Goal: Browse casually: Explore the website without a specific task or goal

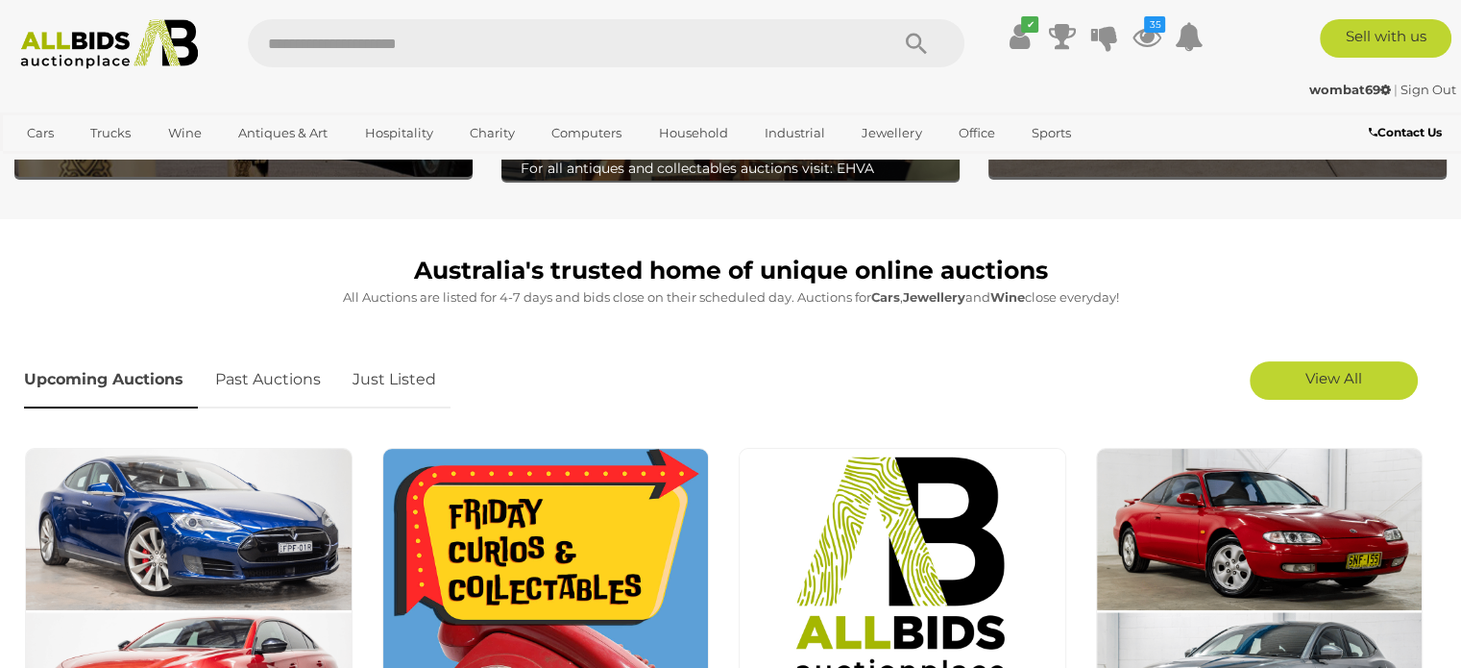
scroll to position [480, 0]
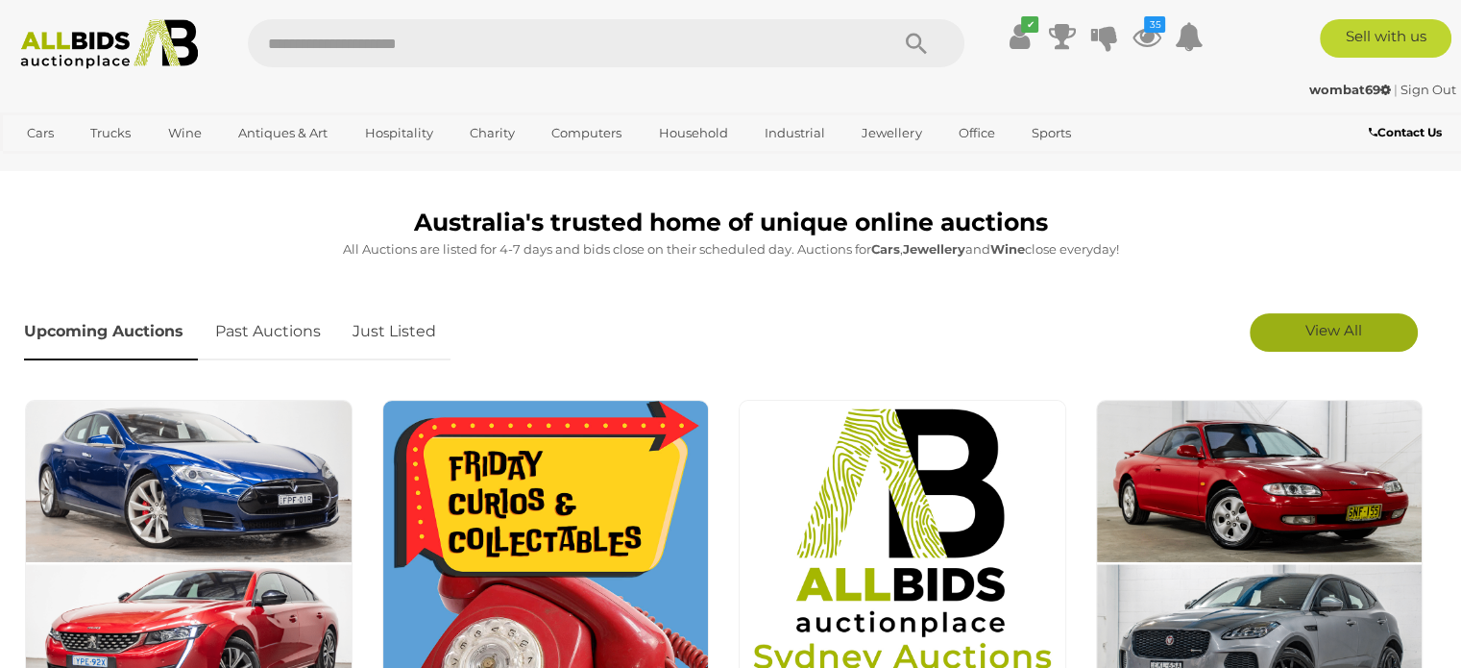
click at [1299, 330] on link "View All" at bounding box center [1334, 332] width 168 height 38
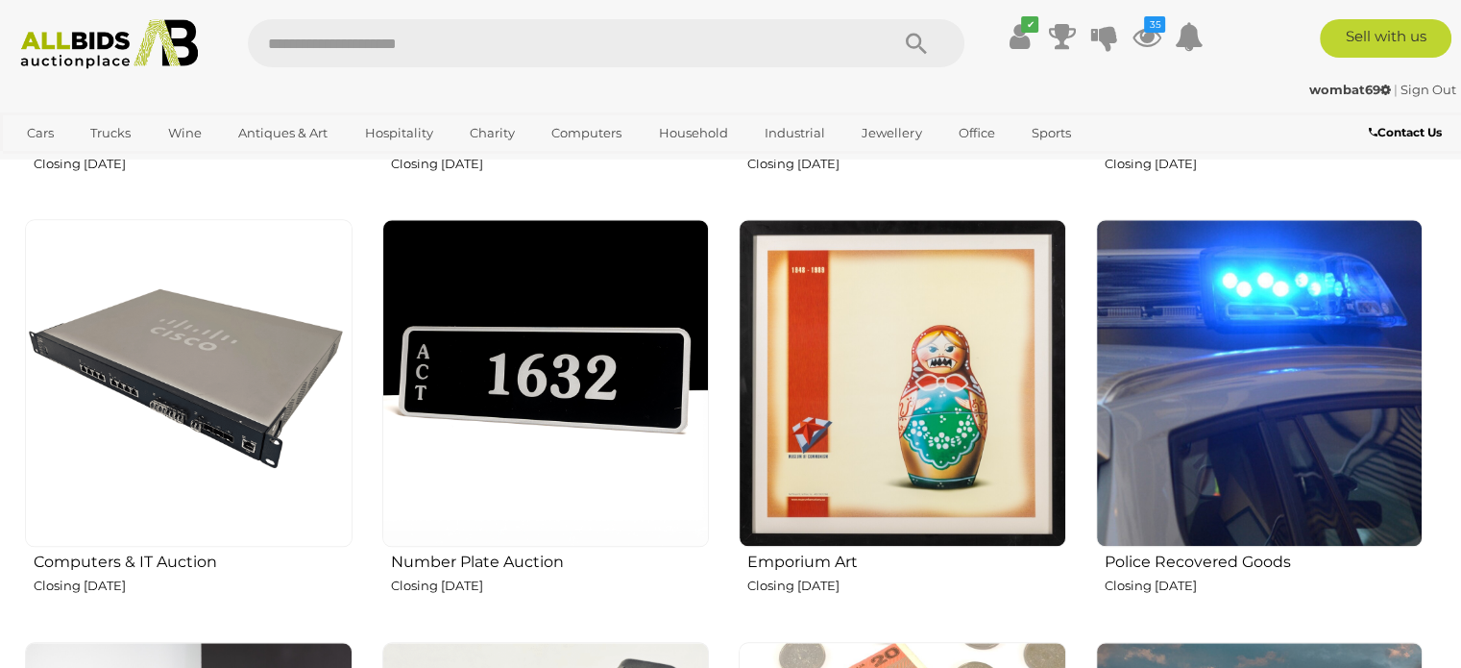
scroll to position [2018, 0]
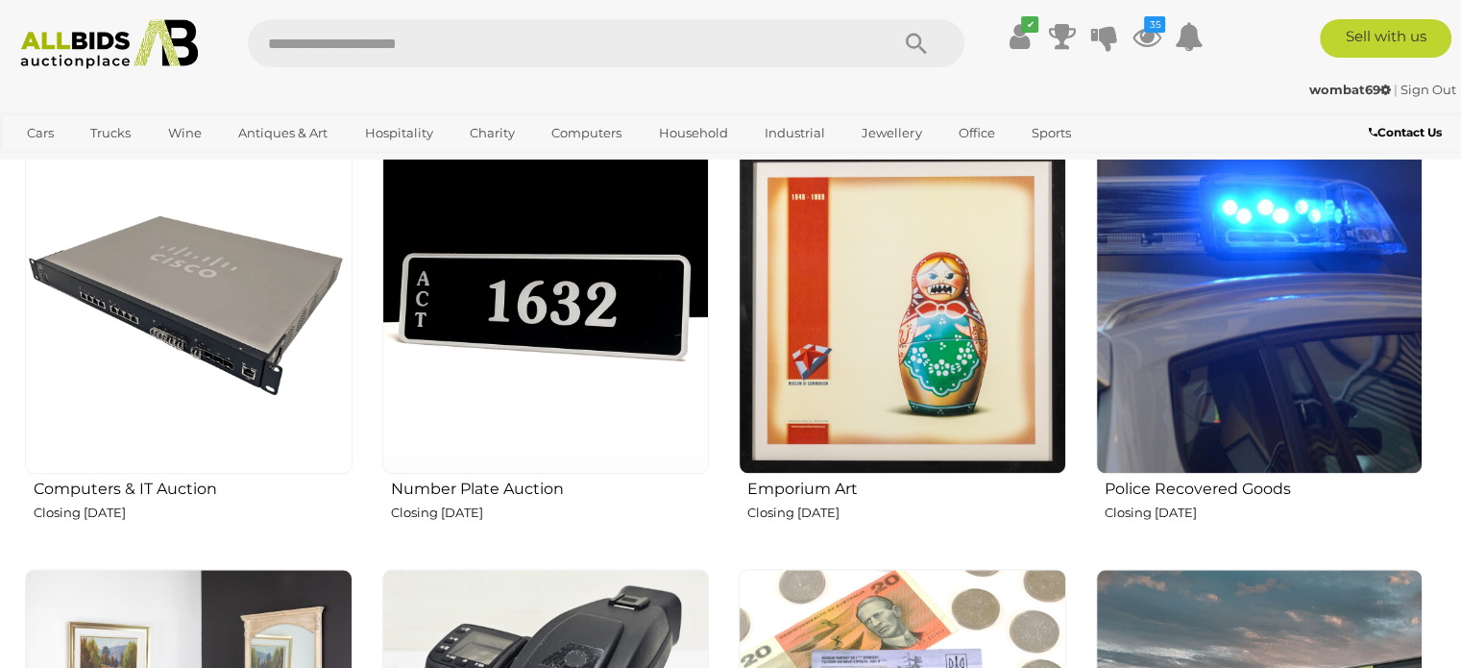
click at [1173, 369] on img at bounding box center [1260, 310] width 328 height 328
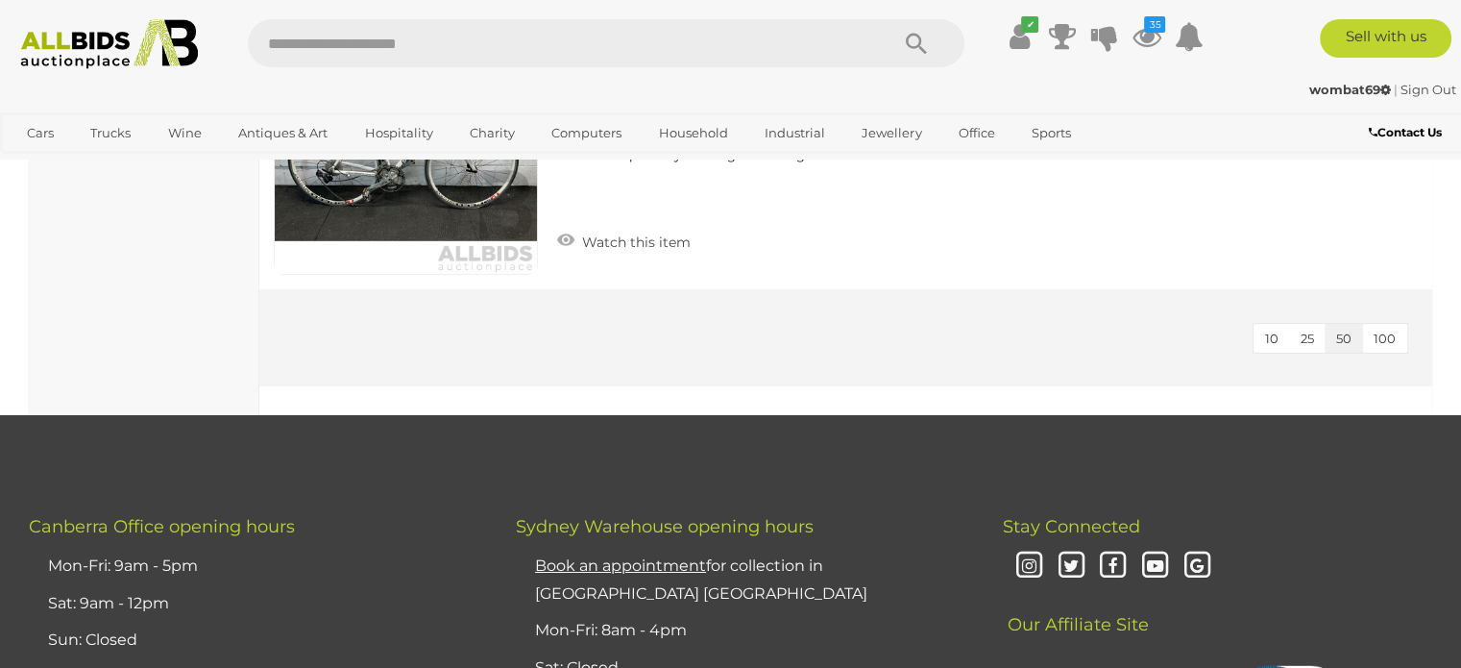
scroll to position [6822, 0]
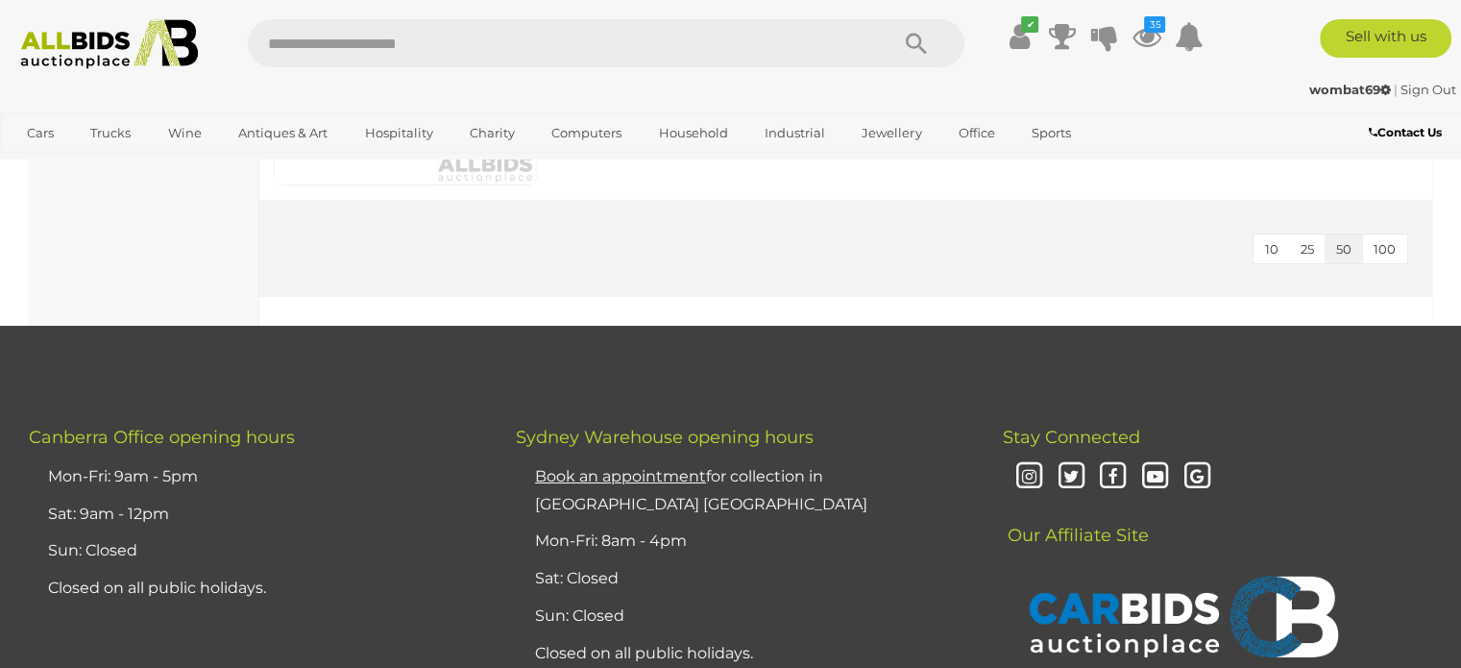
click at [123, 29] on img at bounding box center [110, 44] width 198 height 50
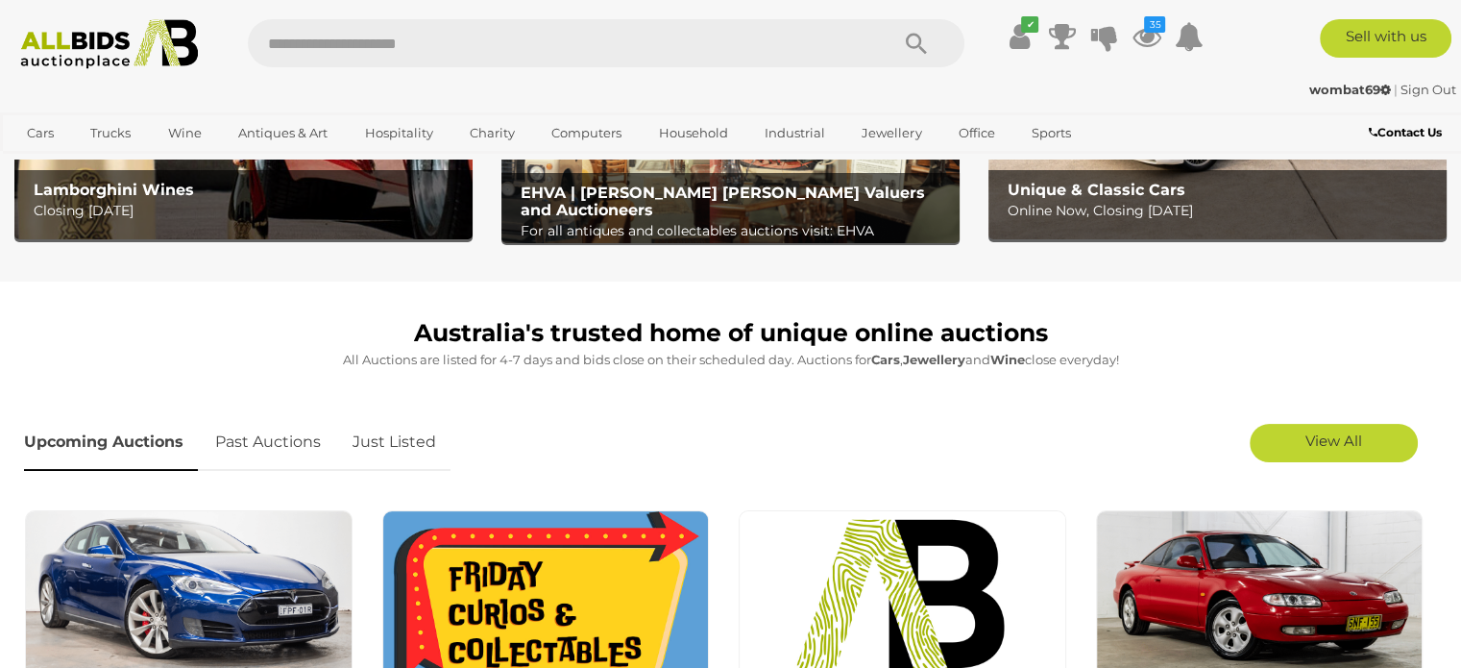
scroll to position [384, 0]
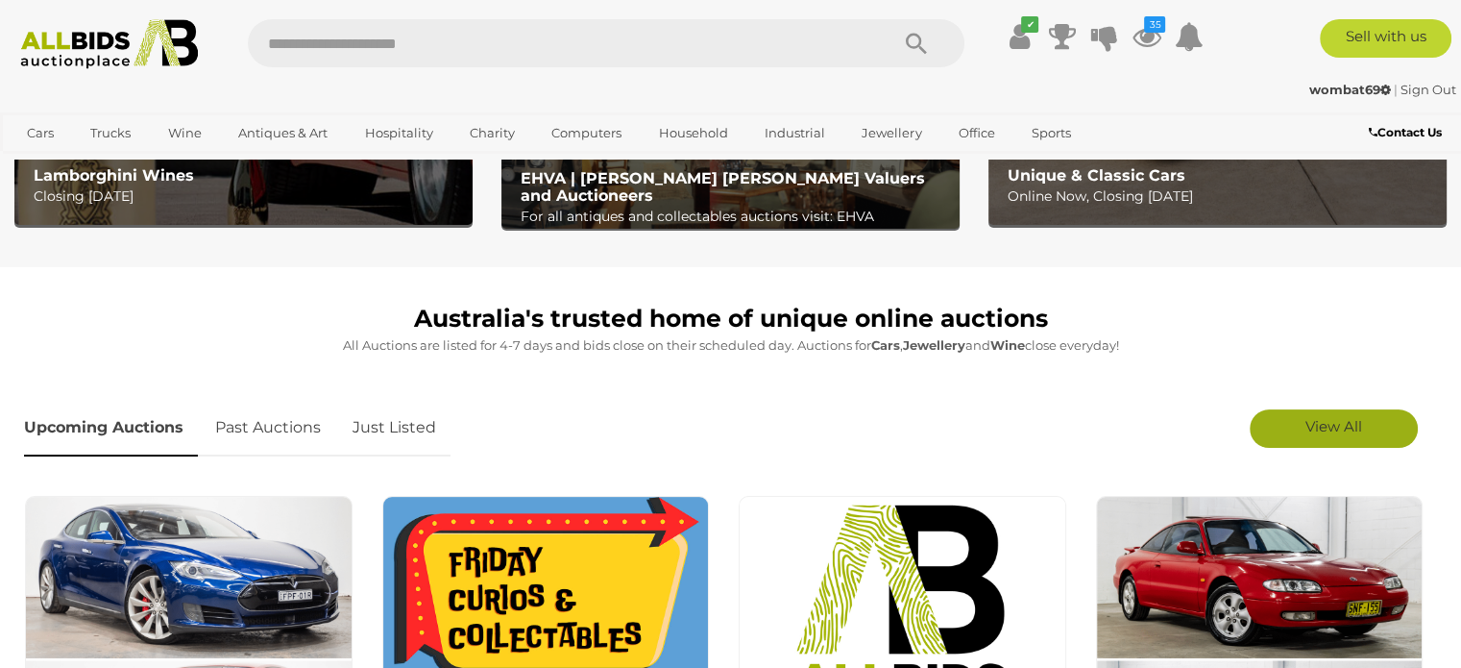
click at [1282, 429] on link "View All" at bounding box center [1334, 428] width 168 height 38
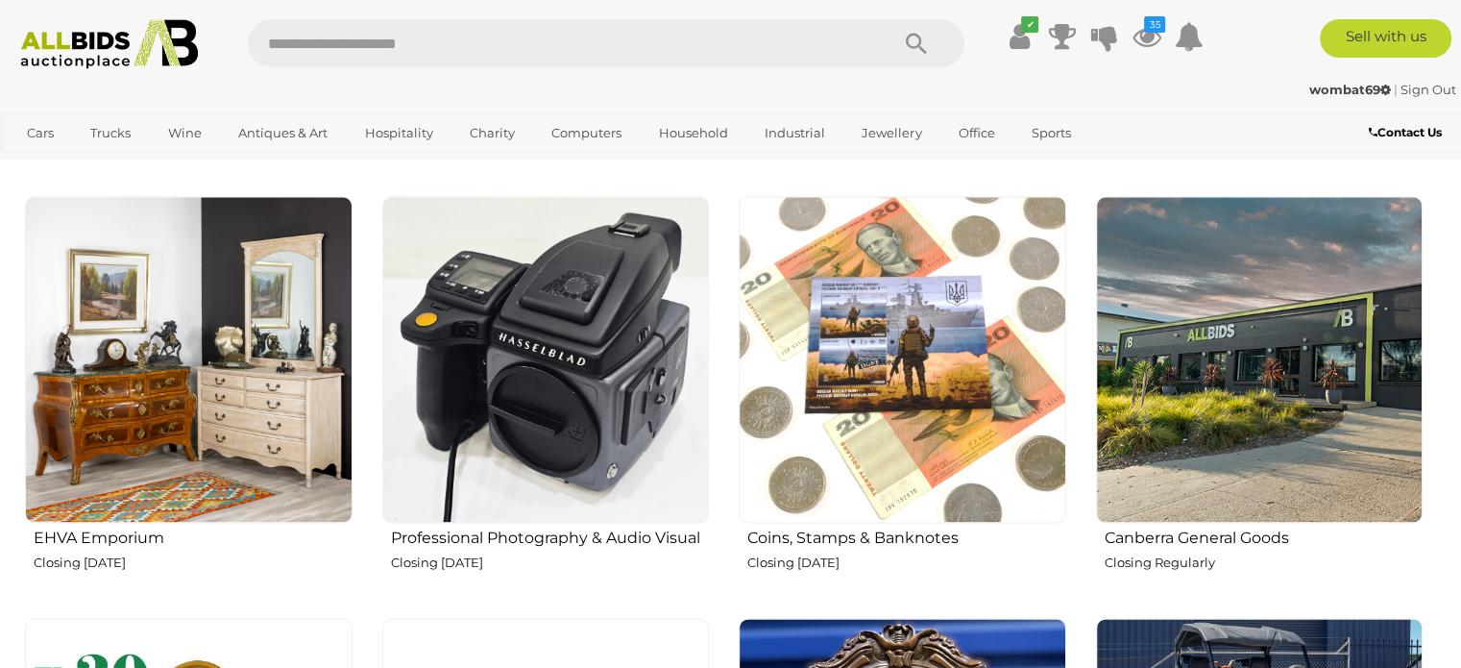
scroll to position [2402, 0]
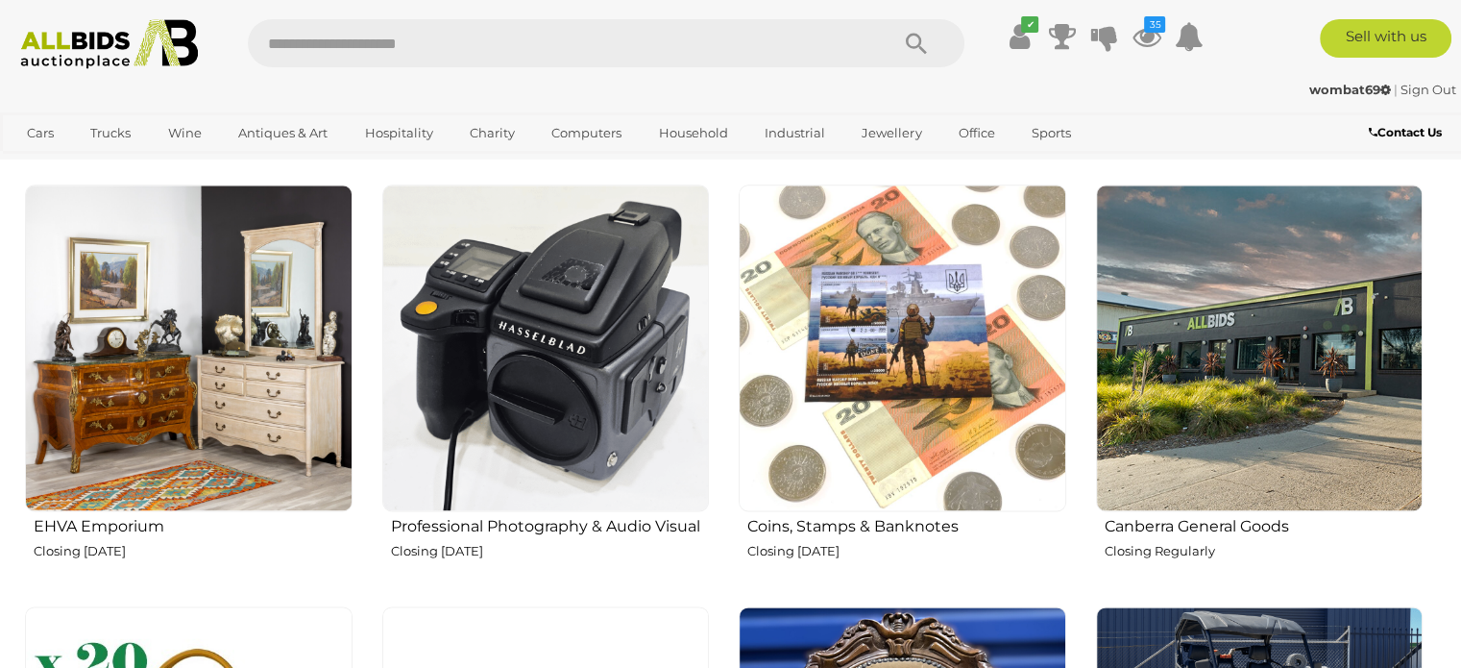
click at [241, 352] on img at bounding box center [189, 348] width 328 height 328
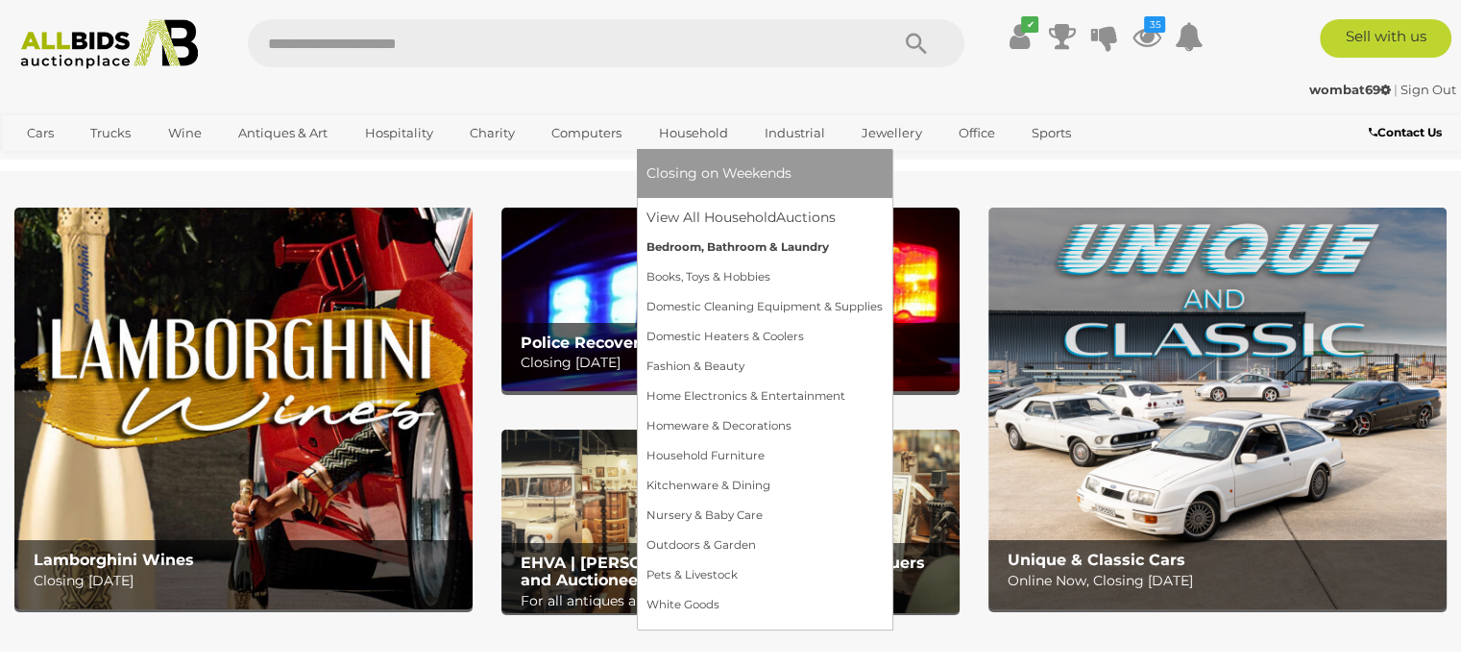
click at [720, 247] on link "Bedroom, Bathroom & Laundry" at bounding box center [765, 248] width 236 height 30
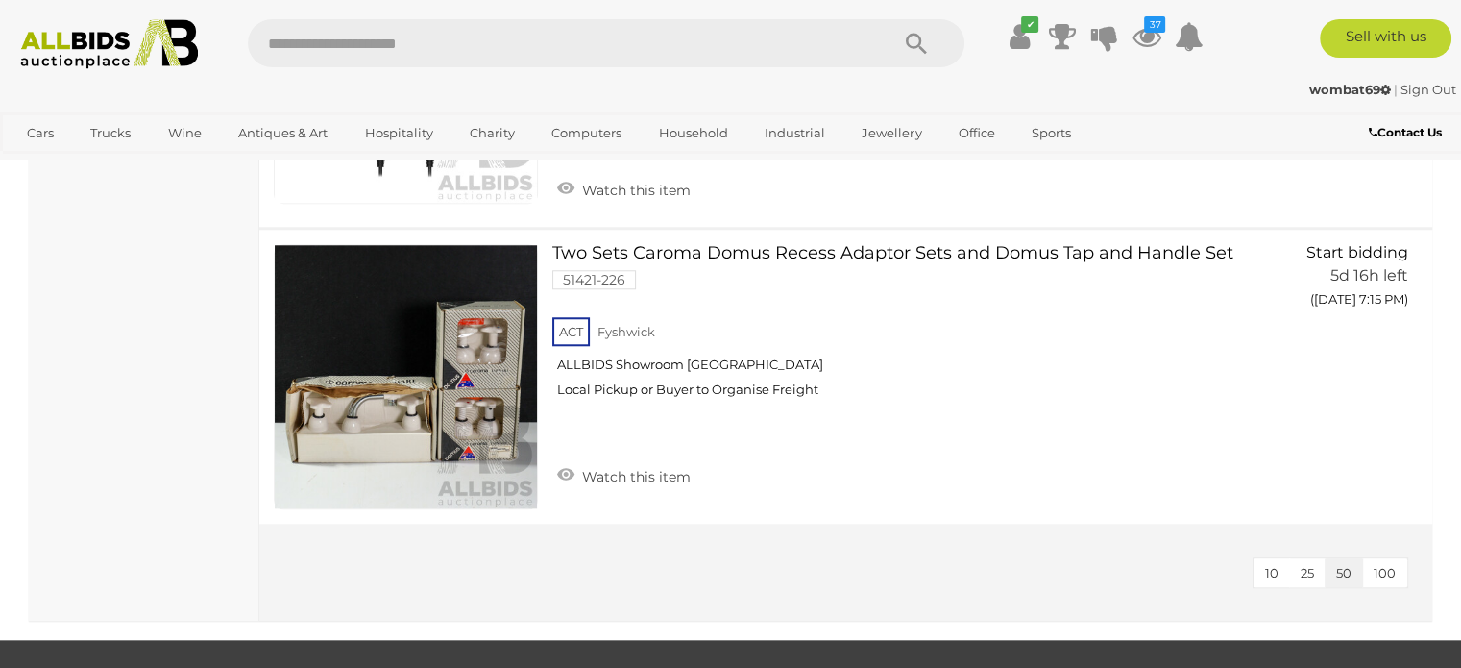
scroll to position [1826, 0]
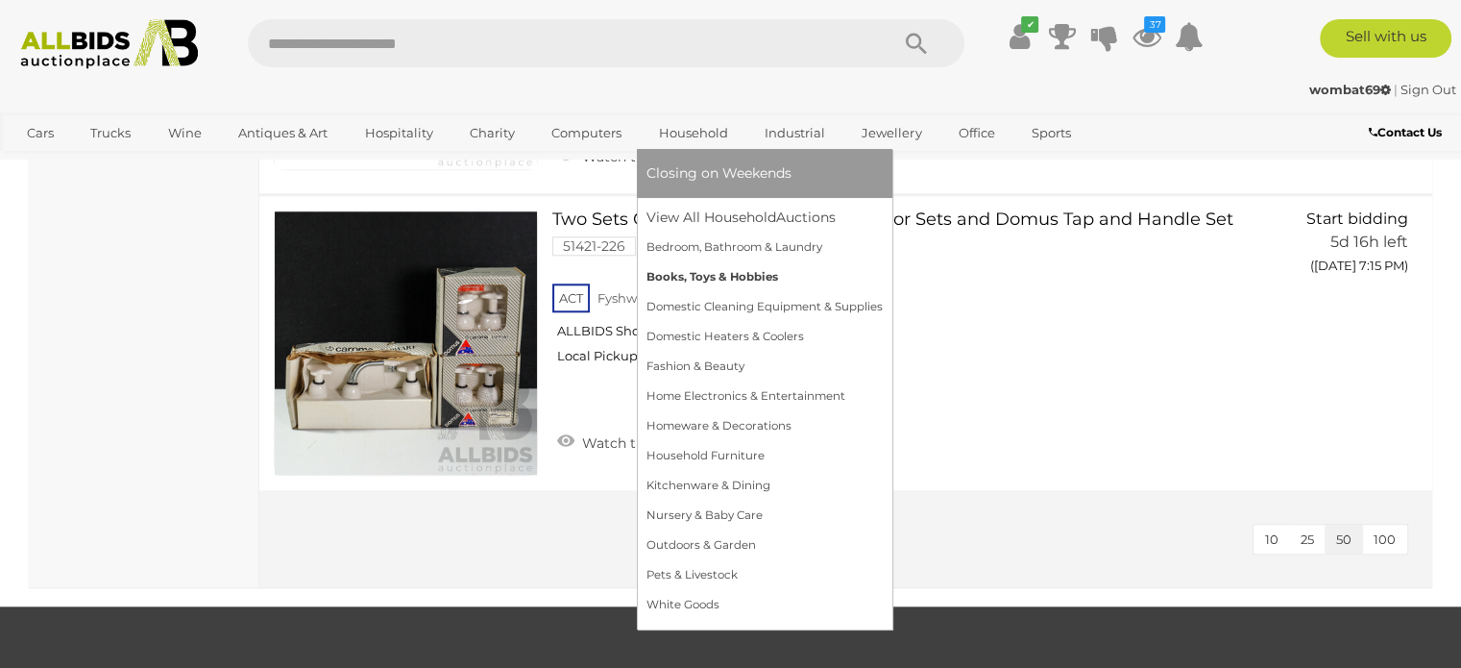
click at [711, 280] on link "Books, Toys & Hobbies" at bounding box center [765, 277] width 236 height 30
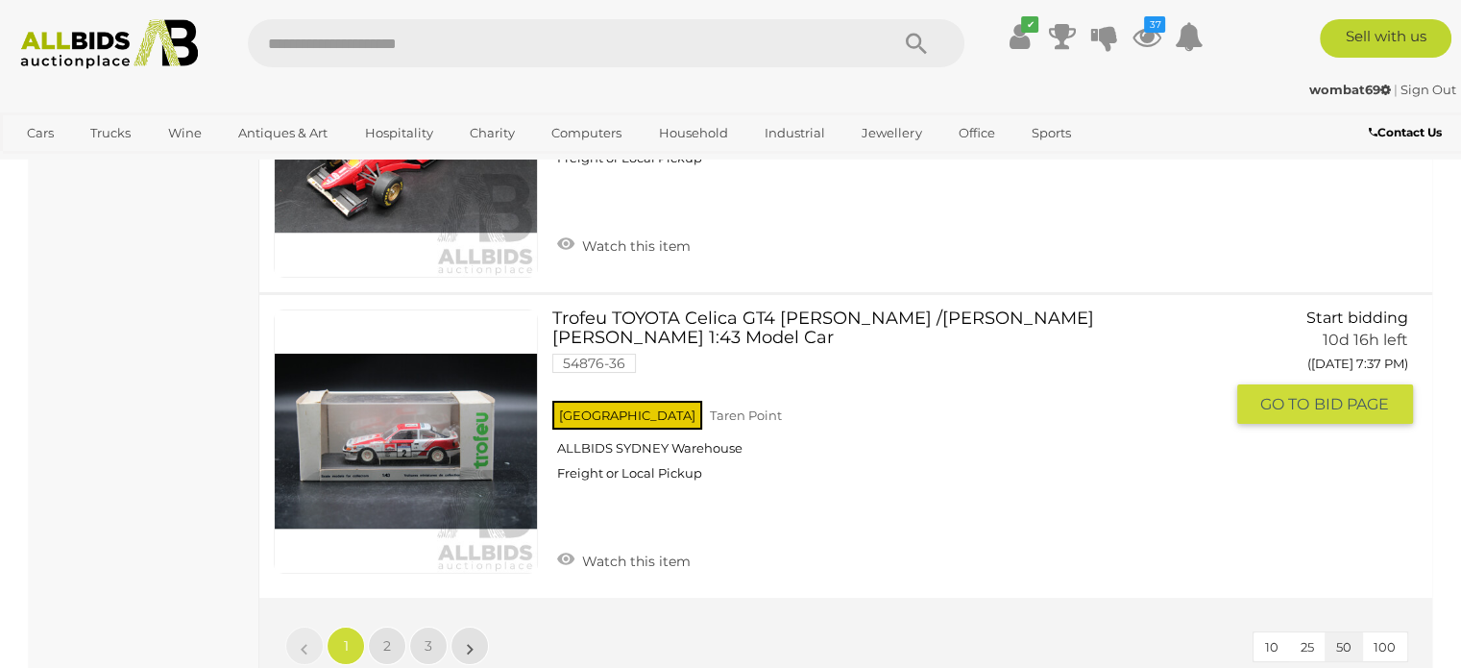
scroll to position [14701, 0]
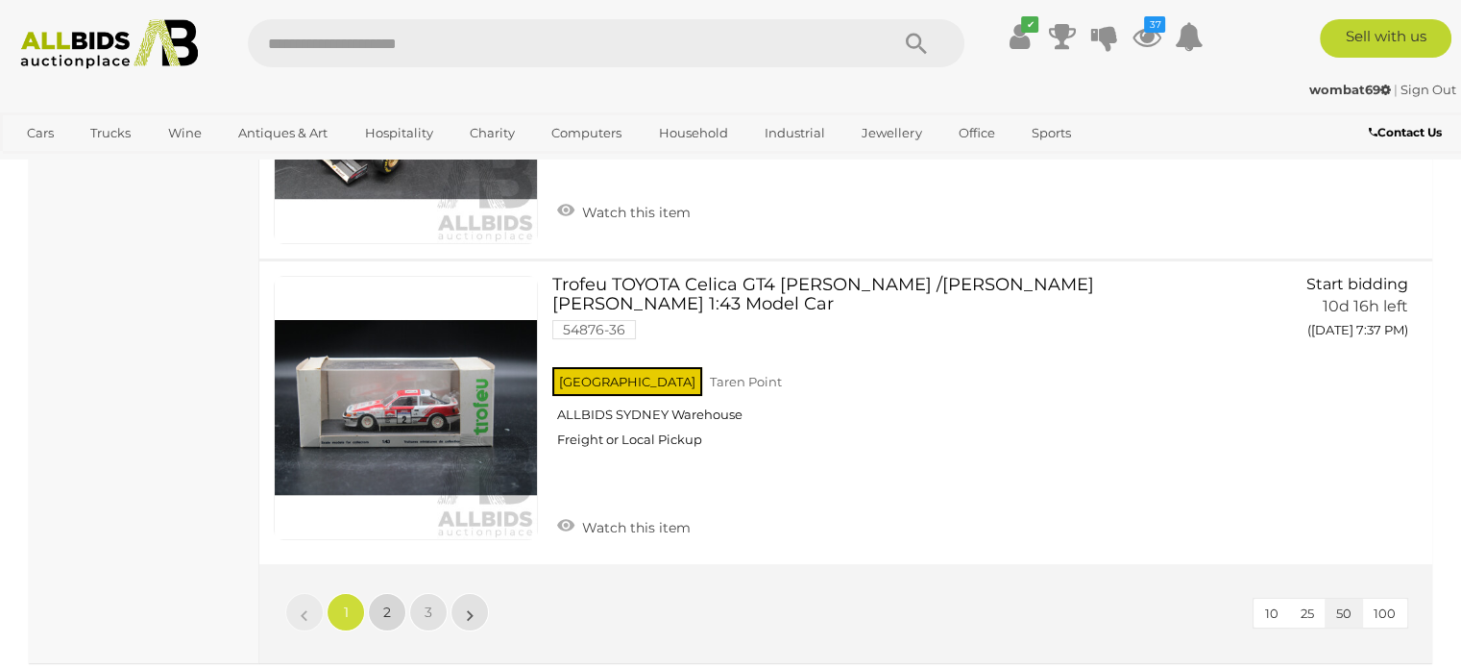
click at [386, 603] on span "2" at bounding box center [387, 611] width 8 height 17
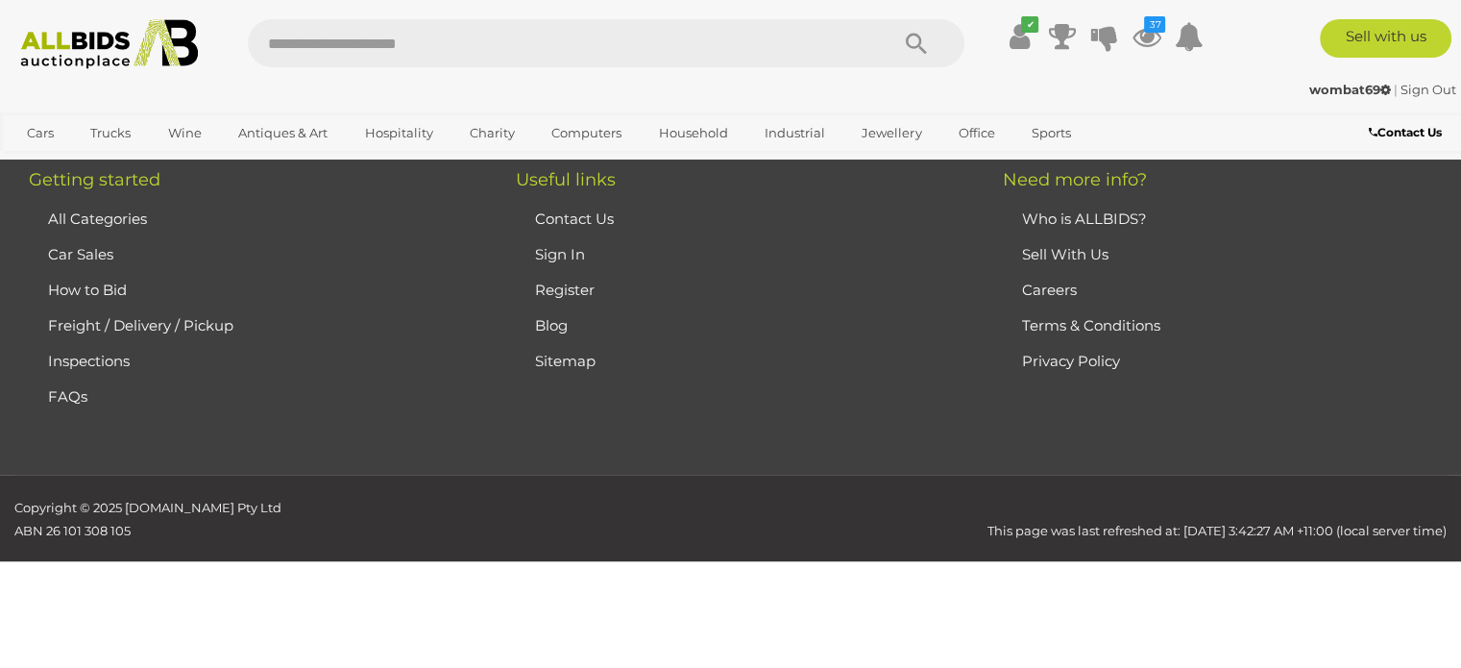
scroll to position [126, 0]
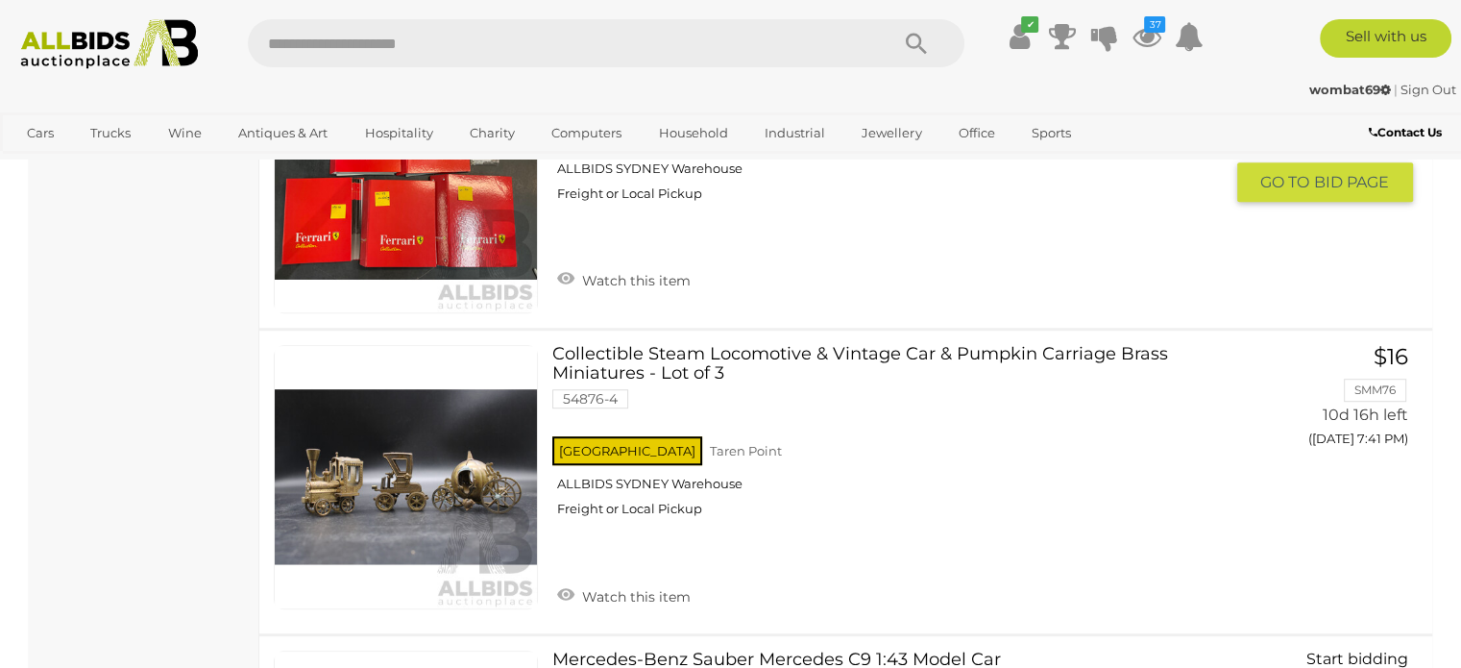
scroll to position [1279, 0]
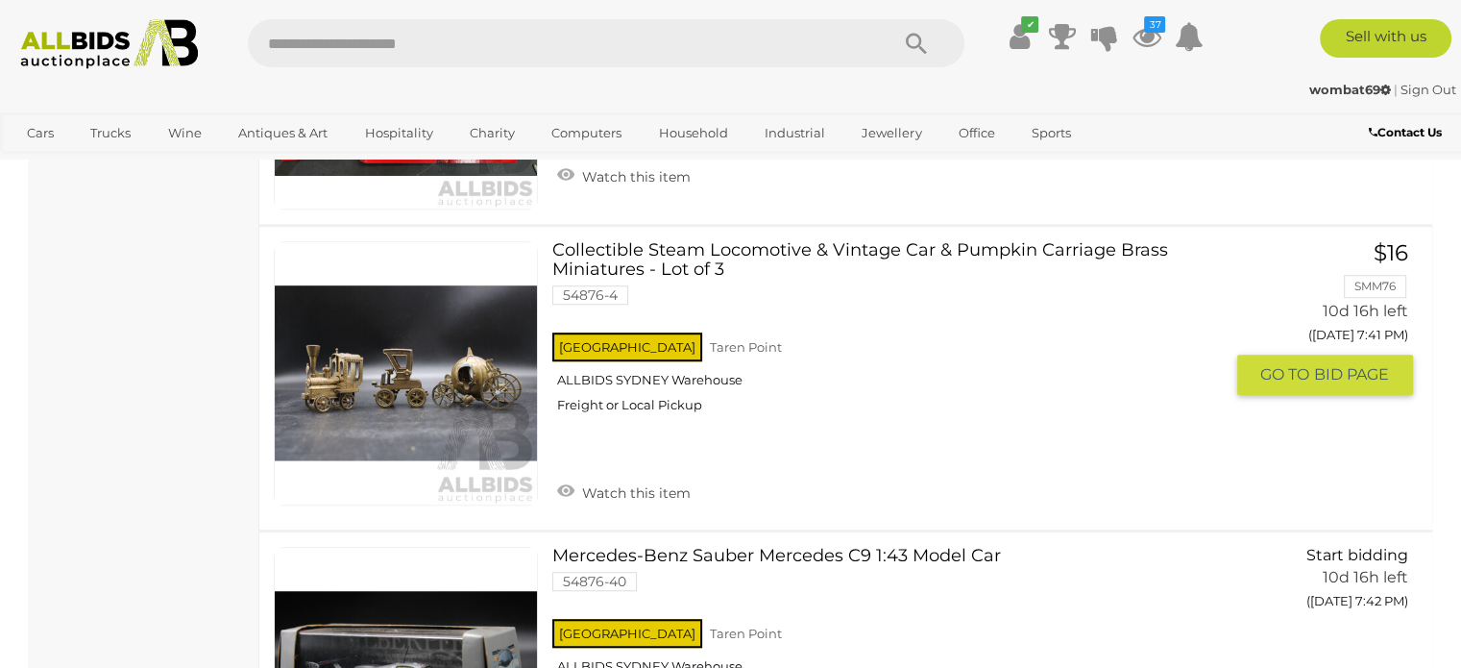
click at [441, 377] on link at bounding box center [406, 373] width 264 height 264
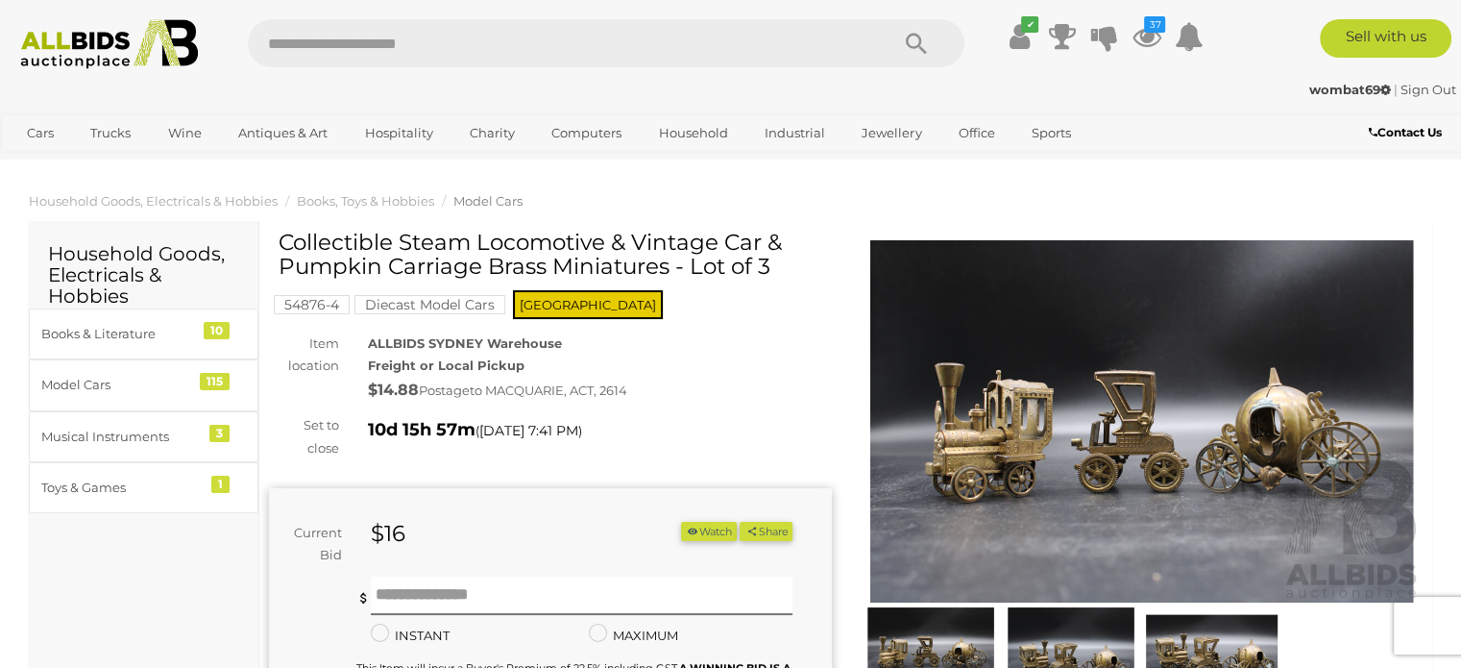
click at [992, 439] on img at bounding box center [1142, 421] width 563 height 362
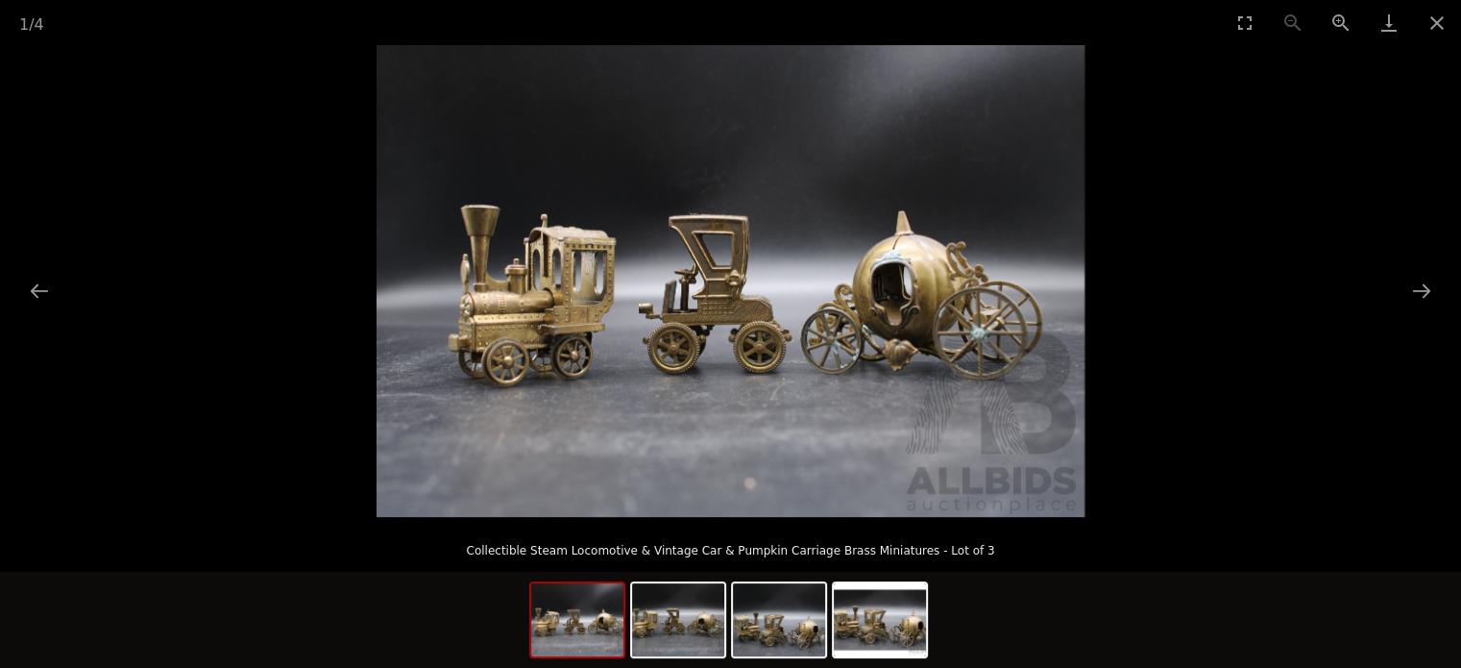
click at [553, 322] on img at bounding box center [731, 281] width 708 height 472
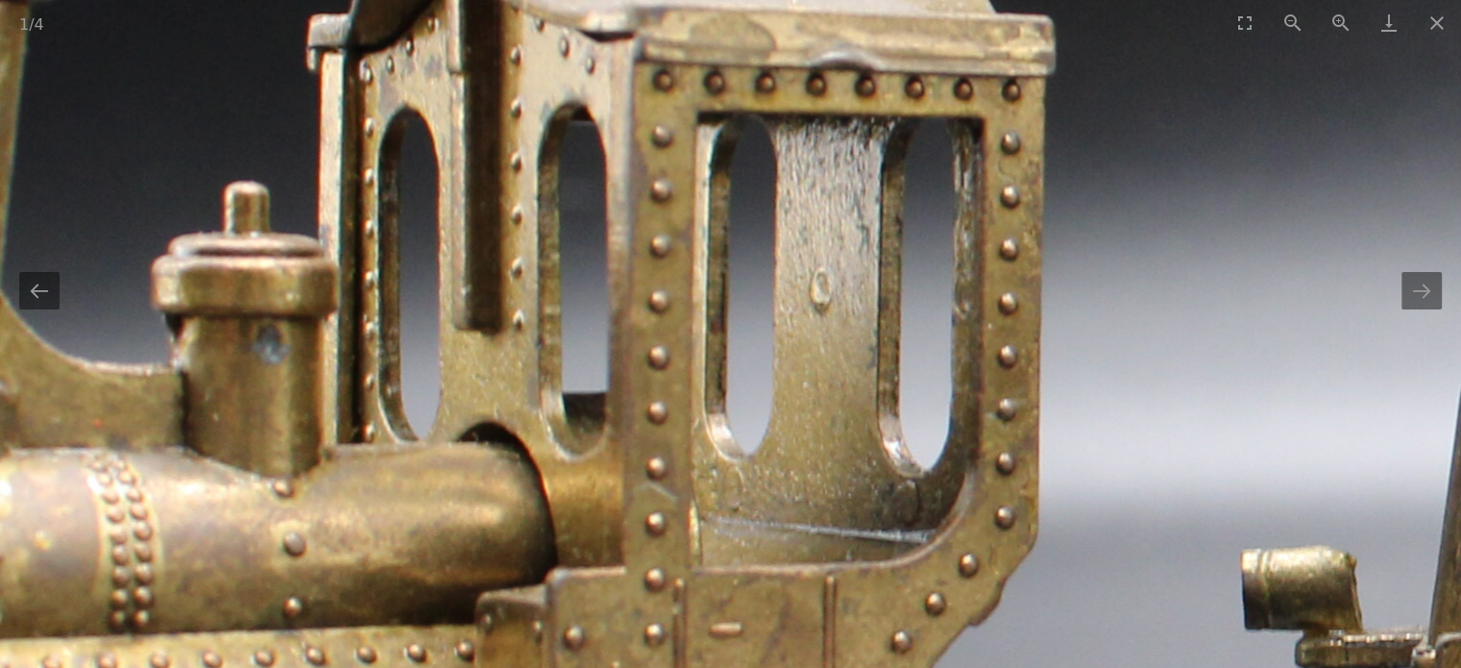
drag, startPoint x: 552, startPoint y: 373, endPoint x: 543, endPoint y: 405, distance: 33.8
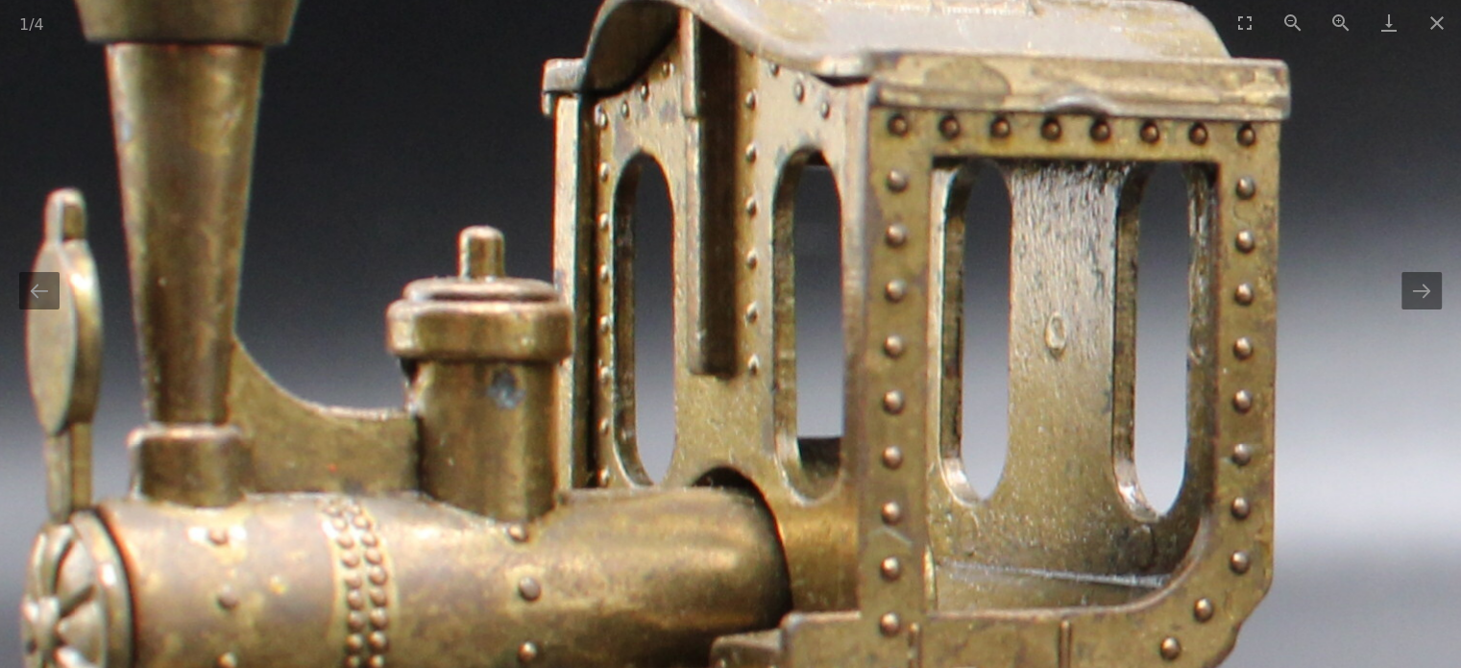
drag, startPoint x: 748, startPoint y: 234, endPoint x: 773, endPoint y: 187, distance: 53.3
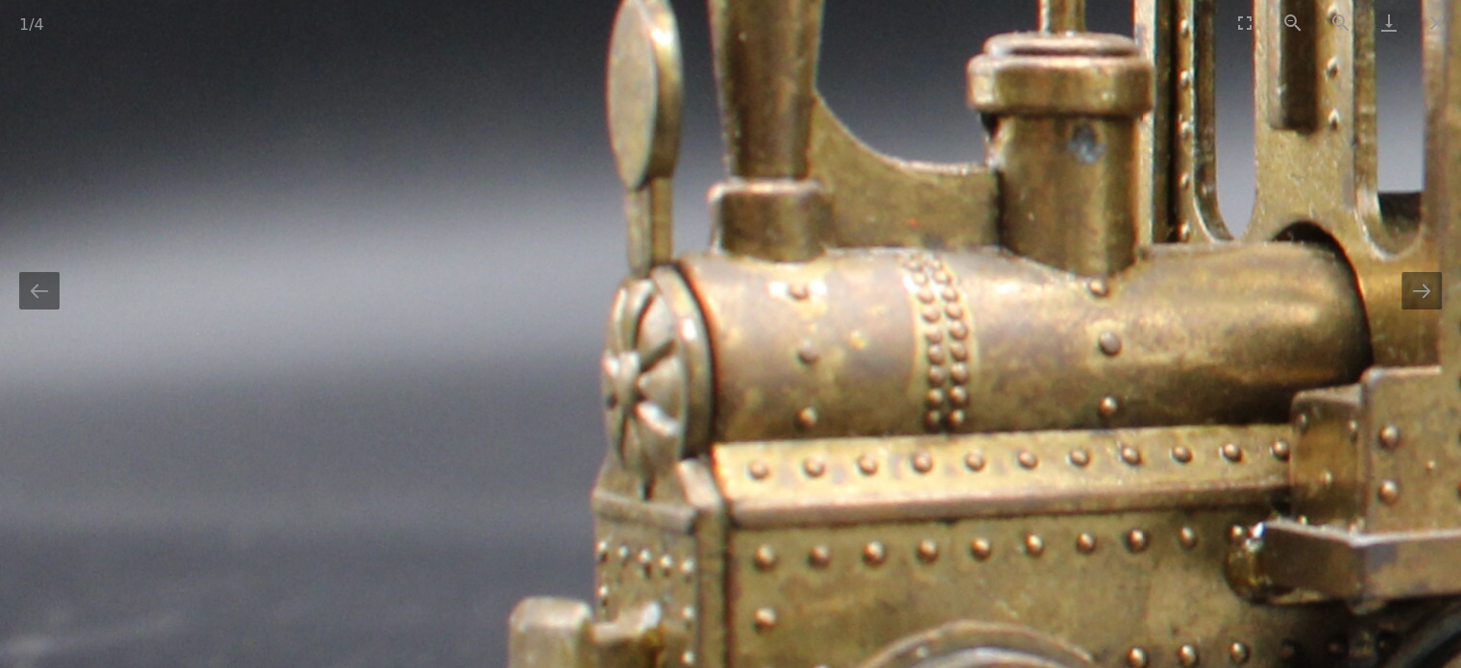
drag, startPoint x: 809, startPoint y: 374, endPoint x: 668, endPoint y: 227, distance: 203.9
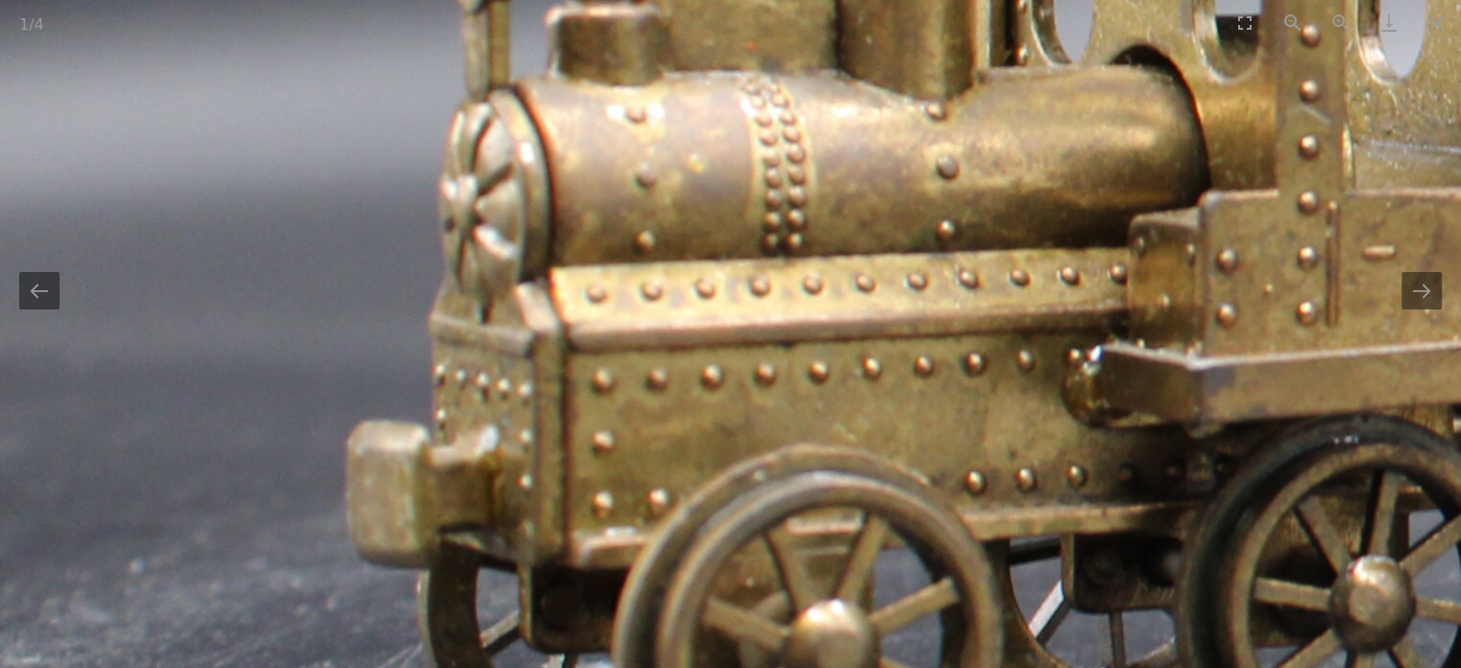
drag, startPoint x: 701, startPoint y: 279, endPoint x: 675, endPoint y: 241, distance: 45.6
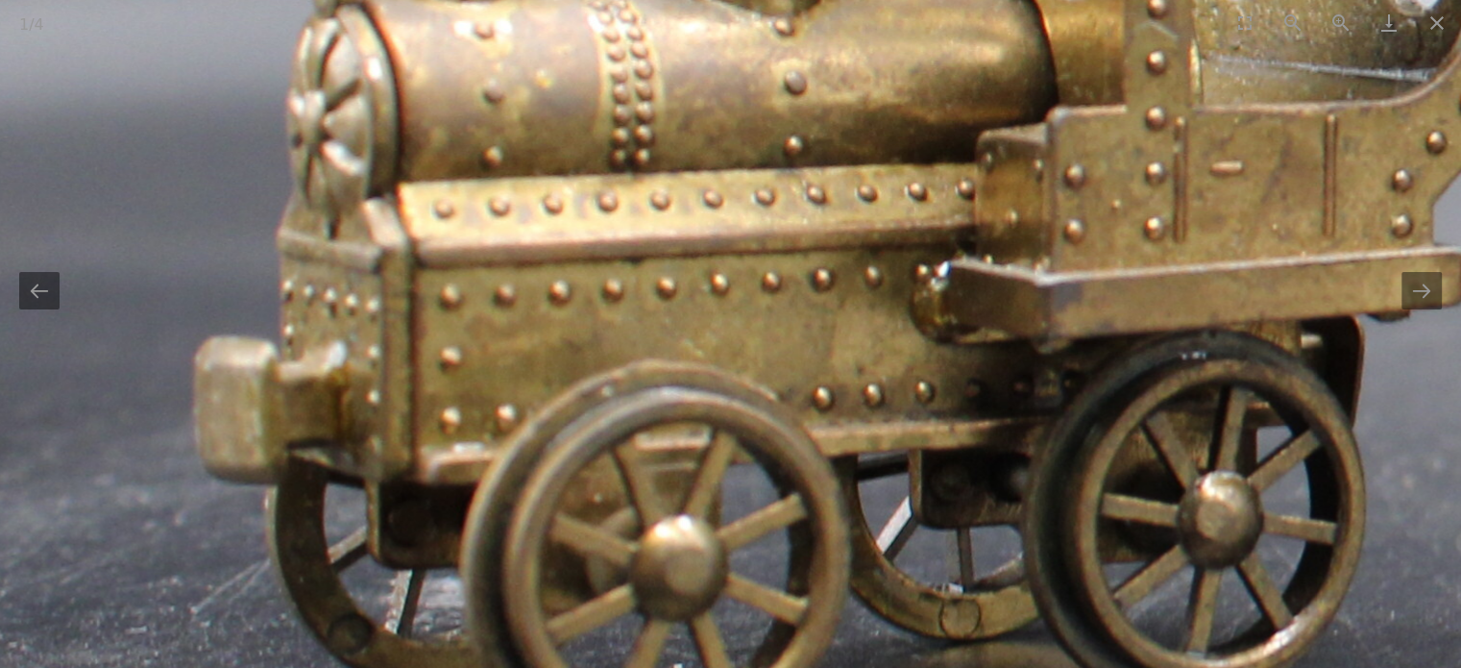
drag, startPoint x: 729, startPoint y: 307, endPoint x: 642, endPoint y: 309, distance: 87.5
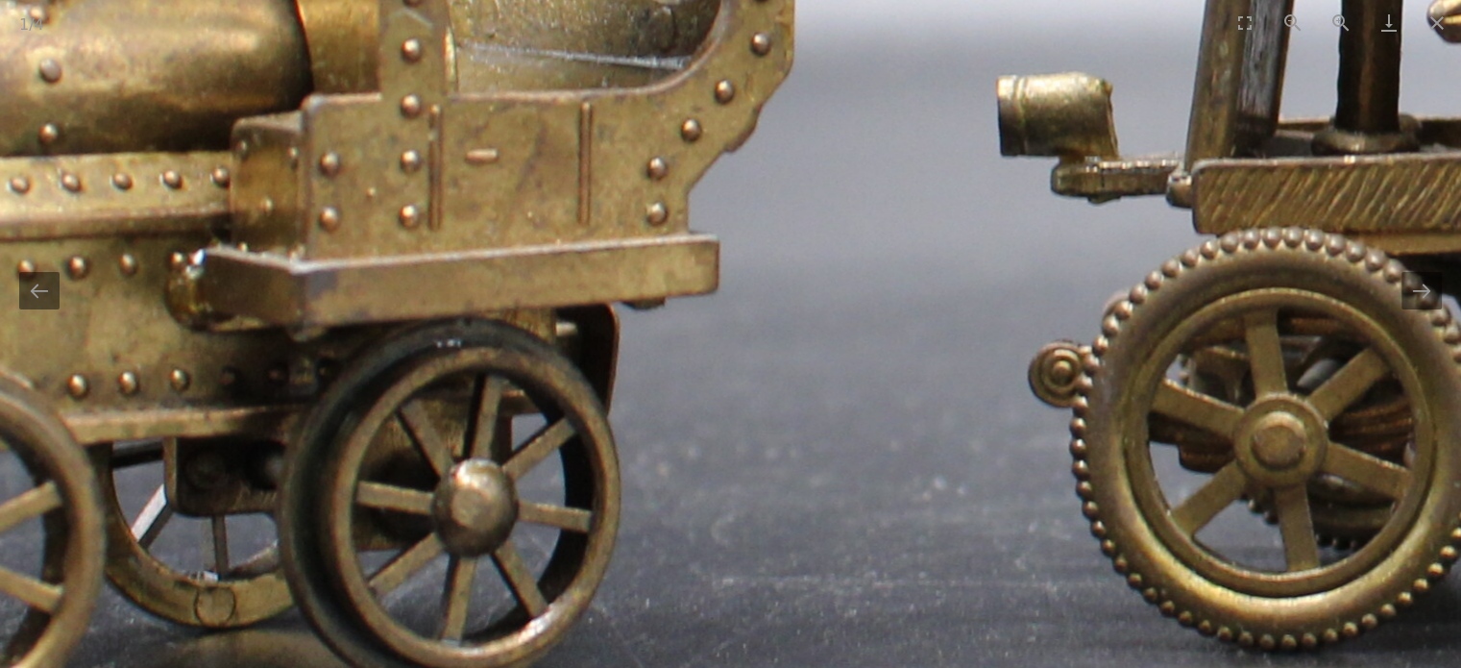
drag, startPoint x: 719, startPoint y: 311, endPoint x: 508, endPoint y: 297, distance: 210.9
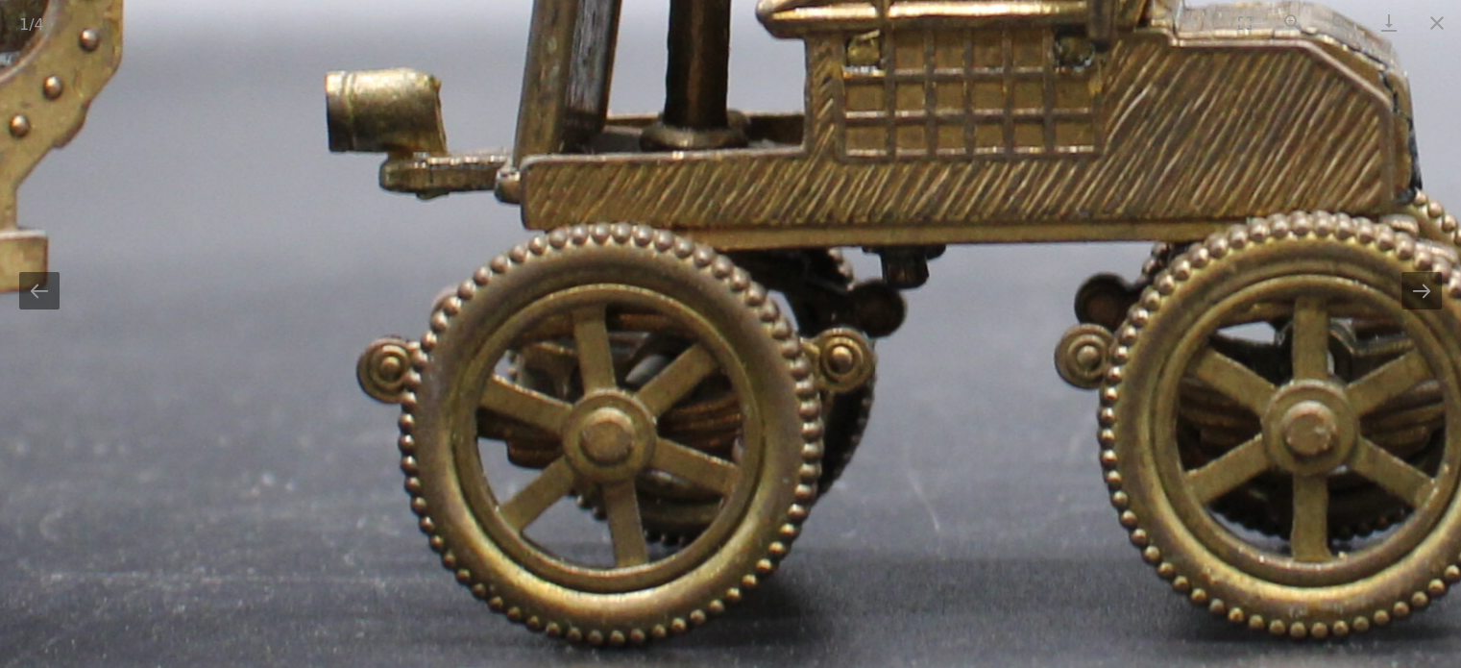
drag, startPoint x: 627, startPoint y: 319, endPoint x: 477, endPoint y: 312, distance: 151.0
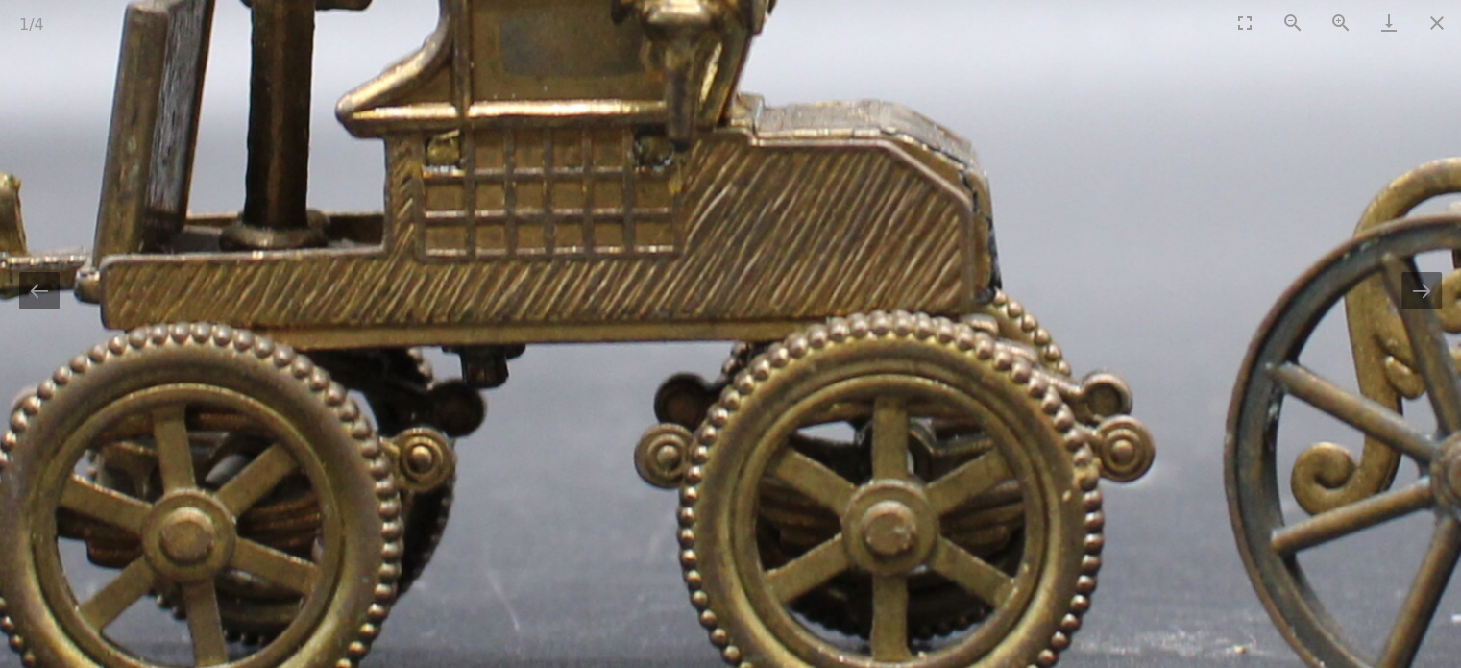
drag, startPoint x: 569, startPoint y: 336, endPoint x: 625, endPoint y: 380, distance: 71.3
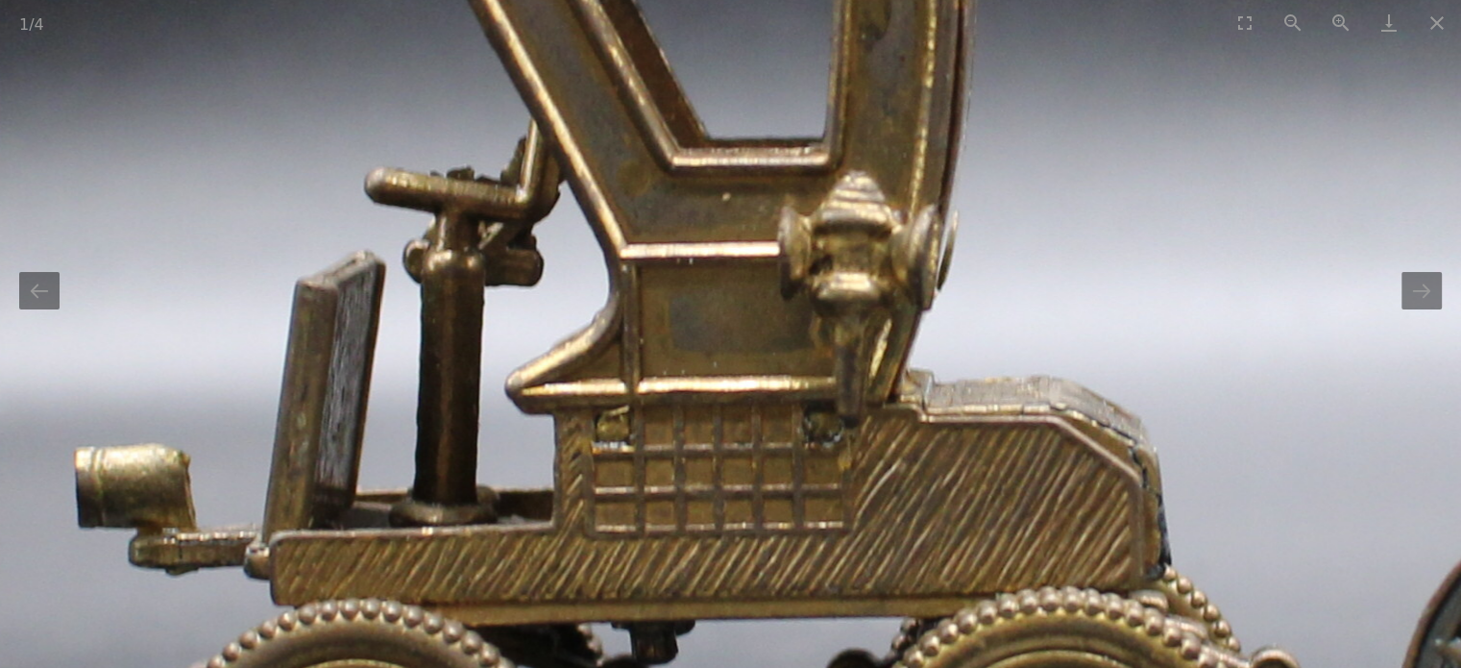
drag, startPoint x: 653, startPoint y: 245, endPoint x: 643, endPoint y: 455, distance: 210.7
click at [643, 455] on img at bounding box center [821, 265] width 5761 height 3840
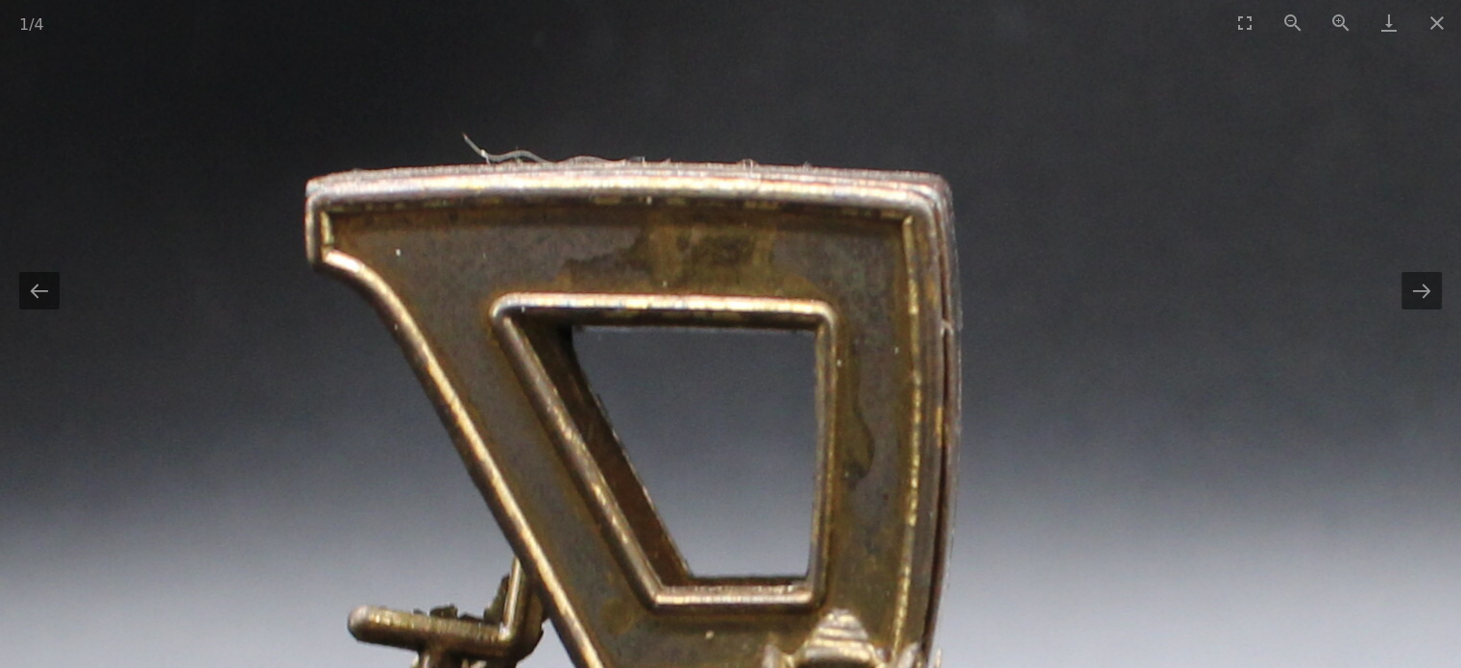
drag, startPoint x: 659, startPoint y: 280, endPoint x: 653, endPoint y: 464, distance: 184.6
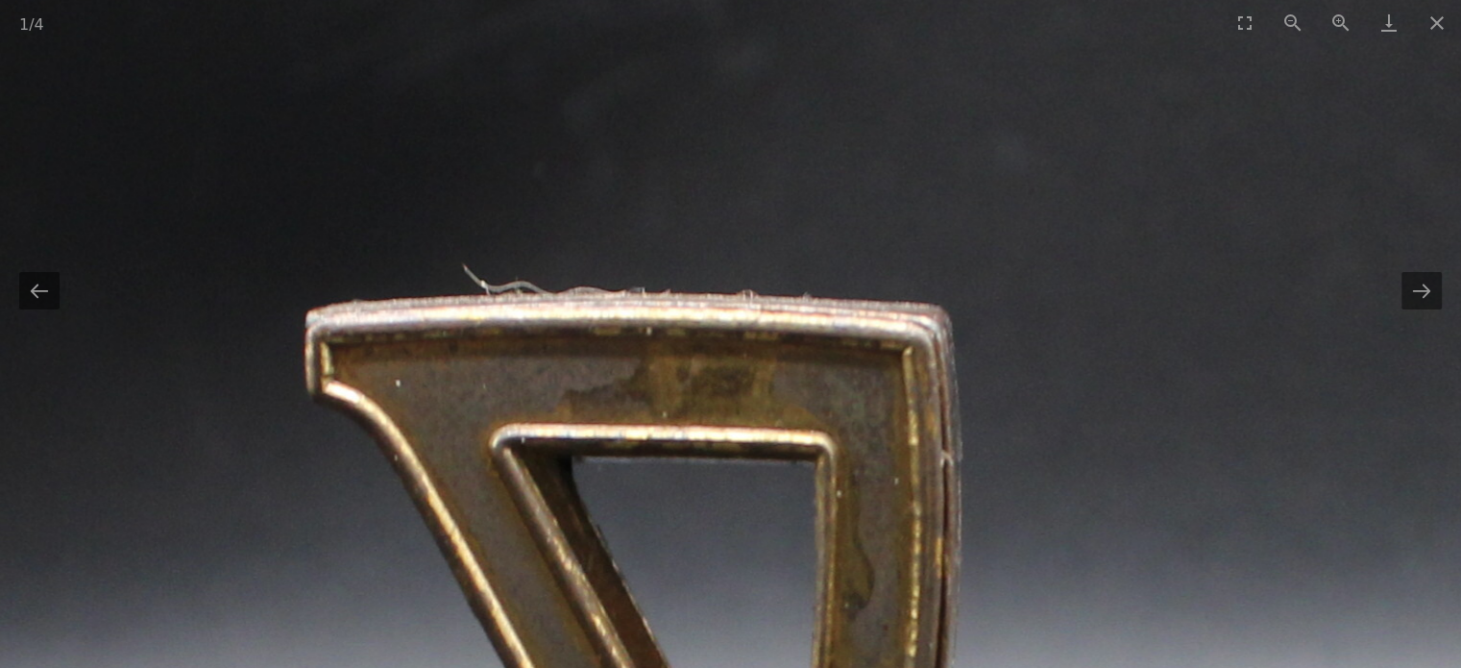
drag, startPoint x: 705, startPoint y: 469, endPoint x: 477, endPoint y: 359, distance: 253.6
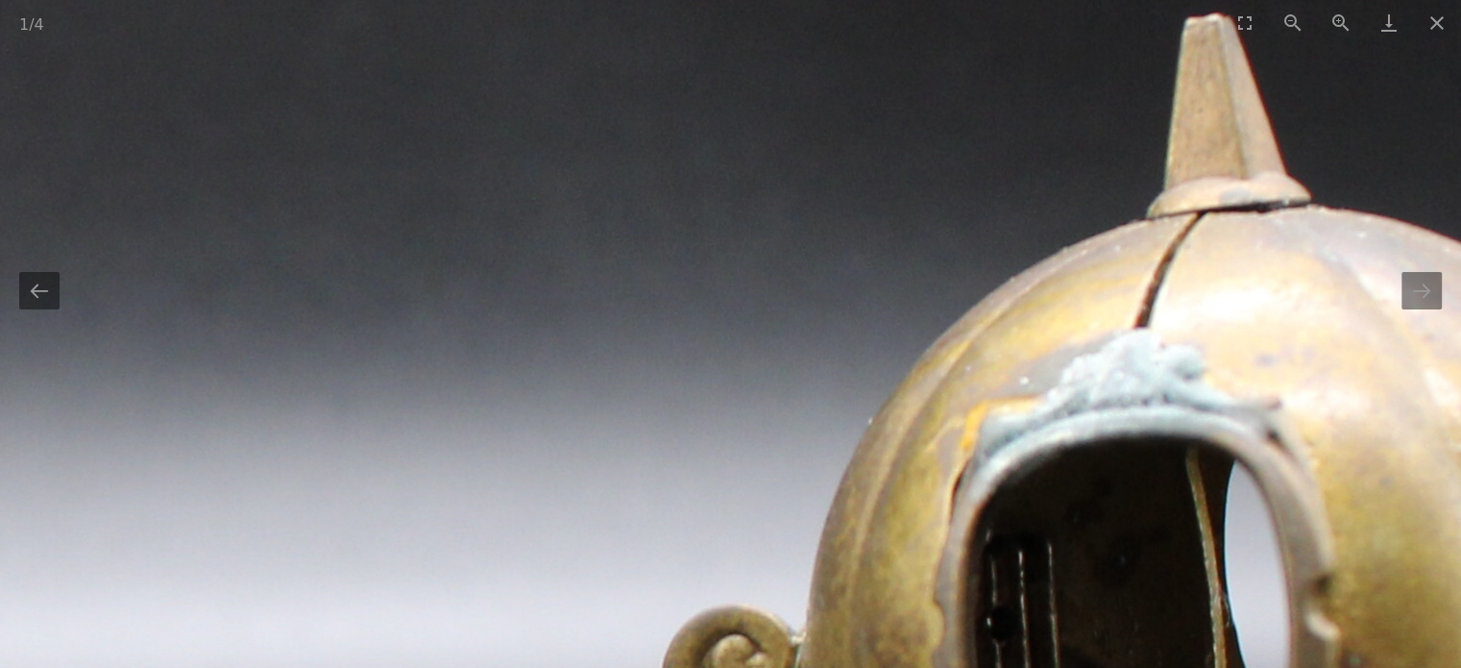
drag, startPoint x: 658, startPoint y: 429, endPoint x: 470, endPoint y: 376, distance: 195.9
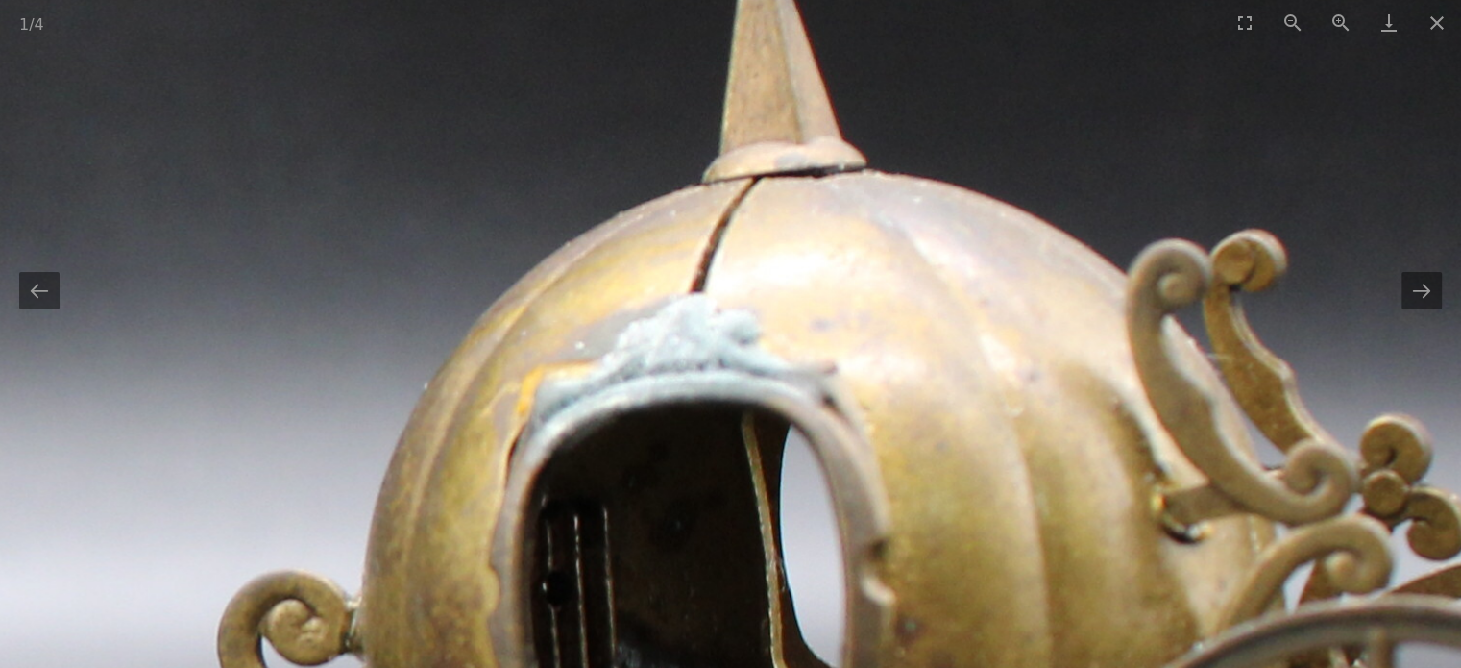
drag, startPoint x: 622, startPoint y: 460, endPoint x: 553, endPoint y: 294, distance: 179.7
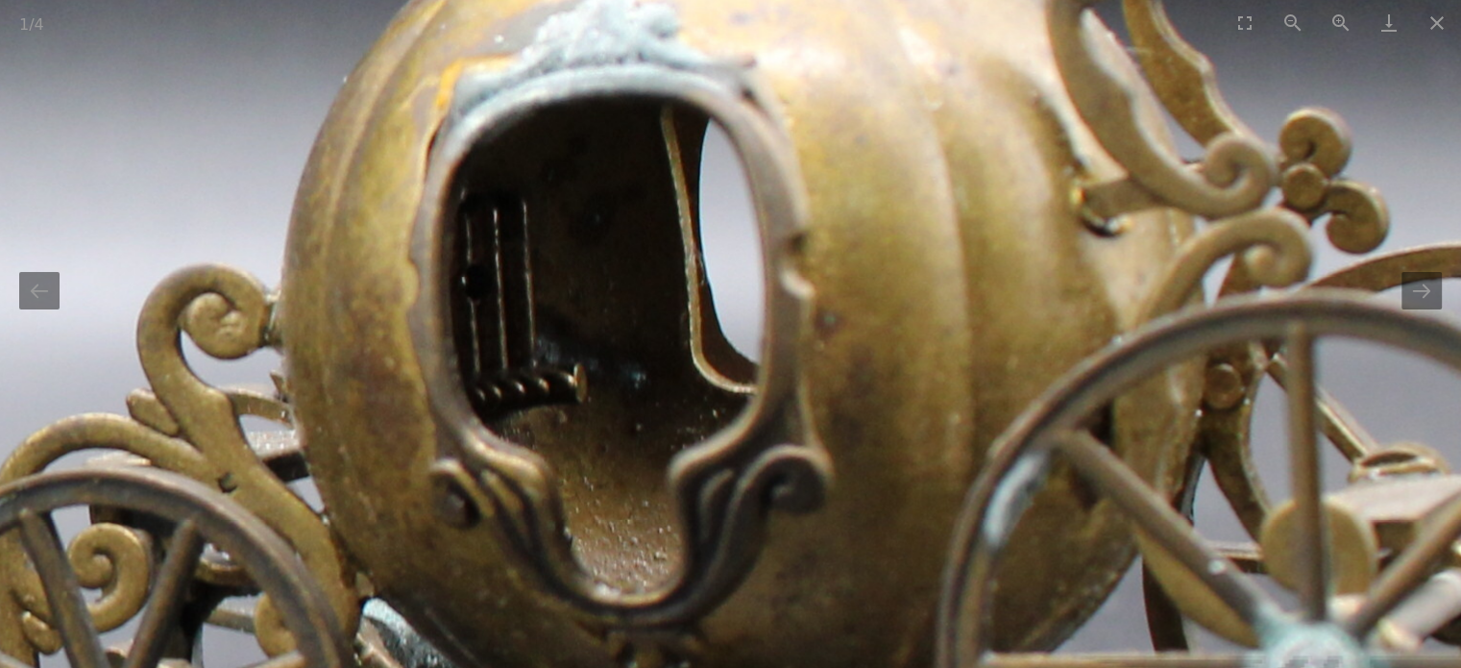
drag, startPoint x: 596, startPoint y: 426, endPoint x: 586, endPoint y: 208, distance: 218.3
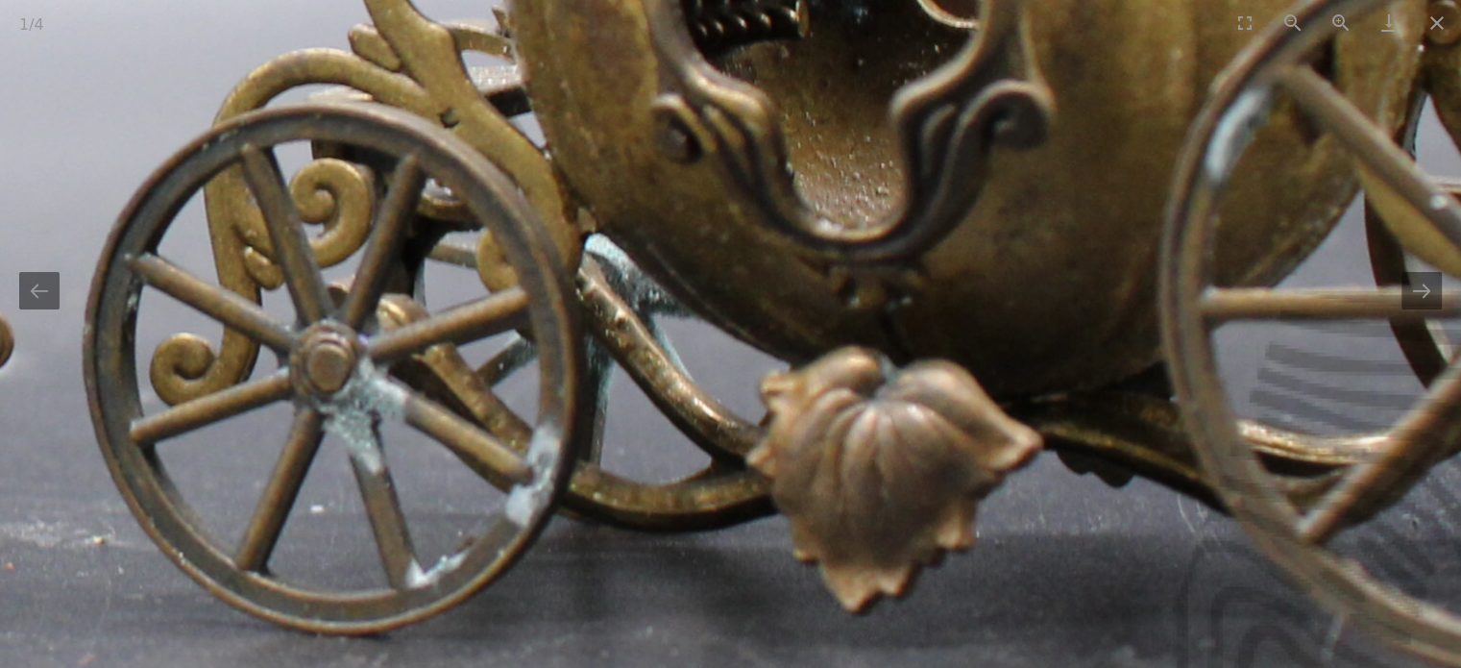
drag, startPoint x: 673, startPoint y: 342, endPoint x: 746, endPoint y: 258, distance: 111.0
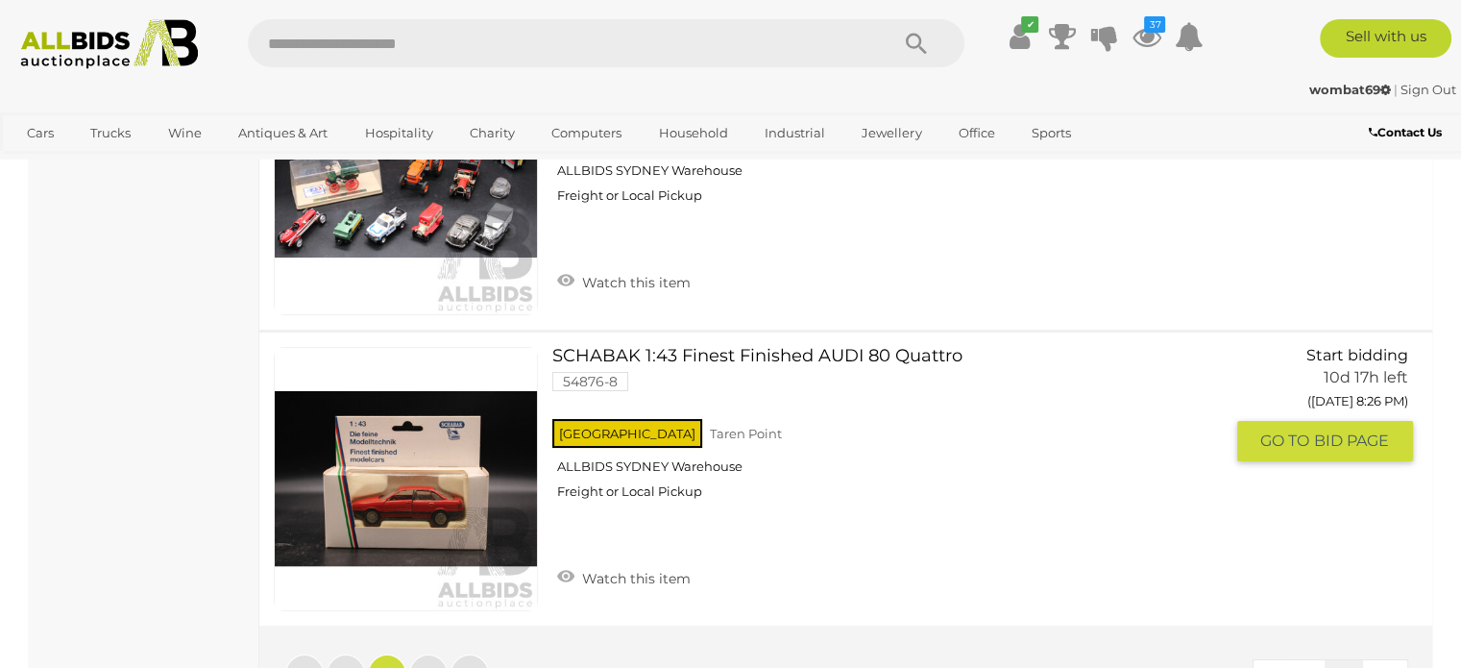
scroll to position [14757, 0]
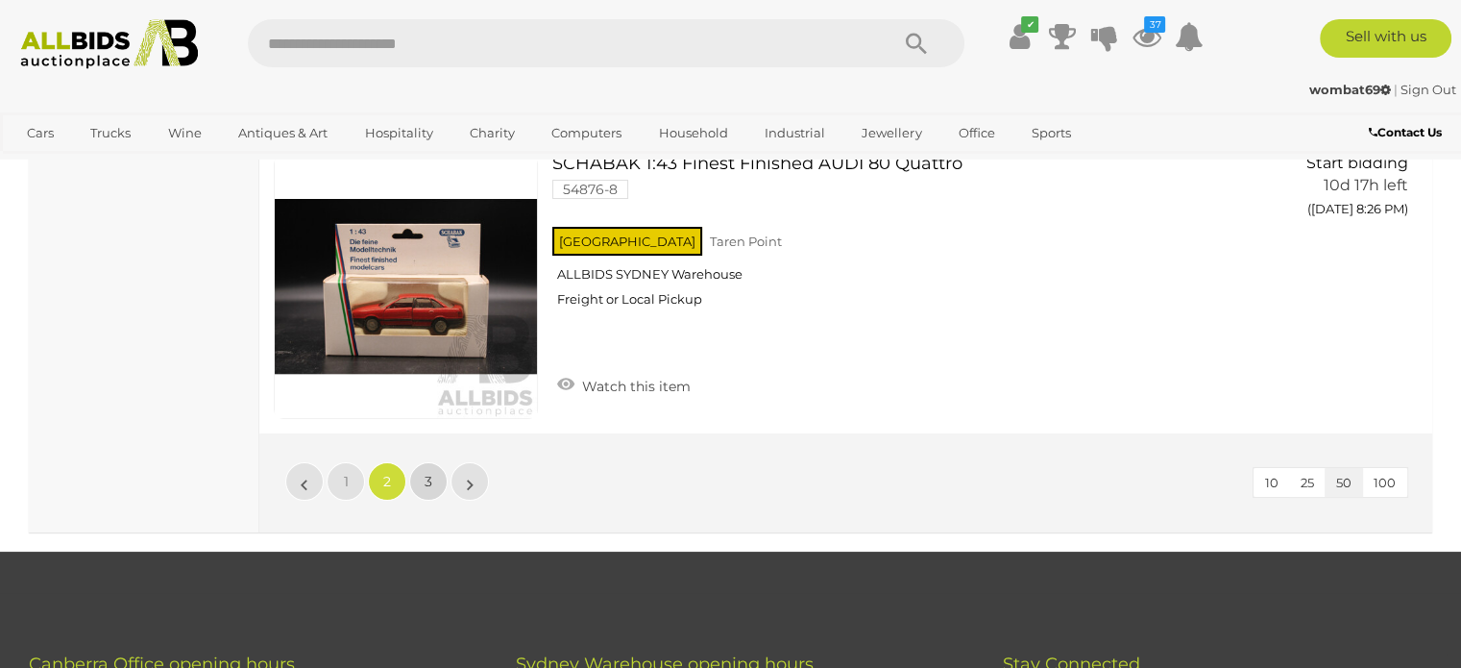
click at [426, 473] on span "3" at bounding box center [429, 481] width 8 height 17
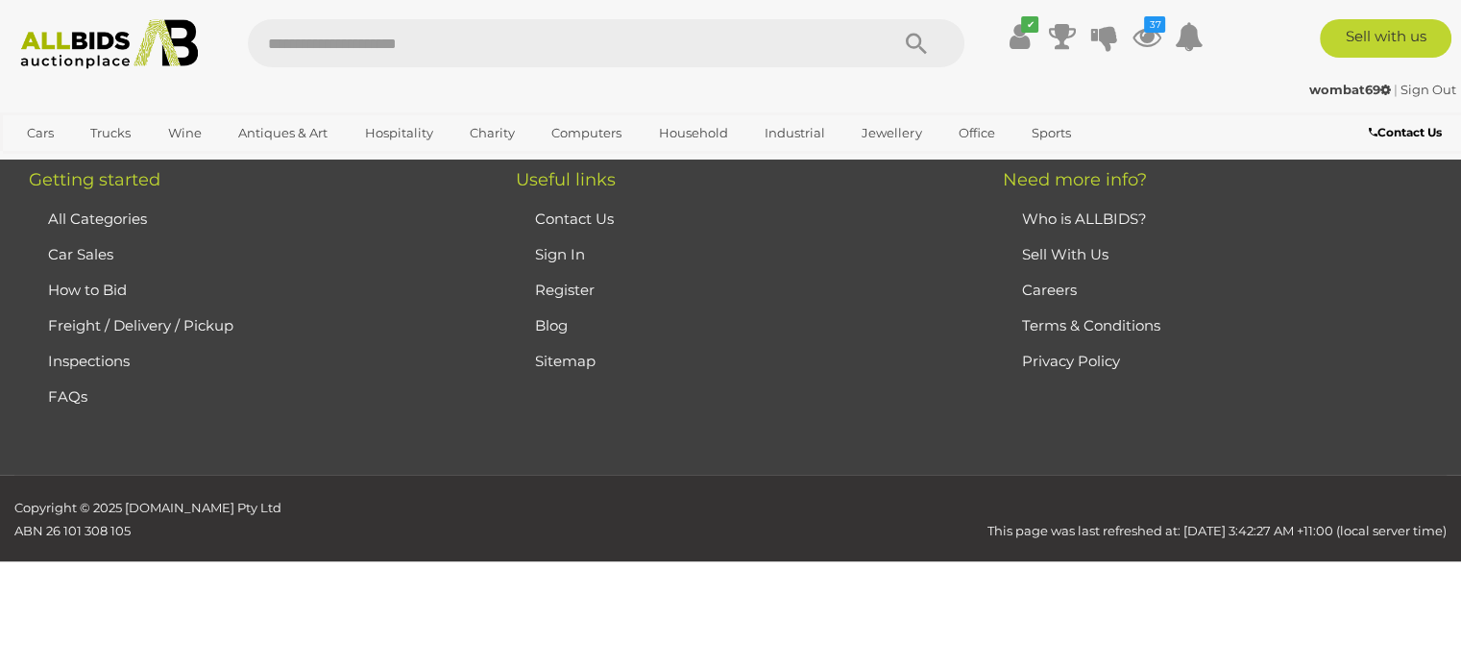
scroll to position [126, 0]
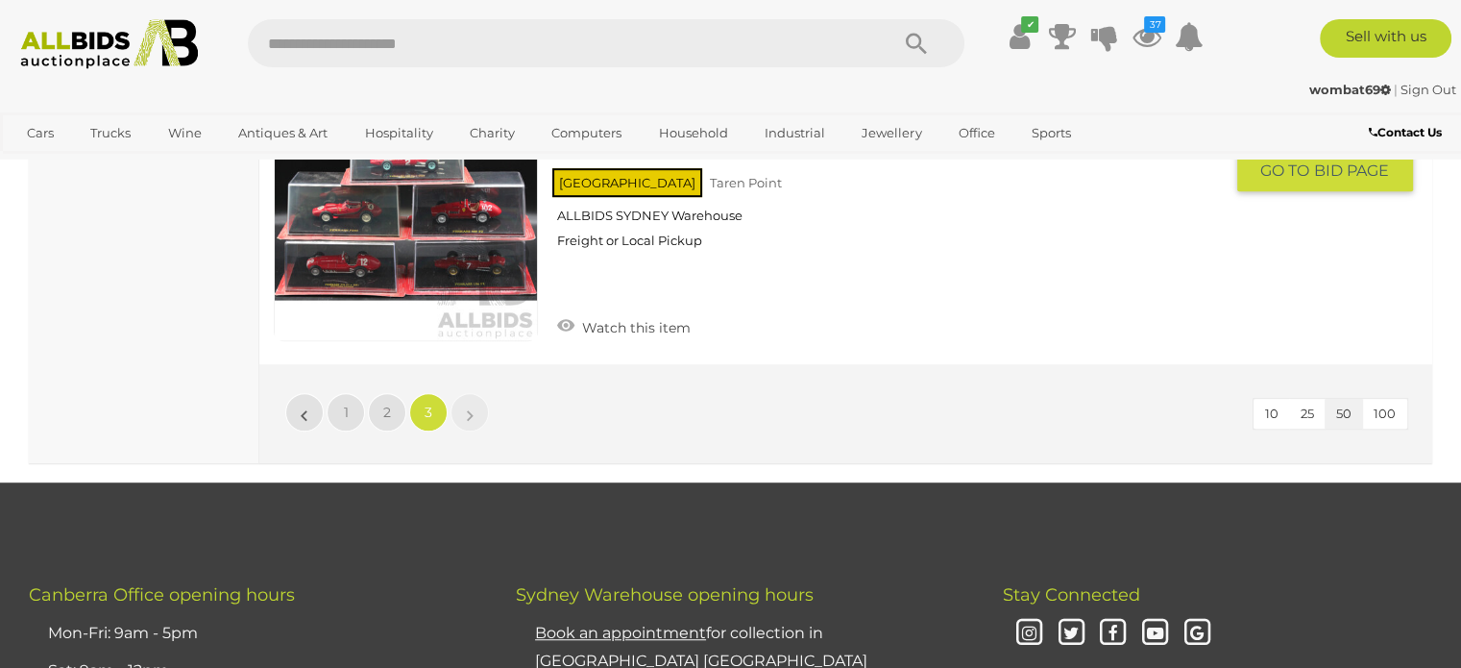
scroll to position [8485, 0]
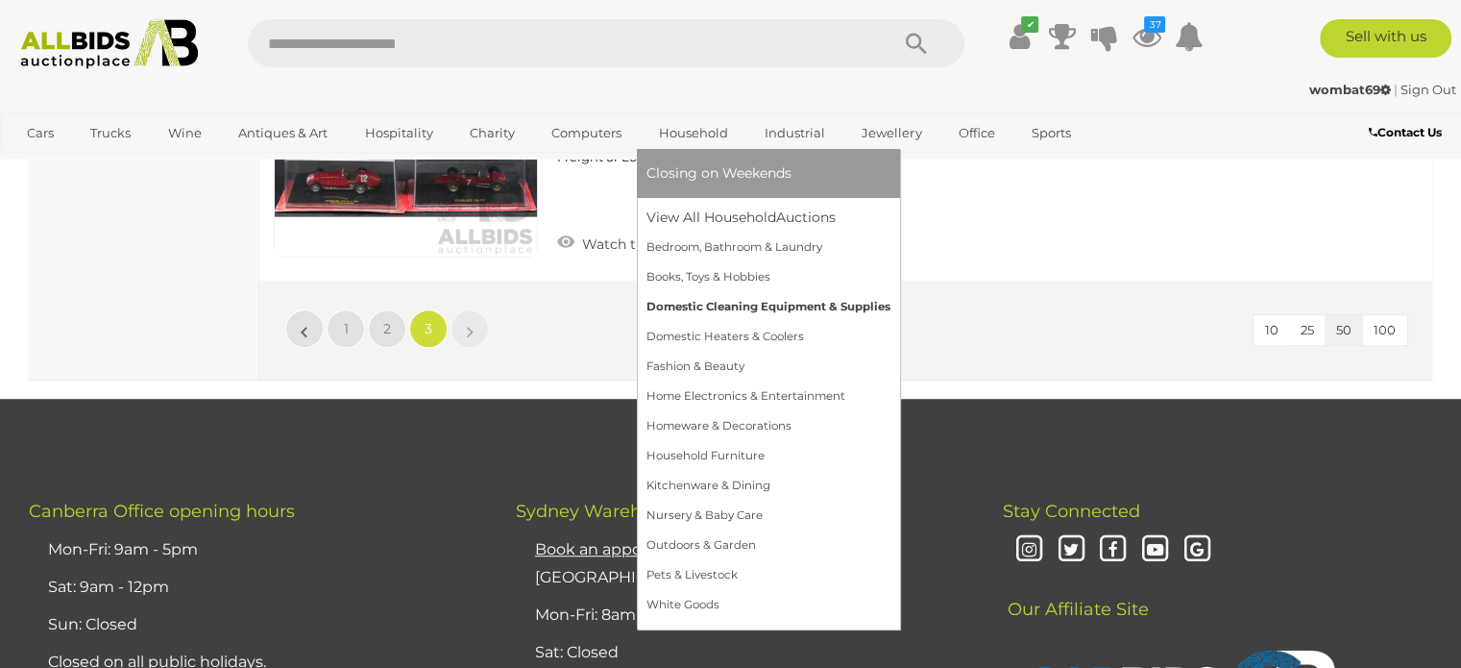
click at [668, 305] on link "Domestic Cleaning Equipment & Supplies" at bounding box center [769, 307] width 244 height 30
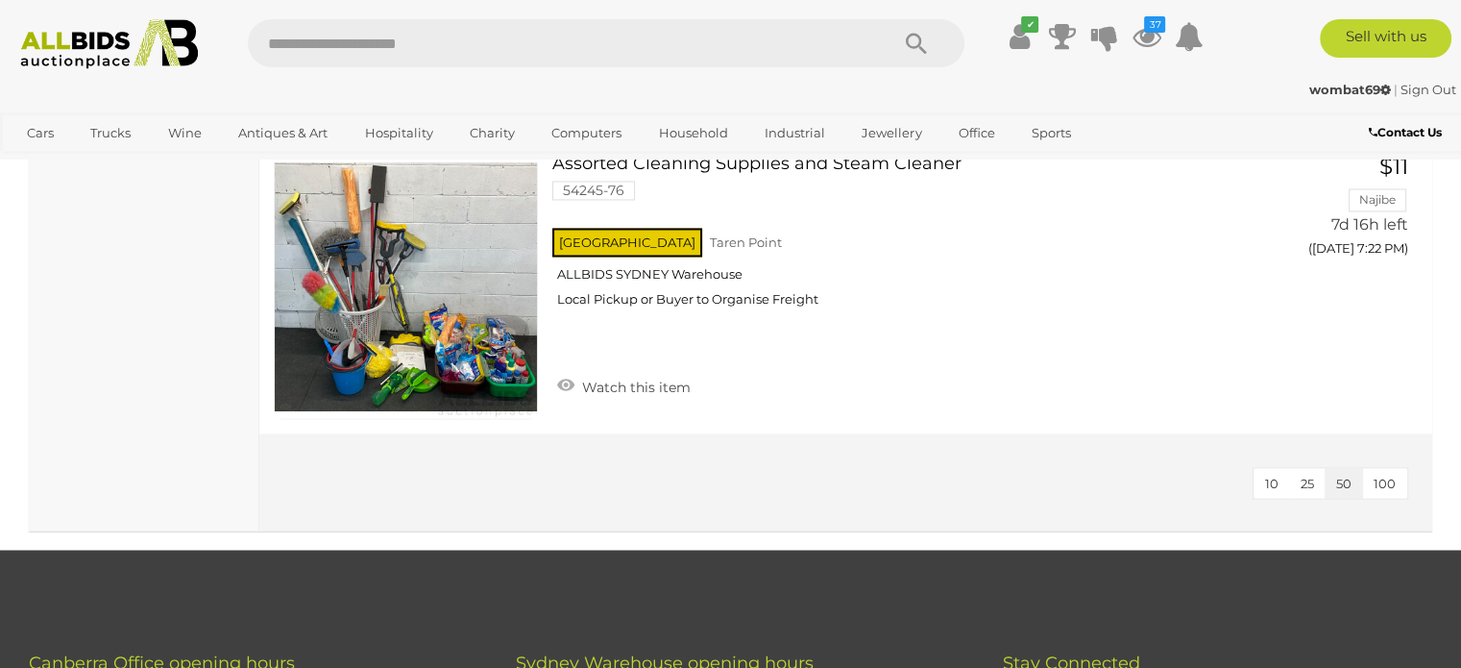
scroll to position [3171, 0]
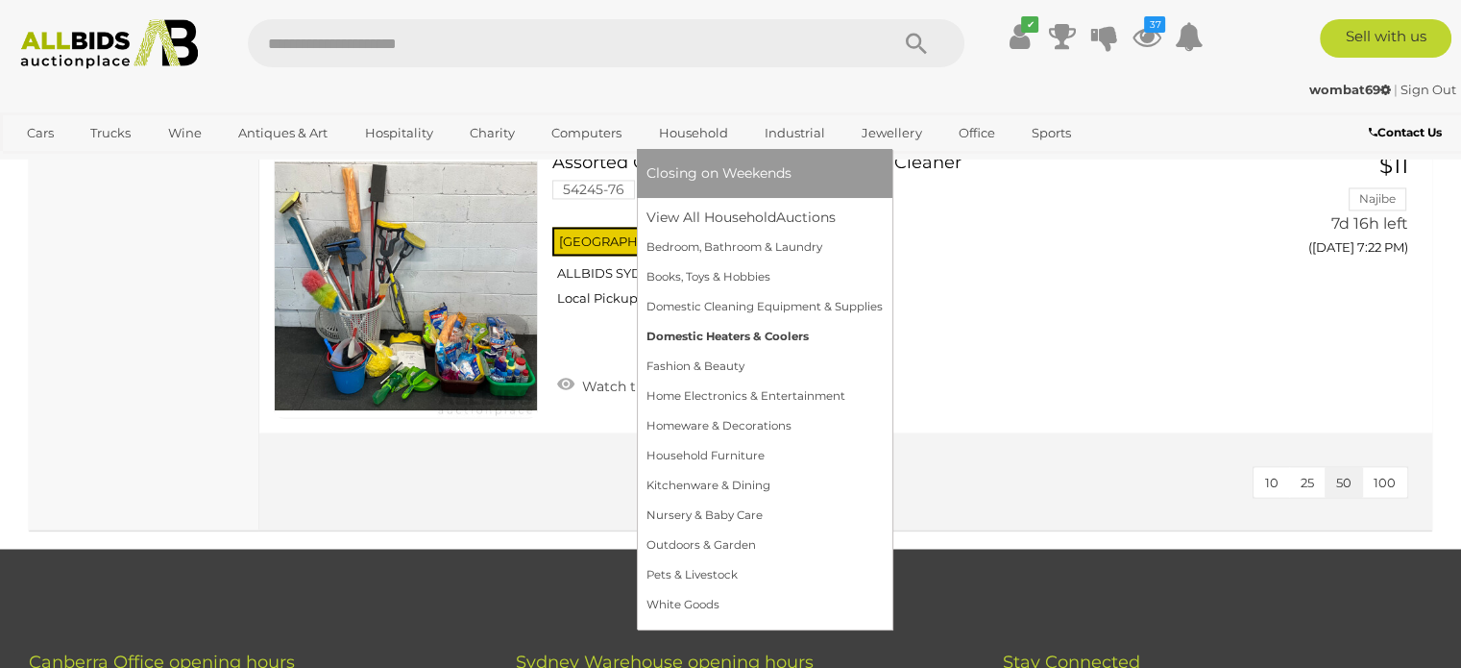
click at [684, 333] on link "Domestic Heaters & Coolers" at bounding box center [765, 337] width 236 height 30
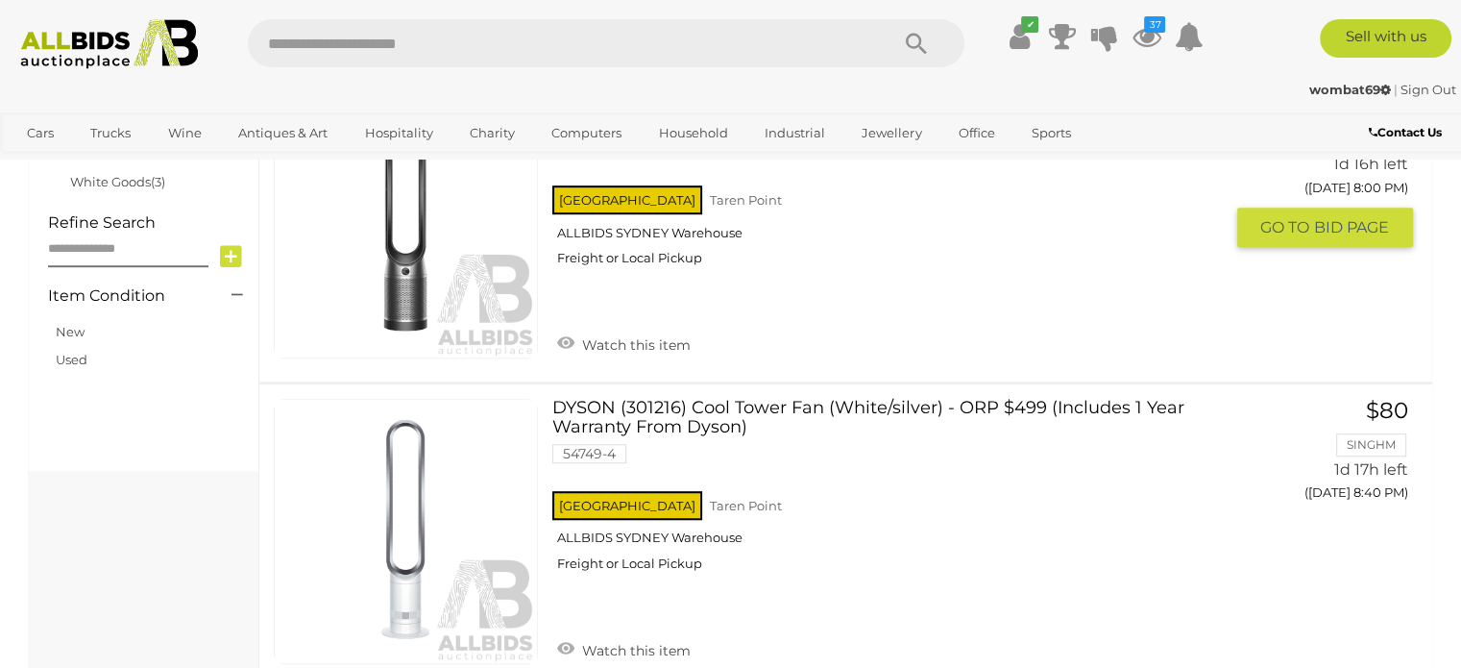
scroll to position [1537, 0]
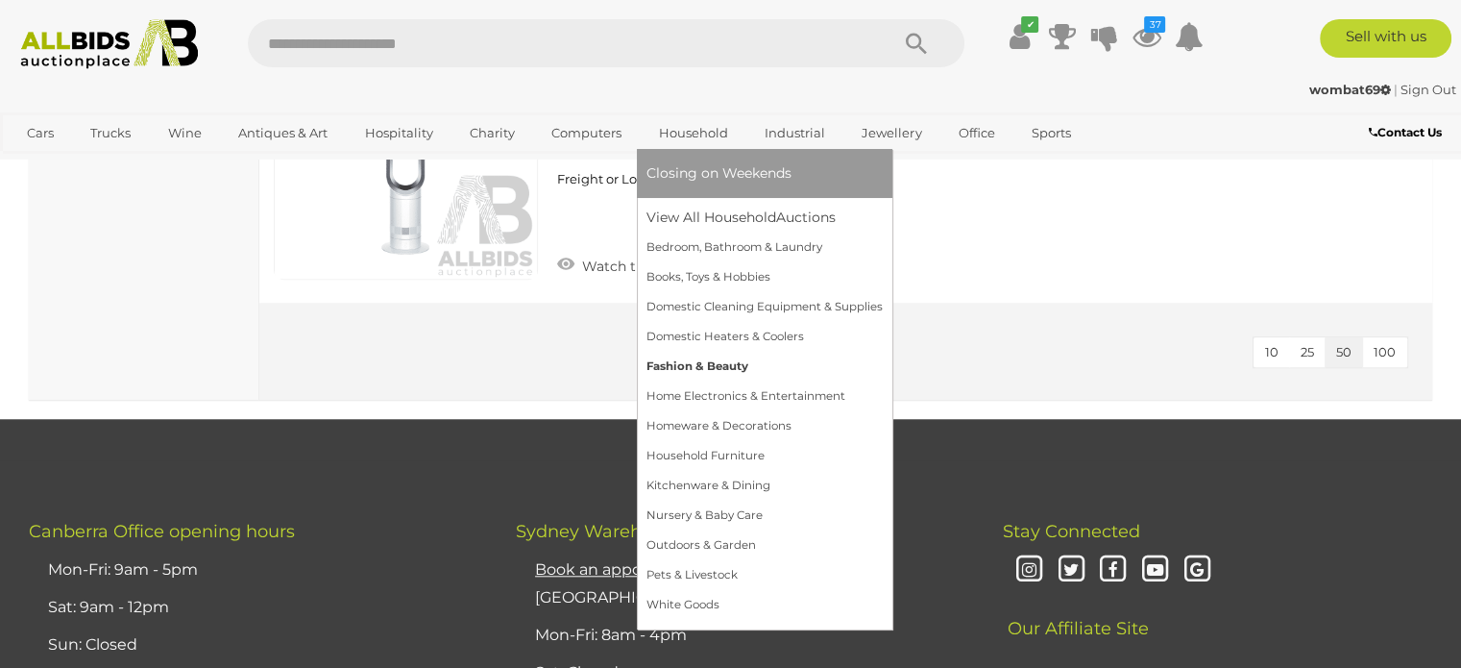
click at [694, 365] on link "Fashion & Beauty" at bounding box center [765, 367] width 236 height 30
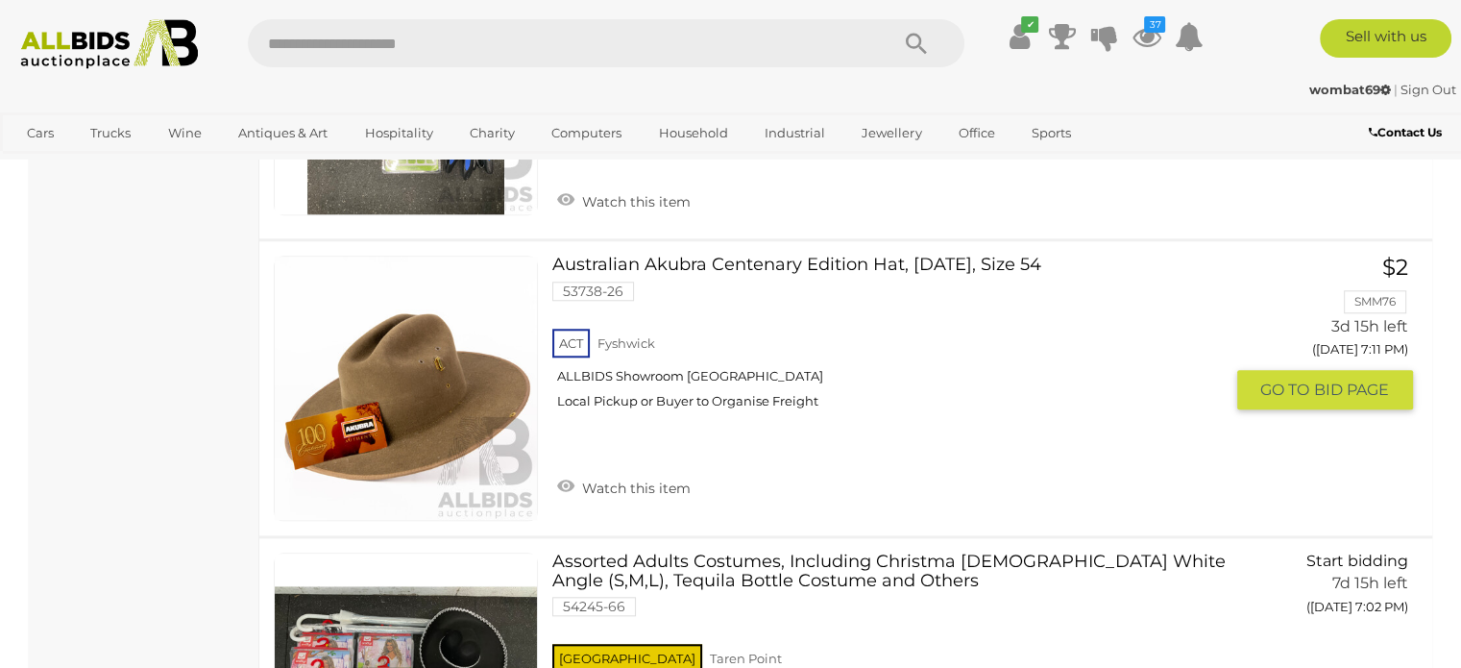
scroll to position [1826, 0]
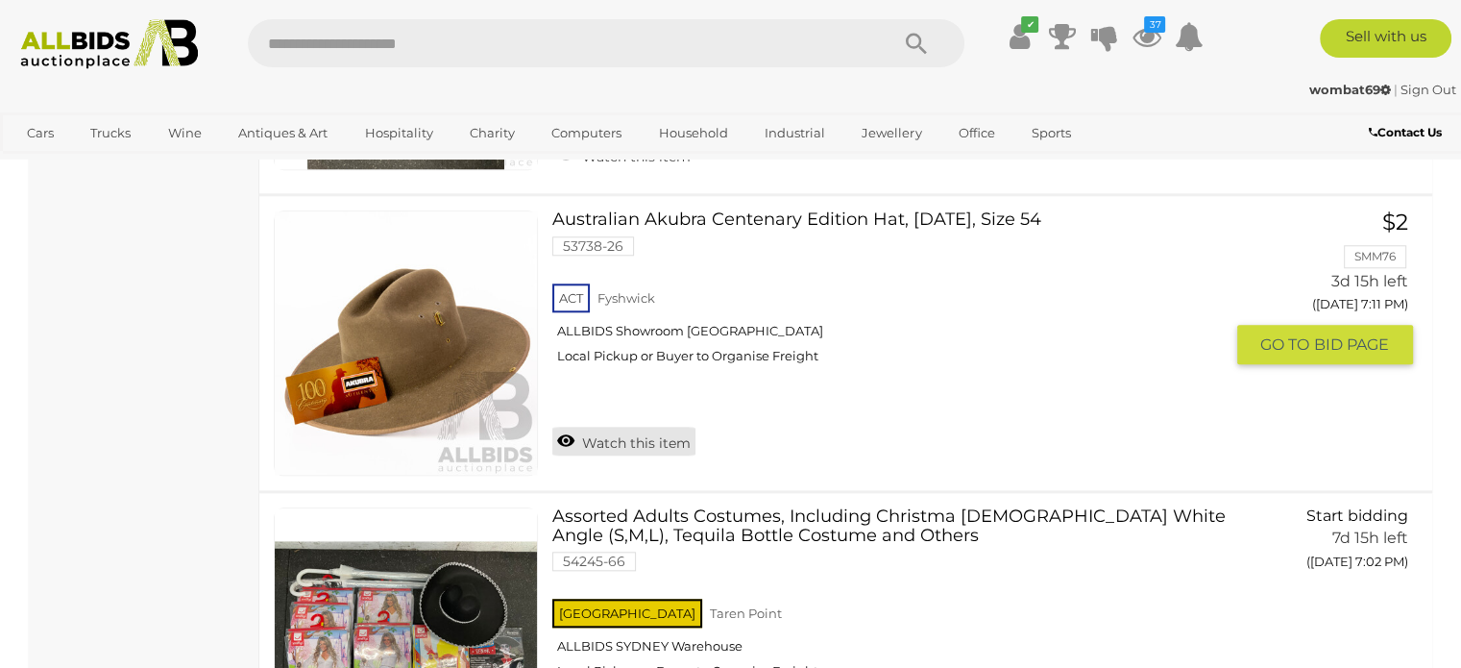
click at [569, 437] on link "Watch this item" at bounding box center [623, 441] width 143 height 29
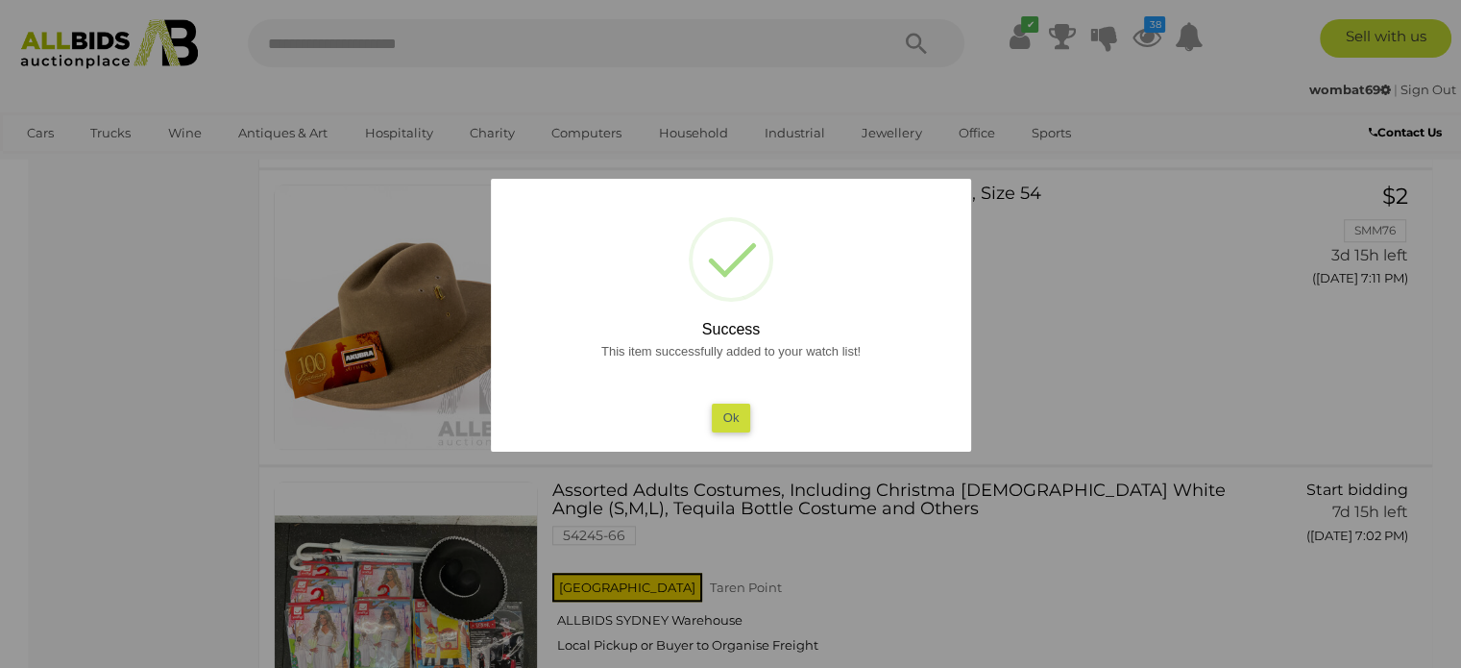
click at [726, 406] on button "Ok" at bounding box center [730, 418] width 39 height 28
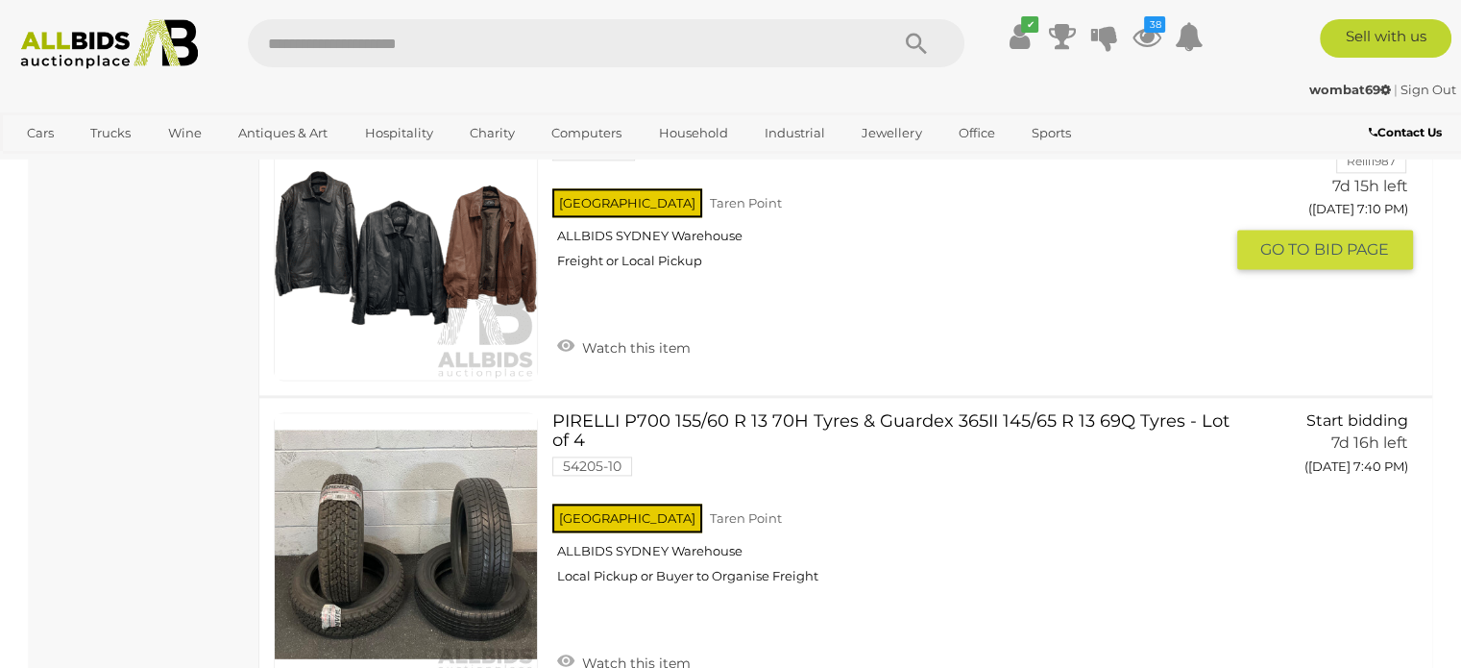
scroll to position [2498, 0]
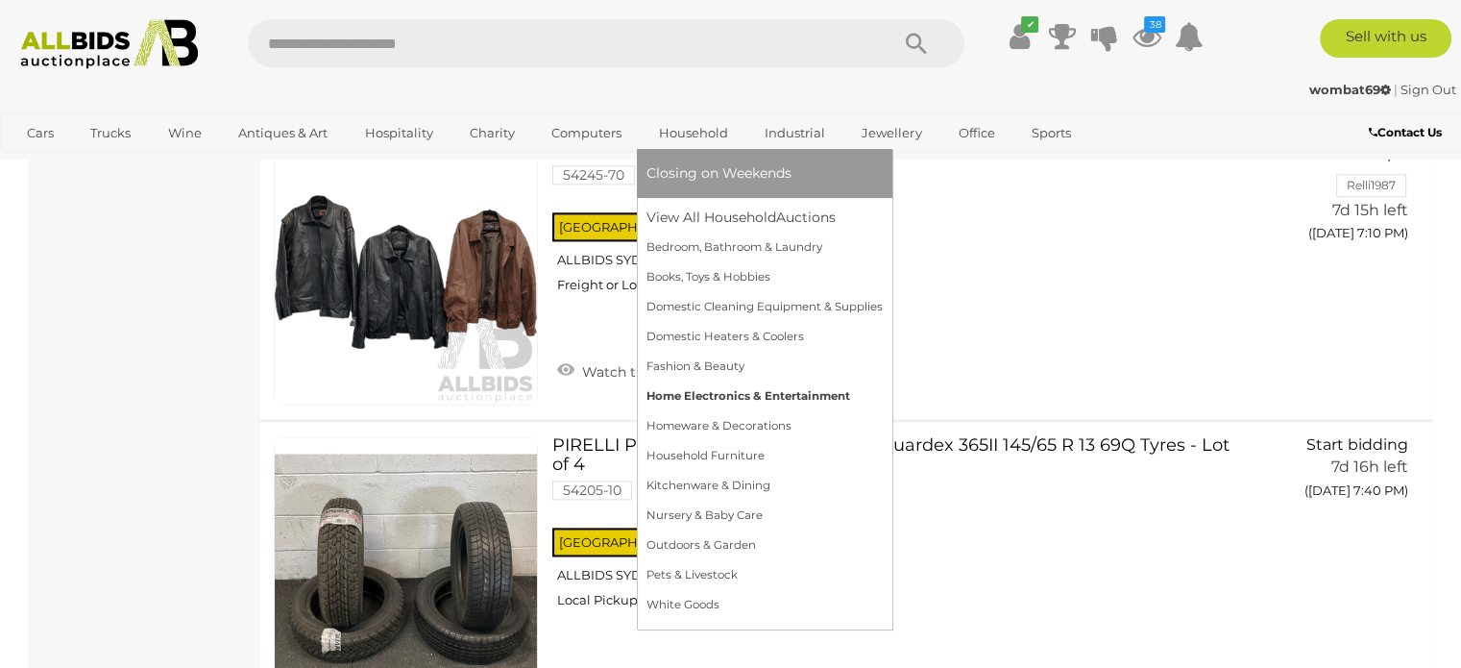
click at [714, 393] on link "Home Electronics & Entertainment" at bounding box center [765, 396] width 236 height 30
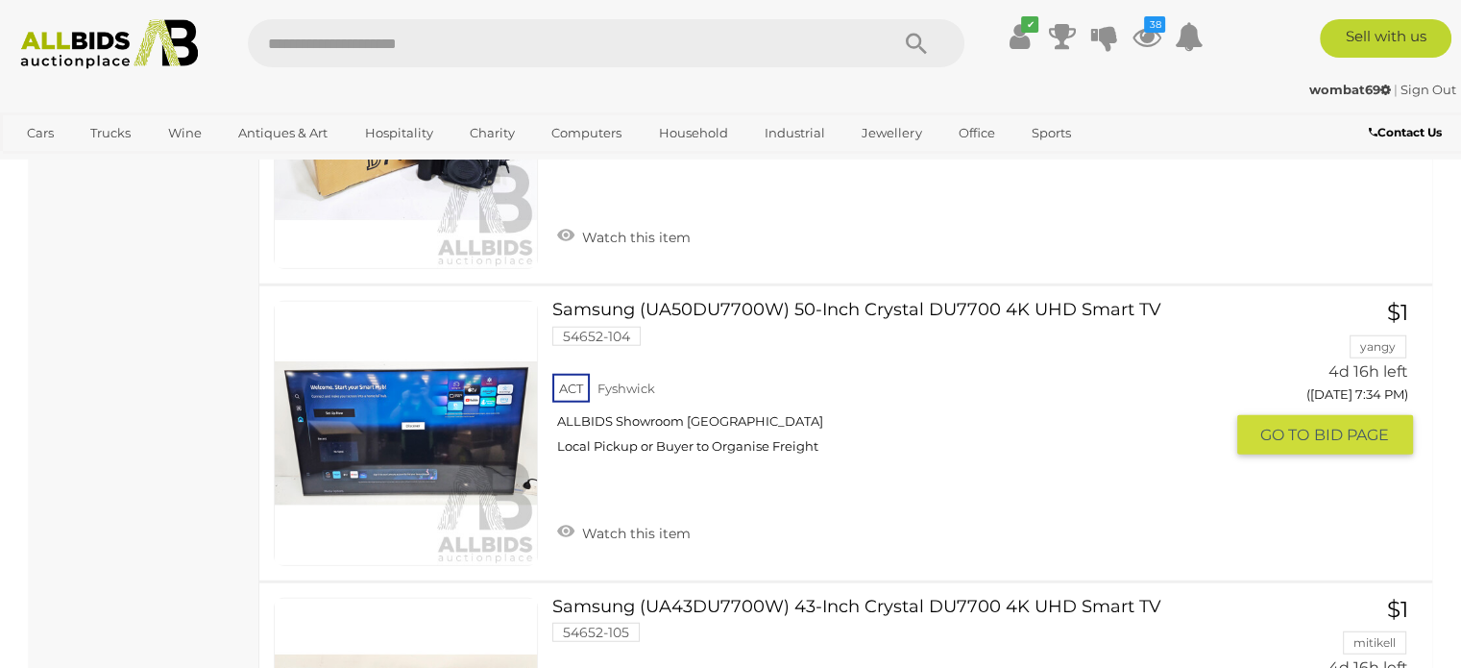
scroll to position [4804, 0]
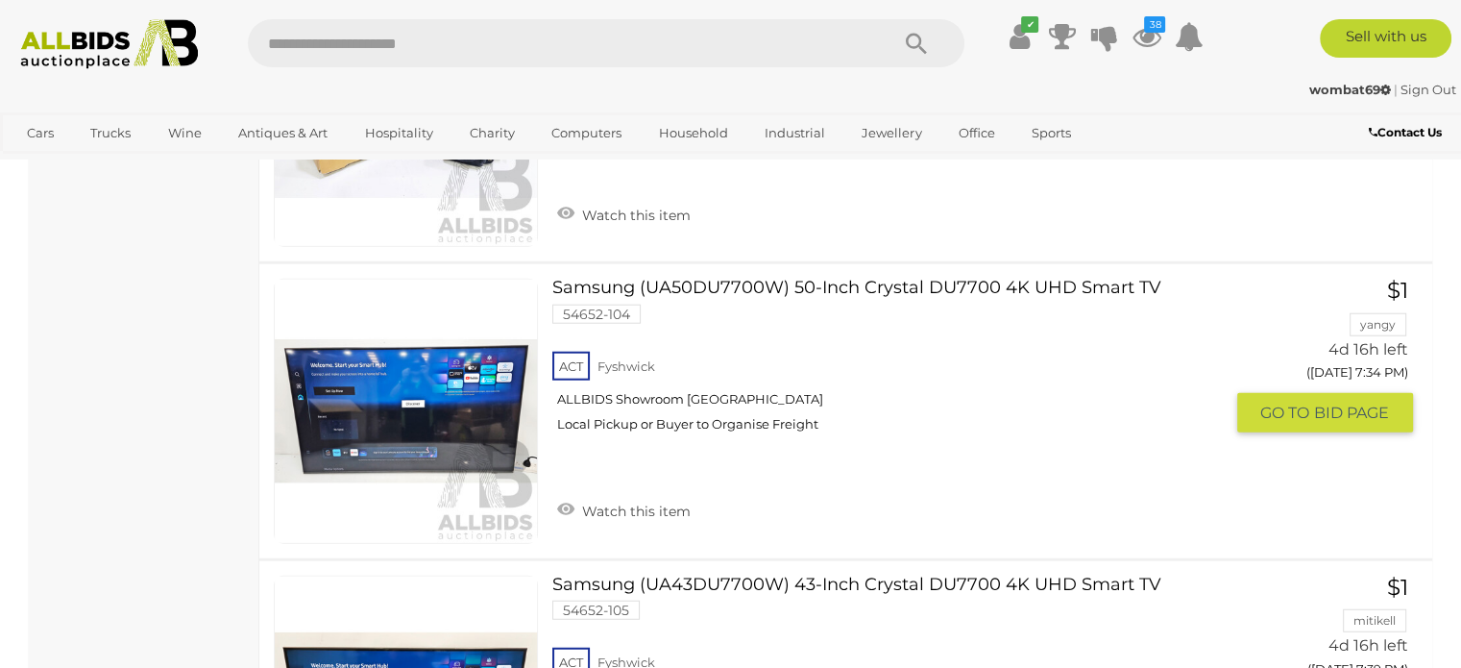
click at [461, 379] on link at bounding box center [406, 411] width 264 height 264
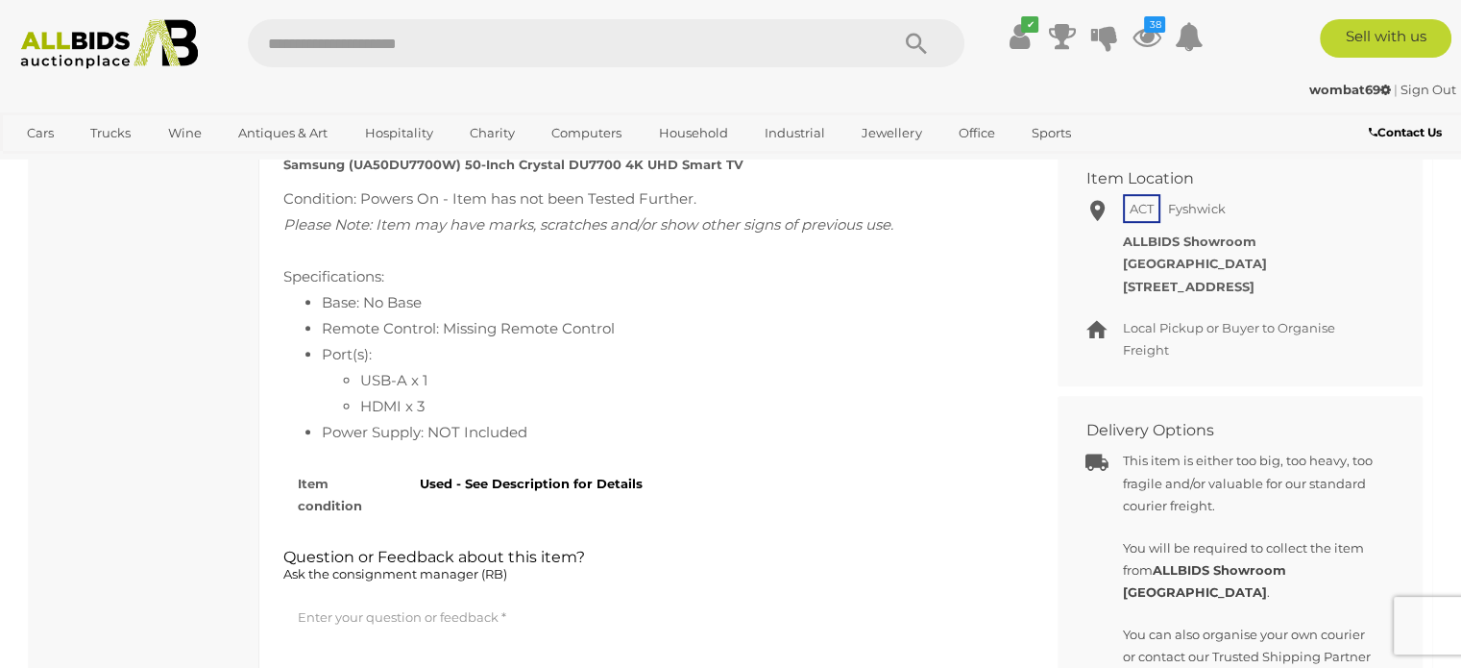
scroll to position [769, 0]
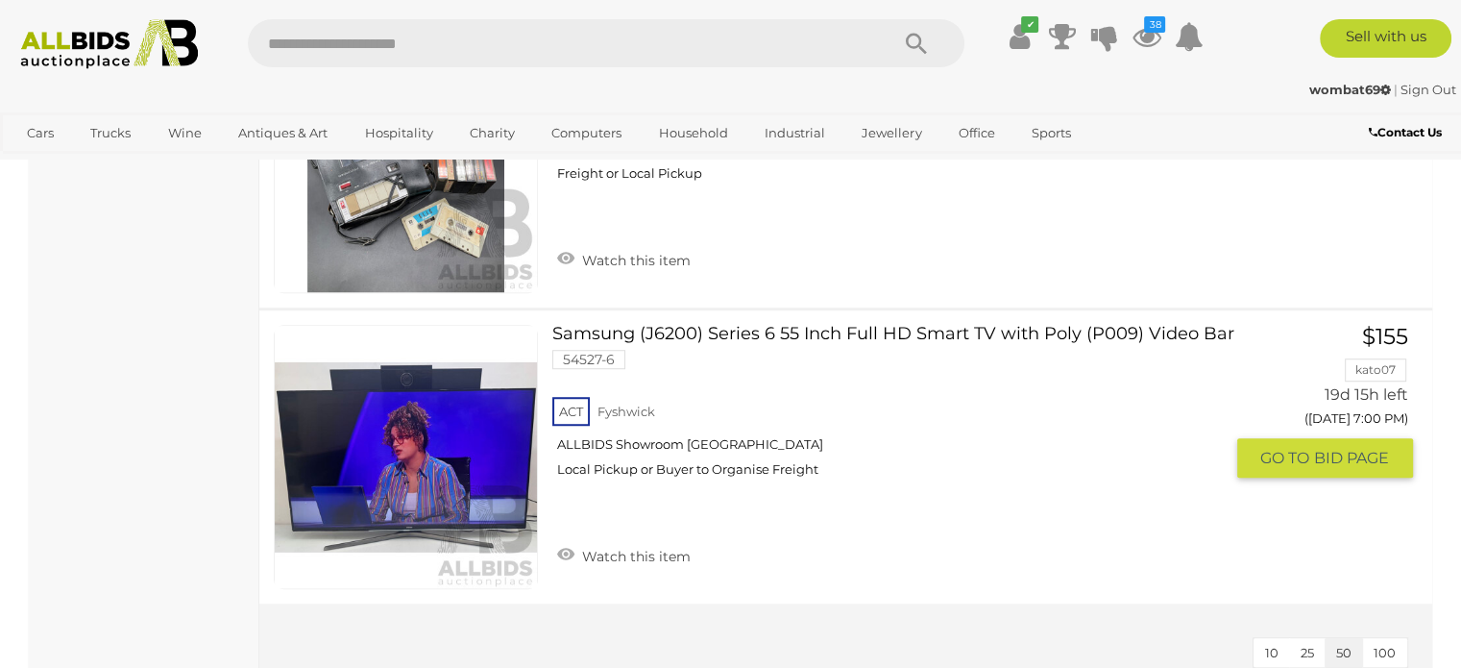
scroll to position [8705, 0]
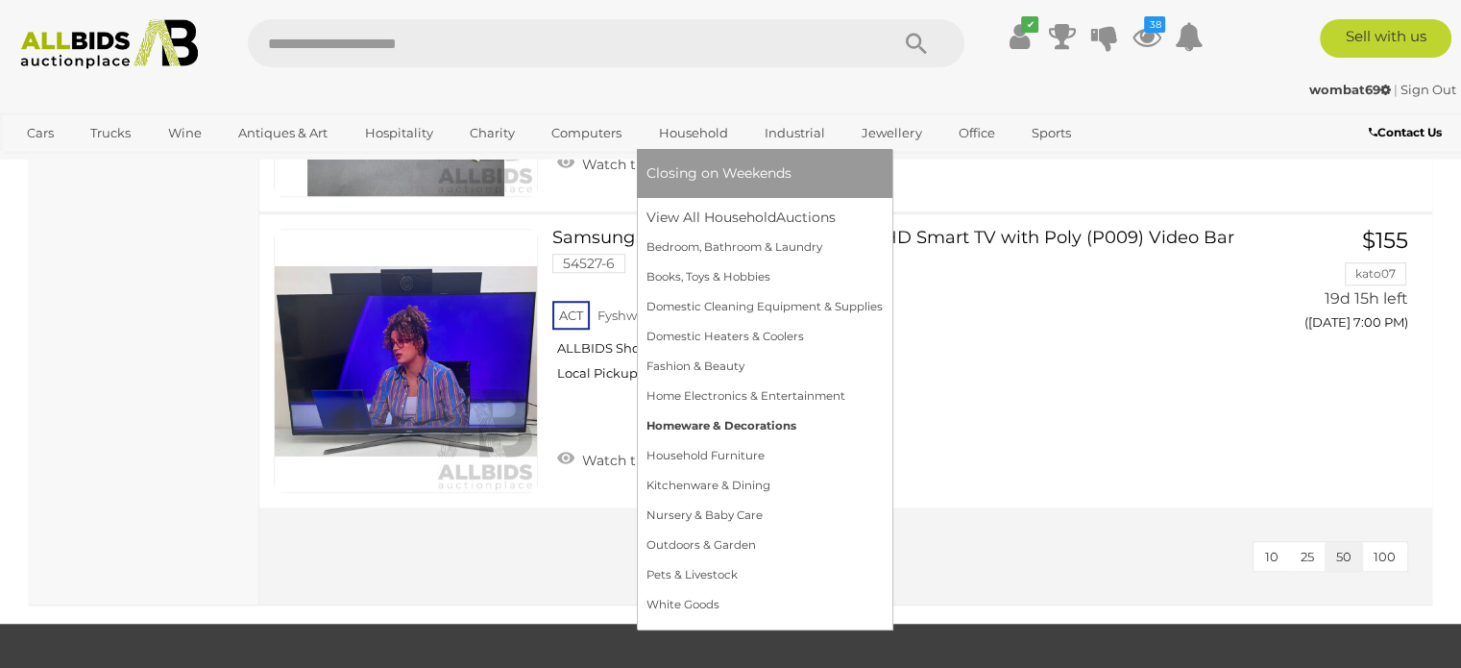
click at [711, 423] on link "Homeware & Decorations" at bounding box center [765, 426] width 236 height 30
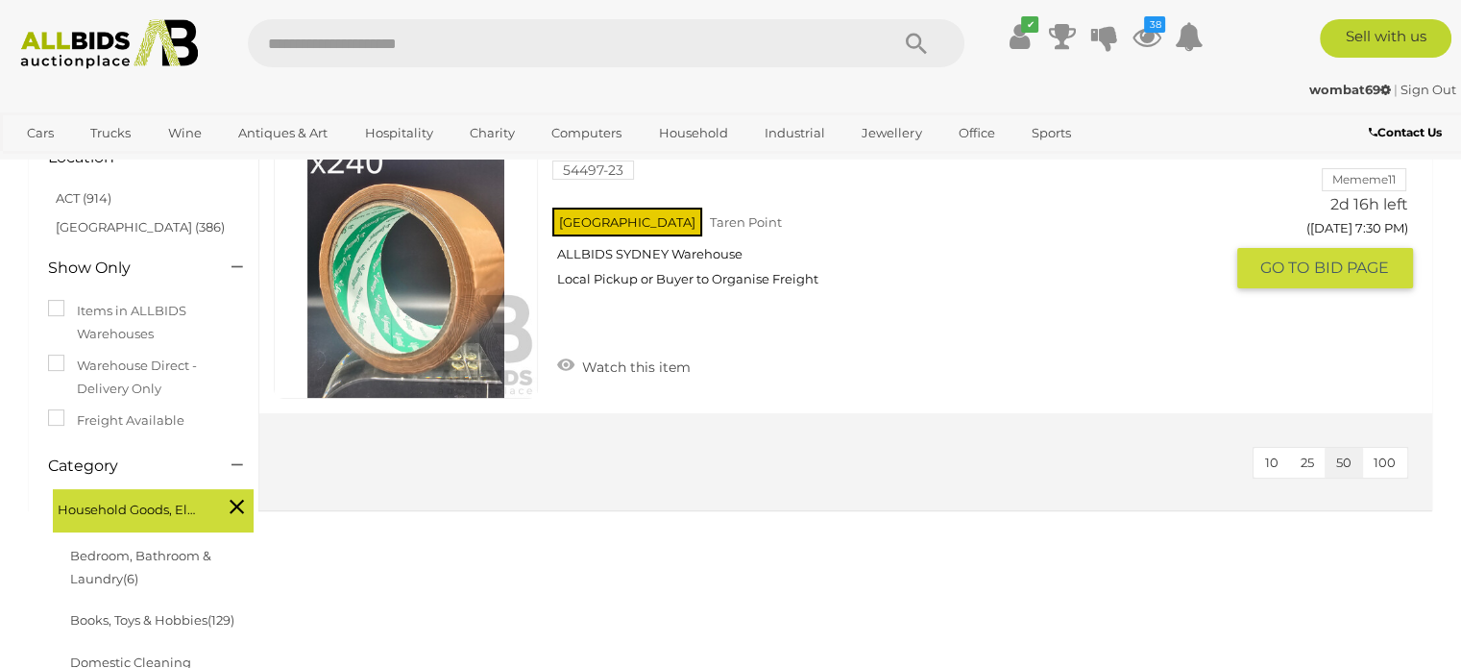
scroll to position [288, 0]
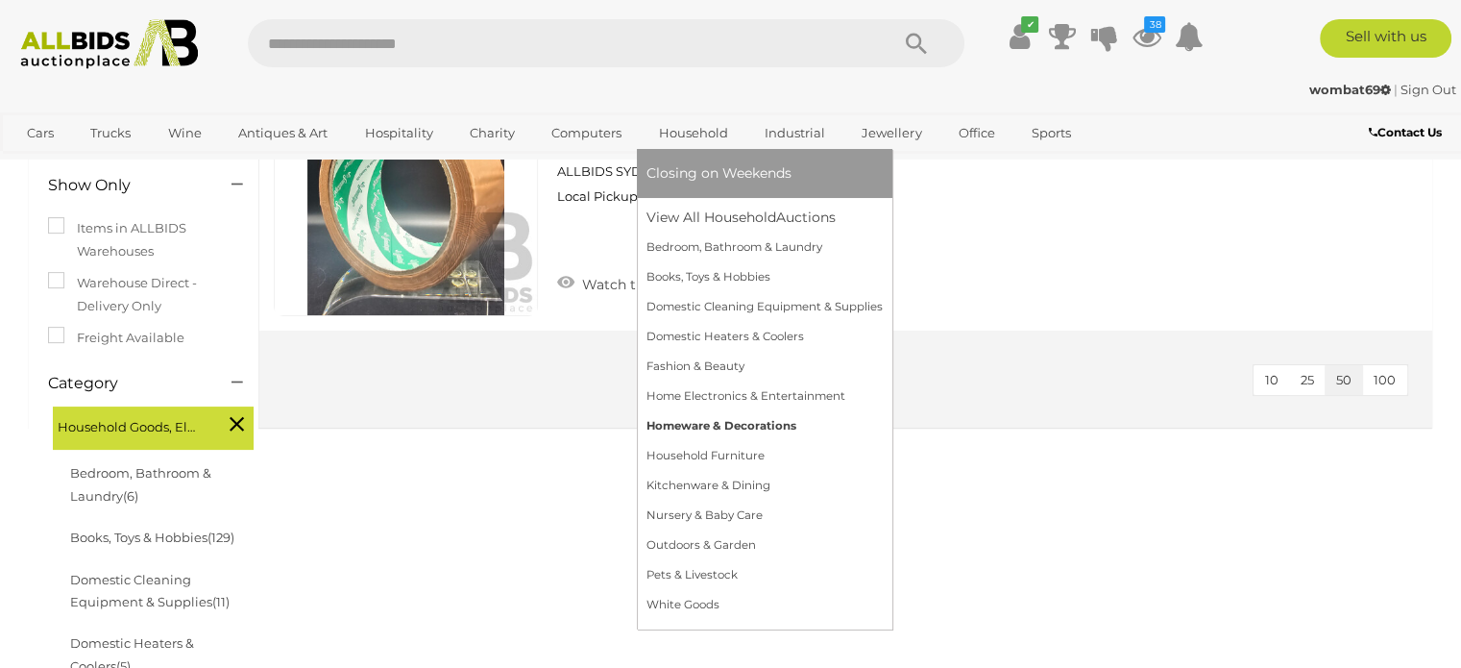
click at [690, 425] on link "Homeware & Decorations" at bounding box center [765, 426] width 236 height 30
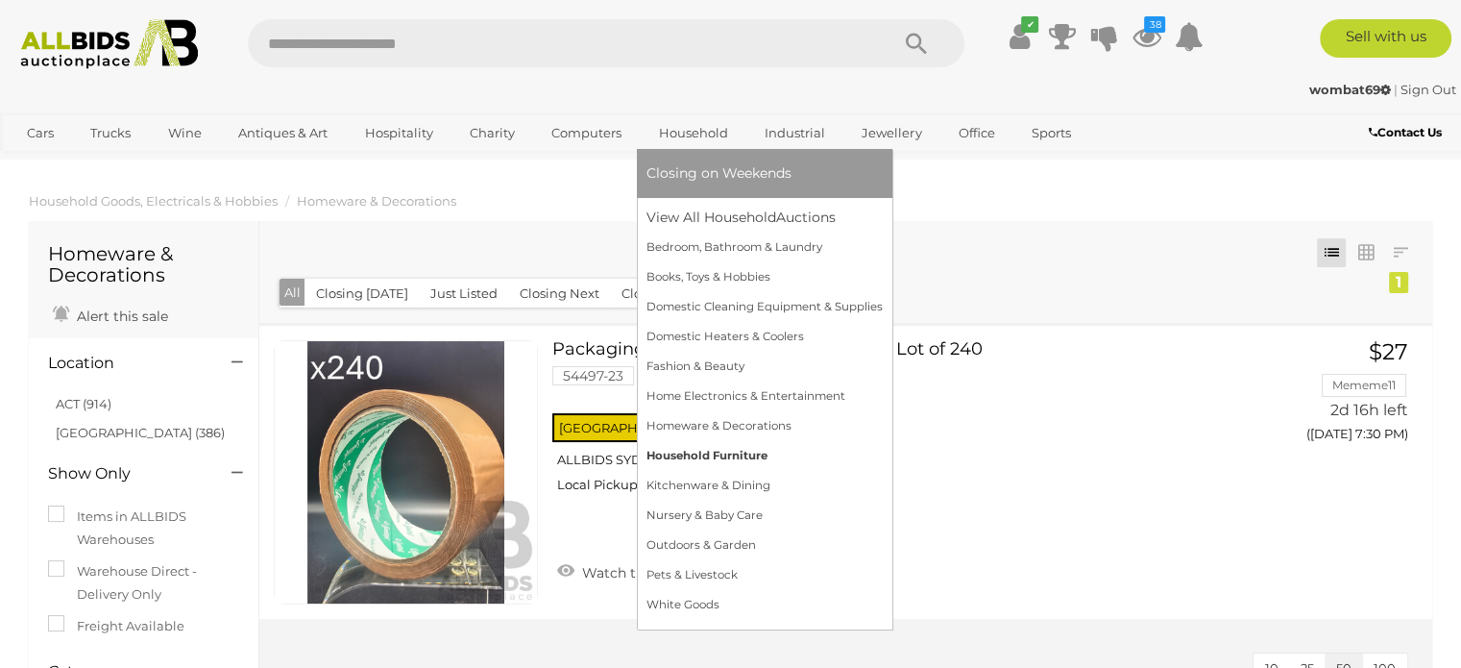
click at [698, 453] on link "Household Furniture" at bounding box center [765, 456] width 236 height 30
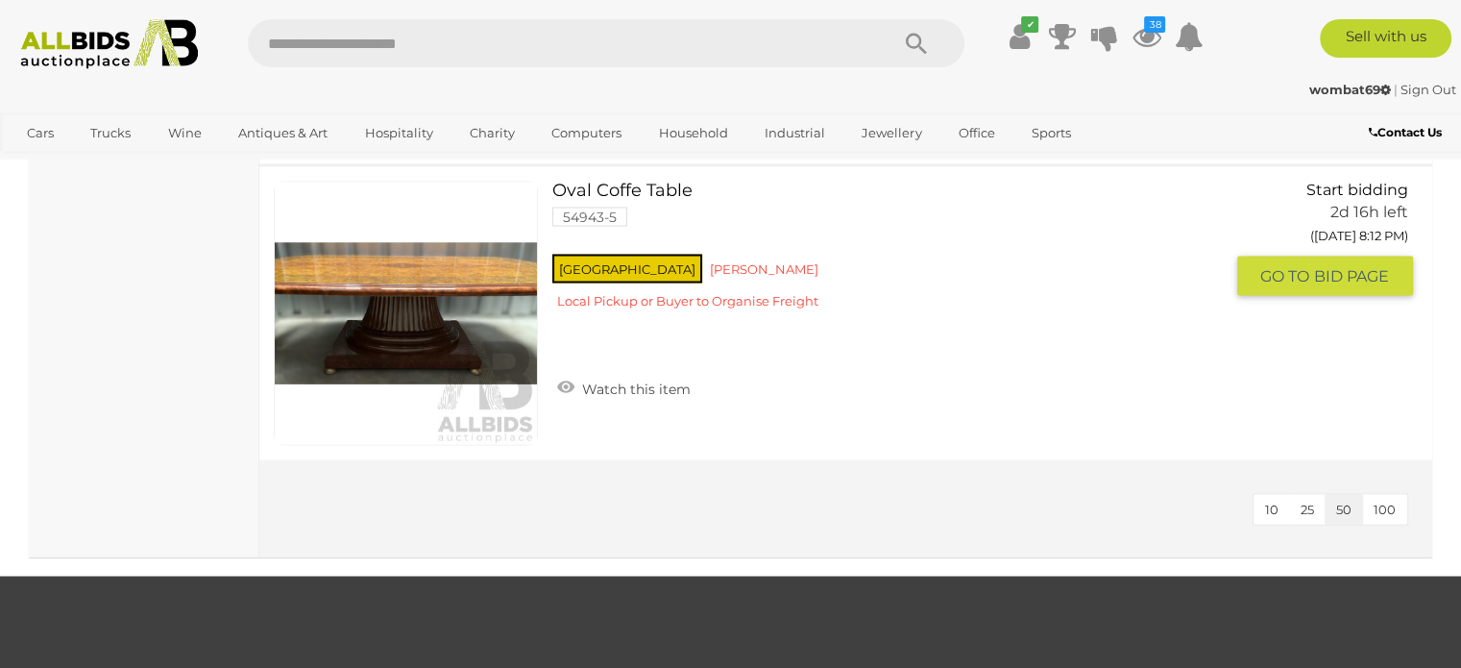
scroll to position [3555, 0]
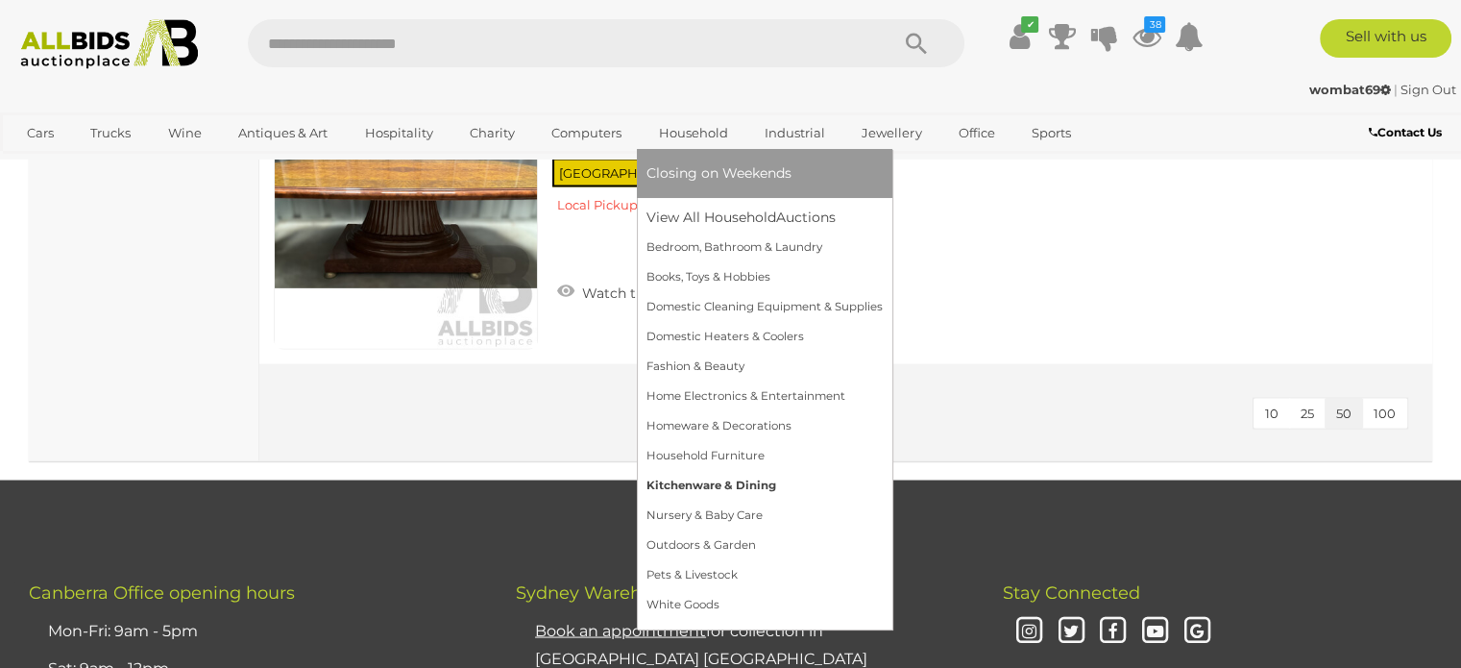
click at [673, 482] on link "Kitchenware & Dining" at bounding box center [765, 486] width 236 height 30
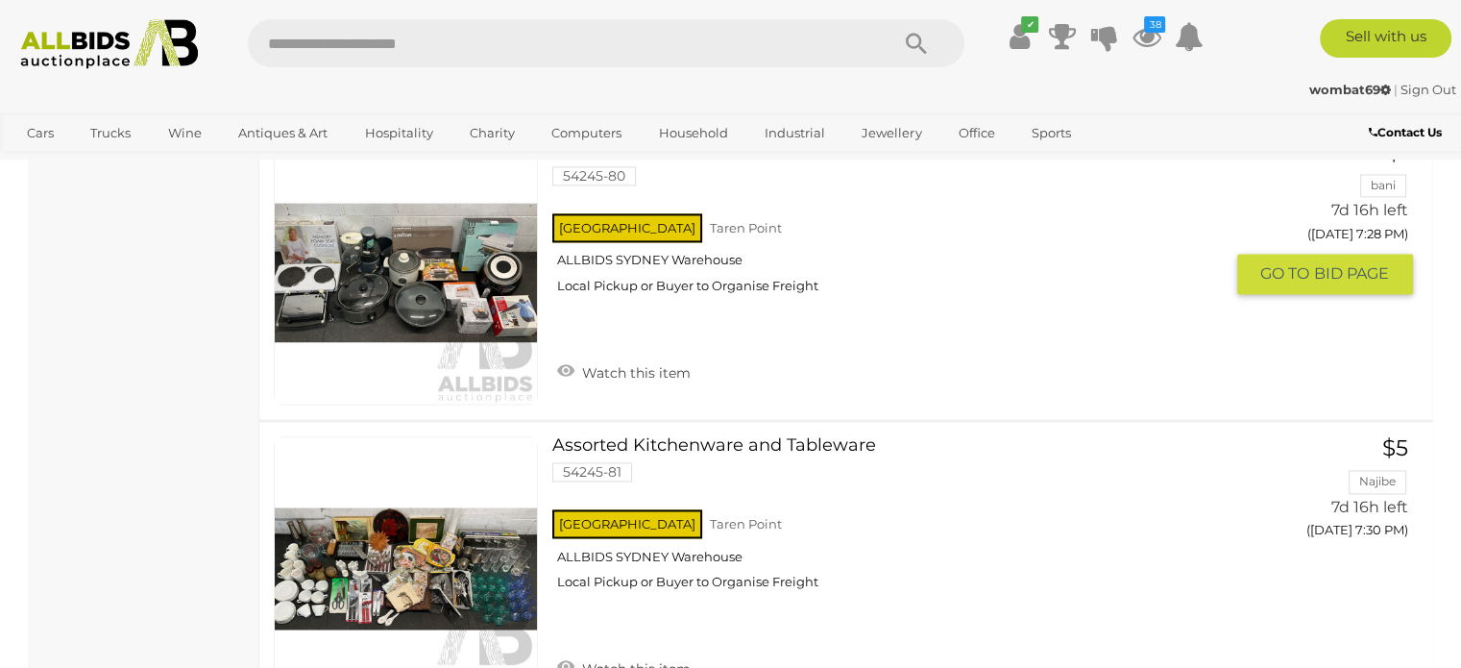
scroll to position [2882, 0]
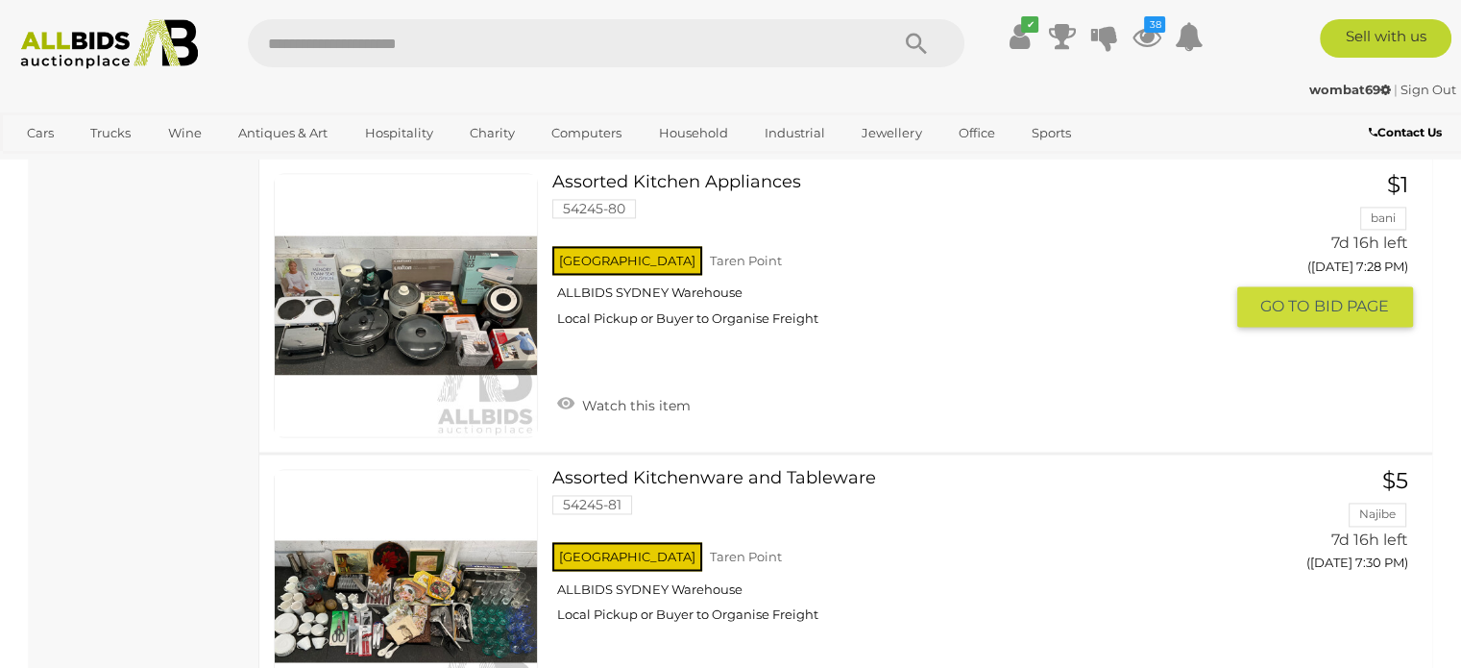
click at [440, 329] on link at bounding box center [406, 305] width 264 height 264
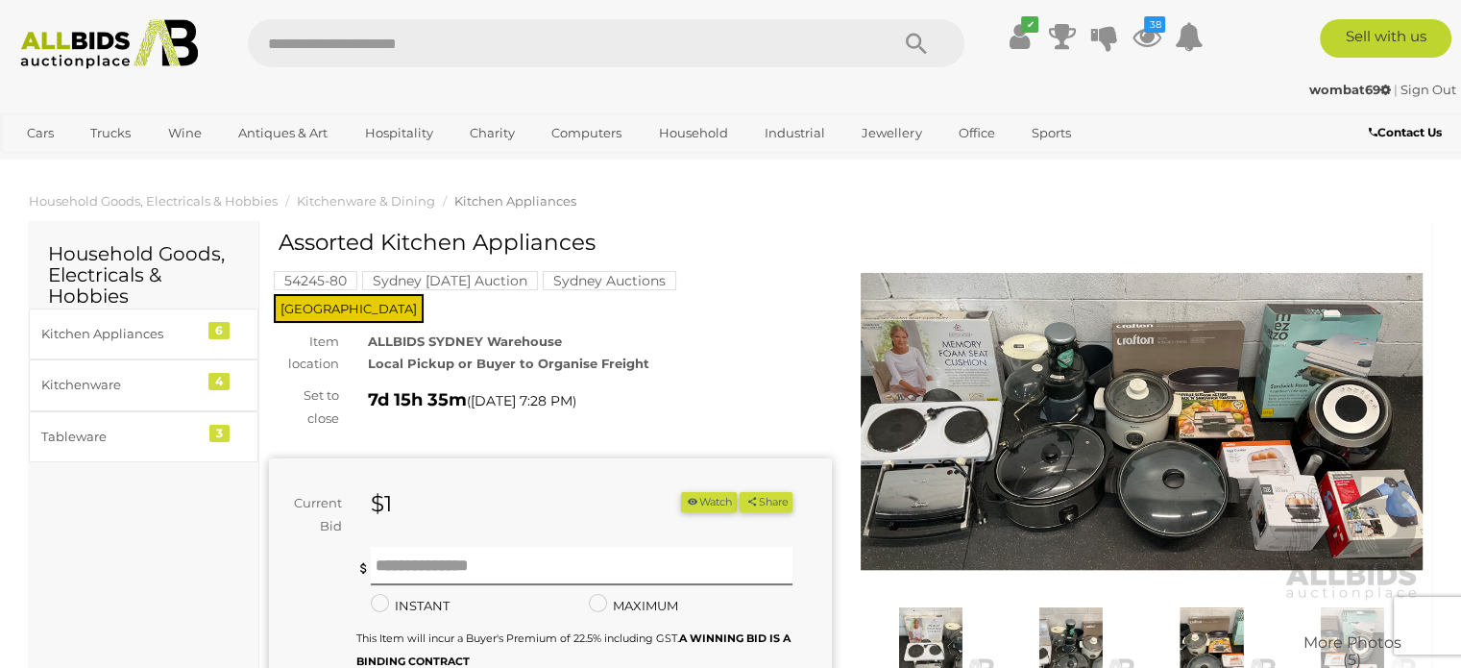
click at [1096, 505] on img at bounding box center [1142, 421] width 563 height 362
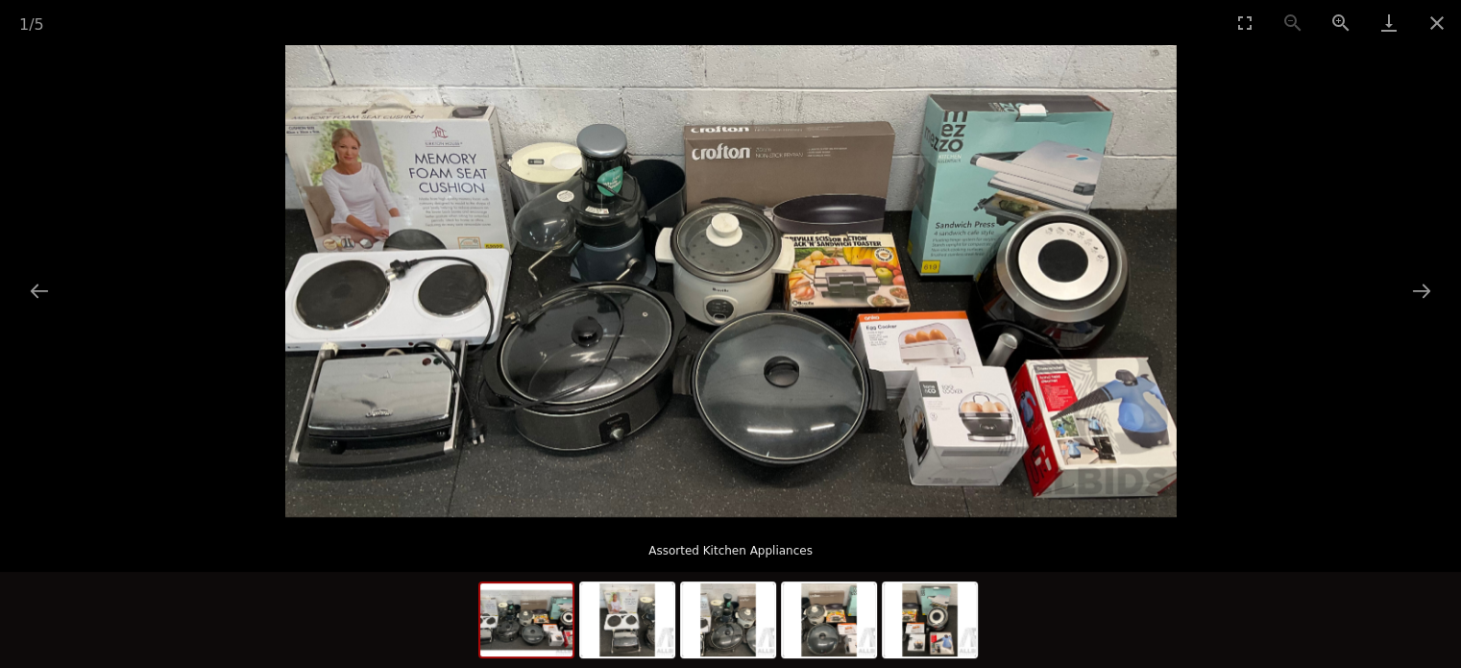
click at [871, 326] on img at bounding box center [731, 281] width 892 height 472
click at [673, 295] on img at bounding box center [731, 281] width 892 height 472
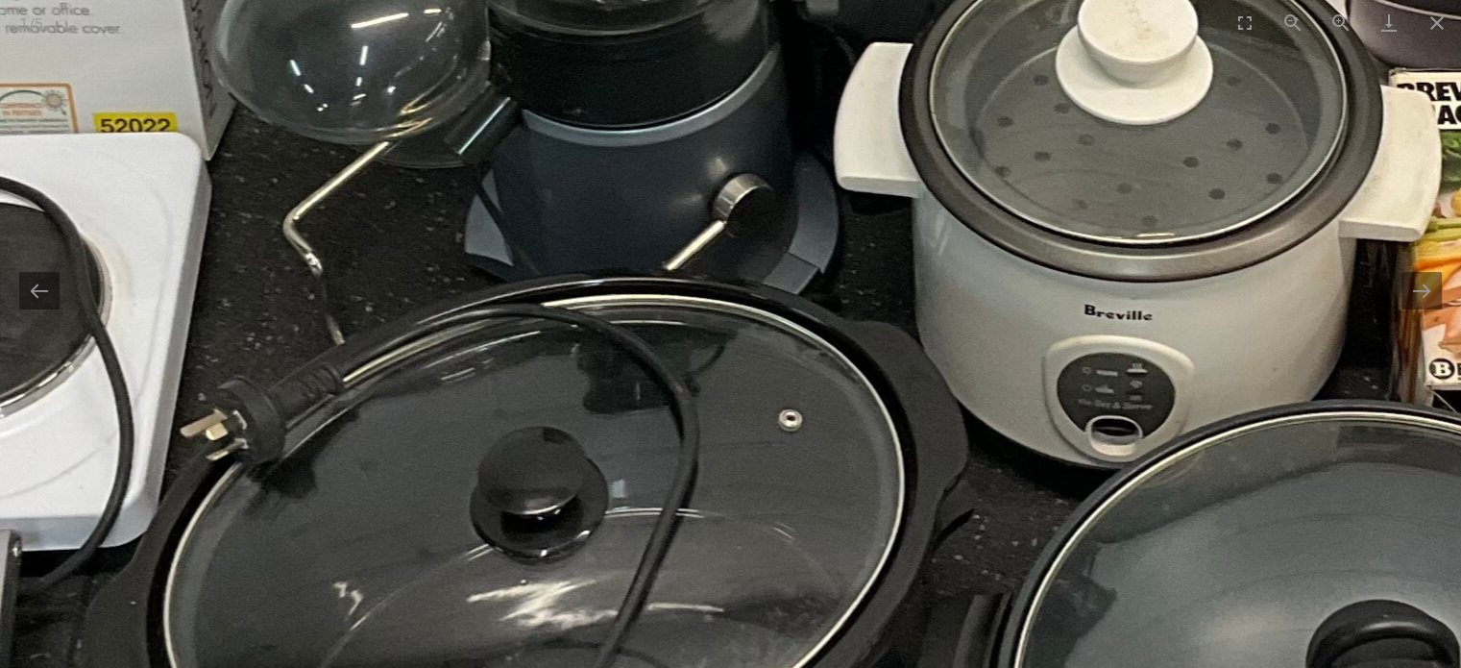
drag, startPoint x: 550, startPoint y: 358, endPoint x: 803, endPoint y: 314, distance: 257.5
click at [792, 310] on img at bounding box center [1163, 275] width 3871 height 2048
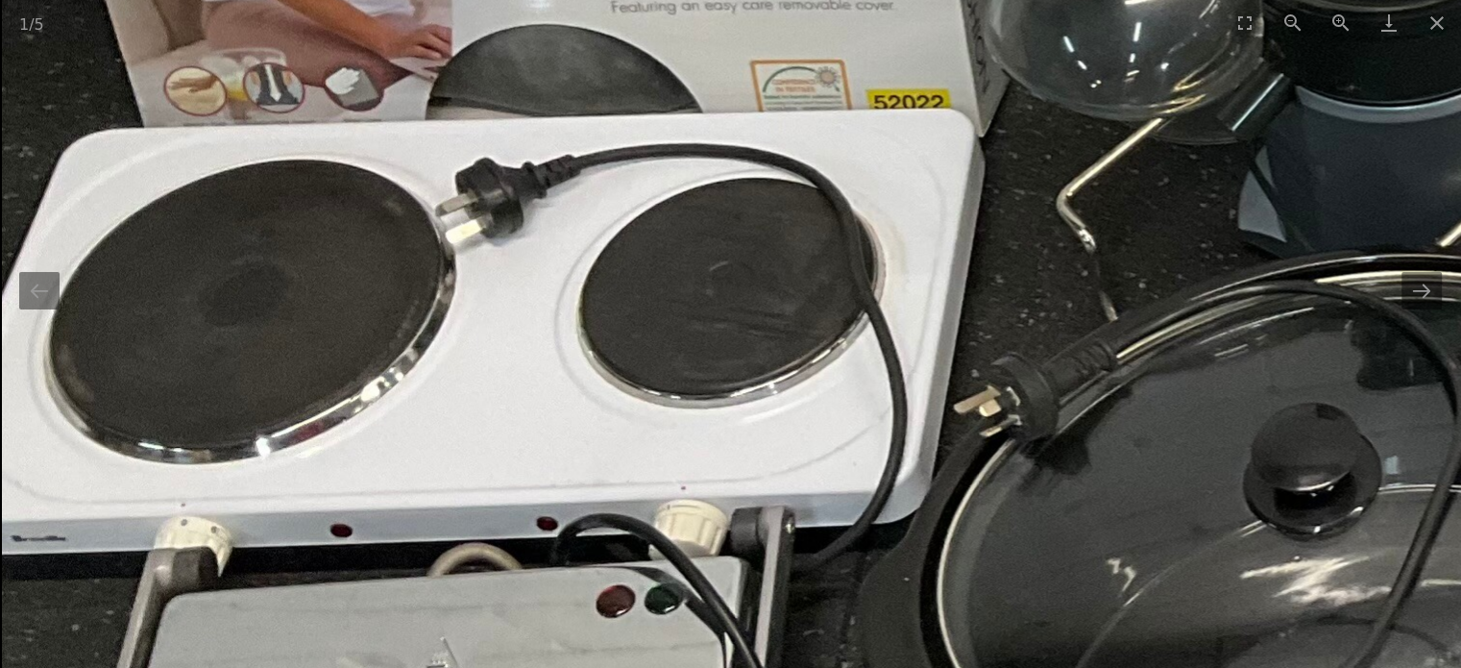
drag, startPoint x: 811, startPoint y: 383, endPoint x: 907, endPoint y: 388, distance: 96.2
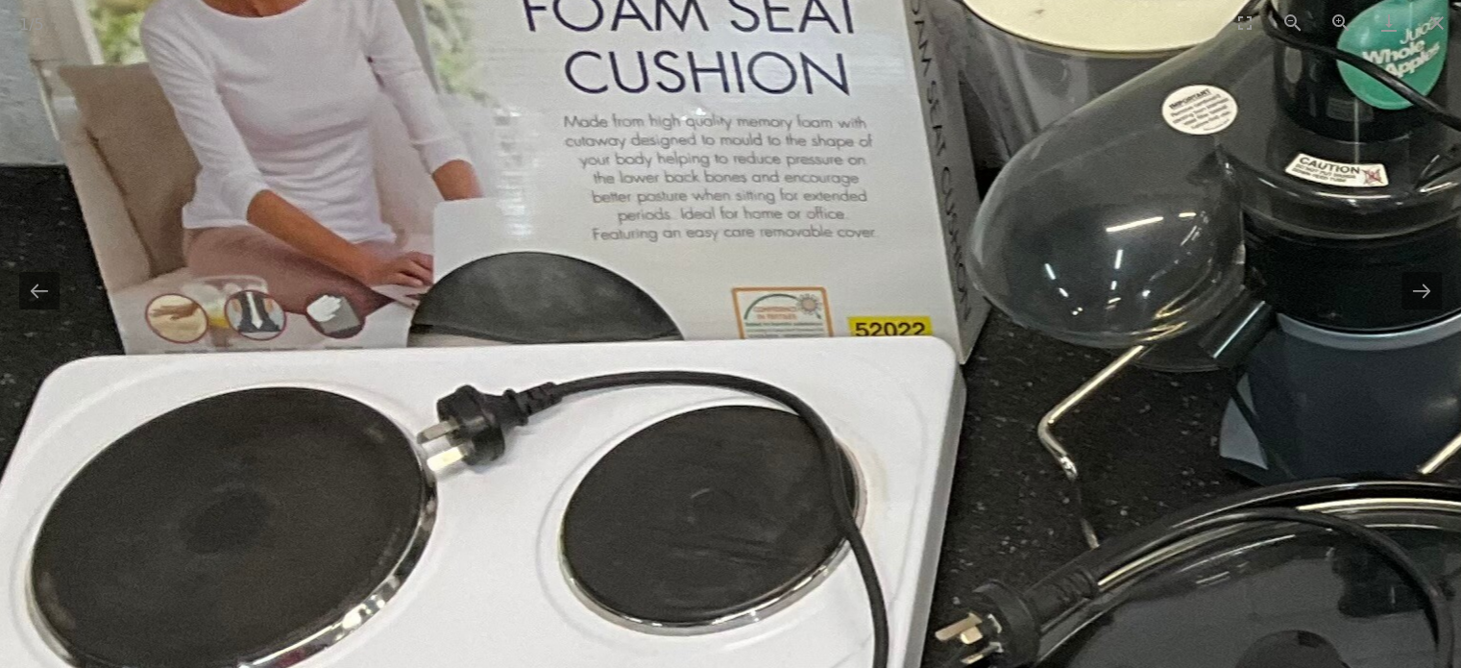
drag, startPoint x: 622, startPoint y: 331, endPoint x: 616, endPoint y: 377, distance: 45.5
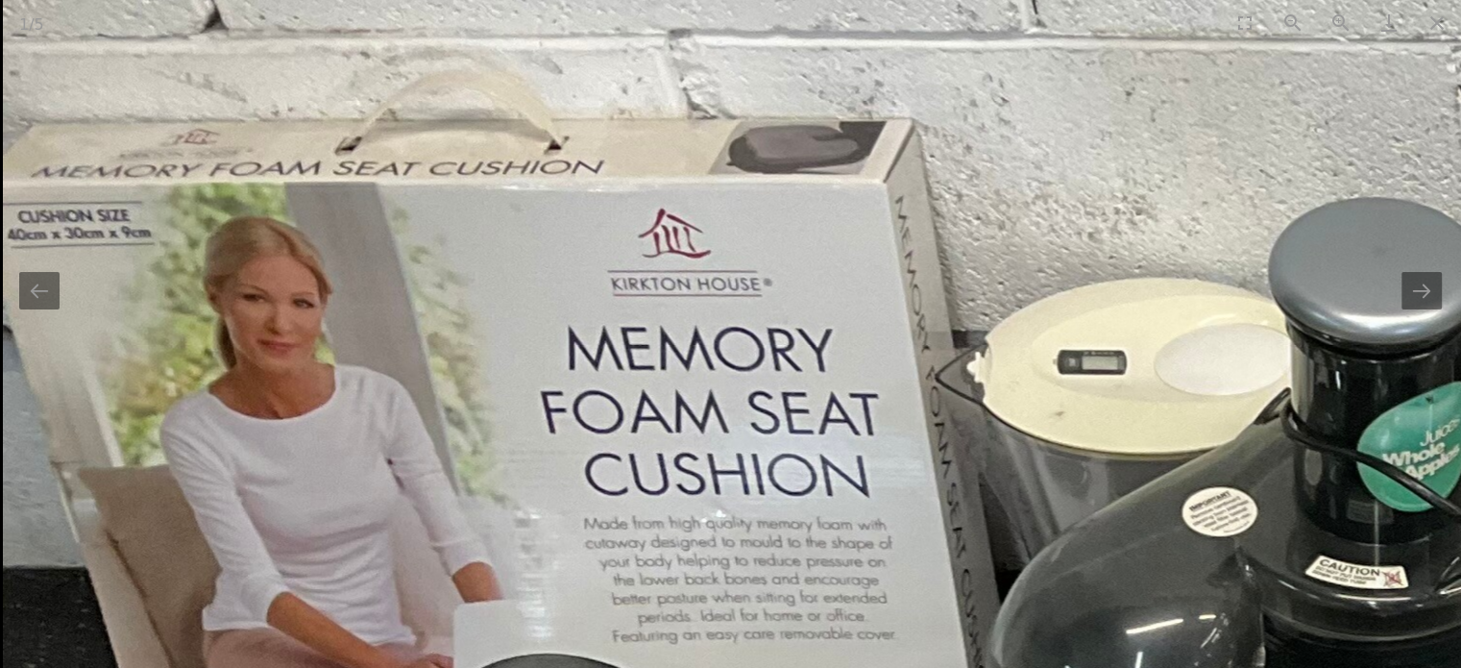
drag, startPoint x: 641, startPoint y: 368, endPoint x: 705, endPoint y: 239, distance: 143.9
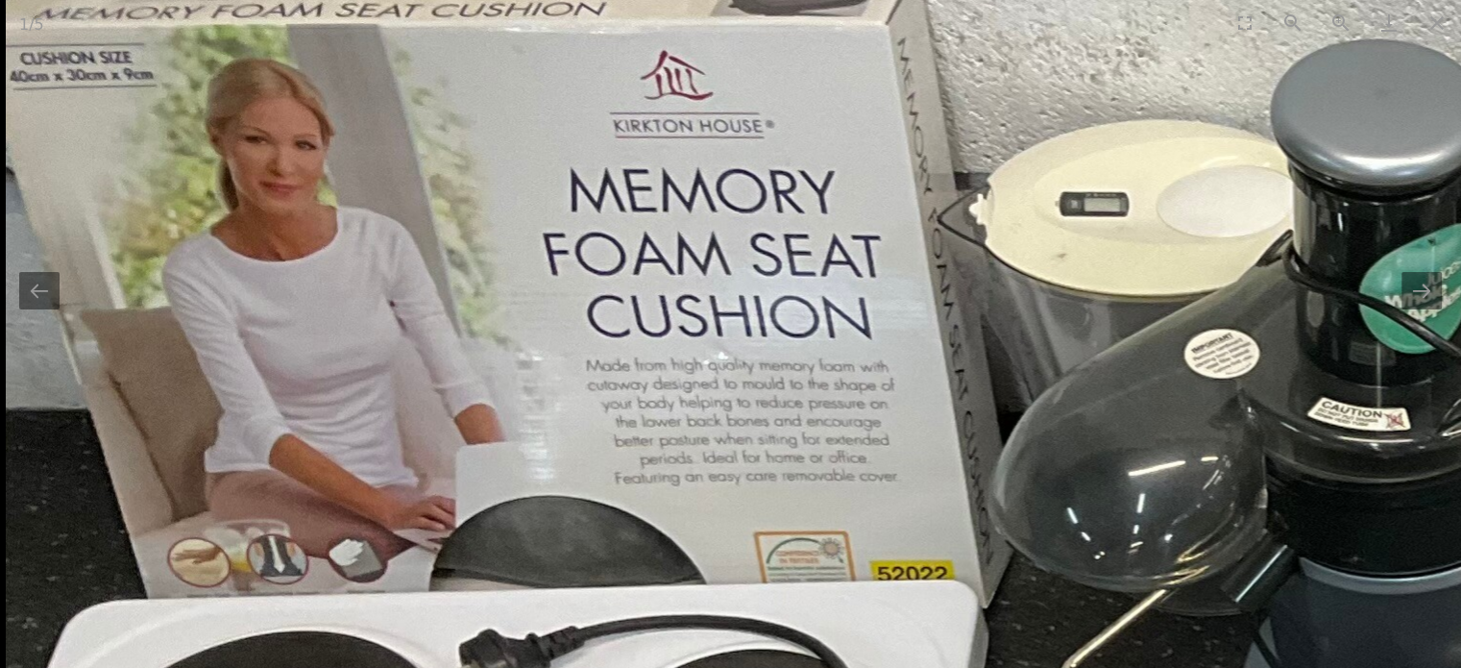
drag, startPoint x: 691, startPoint y: 299, endPoint x: 695, endPoint y: 273, distance: 26.2
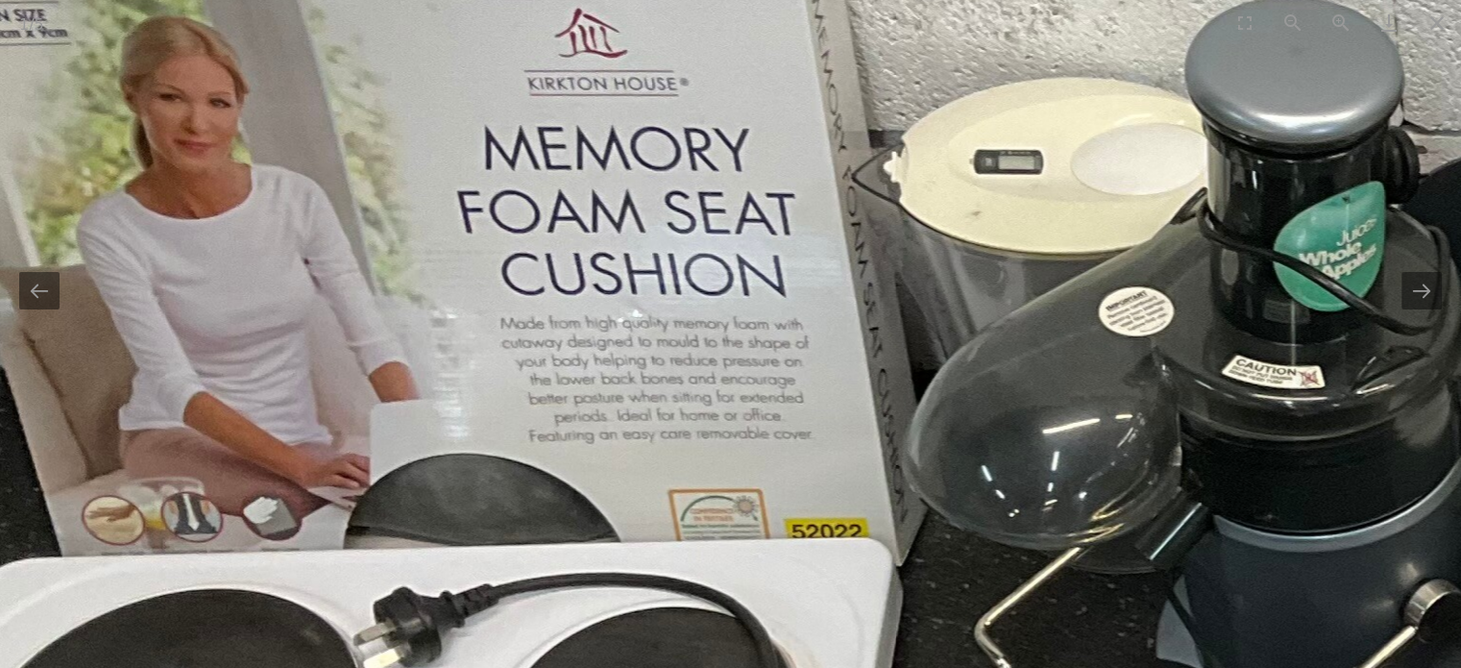
drag, startPoint x: 1156, startPoint y: 330, endPoint x: 975, endPoint y: 319, distance: 180.9
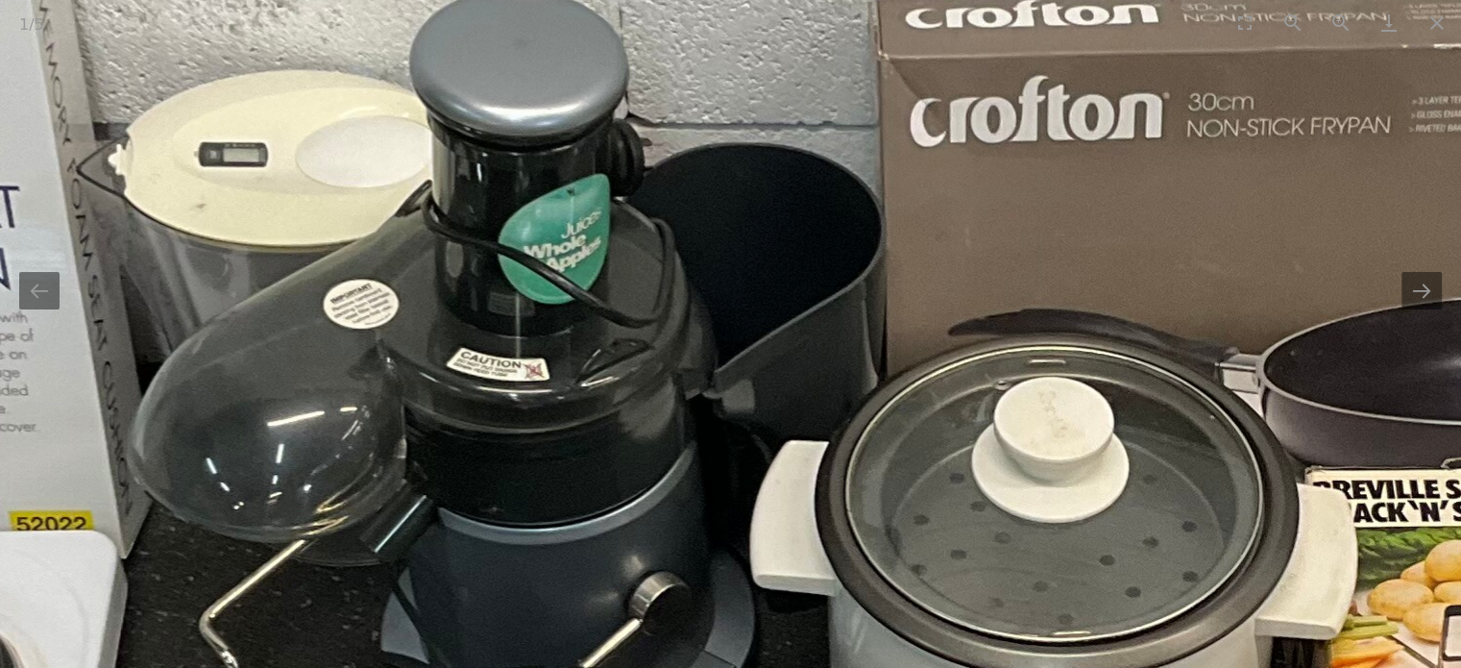
drag, startPoint x: 1011, startPoint y: 318, endPoint x: 880, endPoint y: 306, distance: 131.3
click at [887, 307] on img at bounding box center [1079, 672] width 3871 height 2048
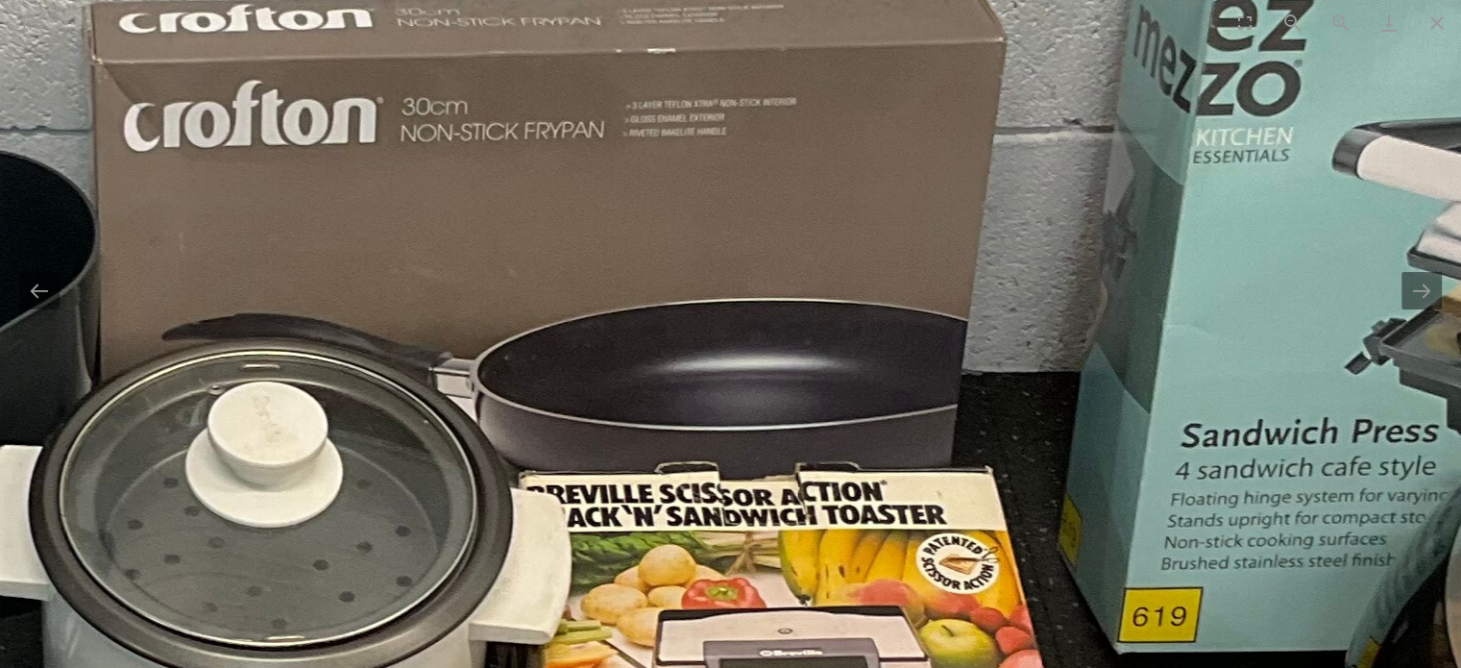
drag, startPoint x: 904, startPoint y: 311, endPoint x: 821, endPoint y: 302, distance: 84.1
click at [822, 302] on img at bounding box center [293, 677] width 3871 height 2048
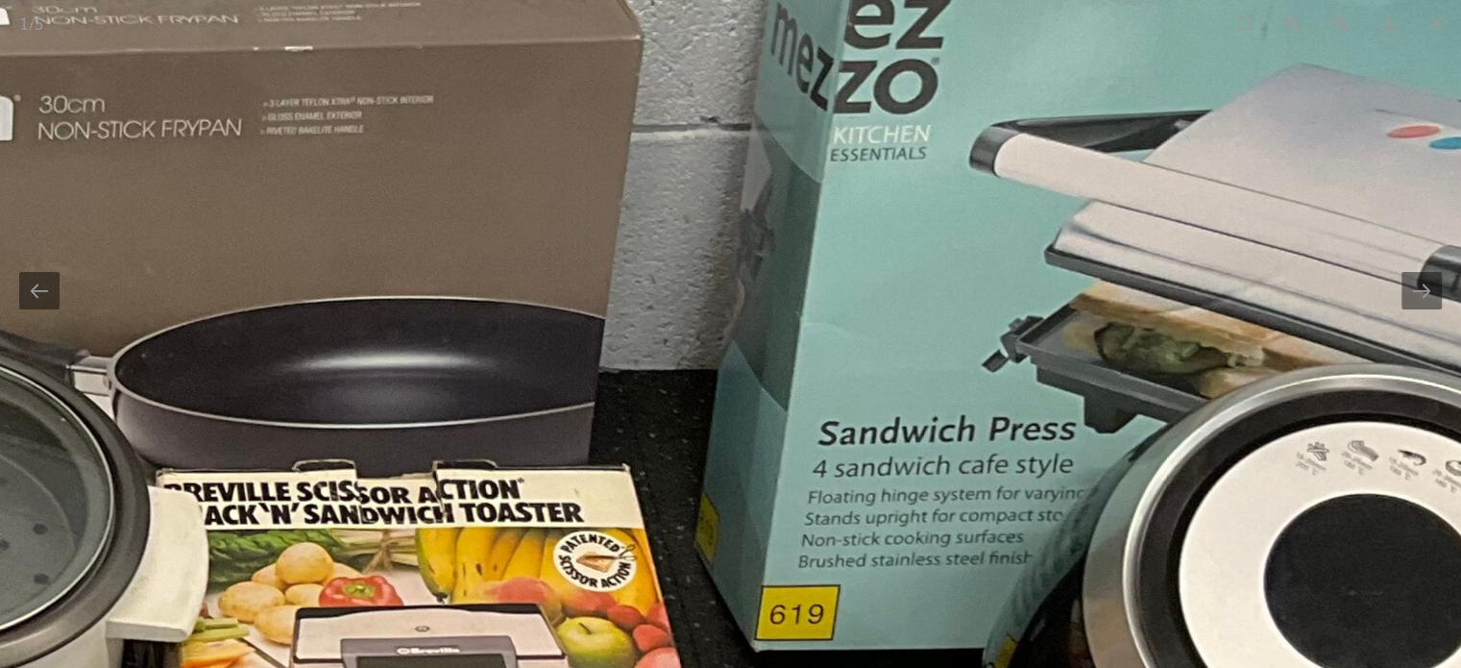
drag, startPoint x: 790, startPoint y: 310, endPoint x: 754, endPoint y: 302, distance: 36.6
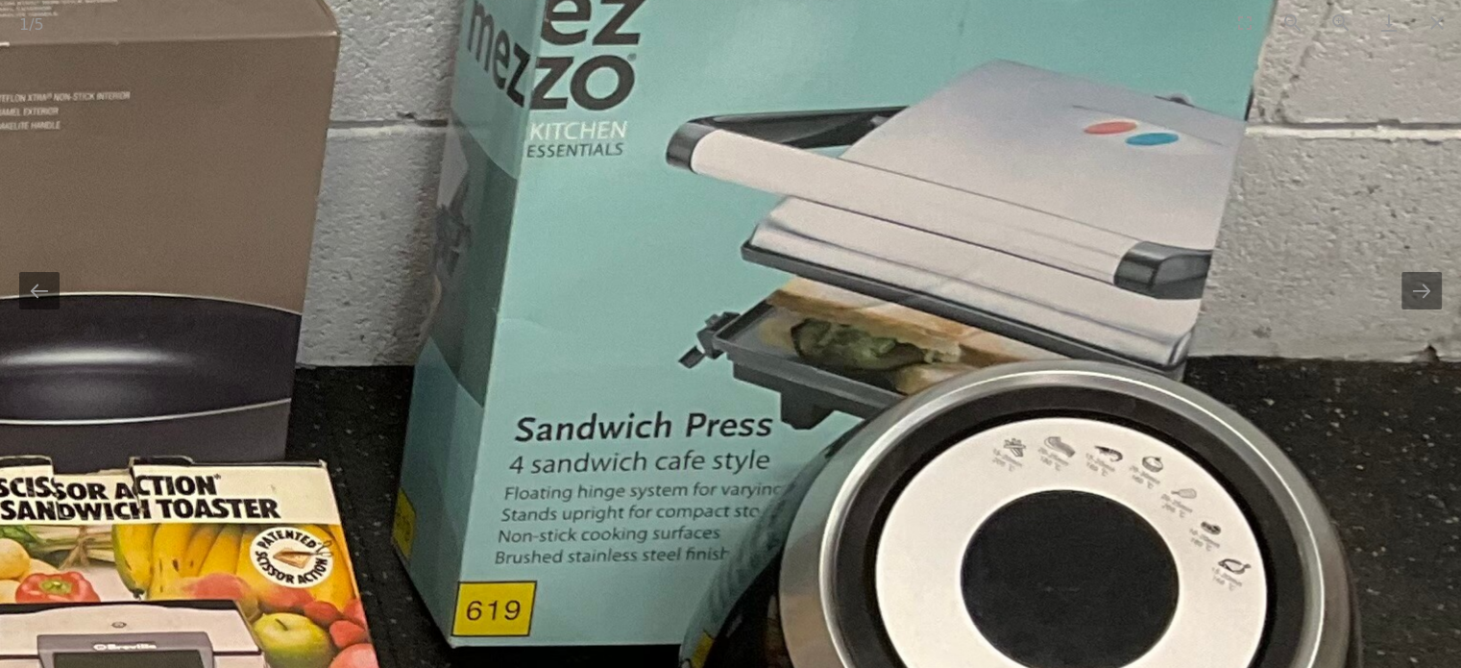
drag, startPoint x: 857, startPoint y: 331, endPoint x: 753, endPoint y: 314, distance: 105.0
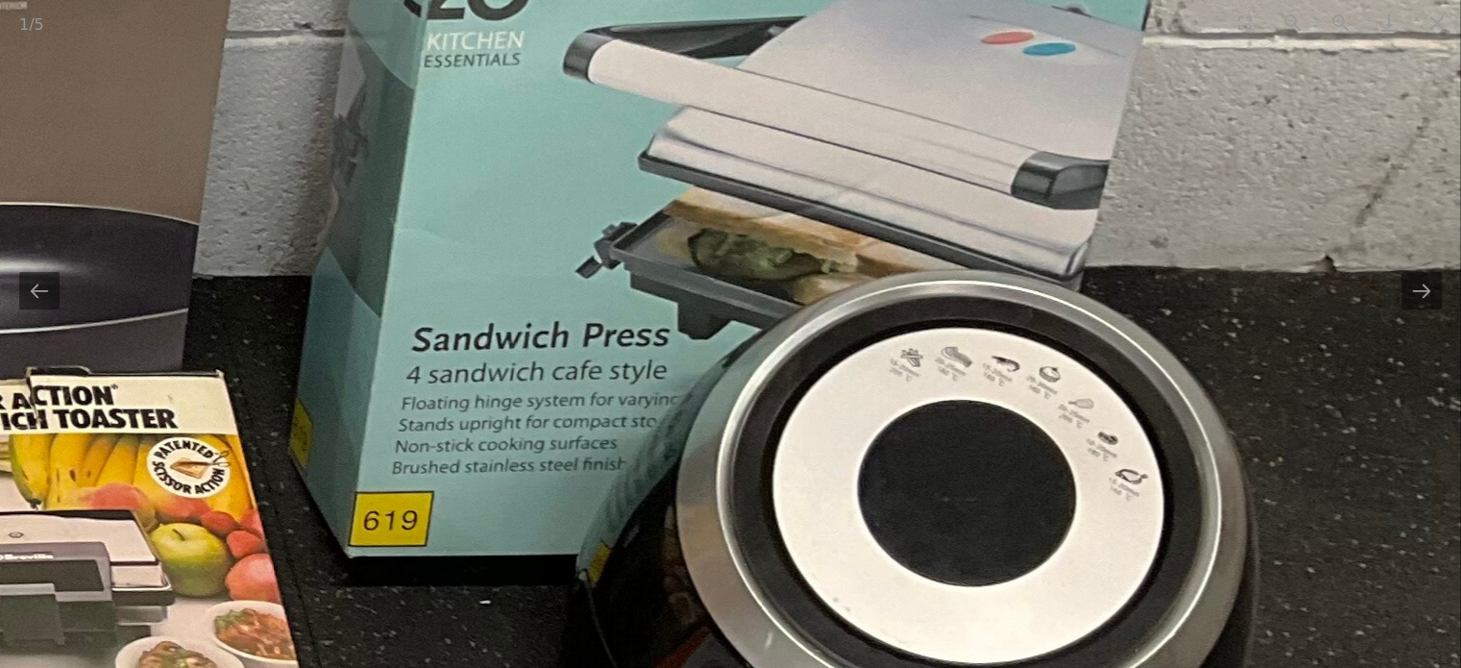
drag, startPoint x: 809, startPoint y: 439, endPoint x: 807, endPoint y: 241, distance: 197.9
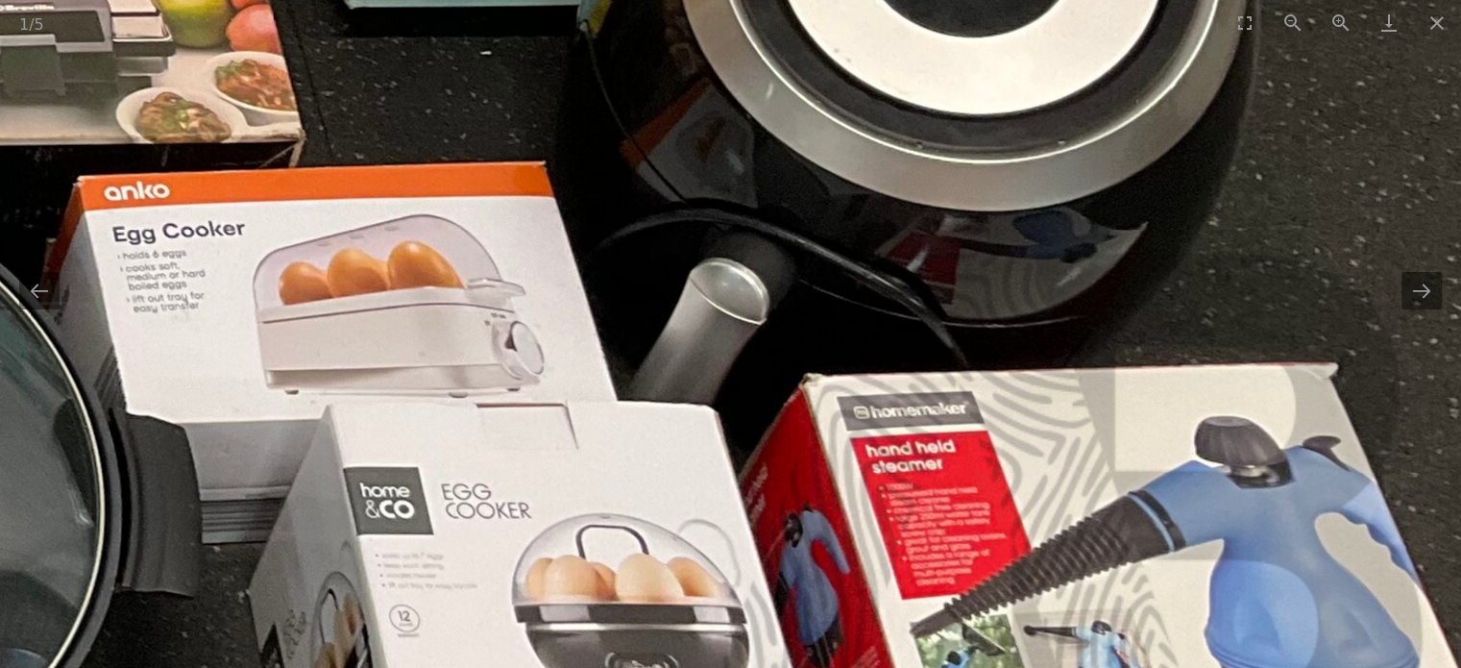
drag, startPoint x: 812, startPoint y: 346, endPoint x: 819, endPoint y: 217, distance: 128.9
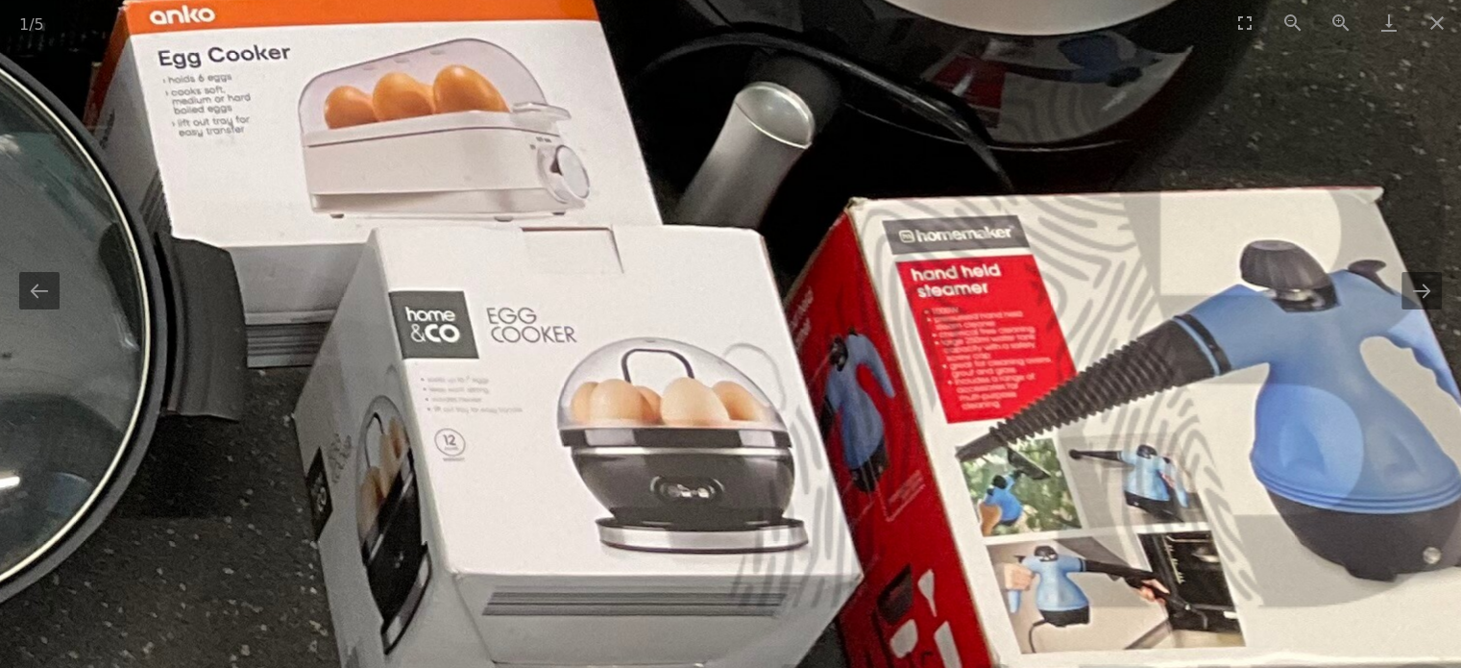
drag, startPoint x: 795, startPoint y: 295, endPoint x: 831, endPoint y: 356, distance: 70.7
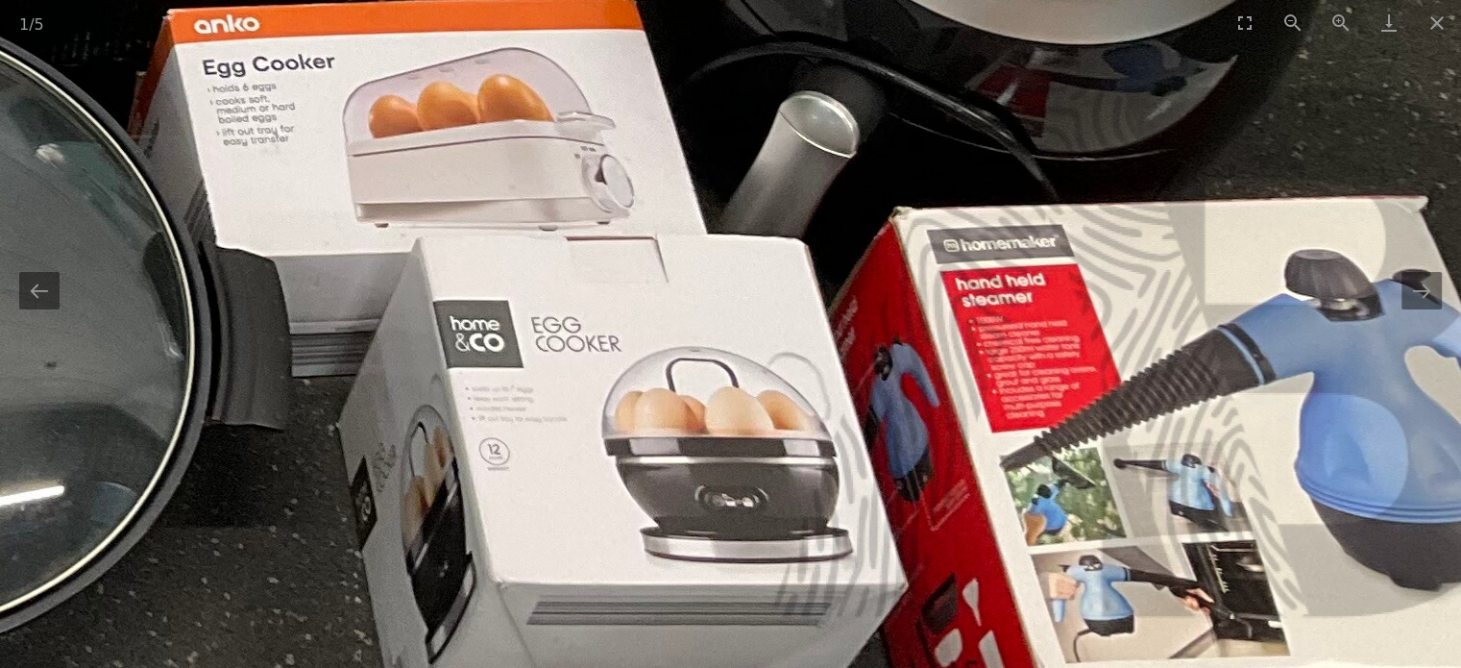
drag, startPoint x: 696, startPoint y: 355, endPoint x: 826, endPoint y: 331, distance: 132.9
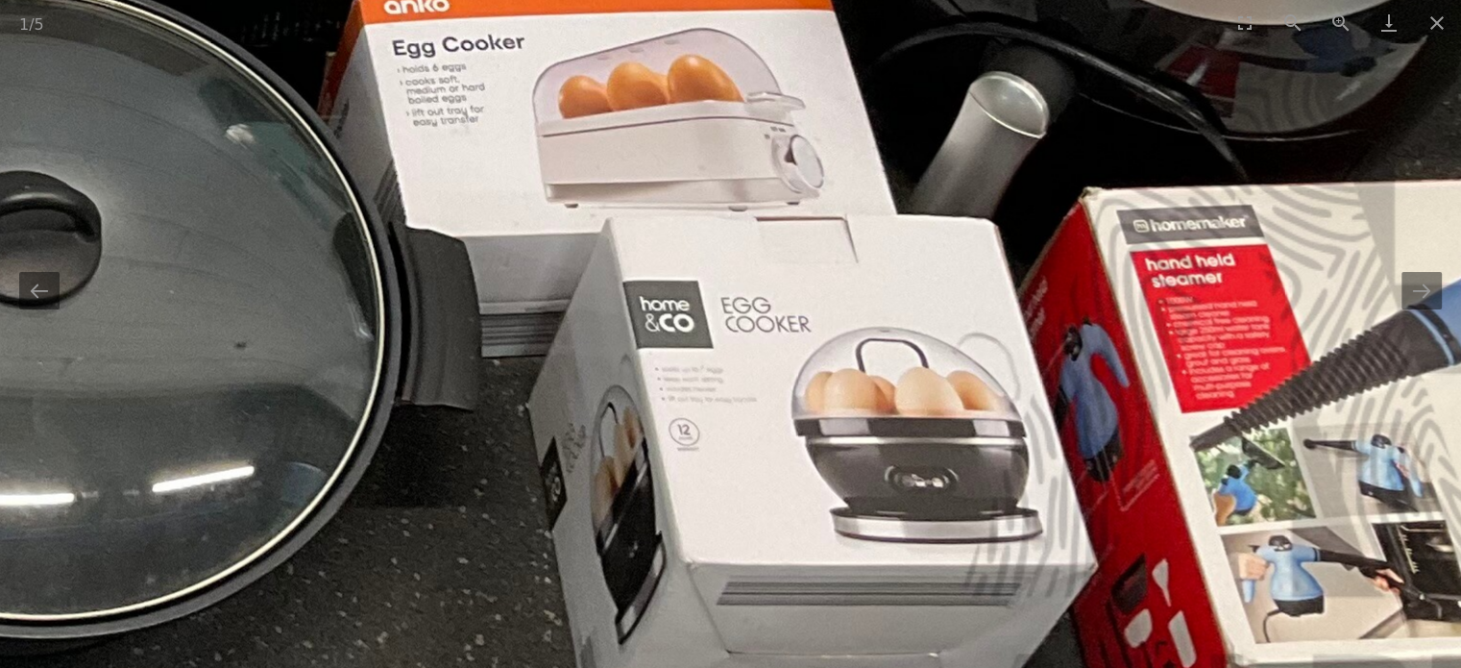
drag, startPoint x: 767, startPoint y: 351, endPoint x: 822, endPoint y: 347, distance: 55.9
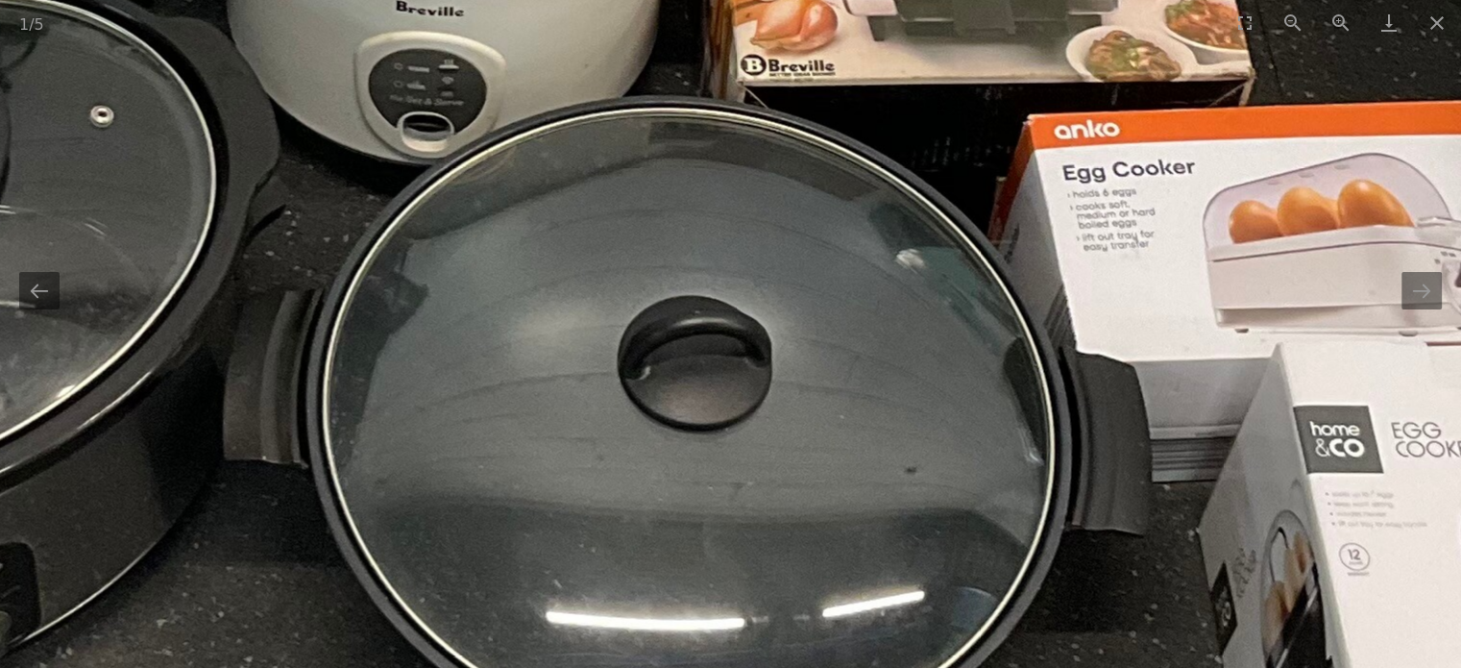
drag, startPoint x: 436, startPoint y: 248, endPoint x: 479, endPoint y: 359, distance: 119.5
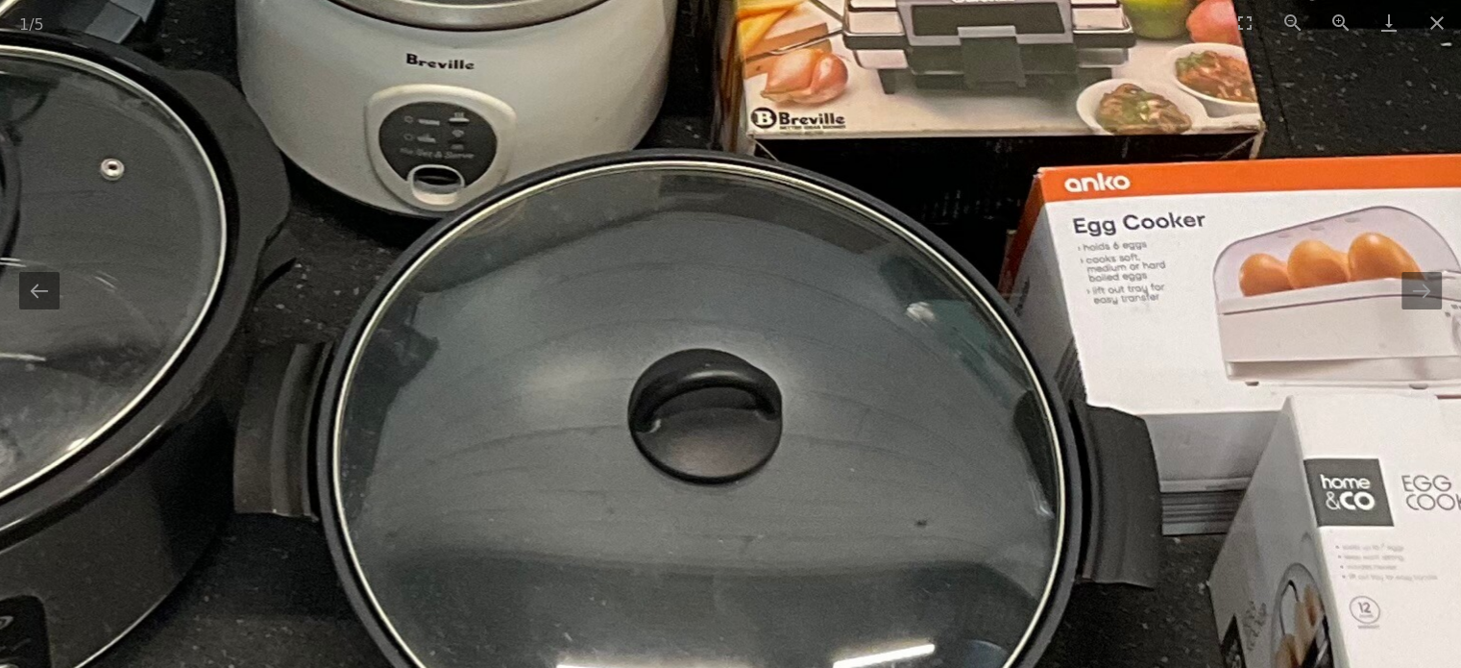
drag, startPoint x: 564, startPoint y: 248, endPoint x: 540, endPoint y: 414, distance: 167.9
click at [541, 414] on img at bounding box center [485, 24] width 3871 height 2048
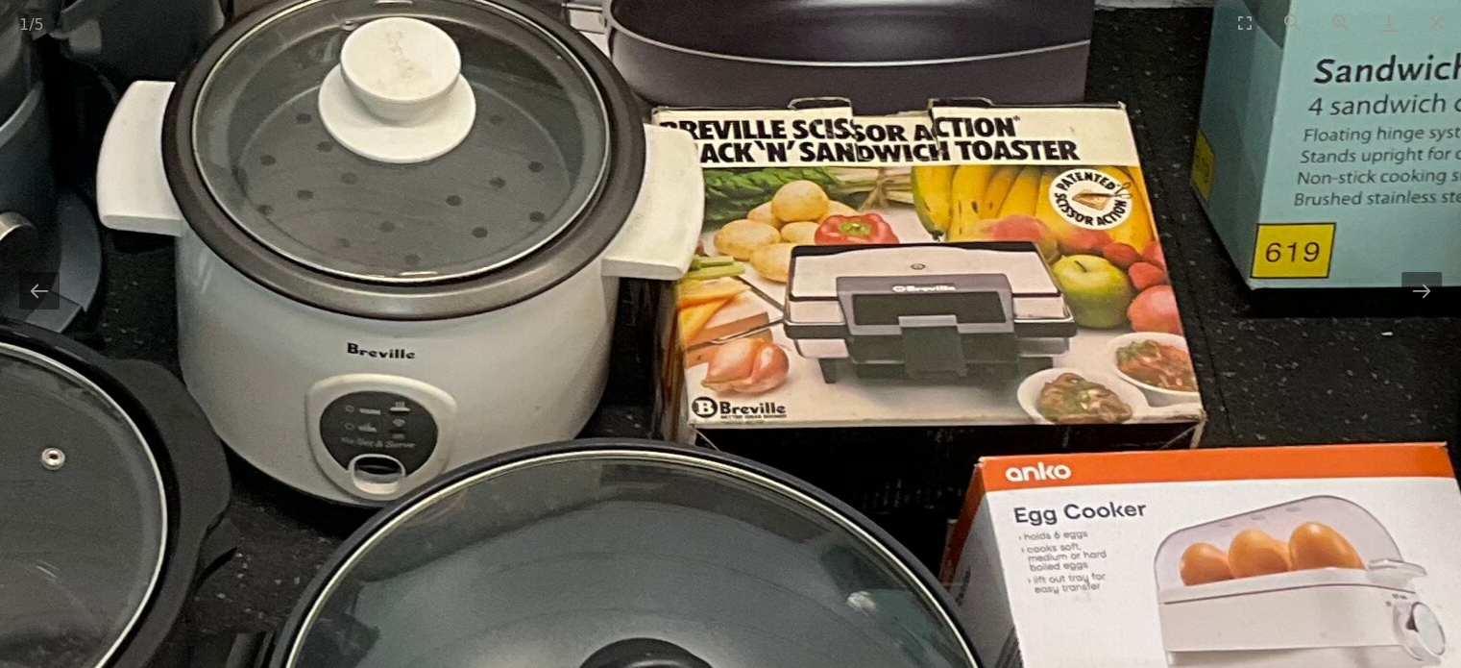
drag, startPoint x: 784, startPoint y: 400, endPoint x: 519, endPoint y: 375, distance: 266.4
click at [527, 375] on img at bounding box center [426, 313] width 3871 height 2048
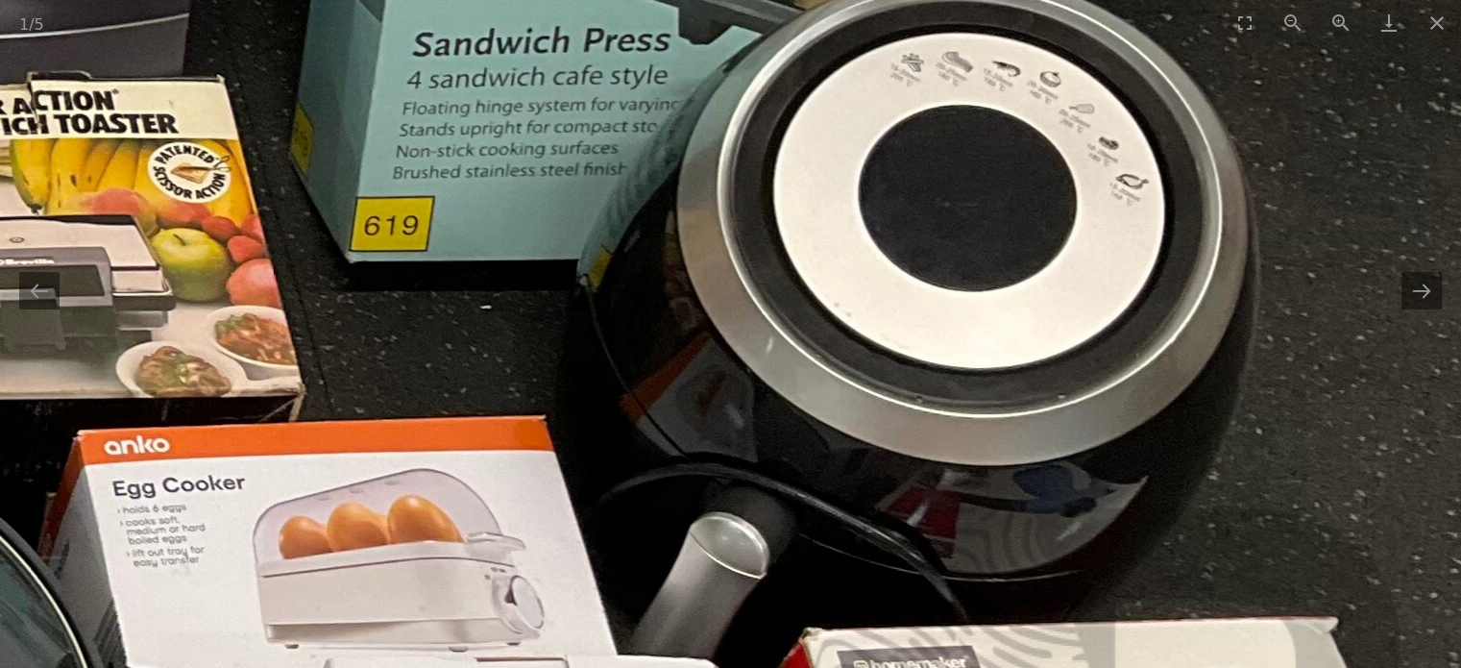
drag, startPoint x: 560, startPoint y: 329, endPoint x: 736, endPoint y: 361, distance: 178.8
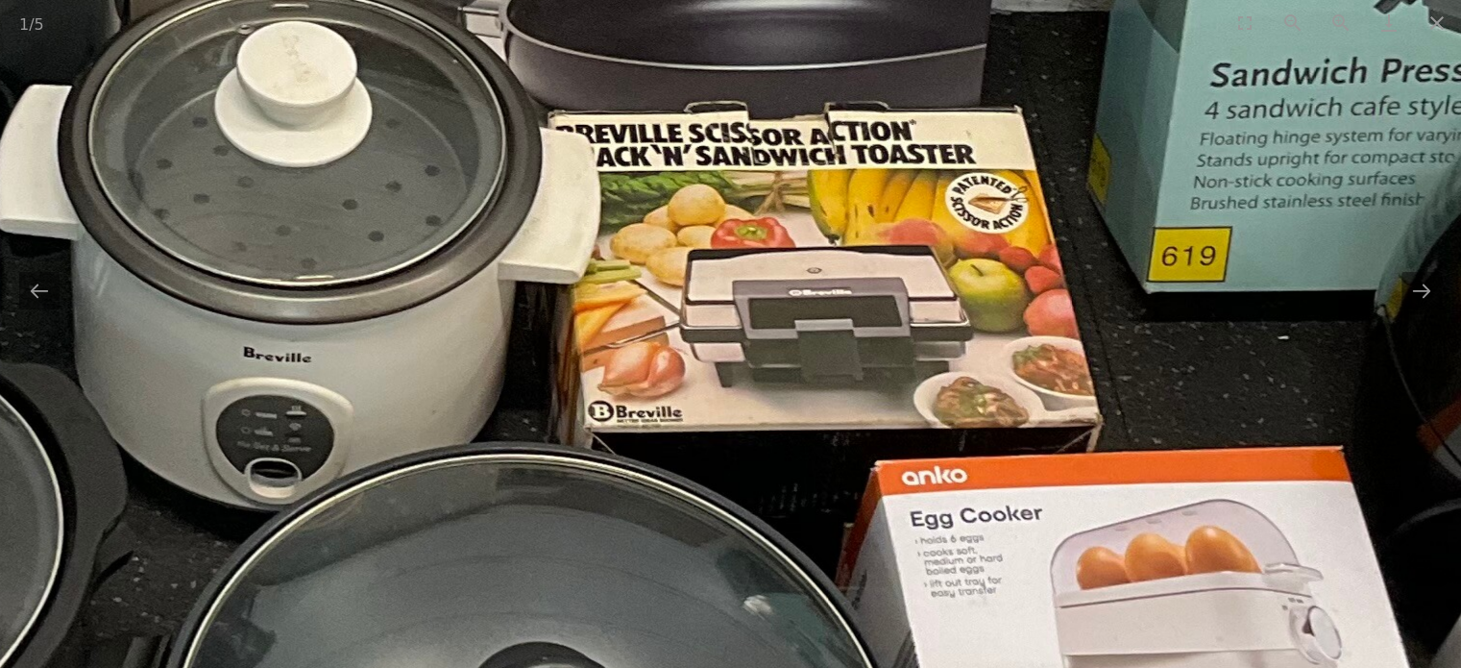
drag, startPoint x: 719, startPoint y: 358, endPoint x: 1078, endPoint y: 405, distance: 362.4
click at [988, 384] on img at bounding box center [322, 317] width 3871 height 2048
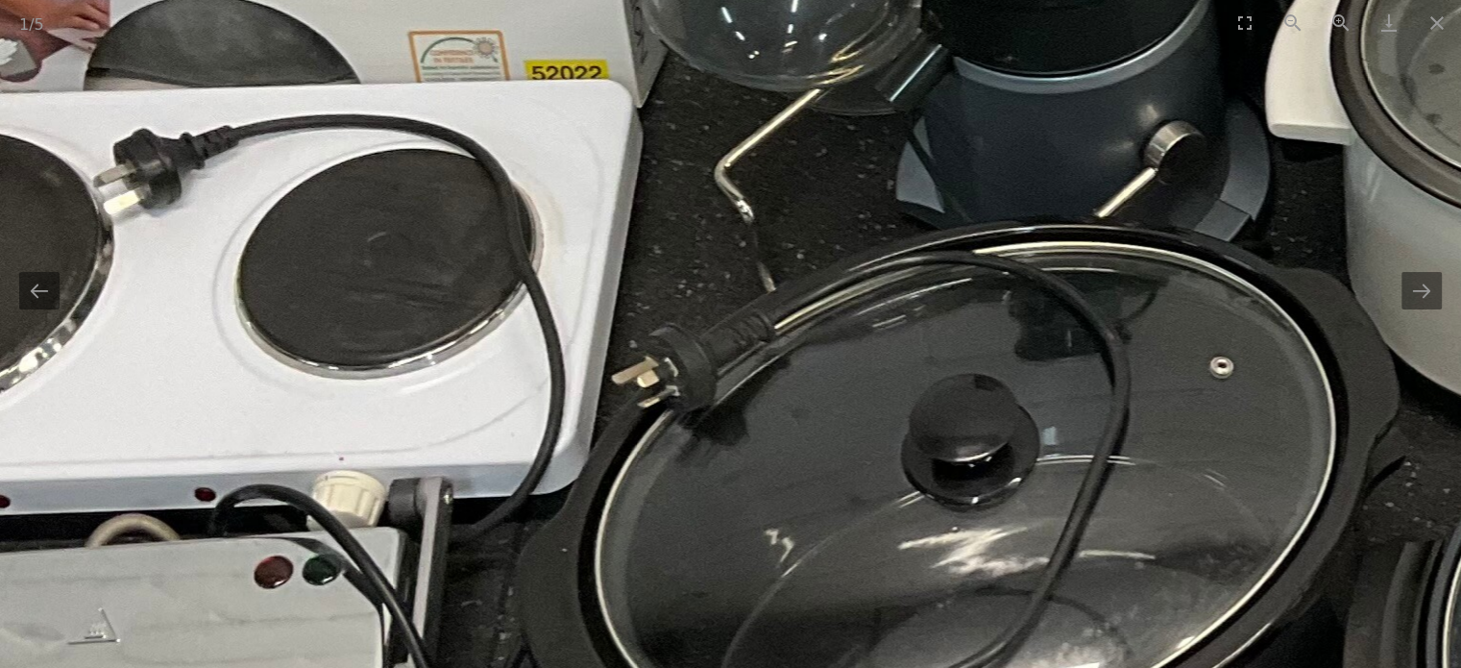
drag, startPoint x: 954, startPoint y: 333, endPoint x: 1011, endPoint y: 253, distance: 98.6
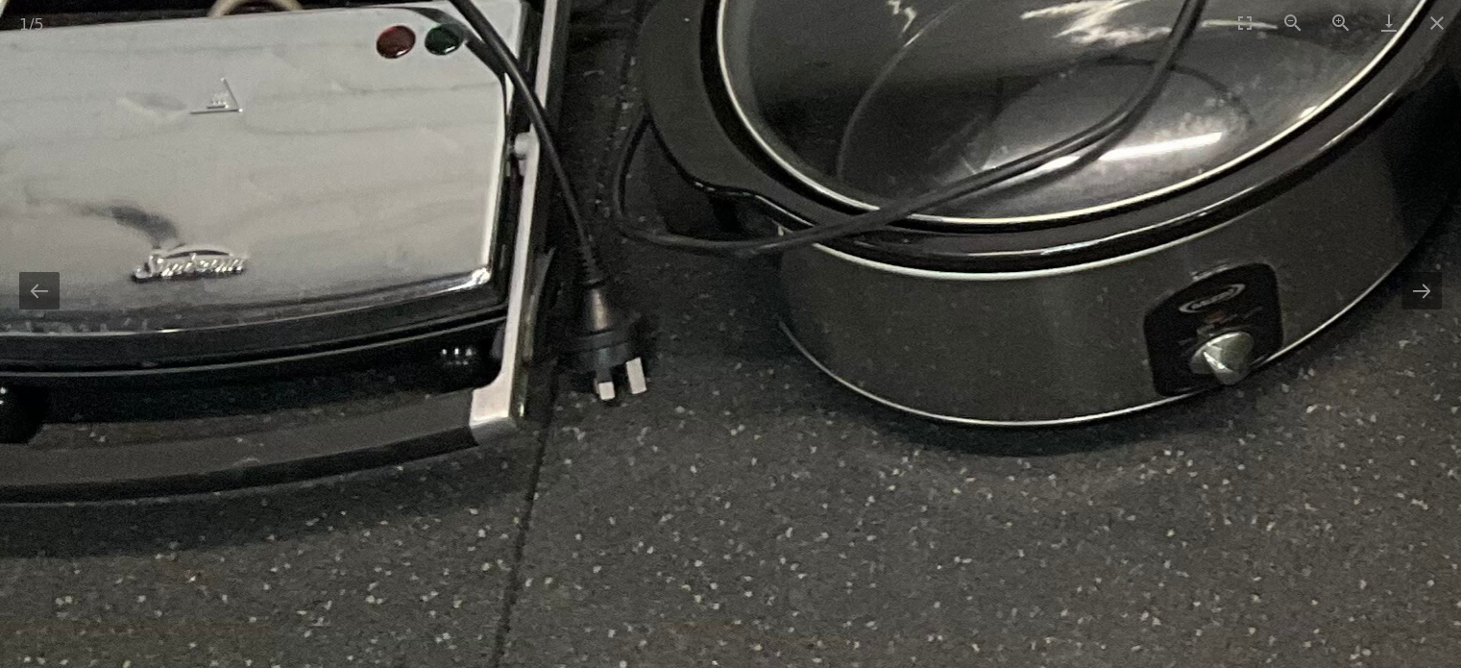
drag, startPoint x: 850, startPoint y: 303, endPoint x: 1150, endPoint y: 332, distance: 301.3
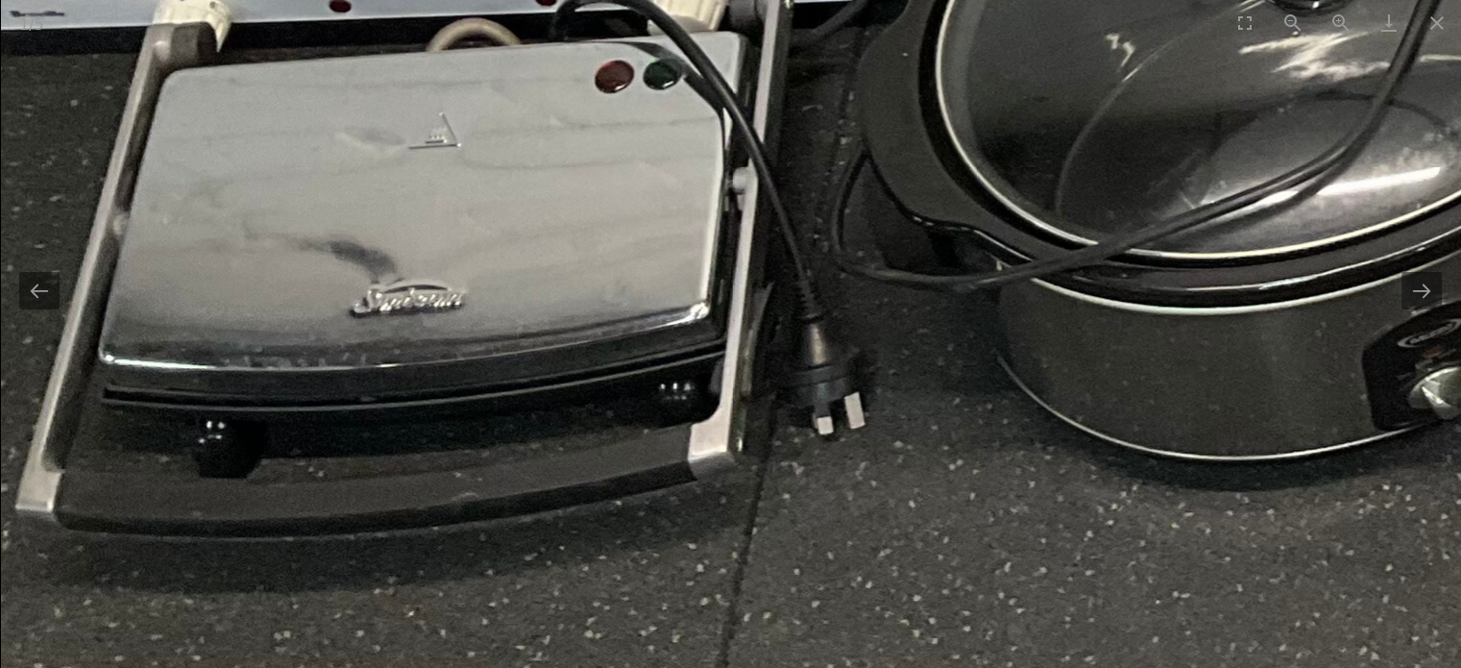
drag, startPoint x: 1188, startPoint y: 306, endPoint x: 676, endPoint y: 276, distance: 512.0
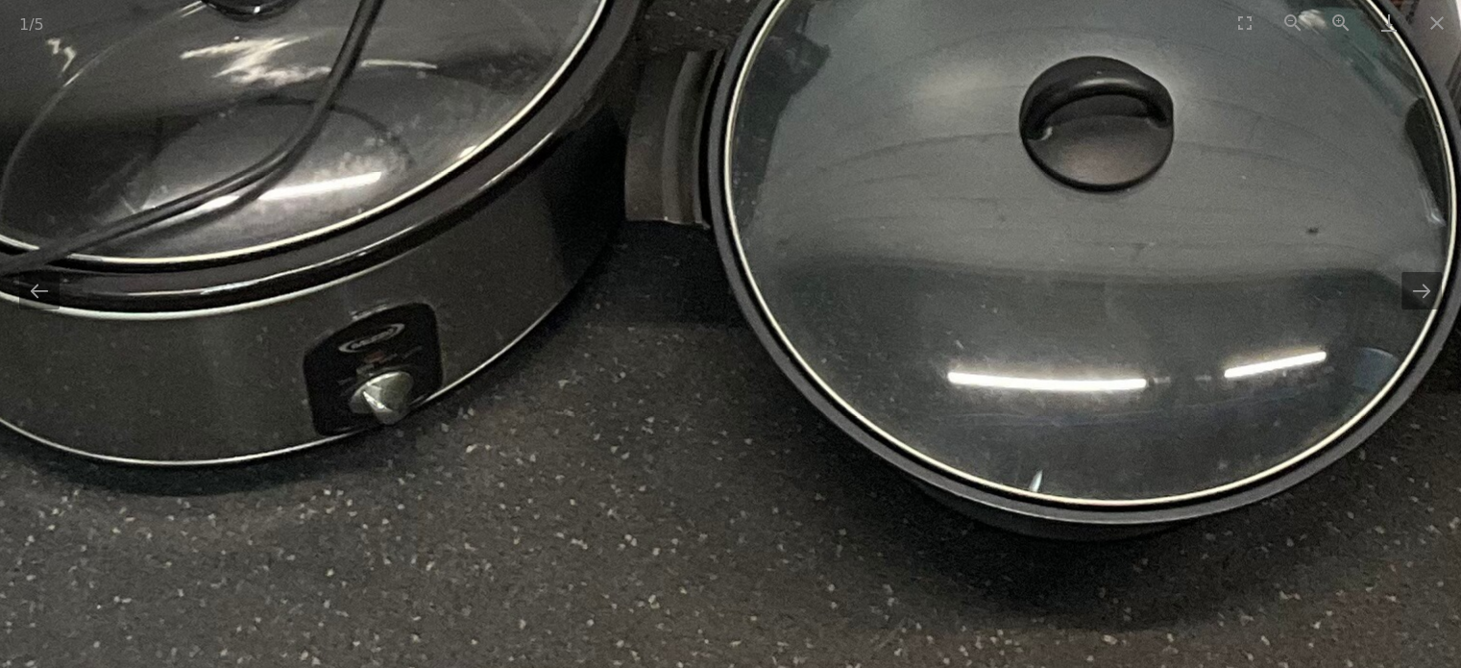
drag, startPoint x: 905, startPoint y: 289, endPoint x: 409, endPoint y: 246, distance: 497.7
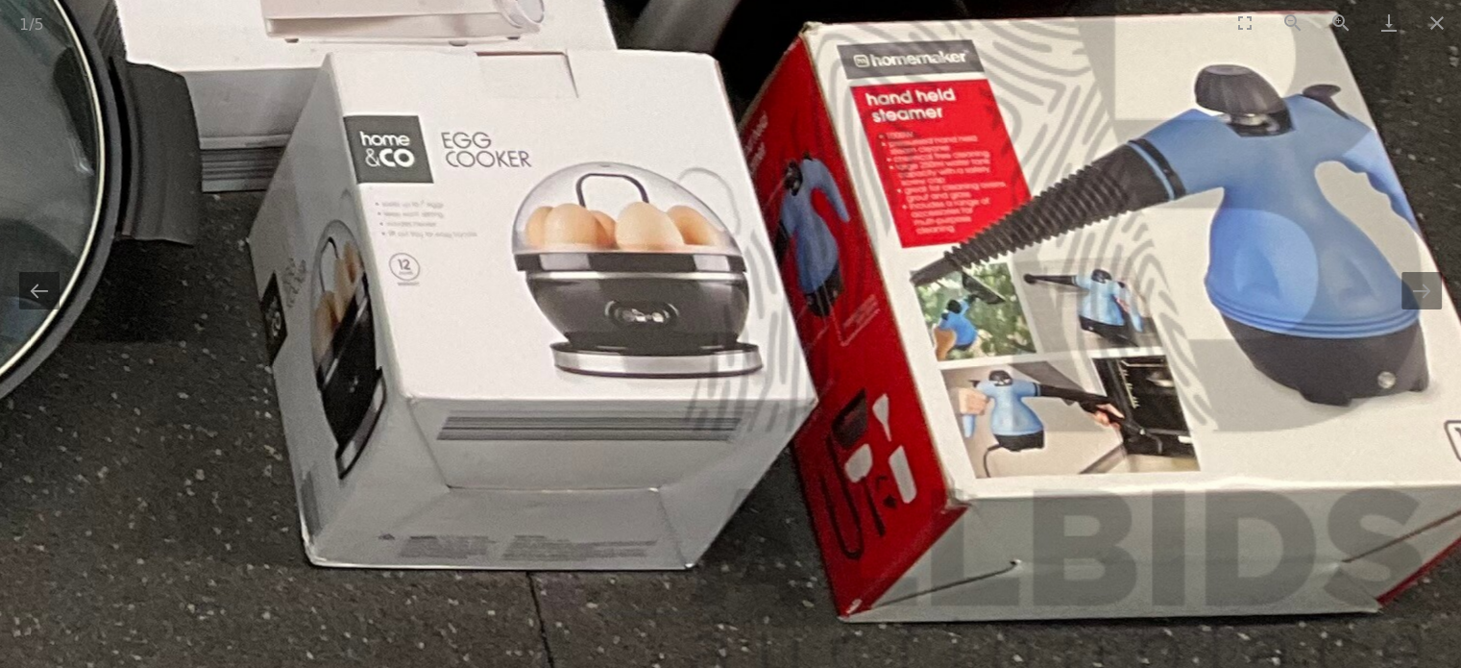
drag, startPoint x: 626, startPoint y: 260, endPoint x: 338, endPoint y: 245, distance: 288.7
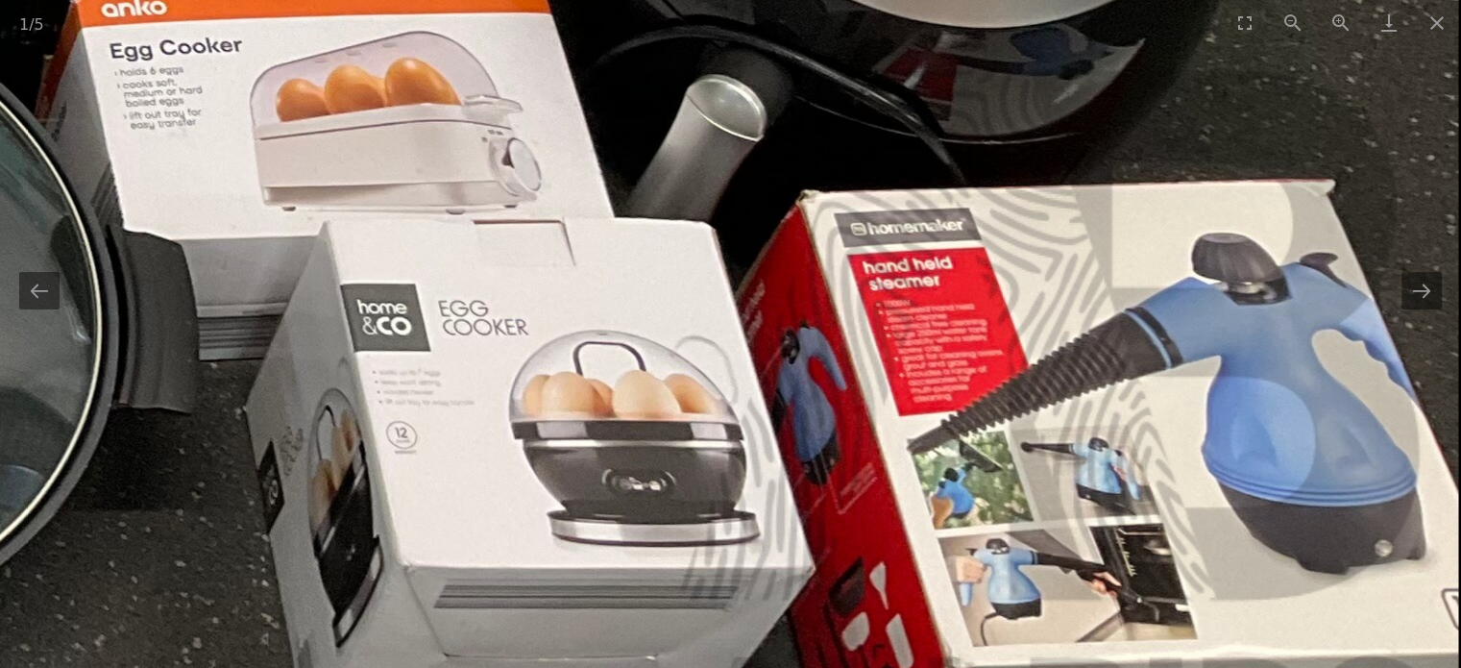
drag, startPoint x: 373, startPoint y: 184, endPoint x: 356, endPoint y: 351, distance: 167.1
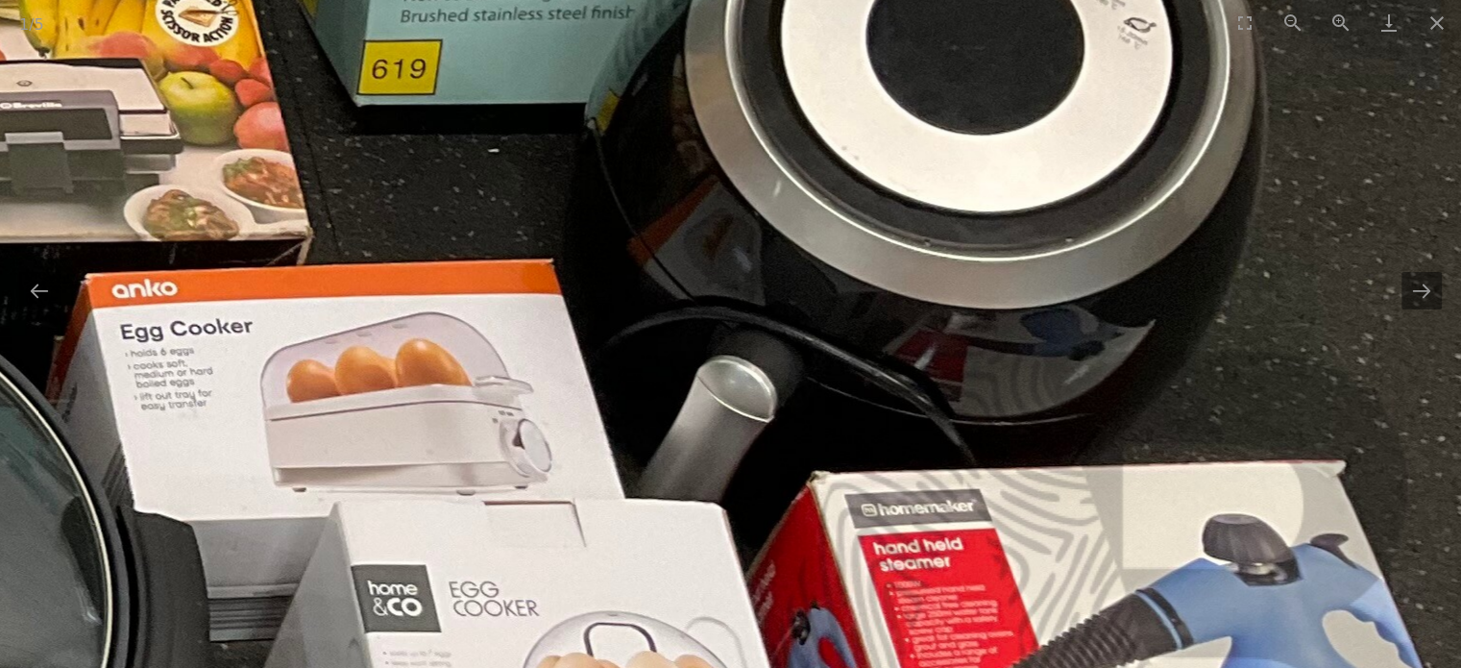
drag, startPoint x: 361, startPoint y: 337, endPoint x: 361, endPoint y: 355, distance: 17.3
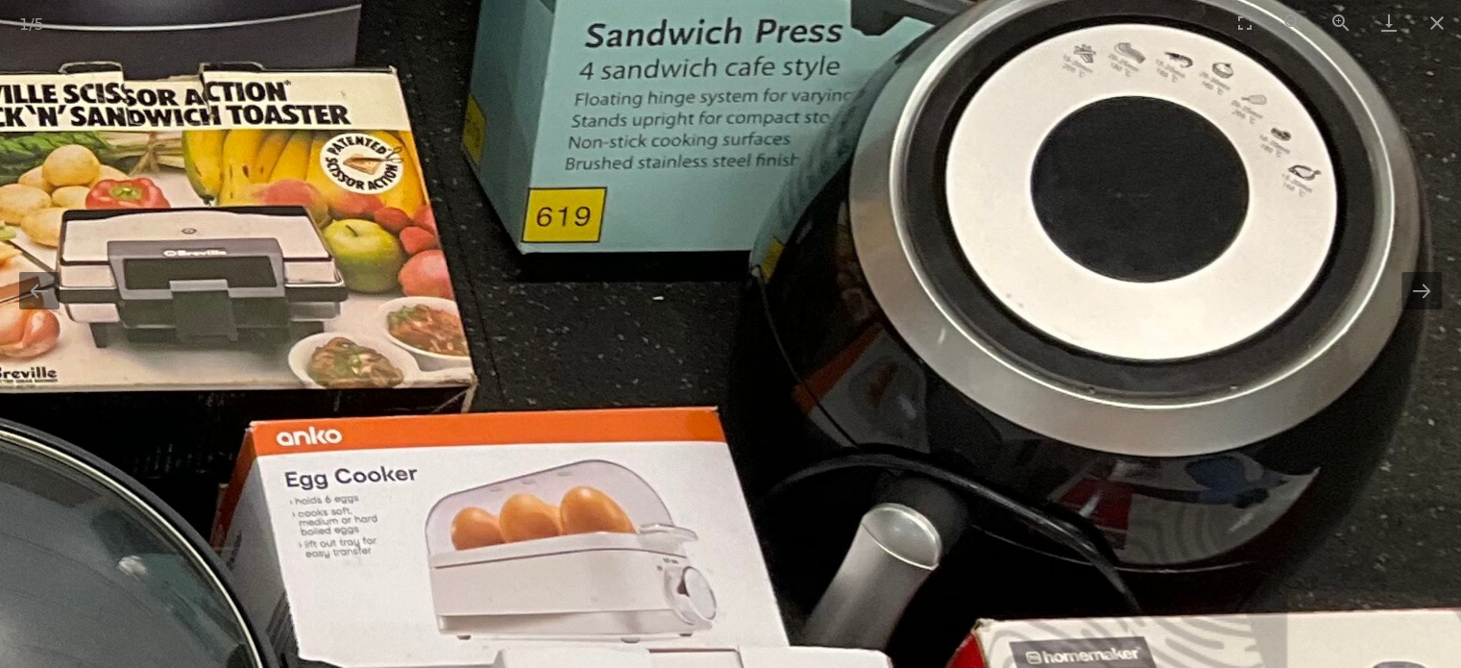
drag, startPoint x: 371, startPoint y: 283, endPoint x: 488, endPoint y: 312, distance: 120.7
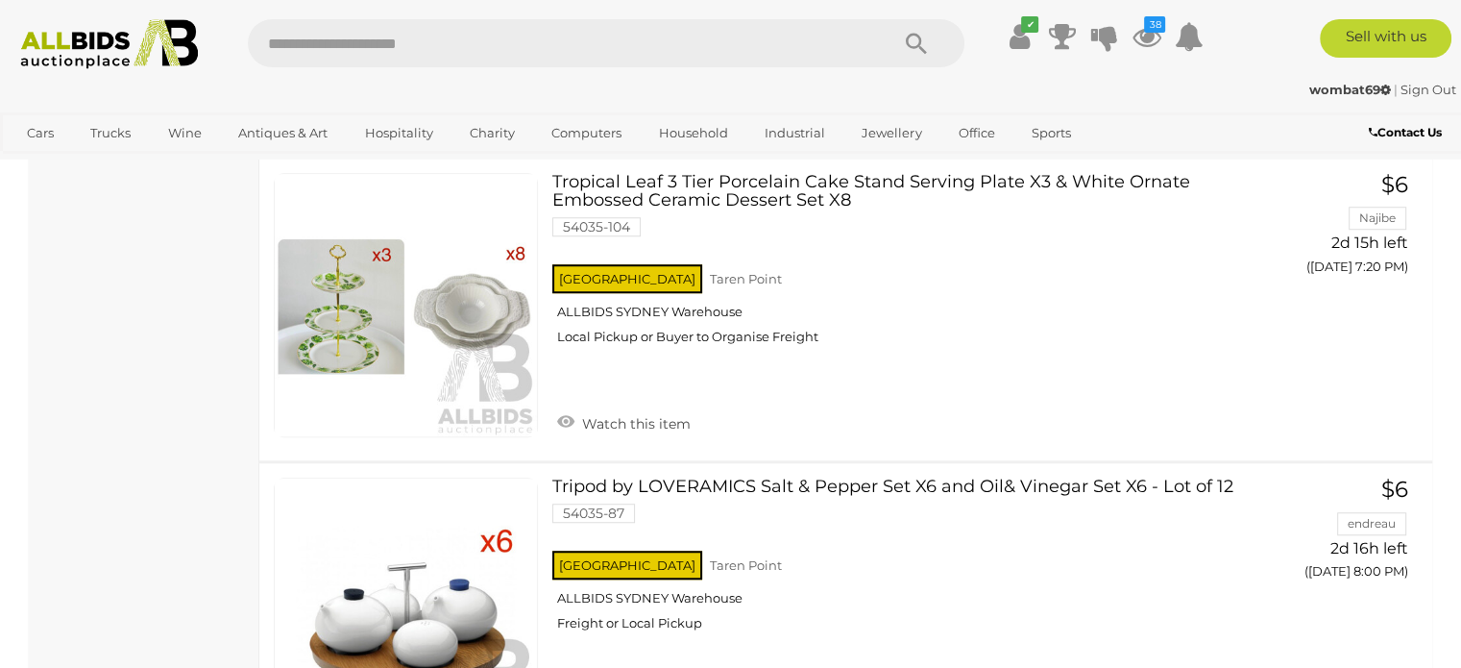
scroll to position [2934, 0]
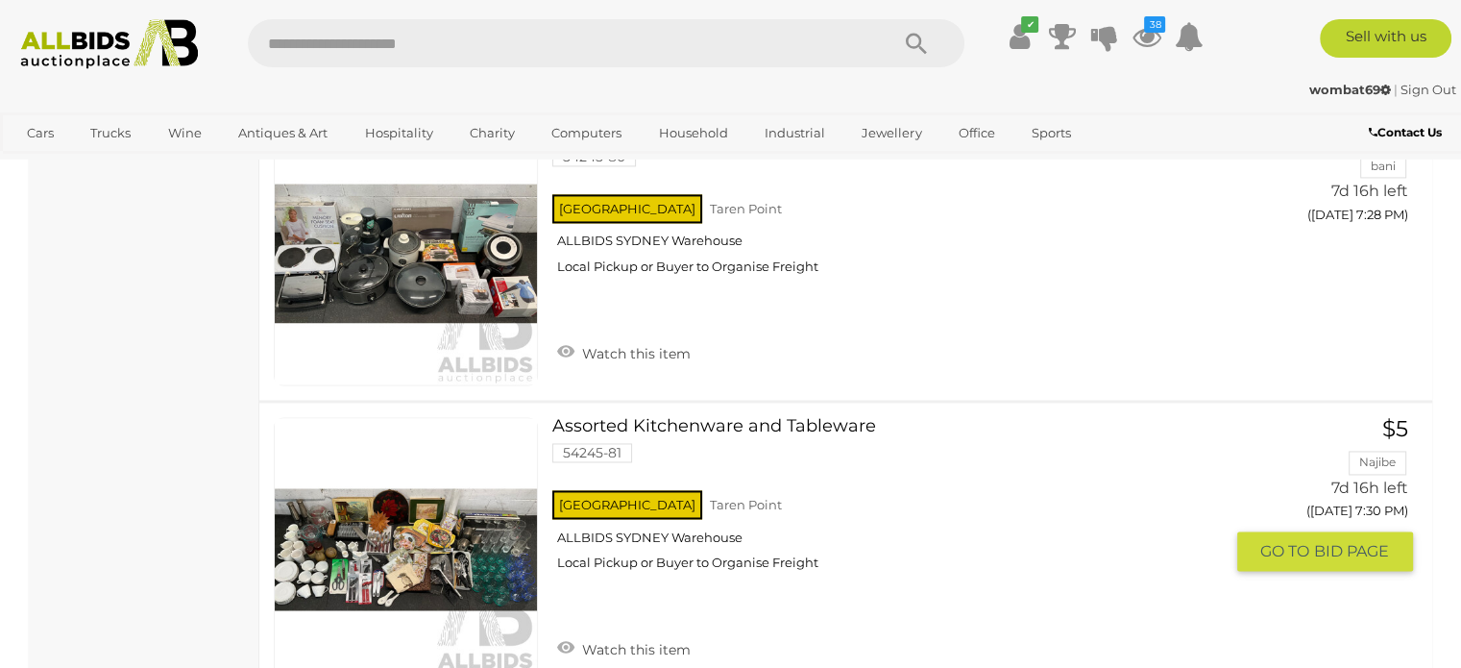
click at [443, 527] on link at bounding box center [406, 549] width 264 height 264
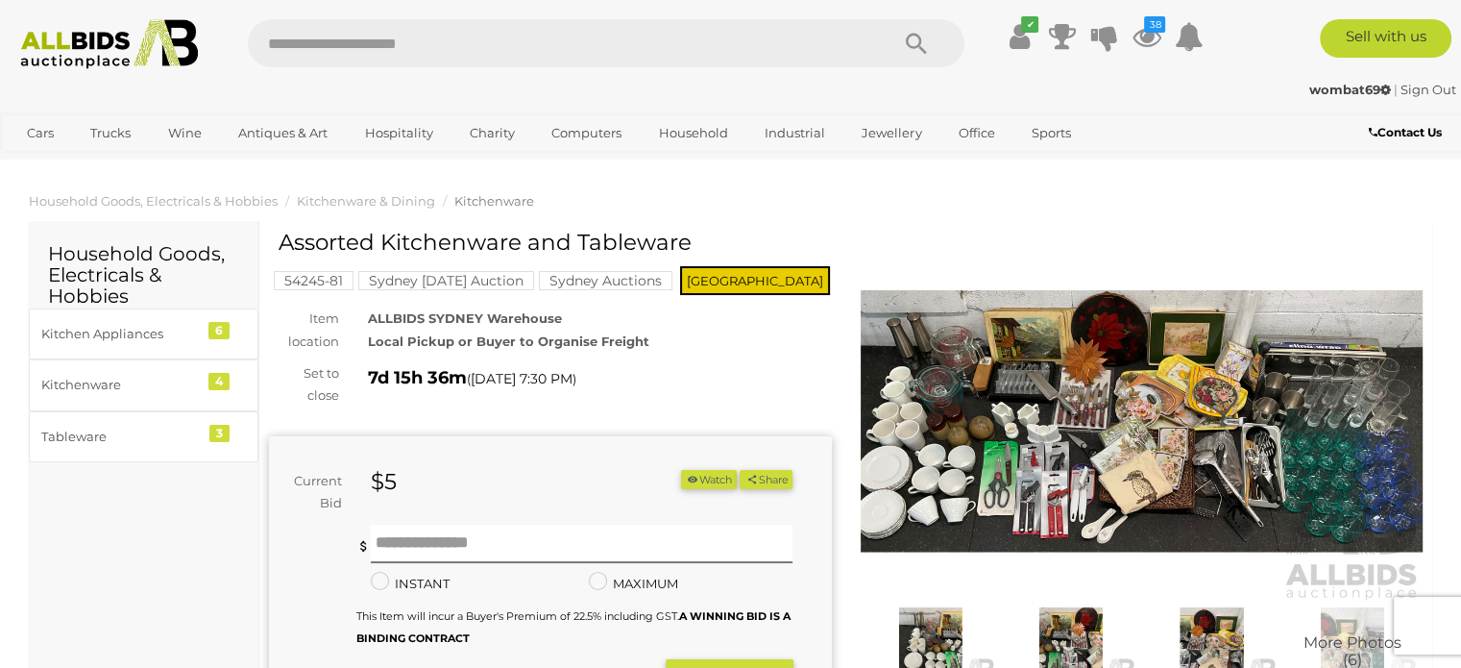
click at [1157, 433] on img at bounding box center [1142, 421] width 563 height 362
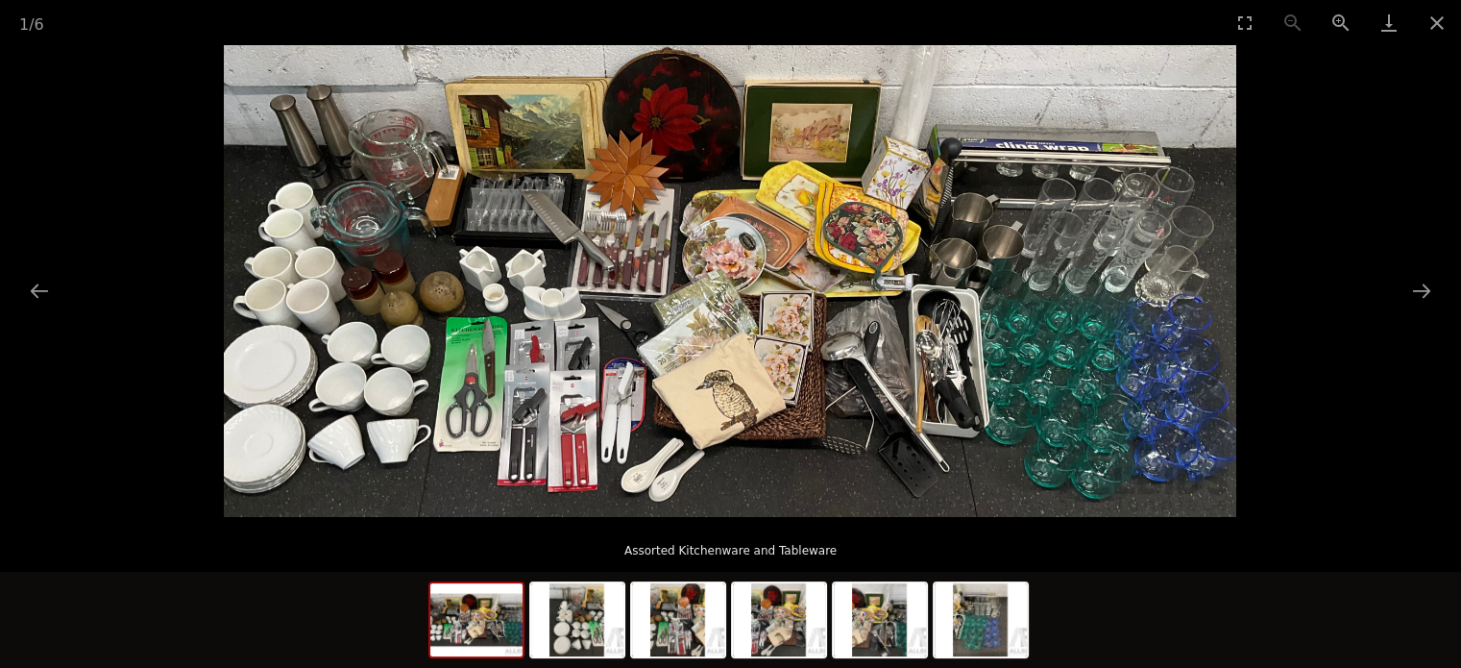
click at [763, 428] on img at bounding box center [730, 281] width 1013 height 472
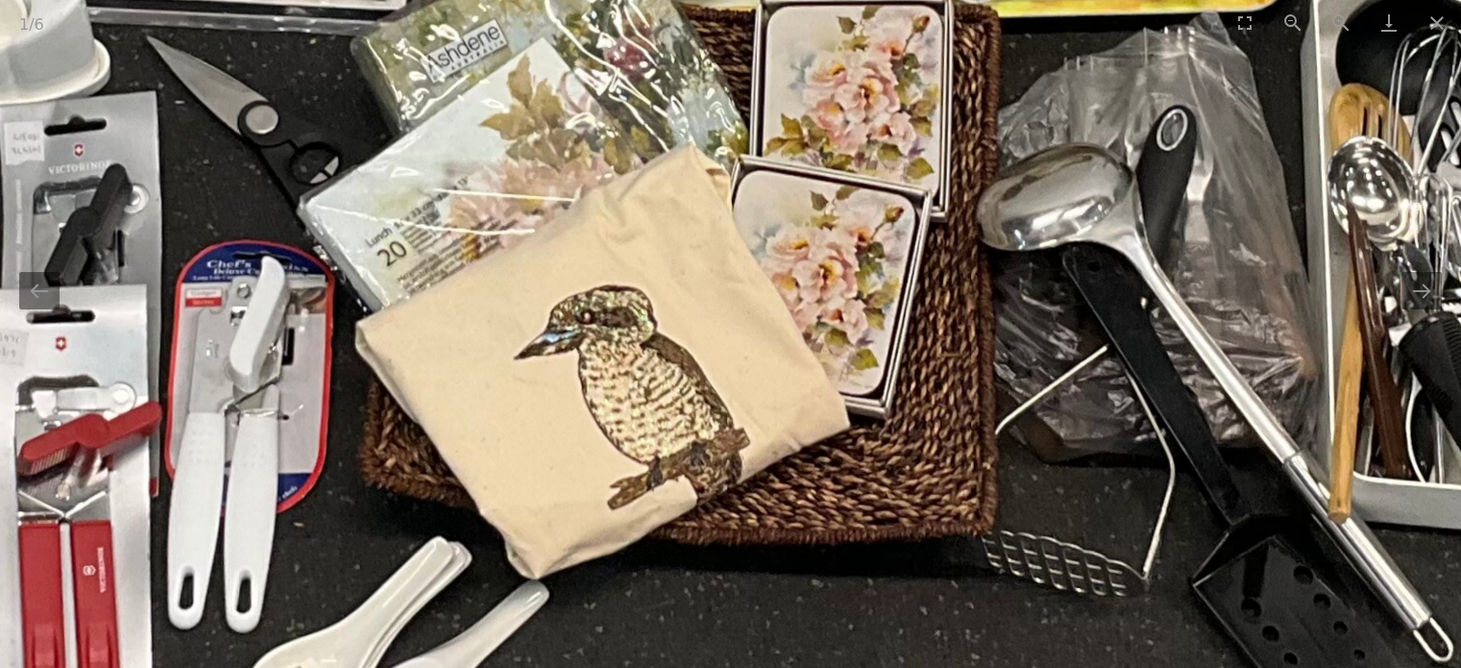
drag, startPoint x: 824, startPoint y: 427, endPoint x: 627, endPoint y: 422, distance: 197.0
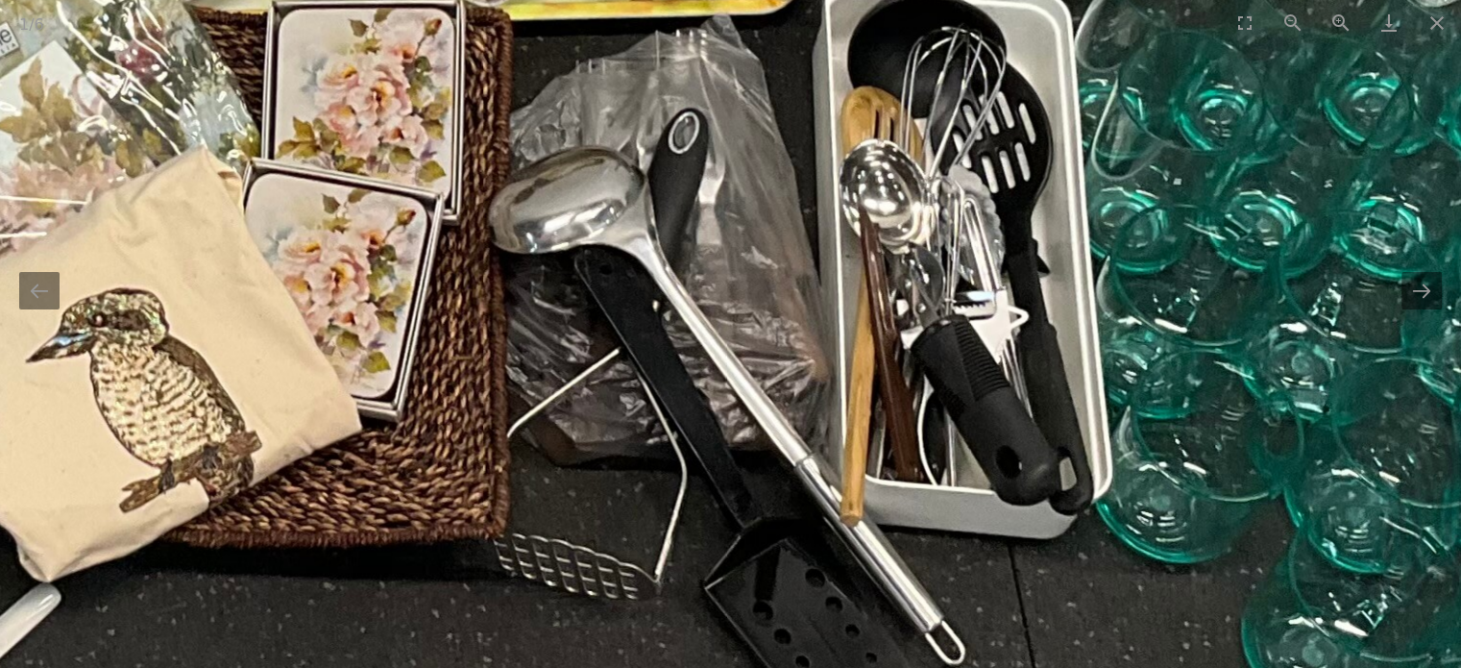
drag, startPoint x: 616, startPoint y: 417, endPoint x: 502, endPoint y: 410, distance: 114.5
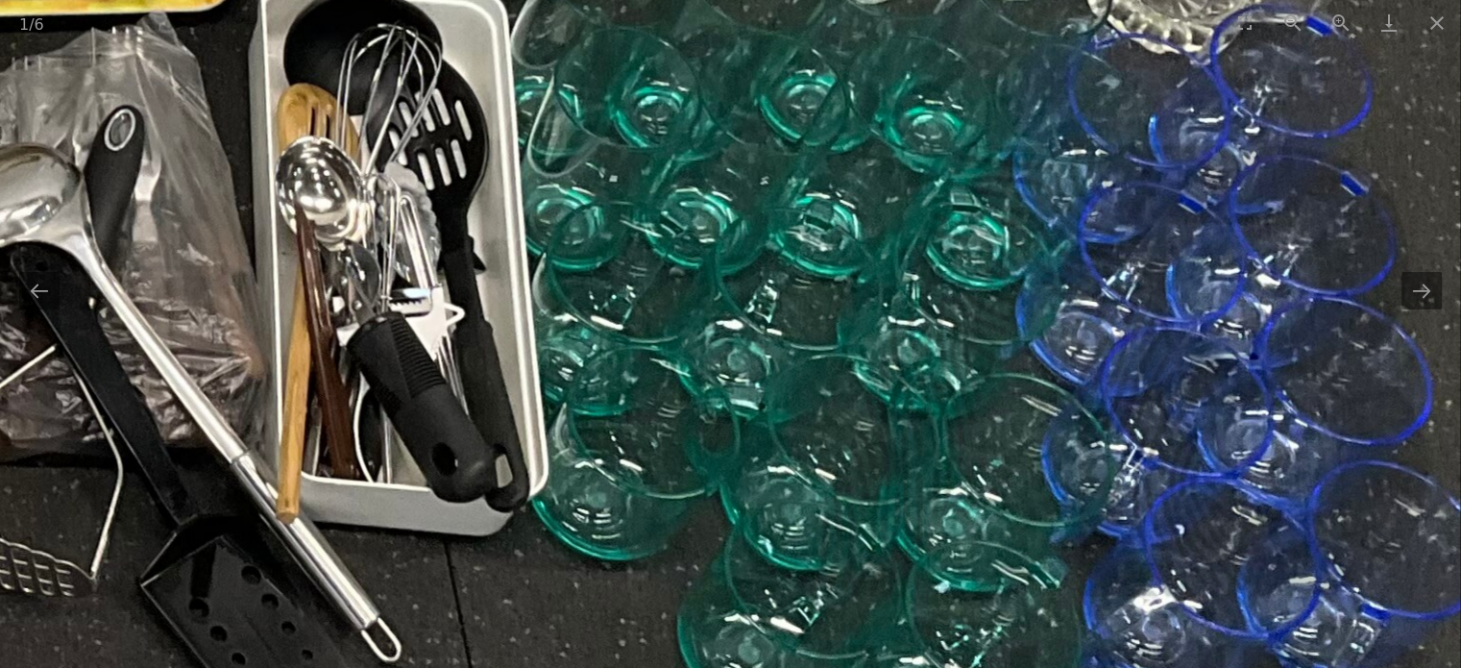
drag, startPoint x: 660, startPoint y: 385, endPoint x: 657, endPoint y: 541, distance: 155.7
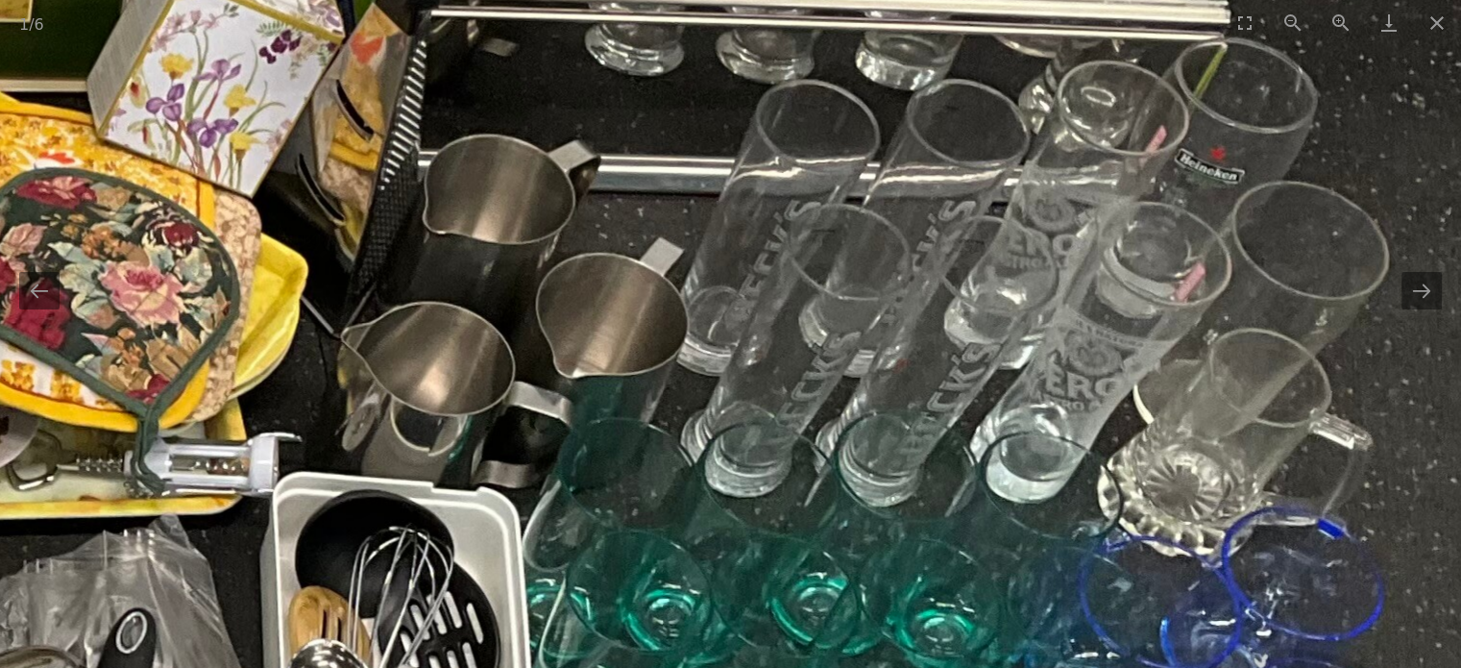
drag, startPoint x: 664, startPoint y: 381, endPoint x: 661, endPoint y: 517, distance: 135.5
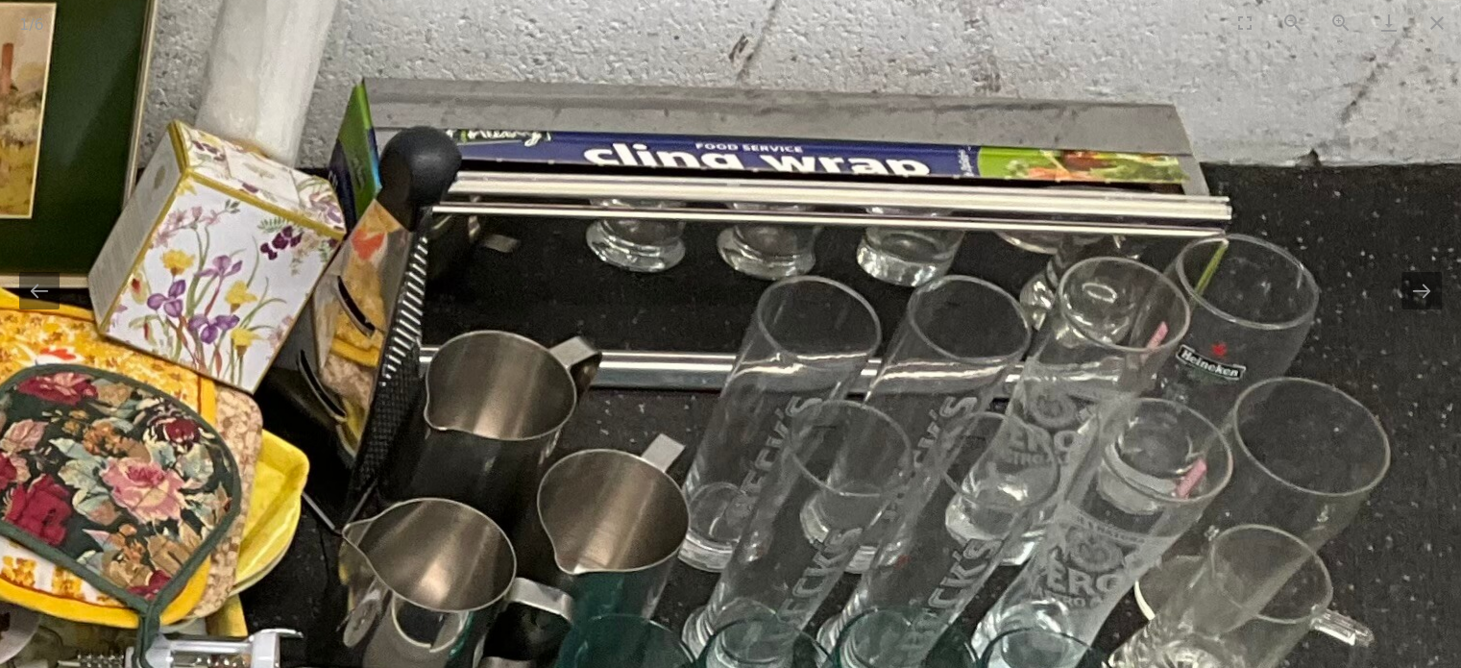
drag, startPoint x: 642, startPoint y: 352, endPoint x: 638, endPoint y: 454, distance: 101.9
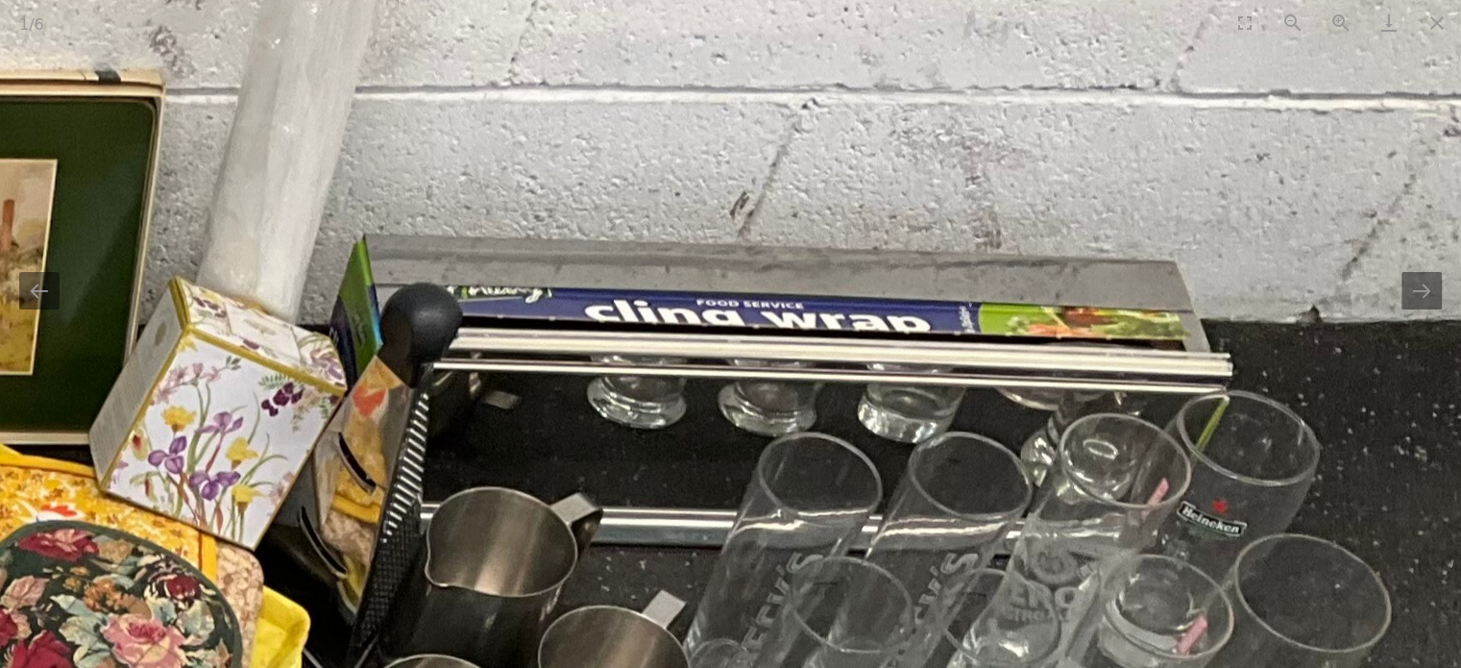
drag, startPoint x: 524, startPoint y: 318, endPoint x: 527, endPoint y: 408, distance: 90.4
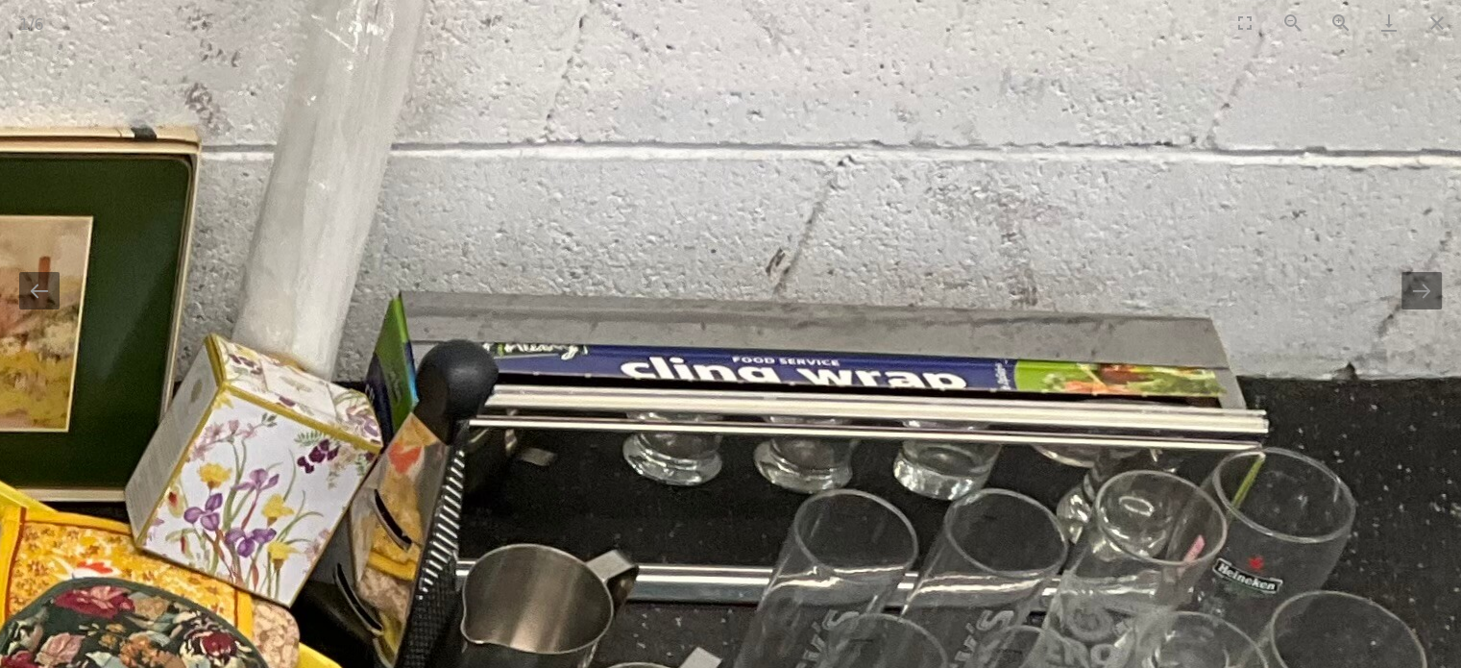
drag, startPoint x: 502, startPoint y: 454, endPoint x: 743, endPoint y: 442, distance: 241.5
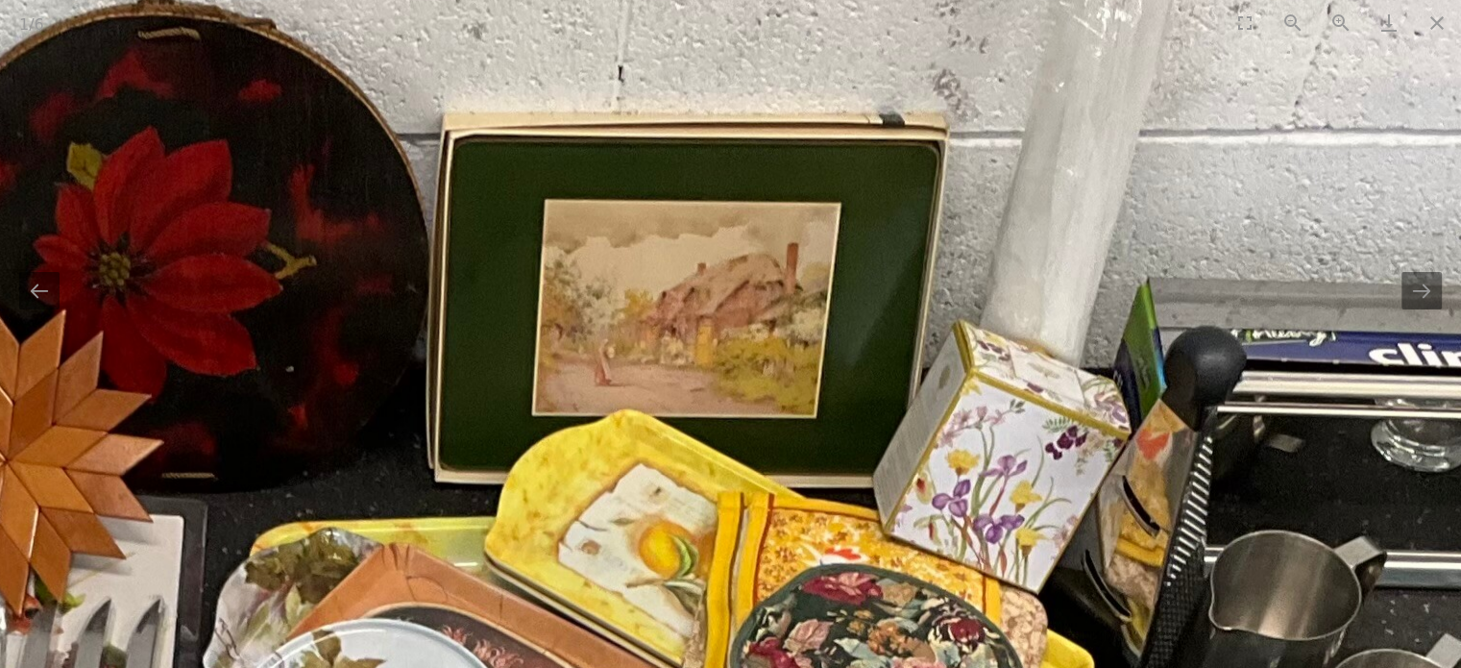
drag, startPoint x: 527, startPoint y: 451, endPoint x: 760, endPoint y: 460, distance: 233.7
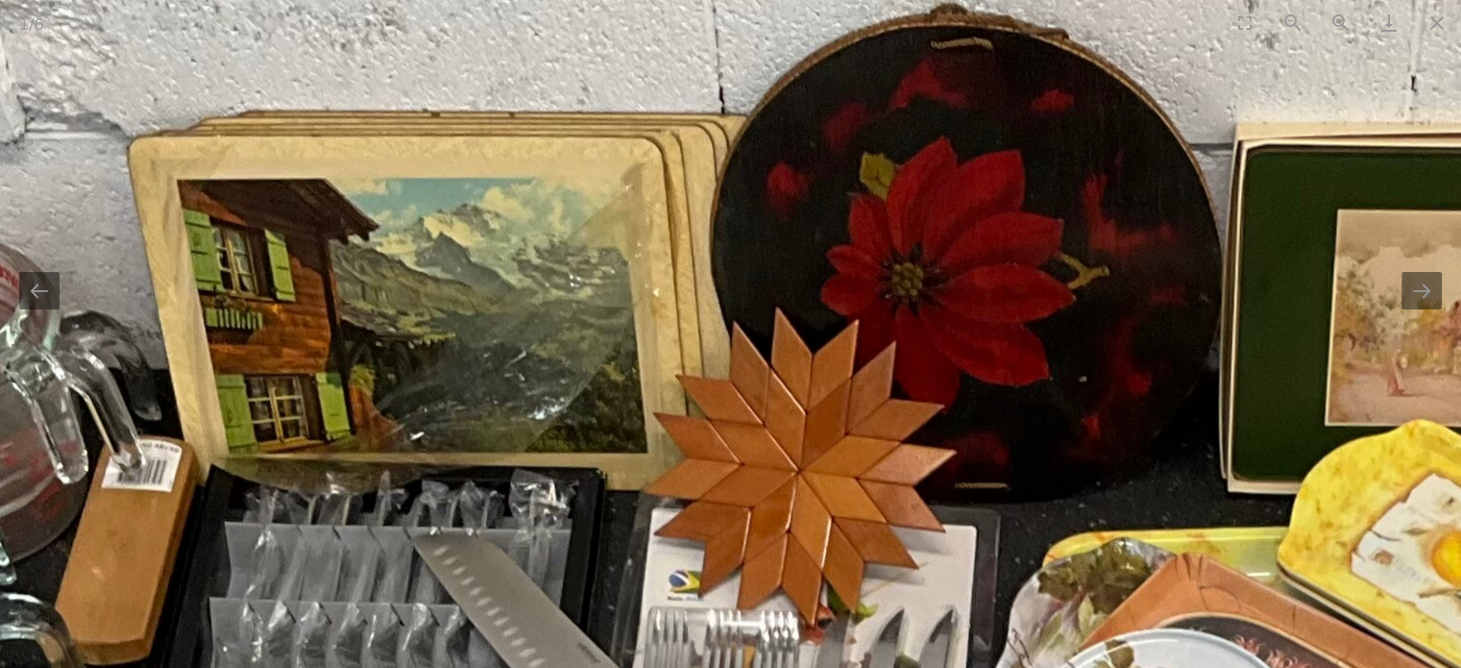
drag, startPoint x: 584, startPoint y: 476, endPoint x: 715, endPoint y: 481, distance: 130.8
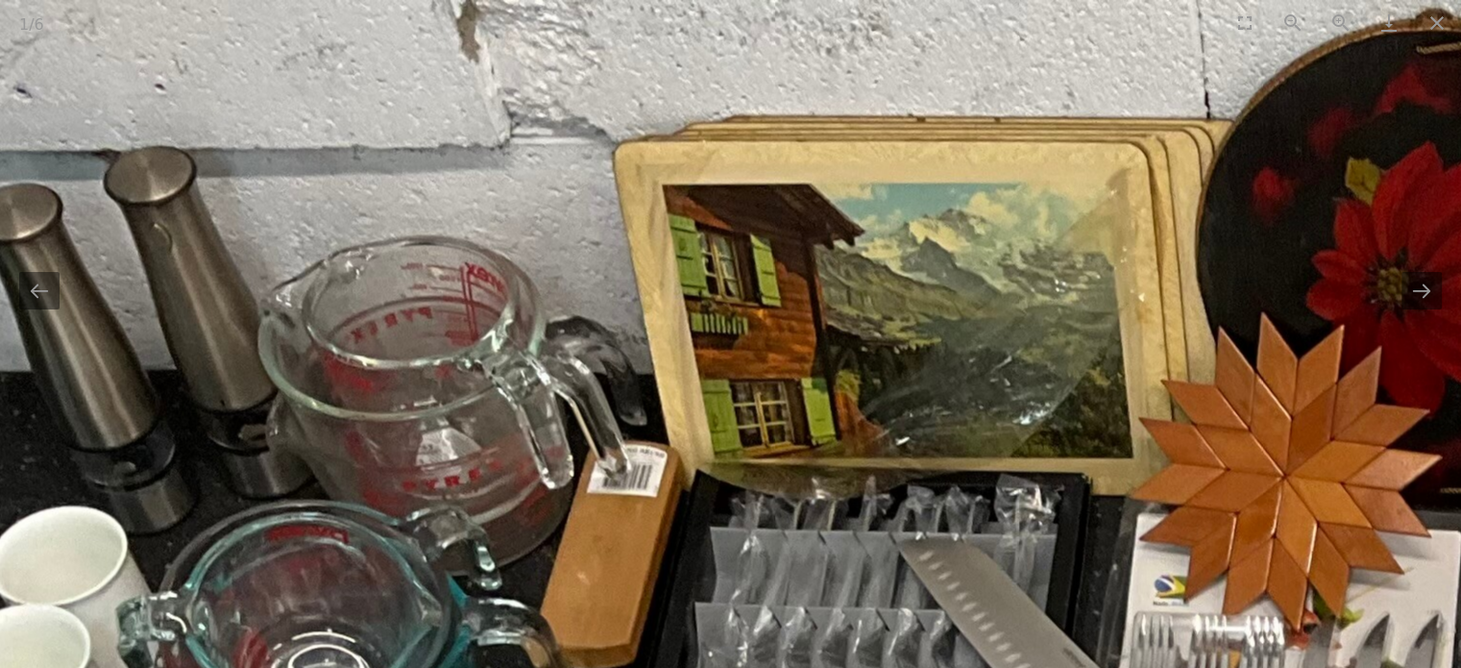
drag, startPoint x: 661, startPoint y: 460, endPoint x: 754, endPoint y: 456, distance: 93.3
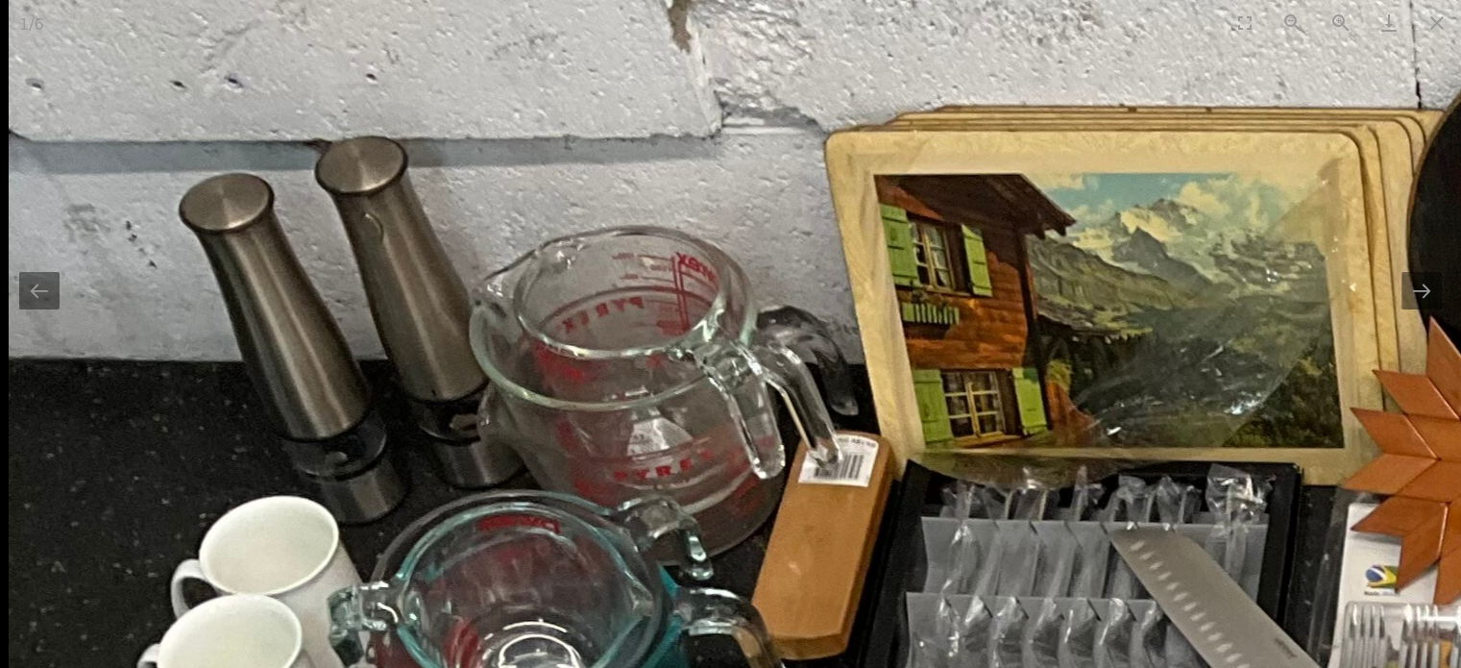
drag, startPoint x: 605, startPoint y: 502, endPoint x: 747, endPoint y: 467, distance: 145.4
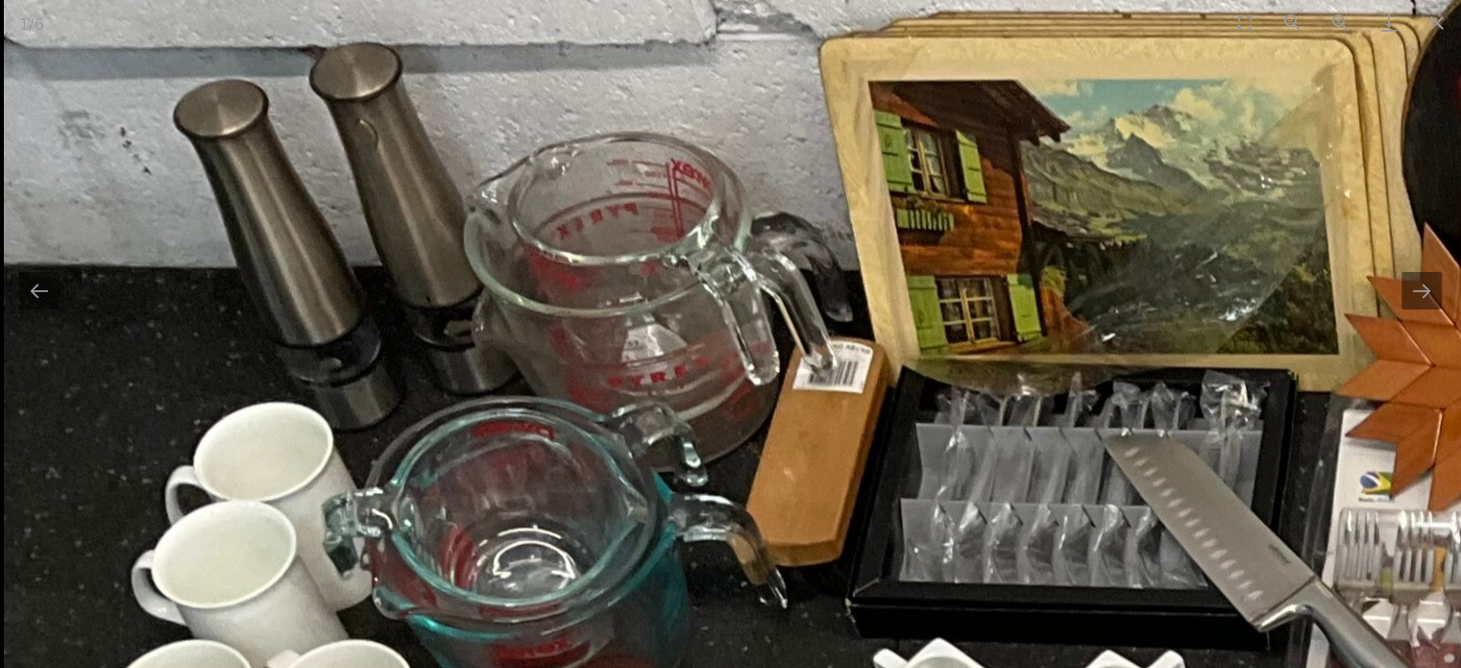
drag, startPoint x: 699, startPoint y: 485, endPoint x: 710, endPoint y: 391, distance: 94.8
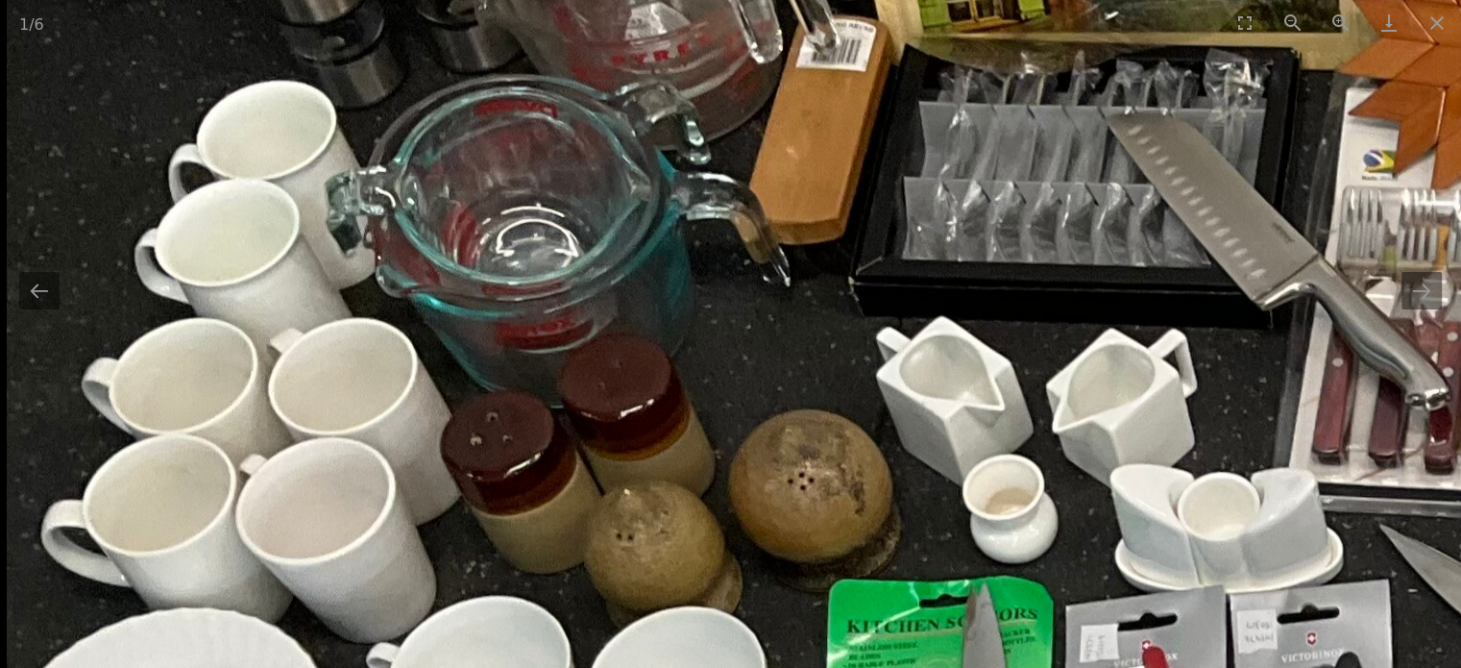
drag, startPoint x: 691, startPoint y: 426, endPoint x: 701, endPoint y: 354, distance: 72.8
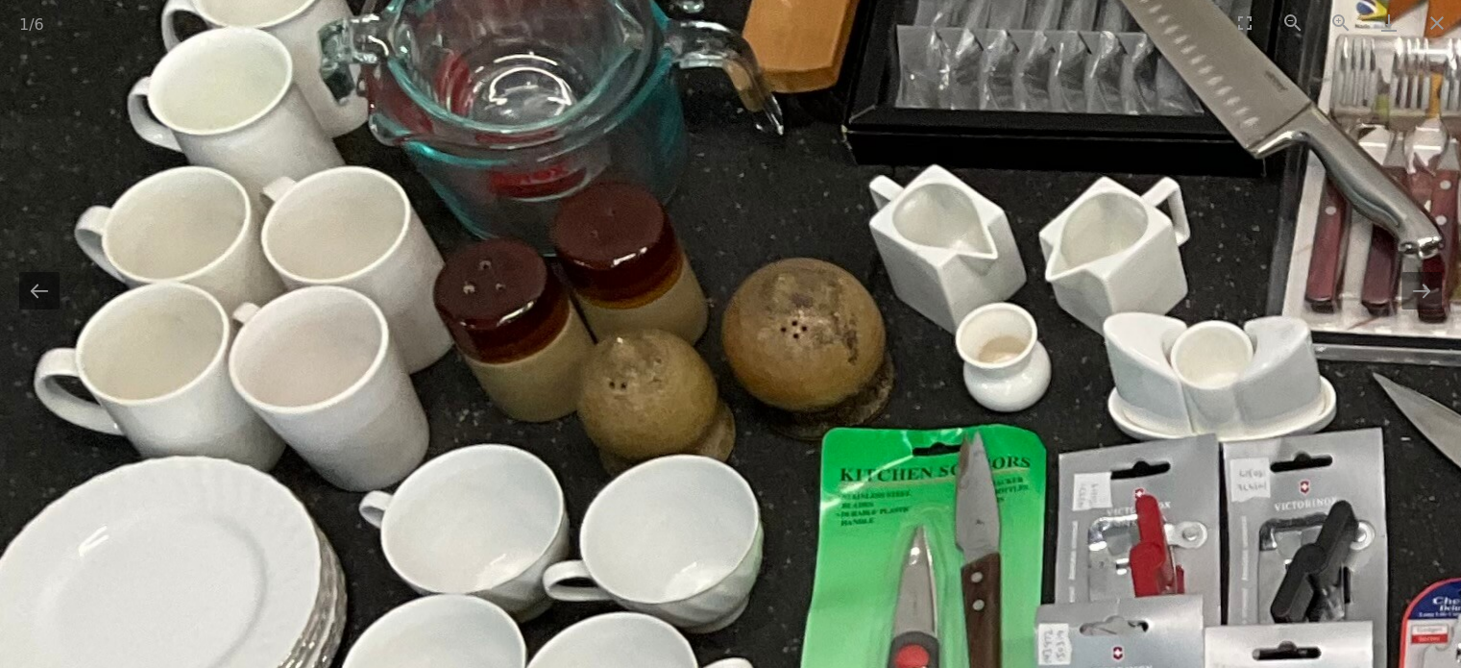
drag, startPoint x: 622, startPoint y: 476, endPoint x: 655, endPoint y: 303, distance: 176.2
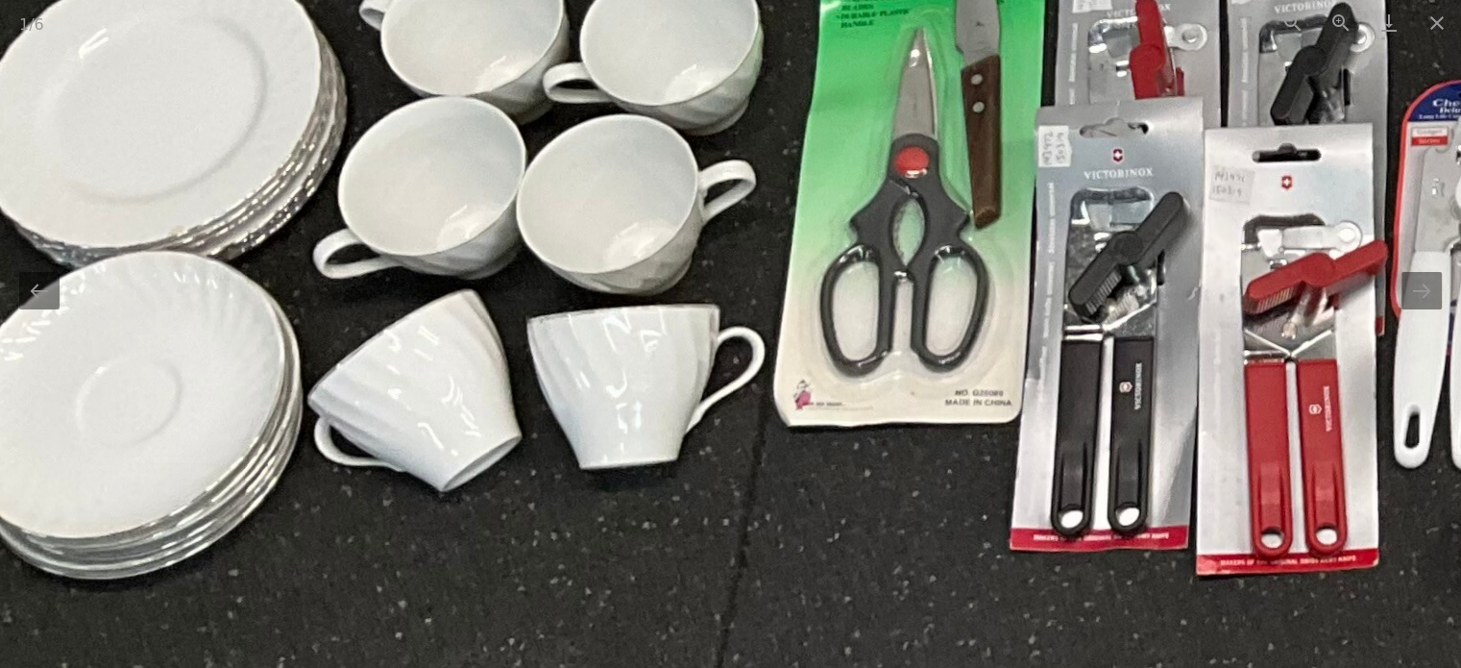
drag, startPoint x: 849, startPoint y: 377, endPoint x: 635, endPoint y: 361, distance: 214.8
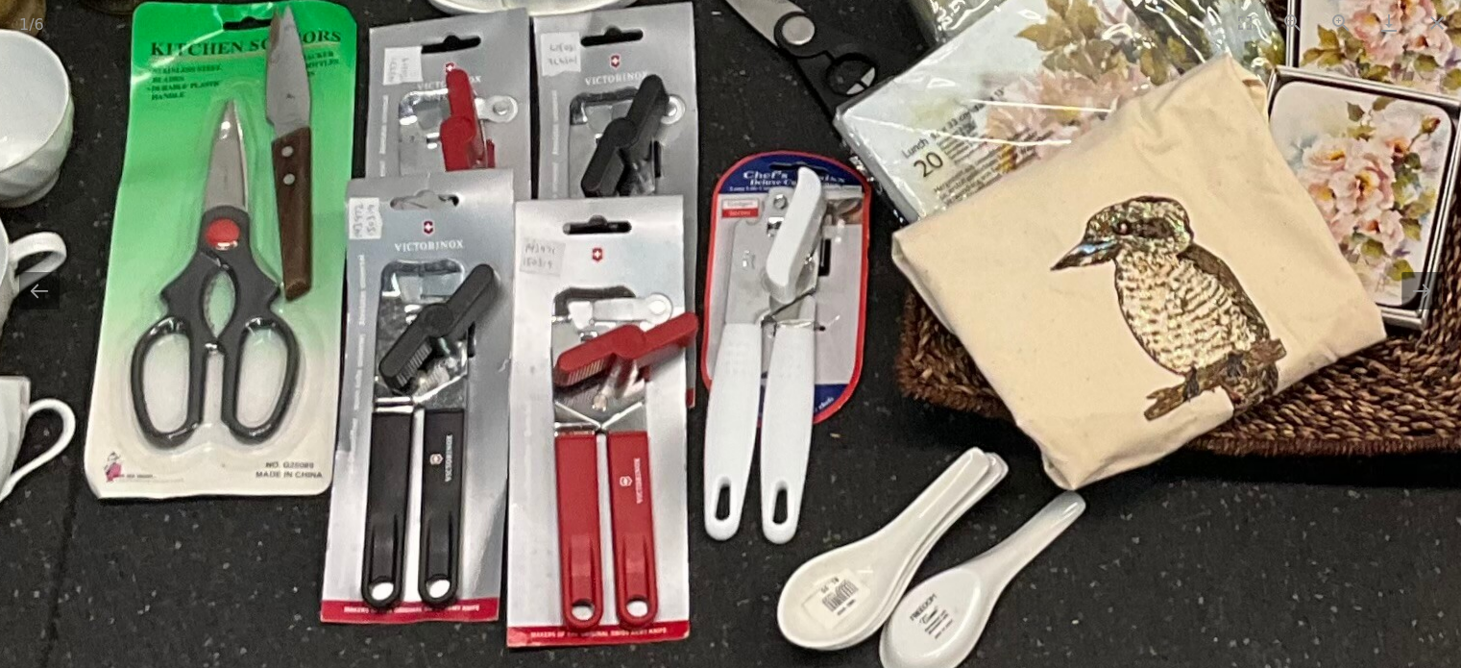
drag, startPoint x: 672, startPoint y: 325, endPoint x: 666, endPoint y: 387, distance: 62.7
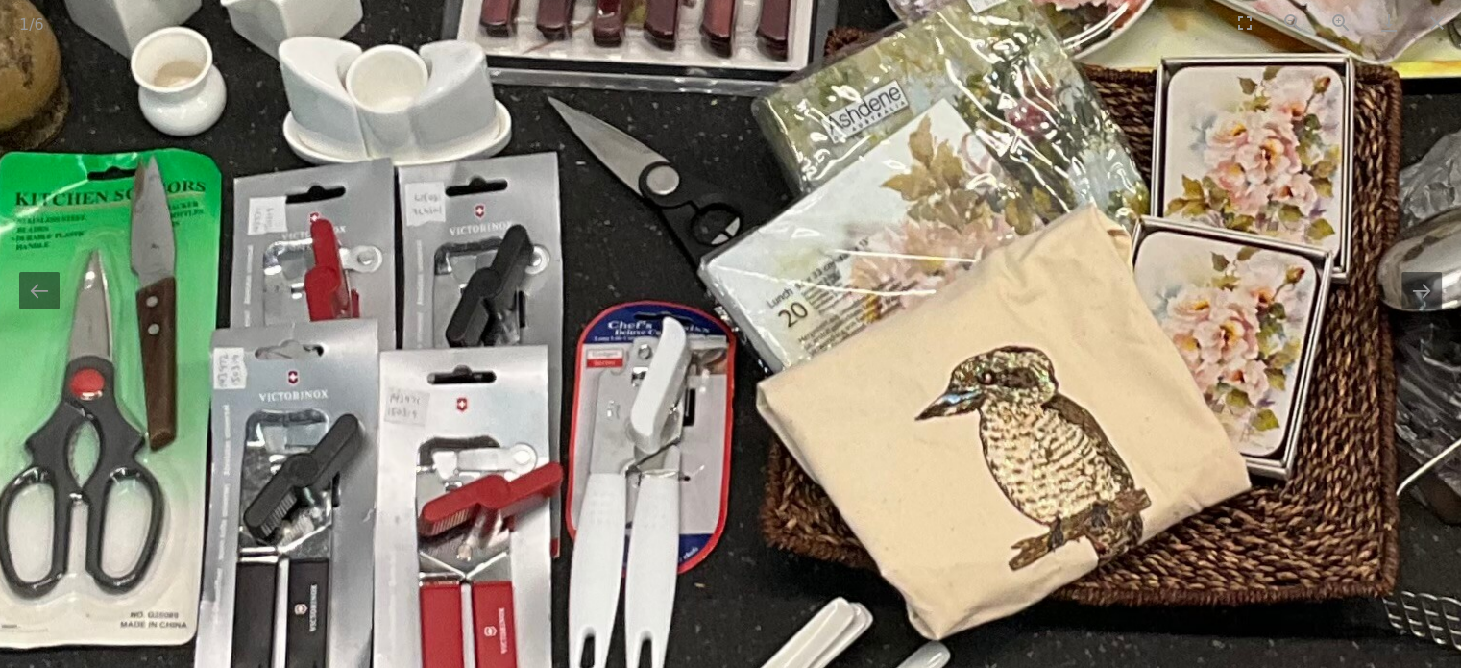
drag, startPoint x: 673, startPoint y: 388, endPoint x: 548, endPoint y: 380, distance: 125.2
click at [588, 387] on img at bounding box center [1046, 19] width 3740 height 1742
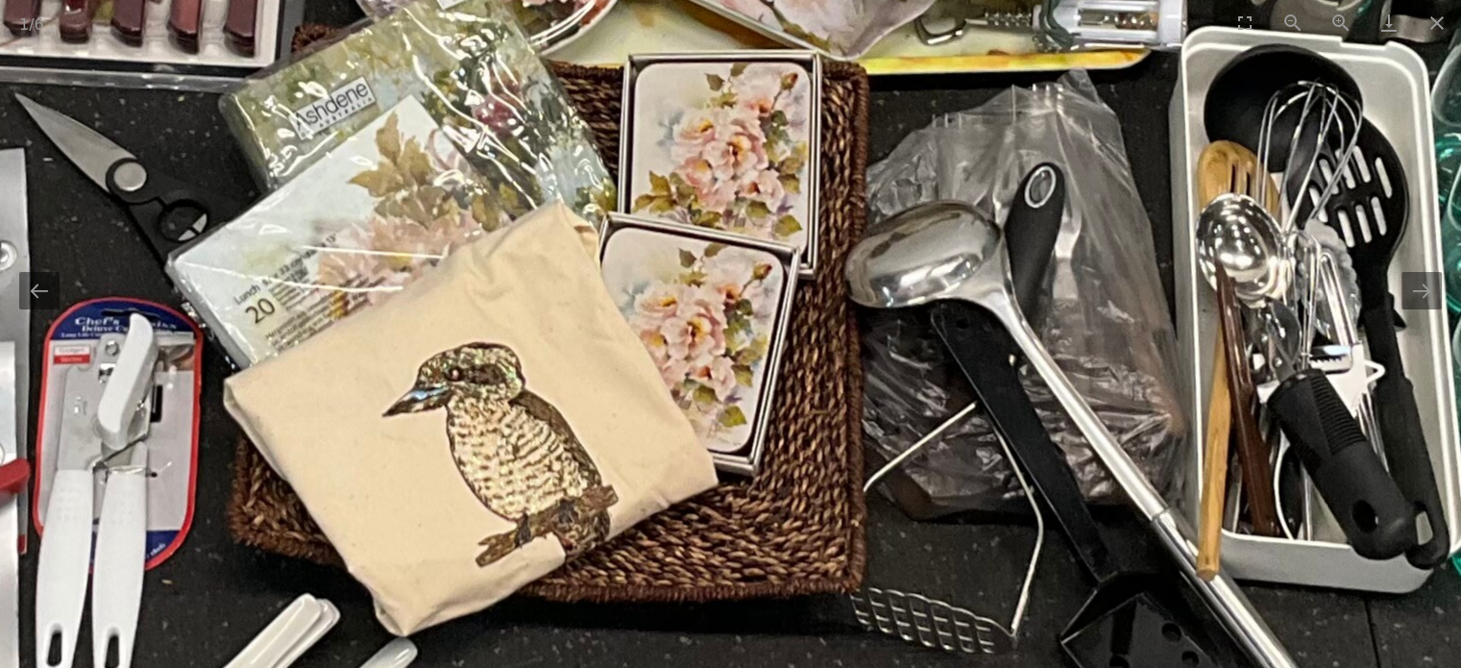
drag, startPoint x: 608, startPoint y: 379, endPoint x: 439, endPoint y: 374, distance: 169.2
click at [478, 375] on img at bounding box center [512, 15] width 3740 height 1742
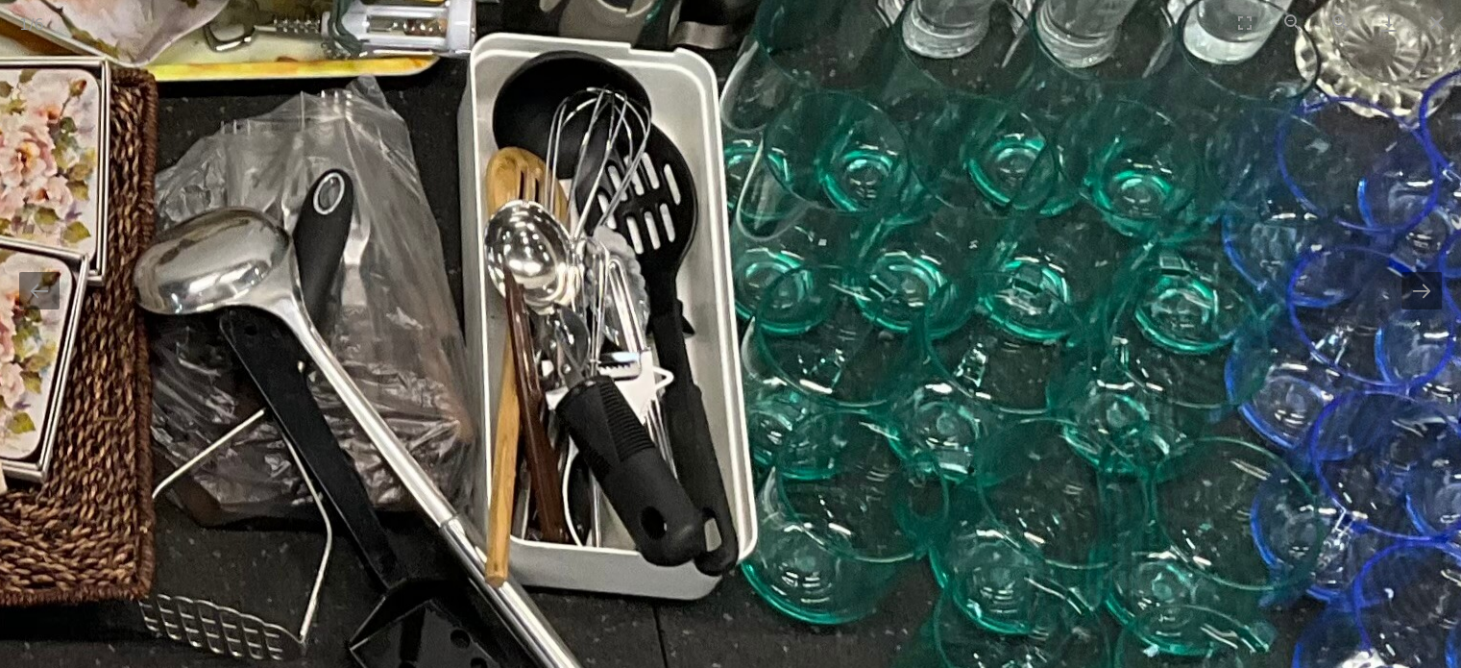
drag, startPoint x: 613, startPoint y: 343, endPoint x: 613, endPoint y: 508, distance: 165.3
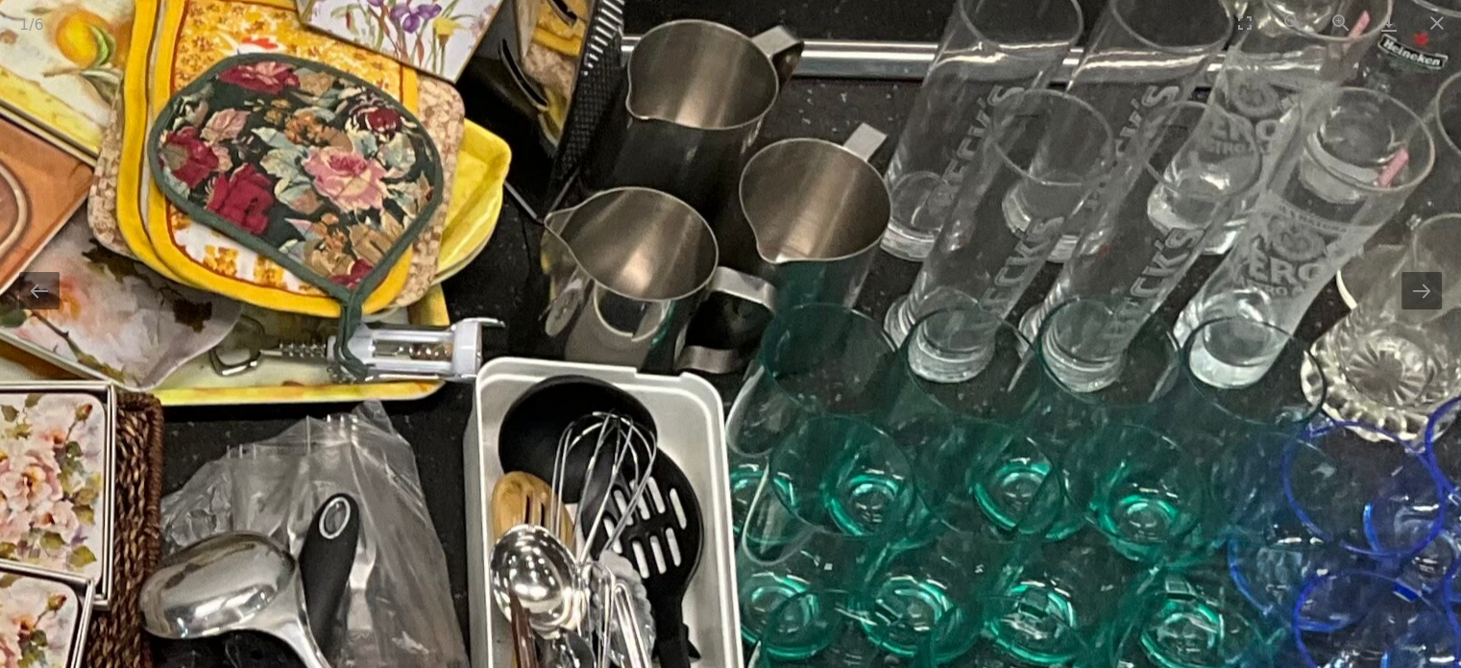
drag, startPoint x: 541, startPoint y: 211, endPoint x: 560, endPoint y: 399, distance: 188.3
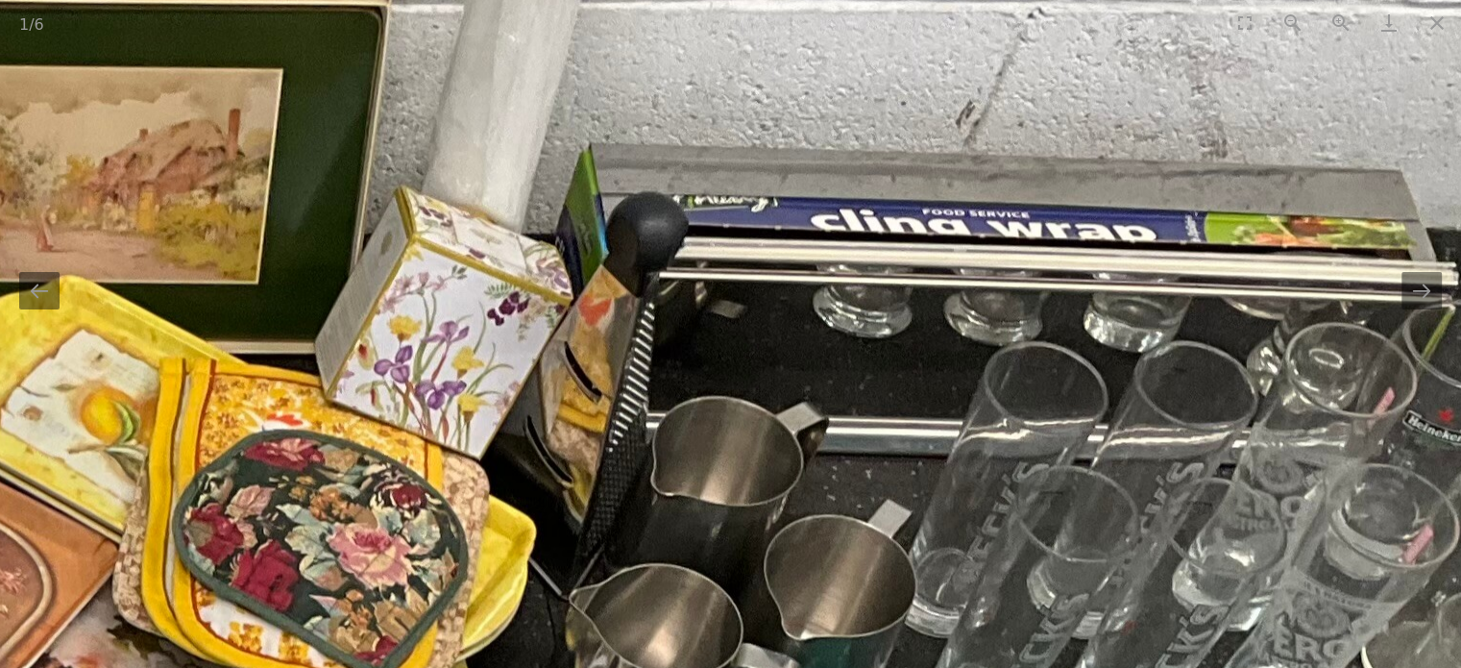
drag, startPoint x: 550, startPoint y: 438, endPoint x: 805, endPoint y: 410, distance: 257.1
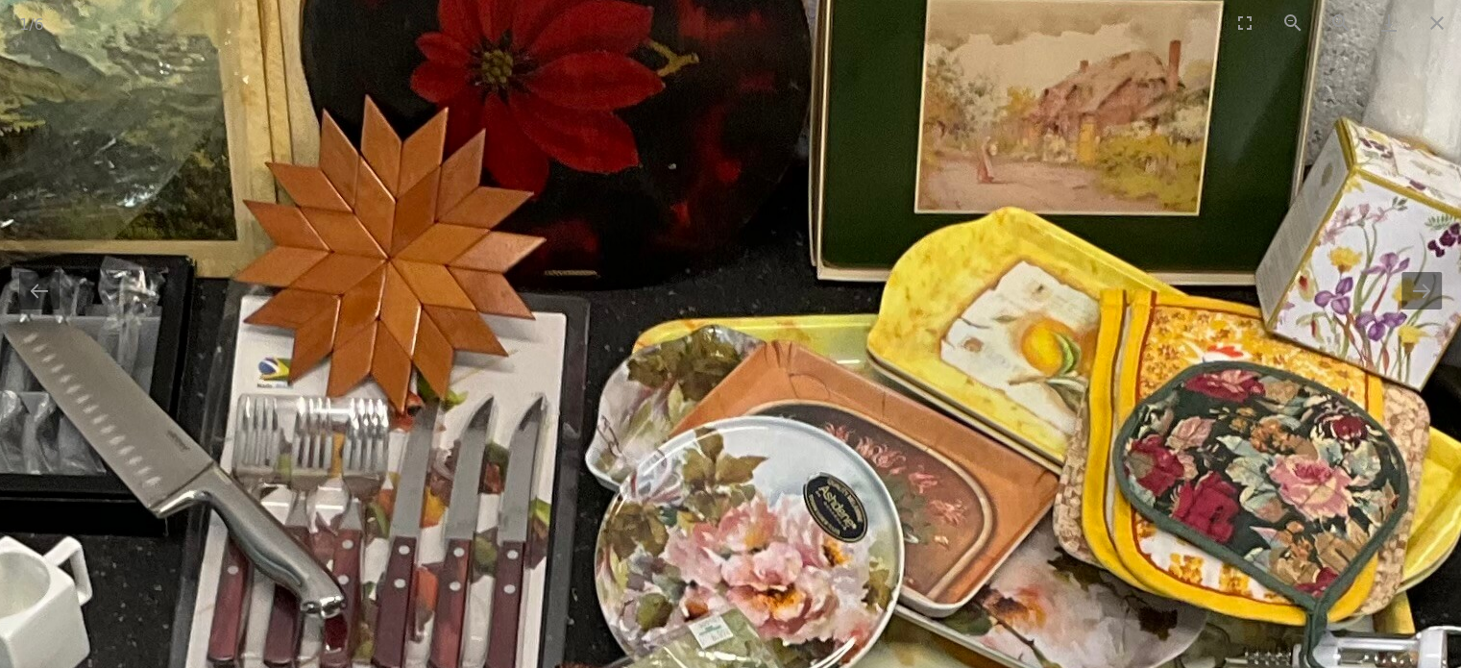
drag, startPoint x: 776, startPoint y: 407, endPoint x: 846, endPoint y: 392, distance: 71.8
click at [841, 395] on img at bounding box center [772, 654] width 3740 height 1742
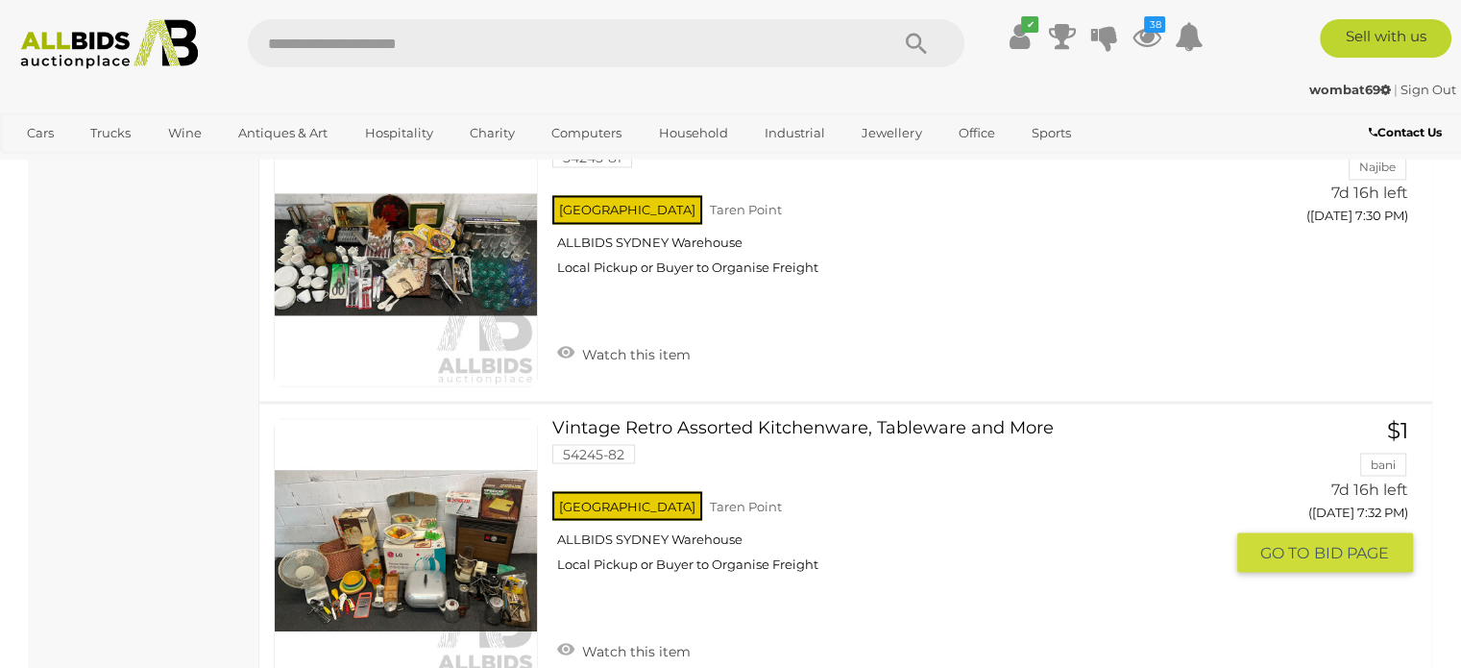
scroll to position [3325, 0]
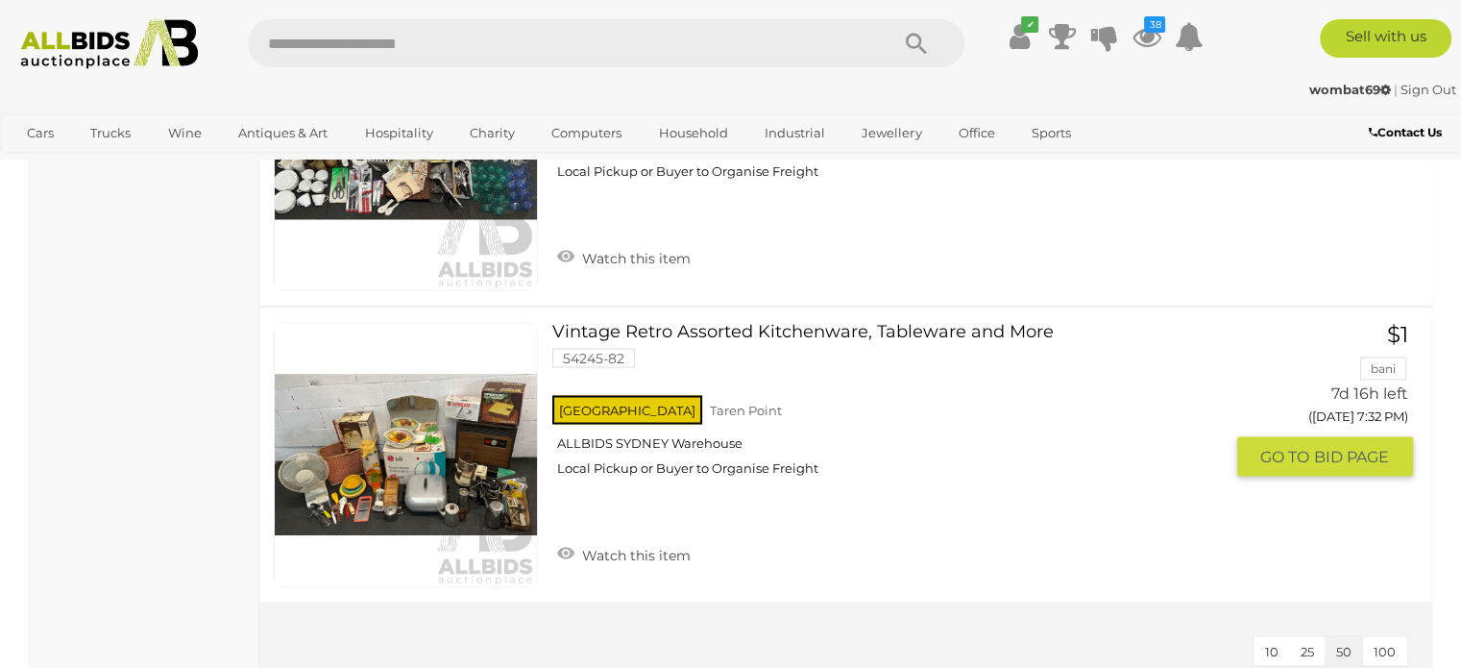
click at [419, 464] on link at bounding box center [406, 454] width 264 height 264
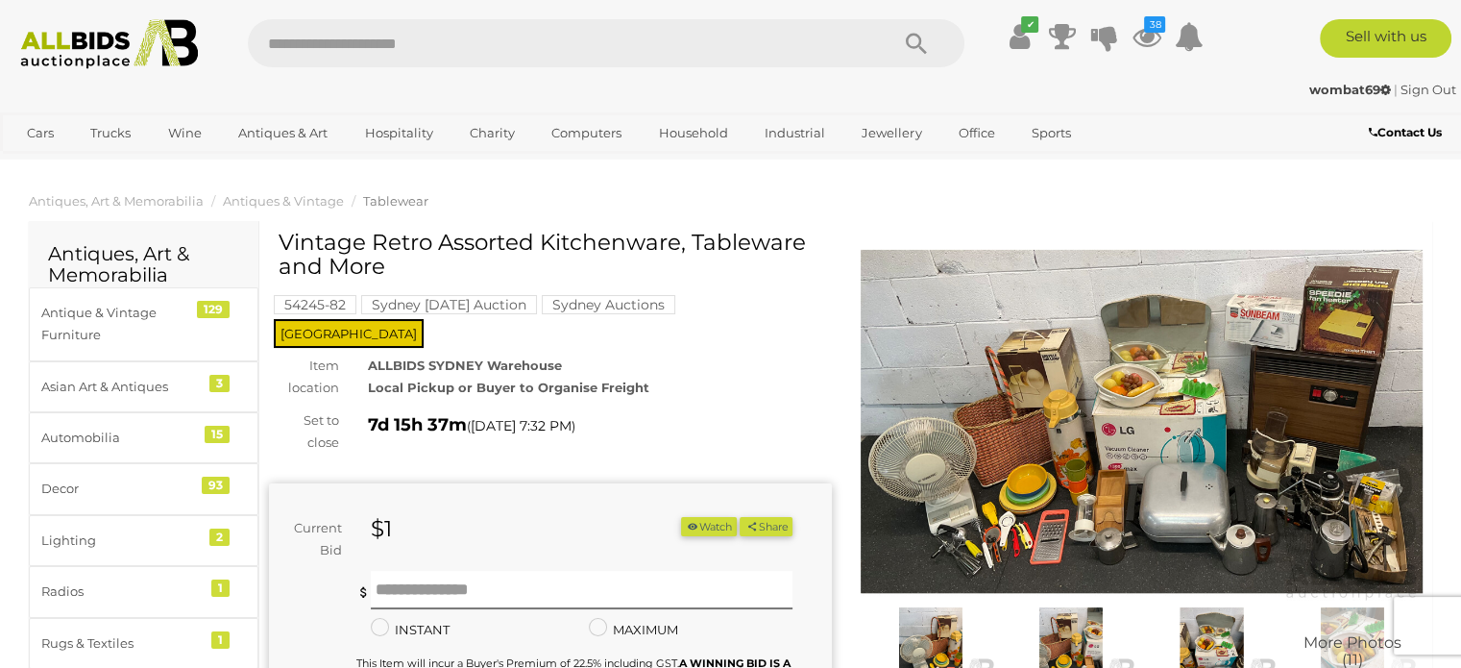
click at [1094, 510] on img at bounding box center [1142, 421] width 563 height 362
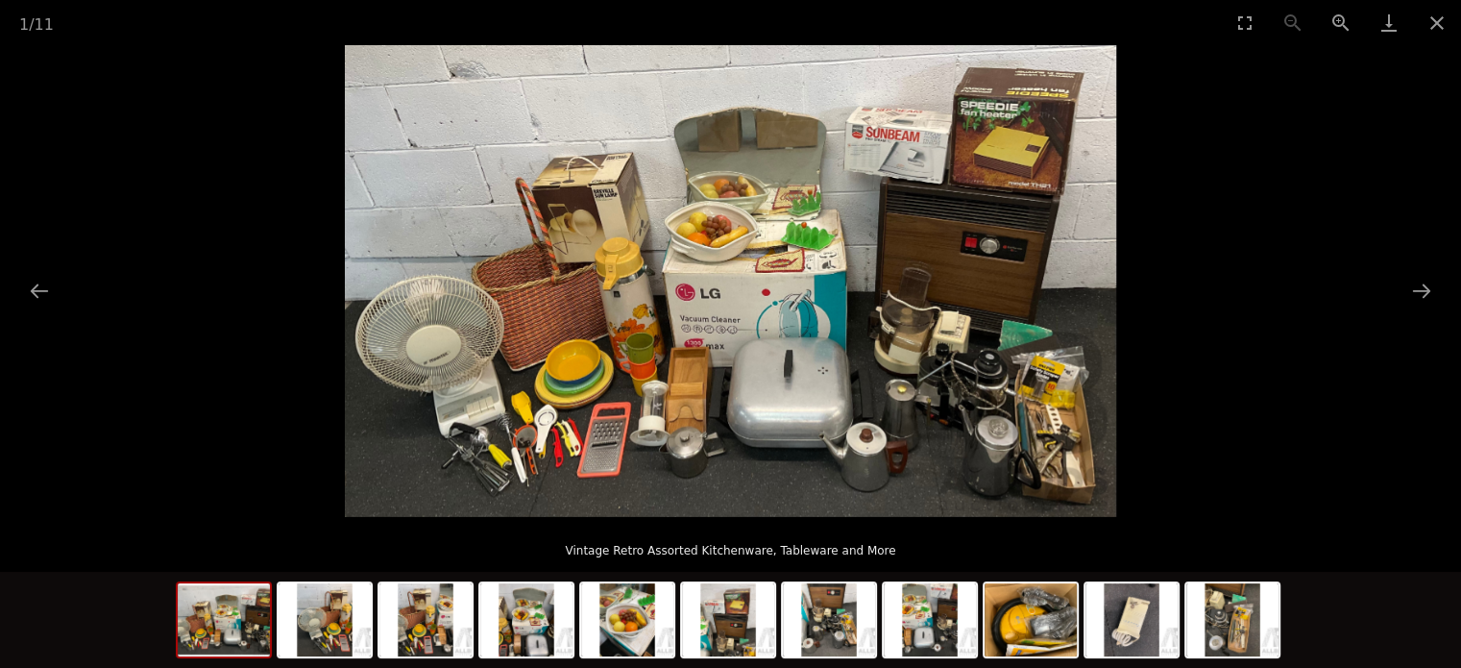
click at [1014, 442] on img at bounding box center [731, 281] width 772 height 472
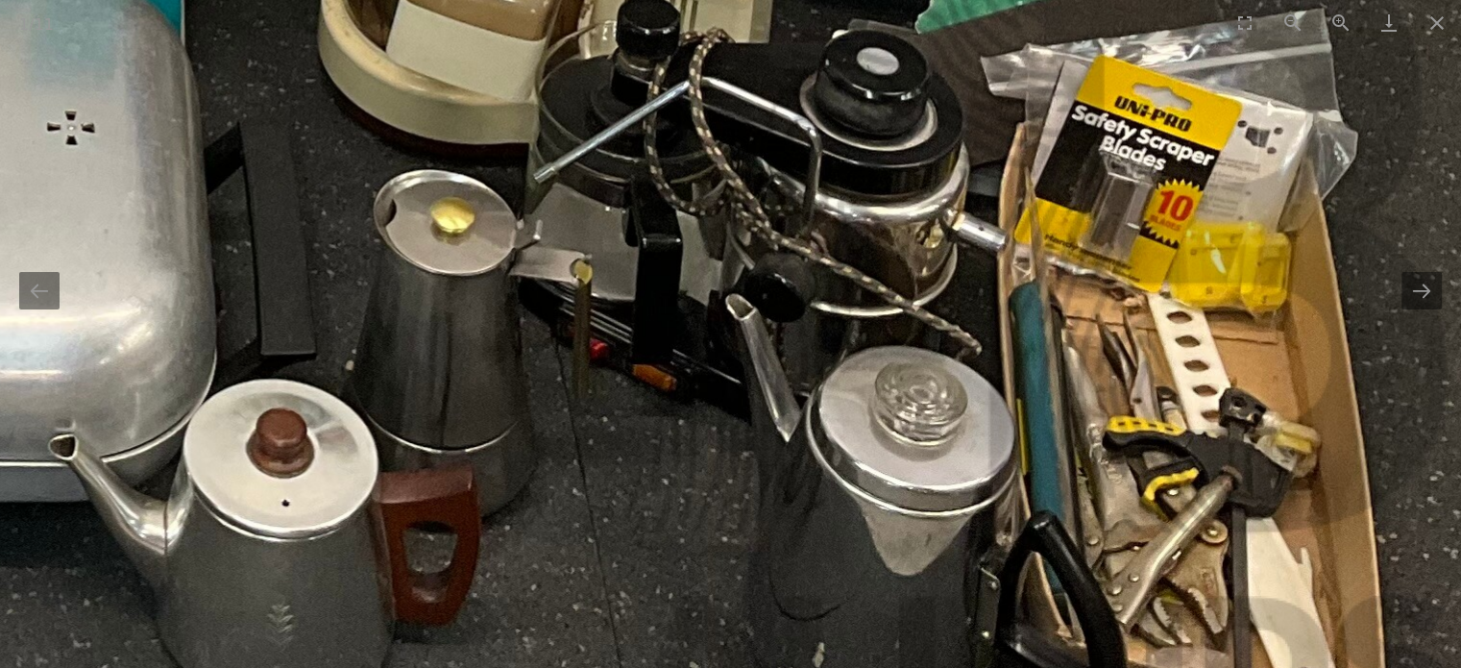
drag, startPoint x: 978, startPoint y: 351, endPoint x: 977, endPoint y: 365, distance: 14.4
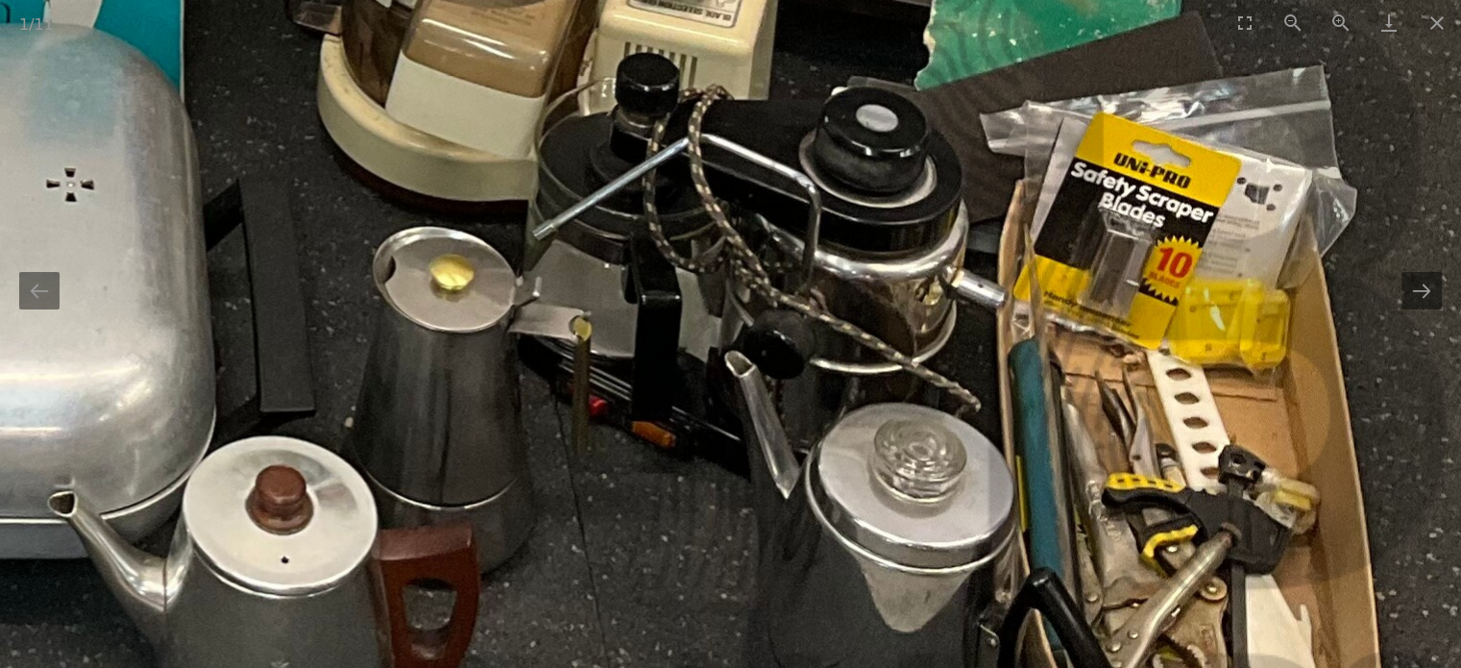
drag, startPoint x: 743, startPoint y: 441, endPoint x: 972, endPoint y: 424, distance: 230.3
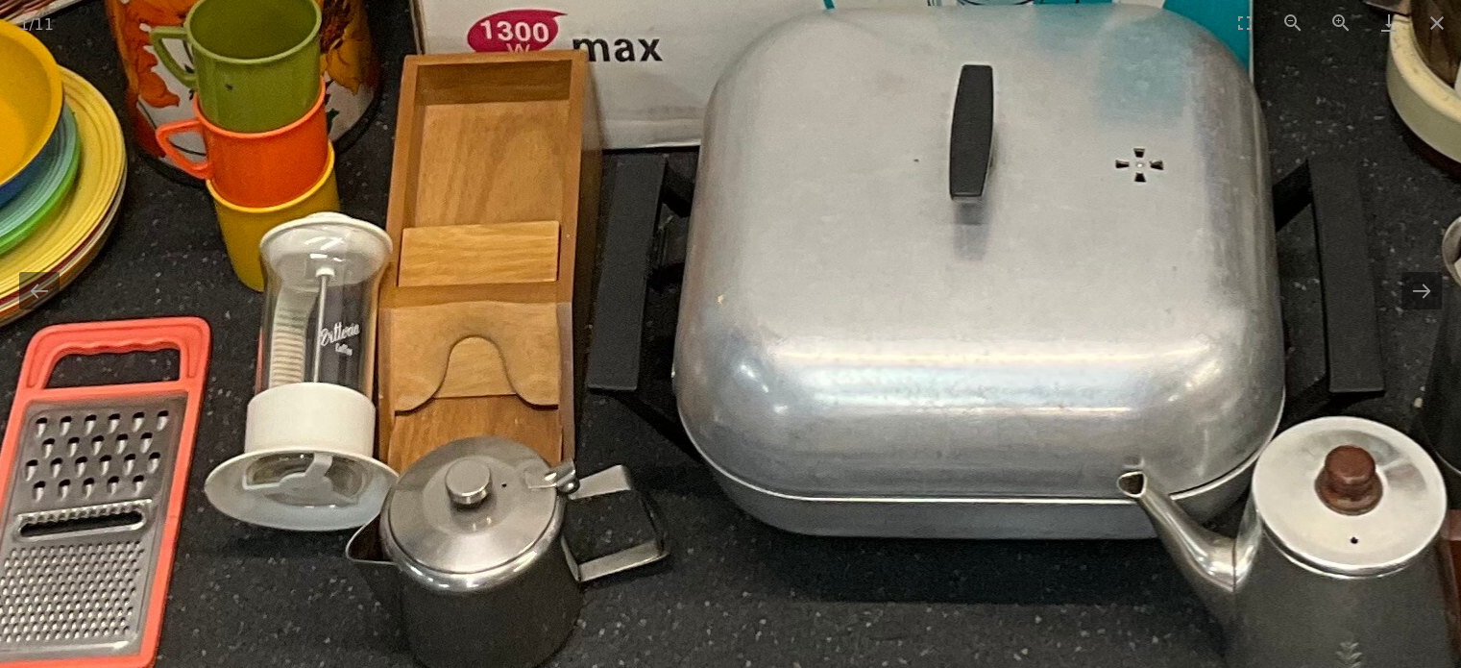
drag, startPoint x: 926, startPoint y: 431, endPoint x: 1058, endPoint y: 443, distance: 132.1
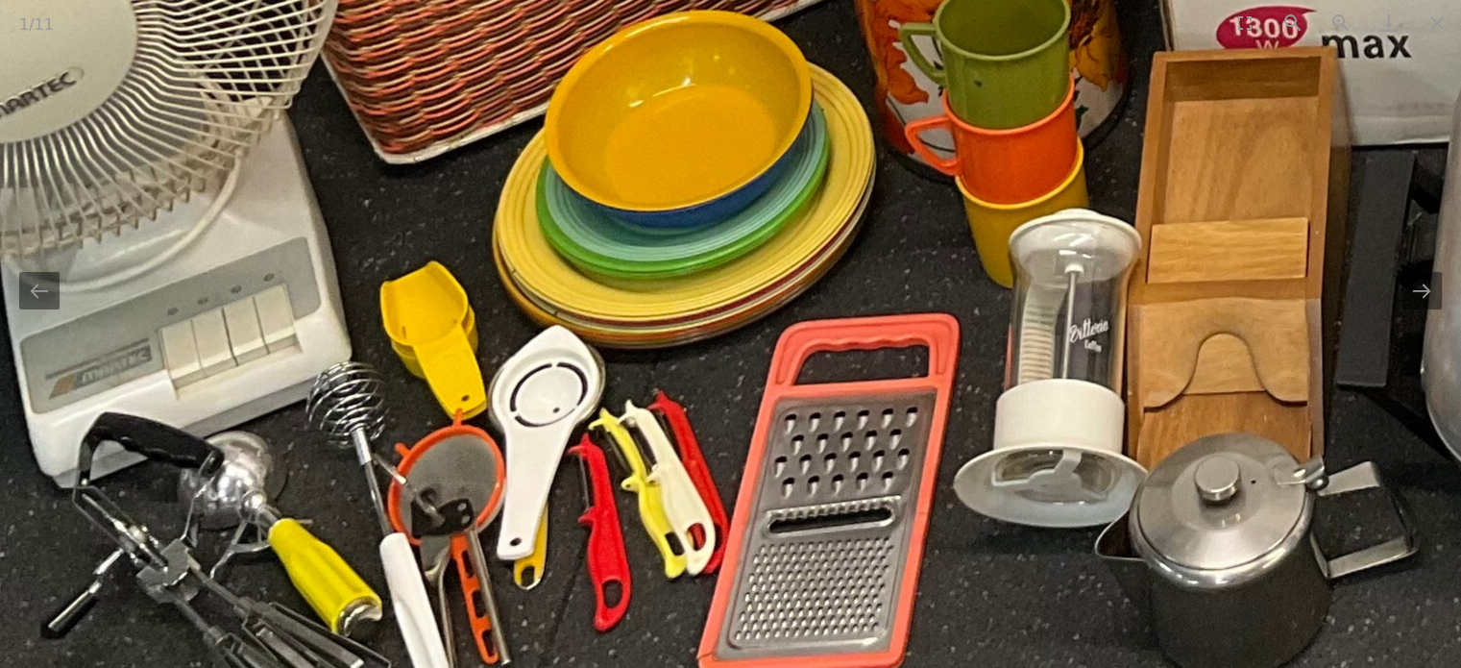
drag, startPoint x: 1015, startPoint y: 433, endPoint x: 1141, endPoint y: 416, distance: 128.0
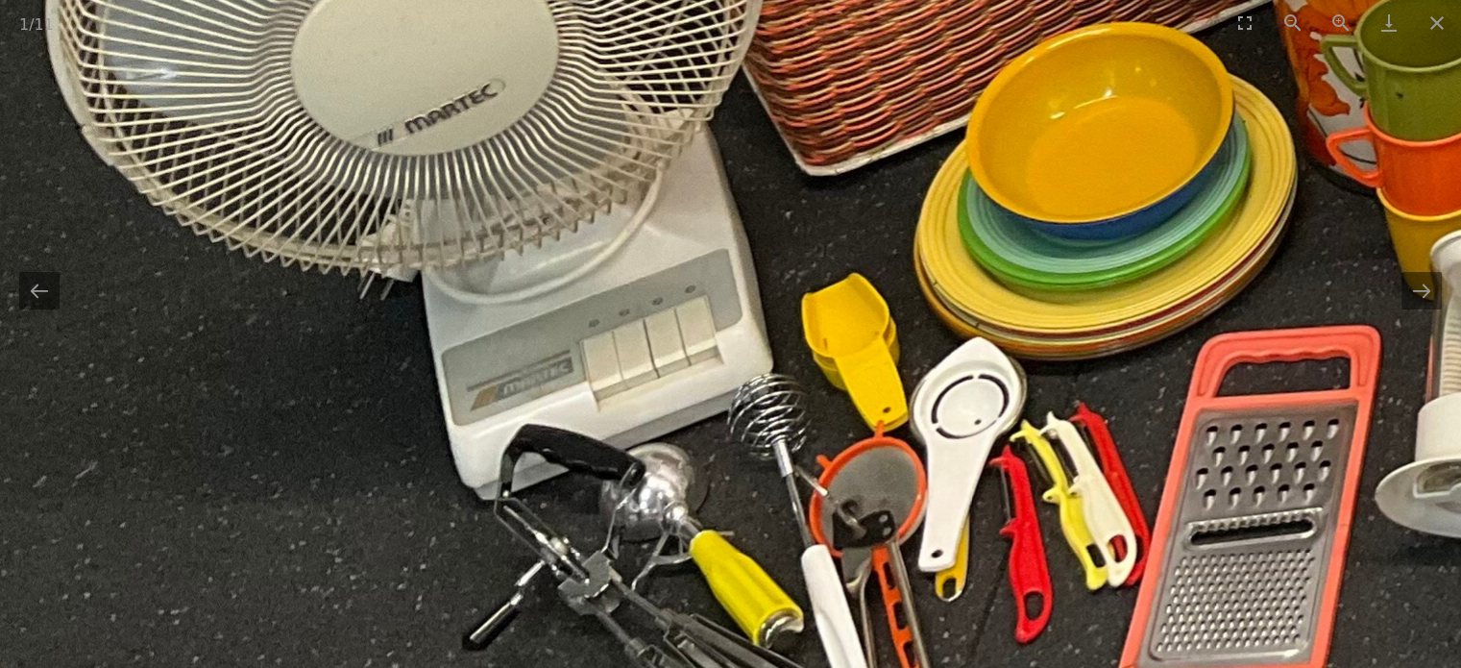
drag, startPoint x: 894, startPoint y: 157, endPoint x: 869, endPoint y: 378, distance: 222.4
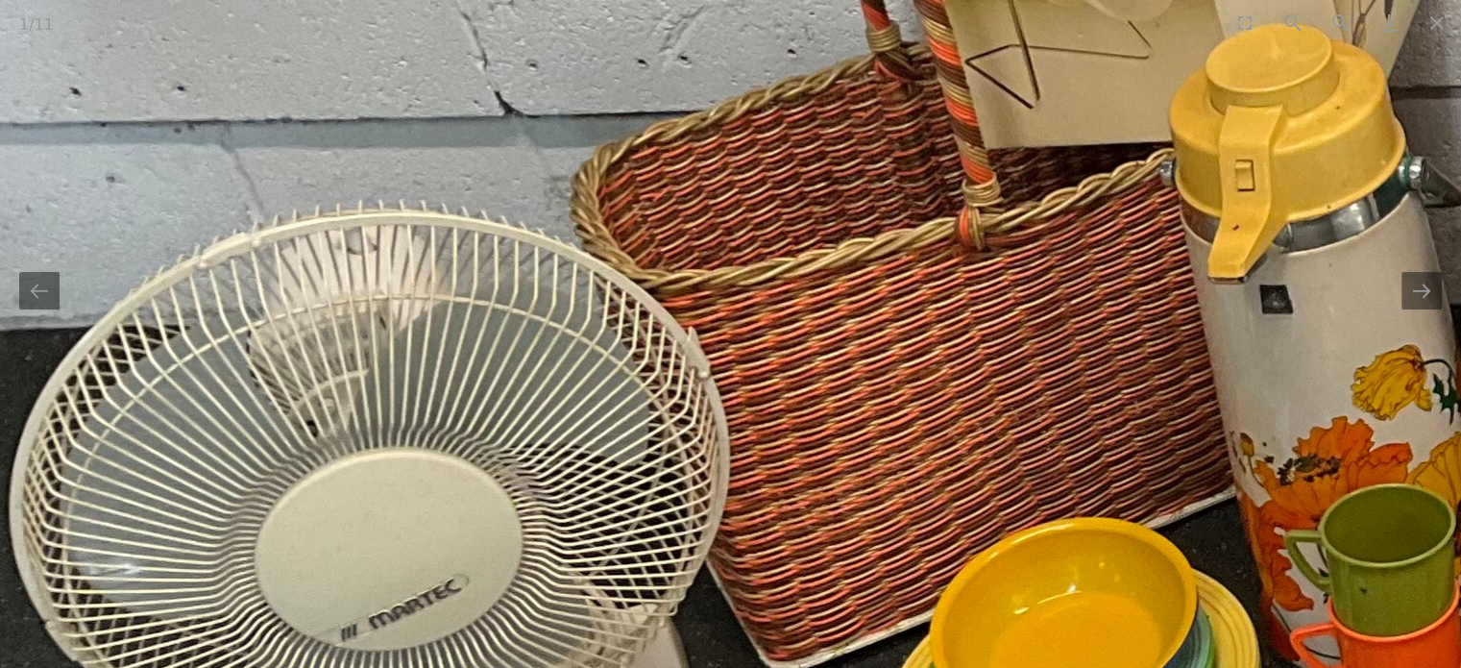
drag, startPoint x: 877, startPoint y: 266, endPoint x: 862, endPoint y: 371, distance: 105.9
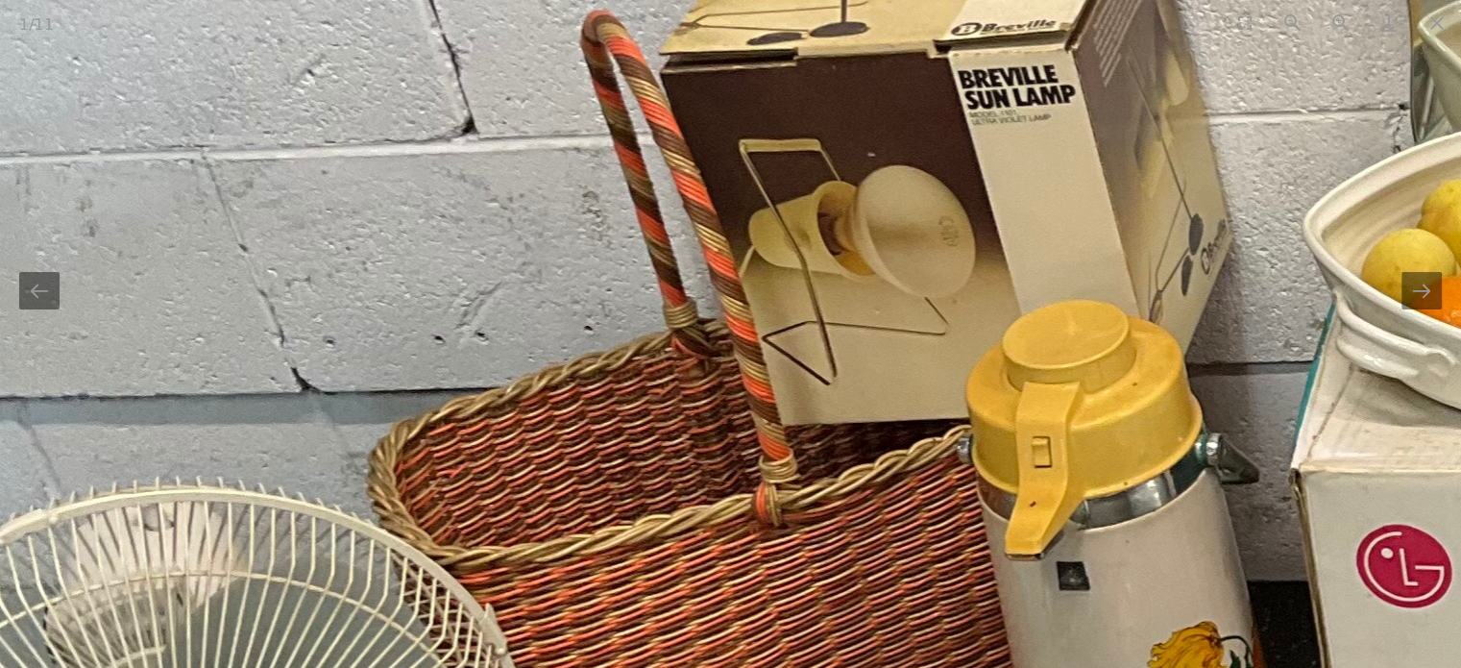
drag, startPoint x: 842, startPoint y: 343, endPoint x: 811, endPoint y: 341, distance: 30.8
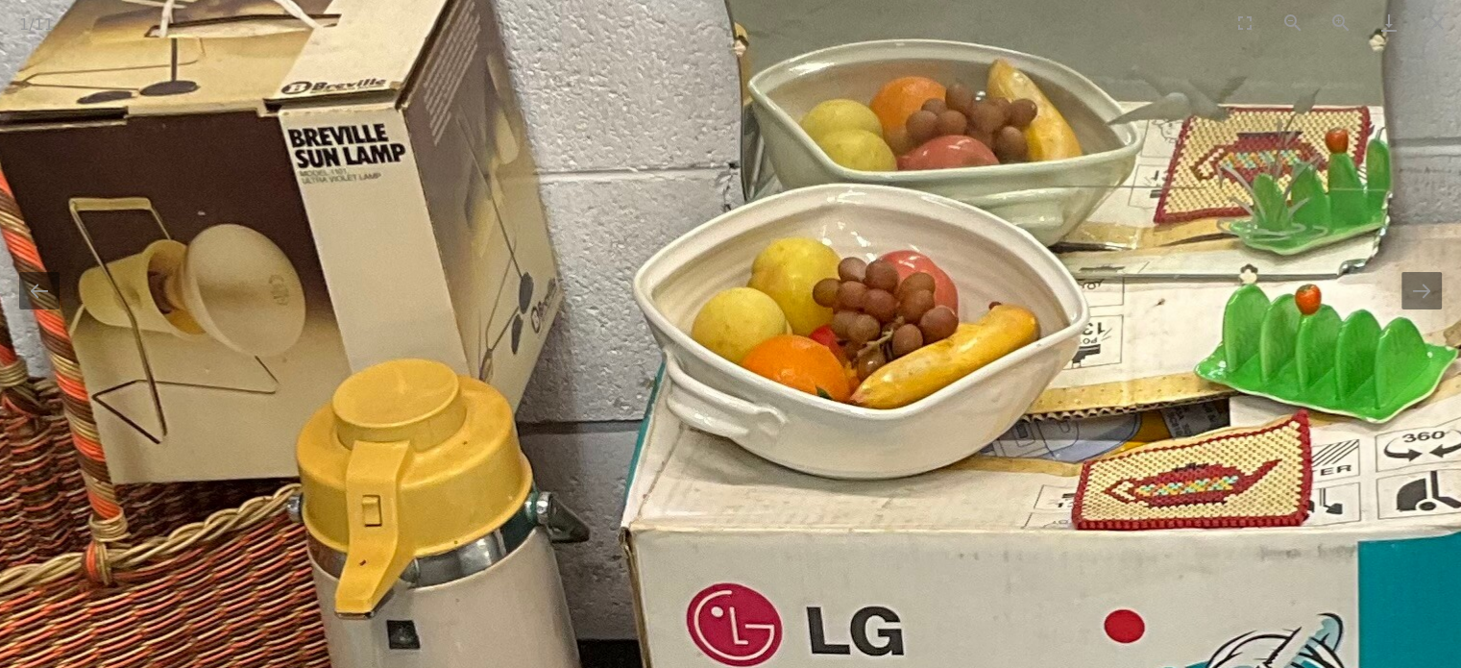
drag, startPoint x: 928, startPoint y: 399, endPoint x: 924, endPoint y: 409, distance: 11.2
click at [924, 409] on img at bounding box center [952, 572] width 3733 height 2284
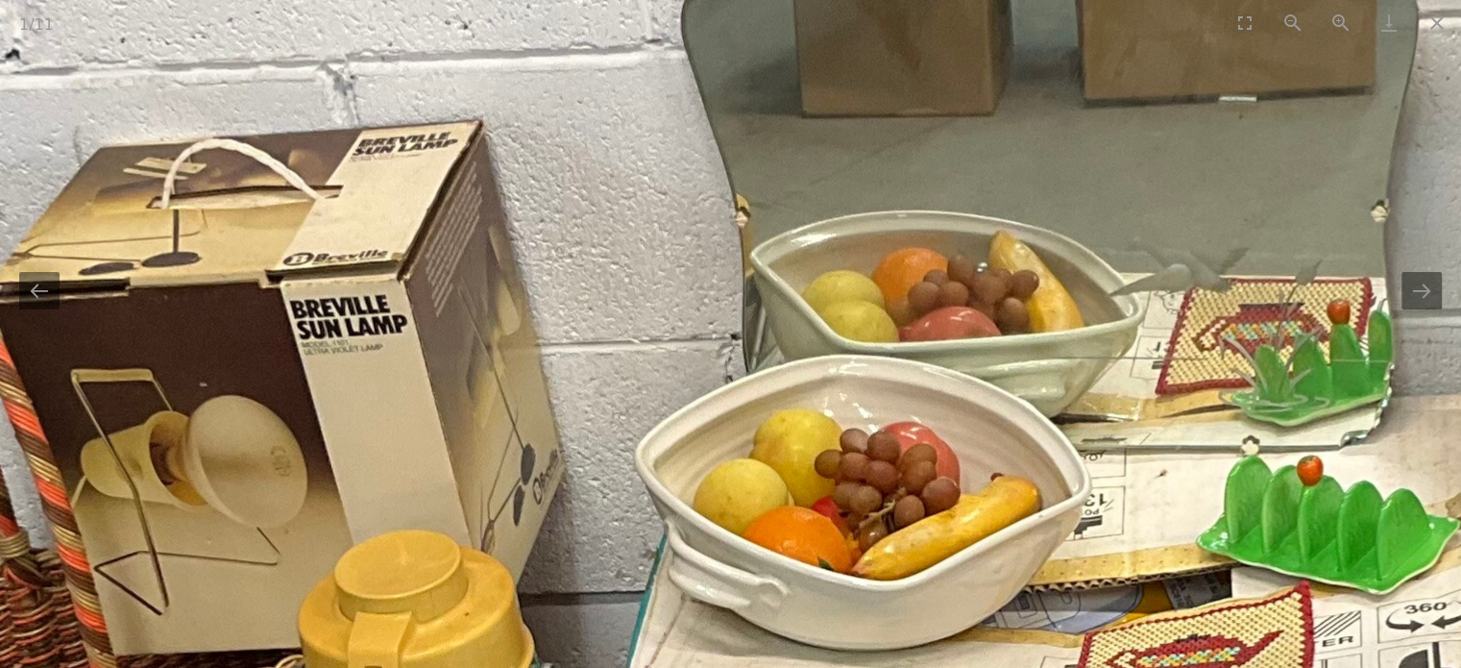
drag, startPoint x: 1068, startPoint y: 401, endPoint x: 1062, endPoint y: 427, distance: 26.8
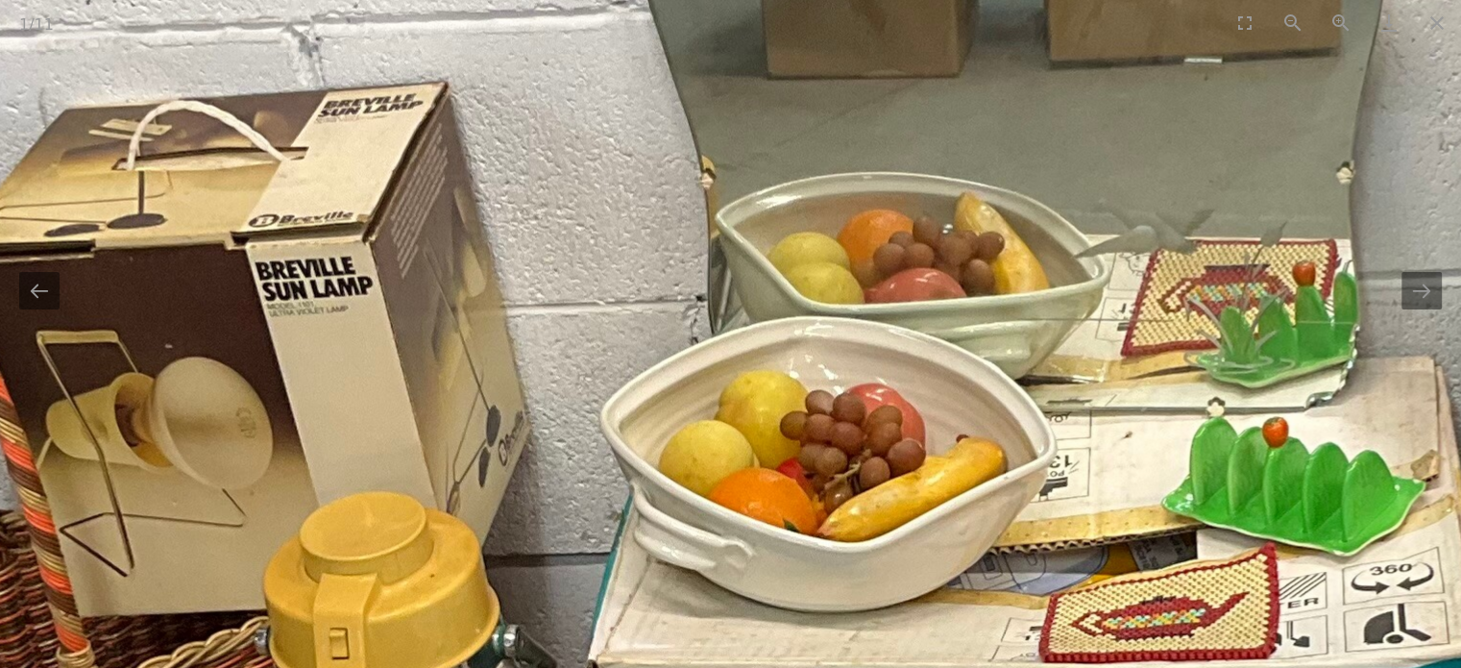
drag, startPoint x: 1028, startPoint y: 182, endPoint x: 1015, endPoint y: 158, distance: 27.5
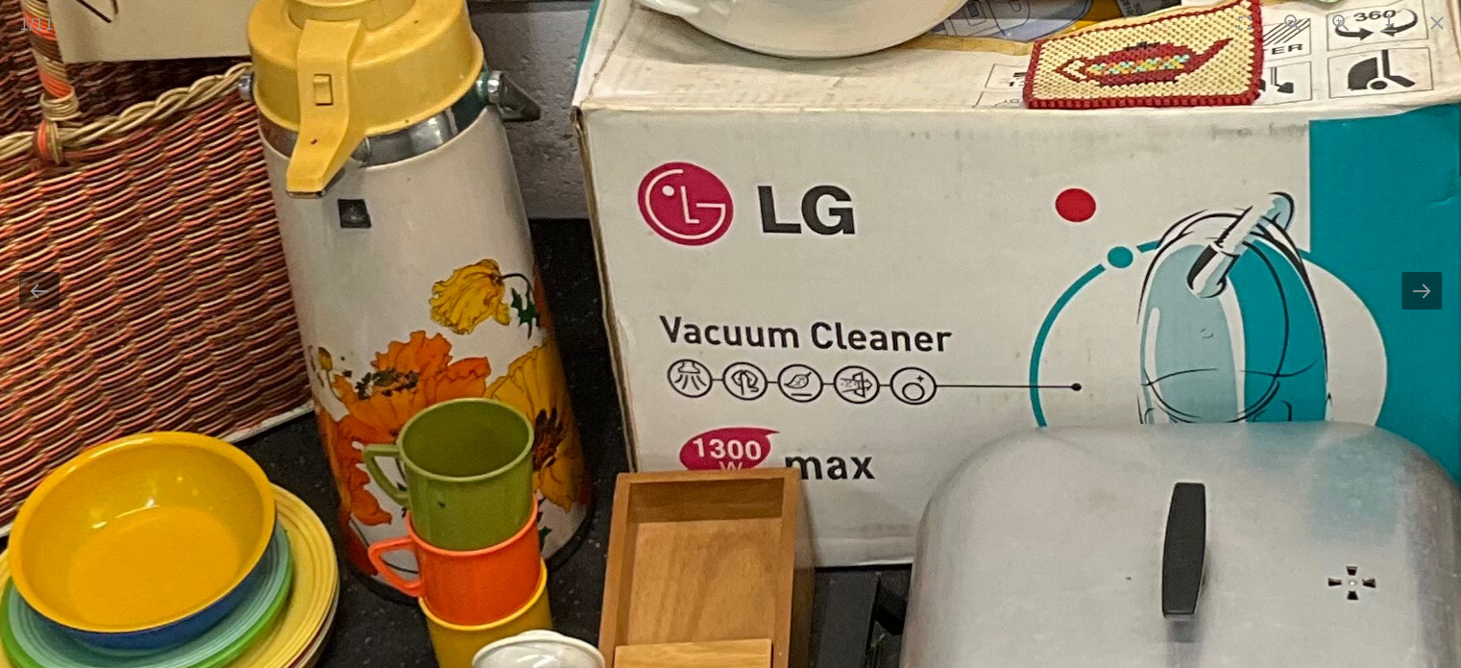
drag, startPoint x: 1046, startPoint y: 246, endPoint x: 1042, endPoint y: 338, distance: 92.4
click at [1042, 338] on img at bounding box center [903, 151] width 3733 height 2284
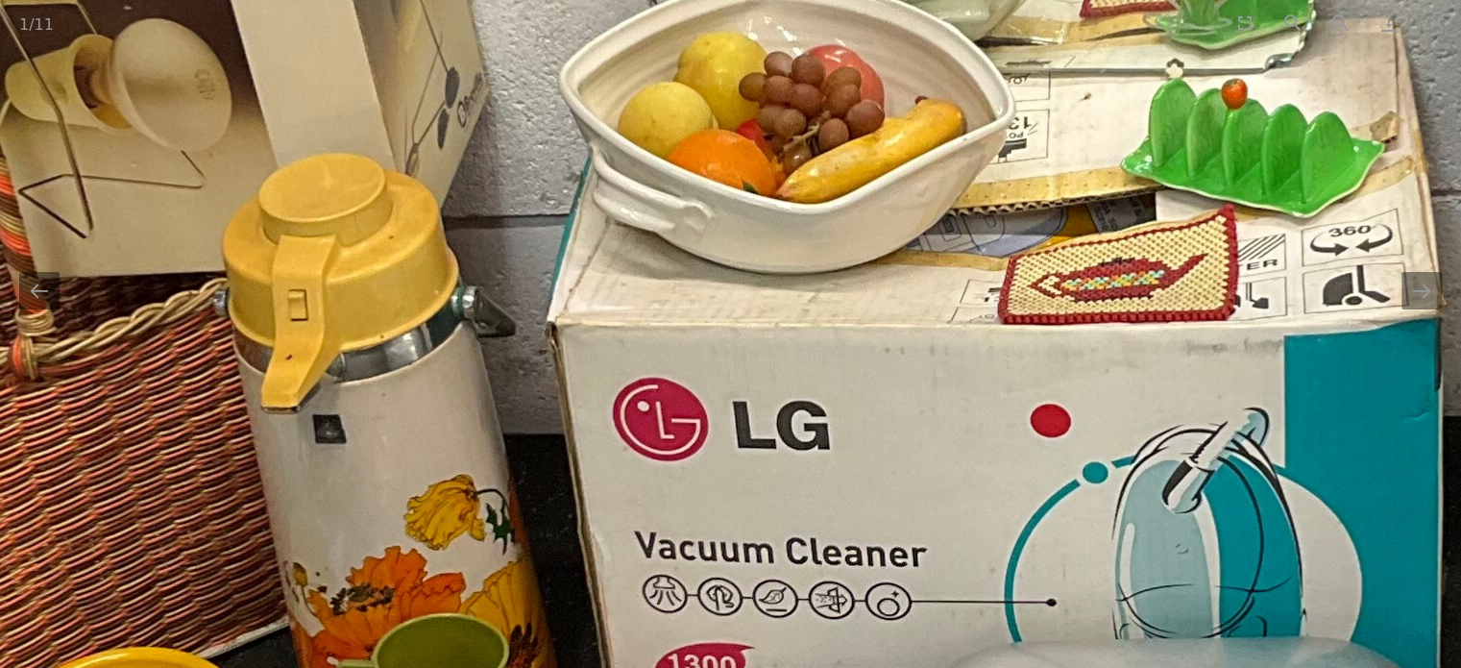
drag, startPoint x: 1037, startPoint y: 353, endPoint x: 1030, endPoint y: 368, distance: 16.8
click at [1030, 368] on img at bounding box center [878, 367] width 3733 height 2284
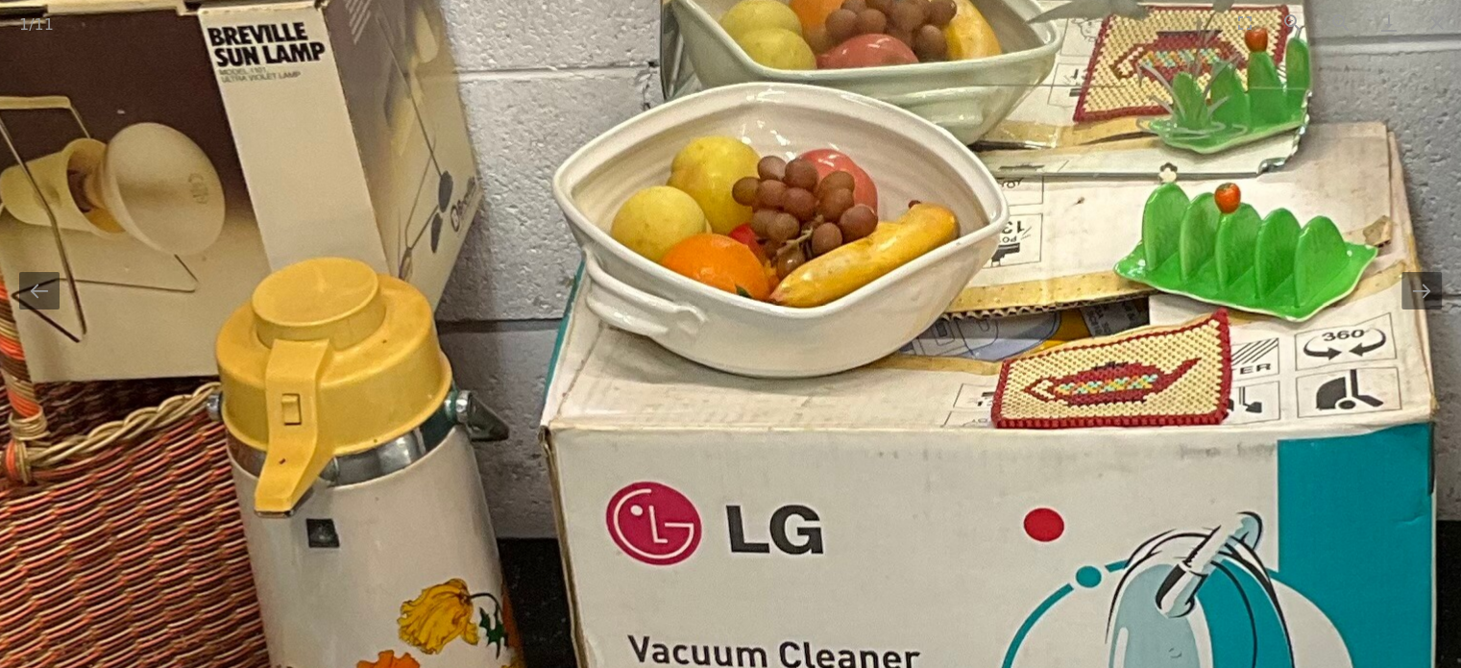
drag, startPoint x: 1058, startPoint y: 264, endPoint x: 1050, endPoint y: 398, distance: 133.8
click at [1051, 398] on img at bounding box center [872, 470] width 3733 height 2284
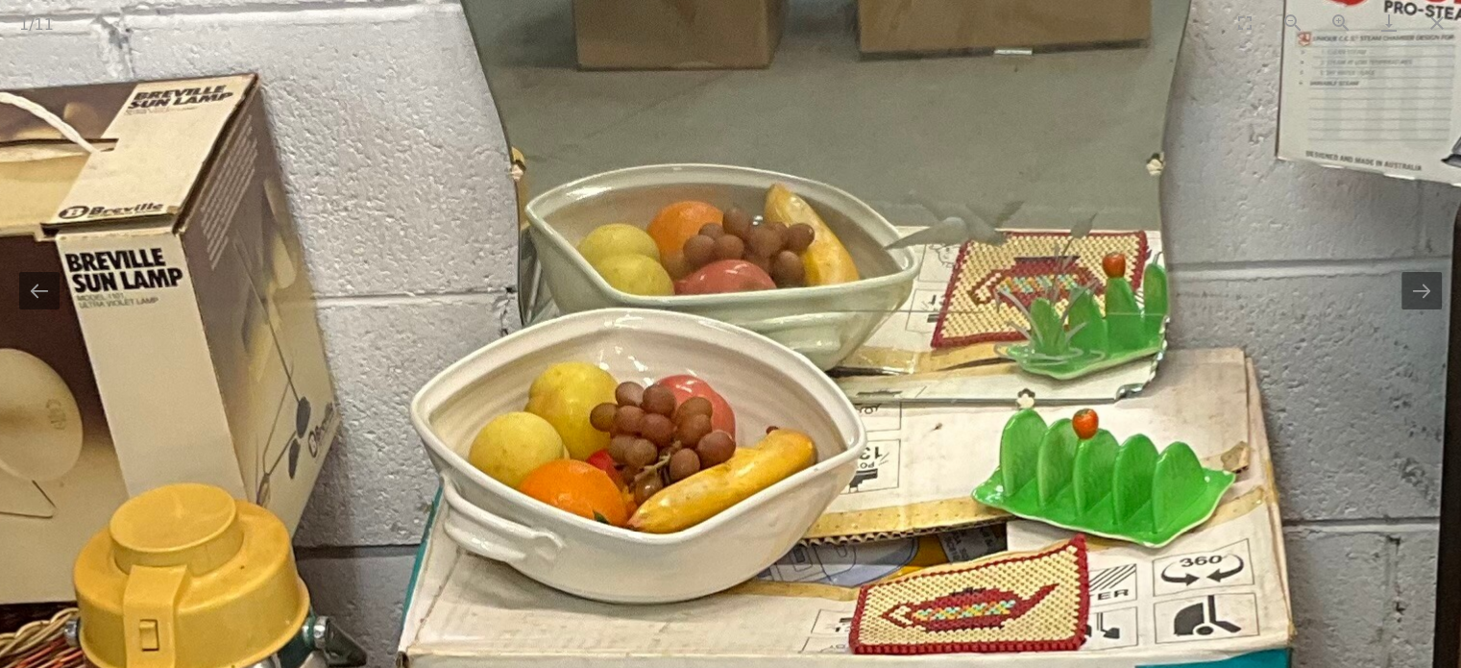
drag, startPoint x: 1025, startPoint y: 372, endPoint x: 895, endPoint y: 350, distance: 131.6
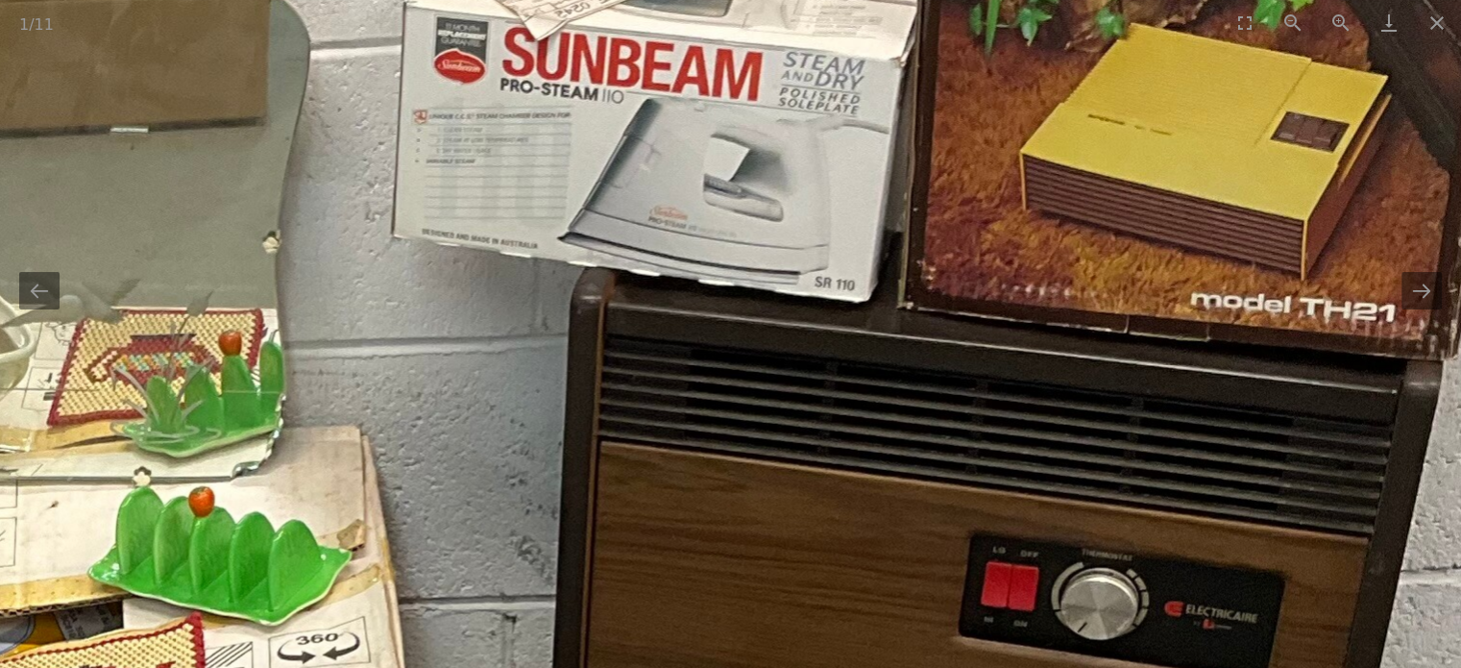
drag, startPoint x: 989, startPoint y: 343, endPoint x: 948, endPoint y: 405, distance: 74.4
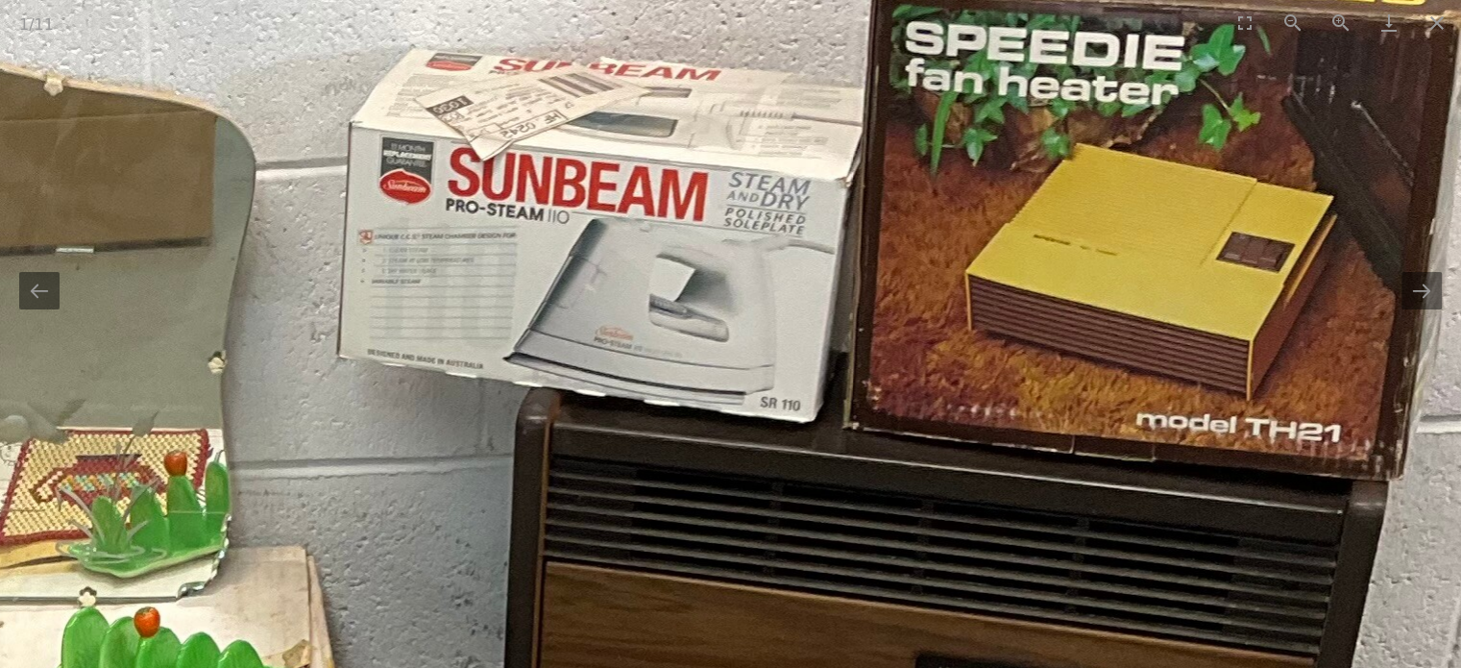
drag, startPoint x: 1011, startPoint y: 337, endPoint x: 988, endPoint y: 442, distance: 107.2
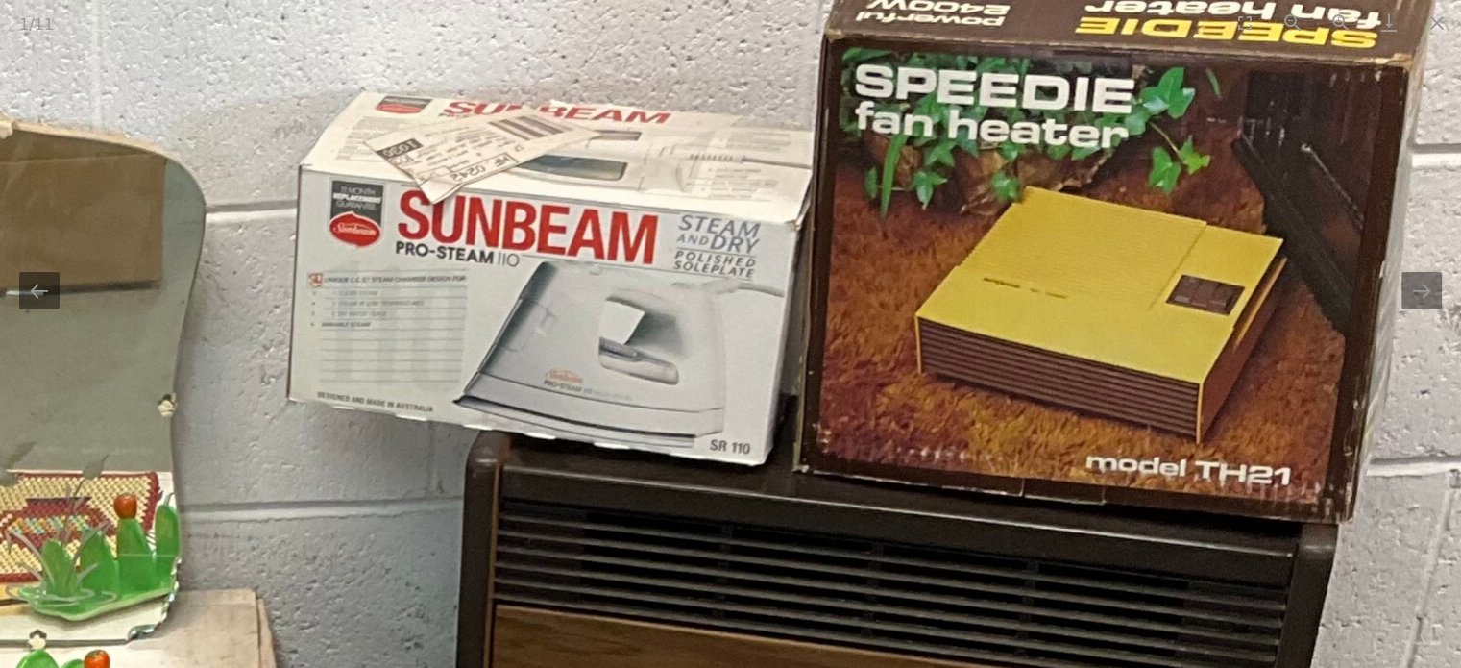
drag, startPoint x: 925, startPoint y: 408, endPoint x: 924, endPoint y: 394, distance: 14.4
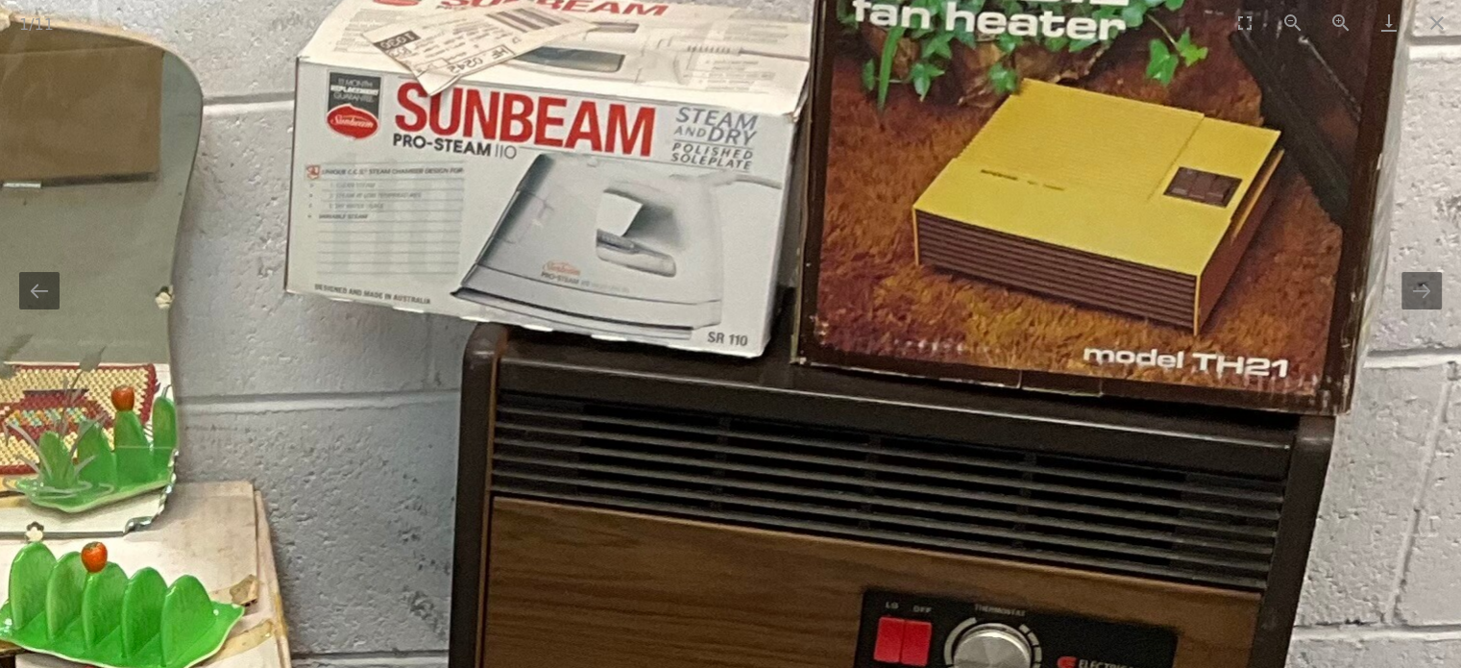
drag, startPoint x: 945, startPoint y: 466, endPoint x: 888, endPoint y: 291, distance: 184.1
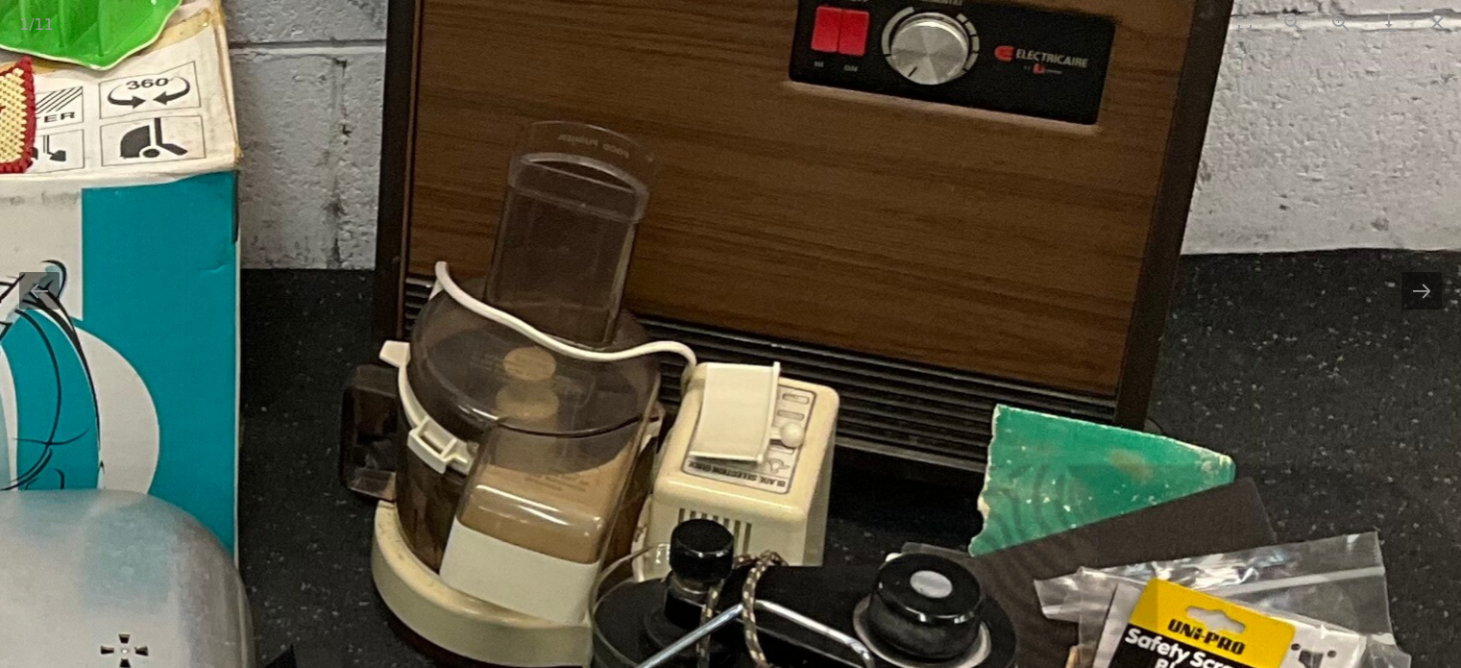
drag, startPoint x: 891, startPoint y: 296, endPoint x: 882, endPoint y: 249, distance: 47.9
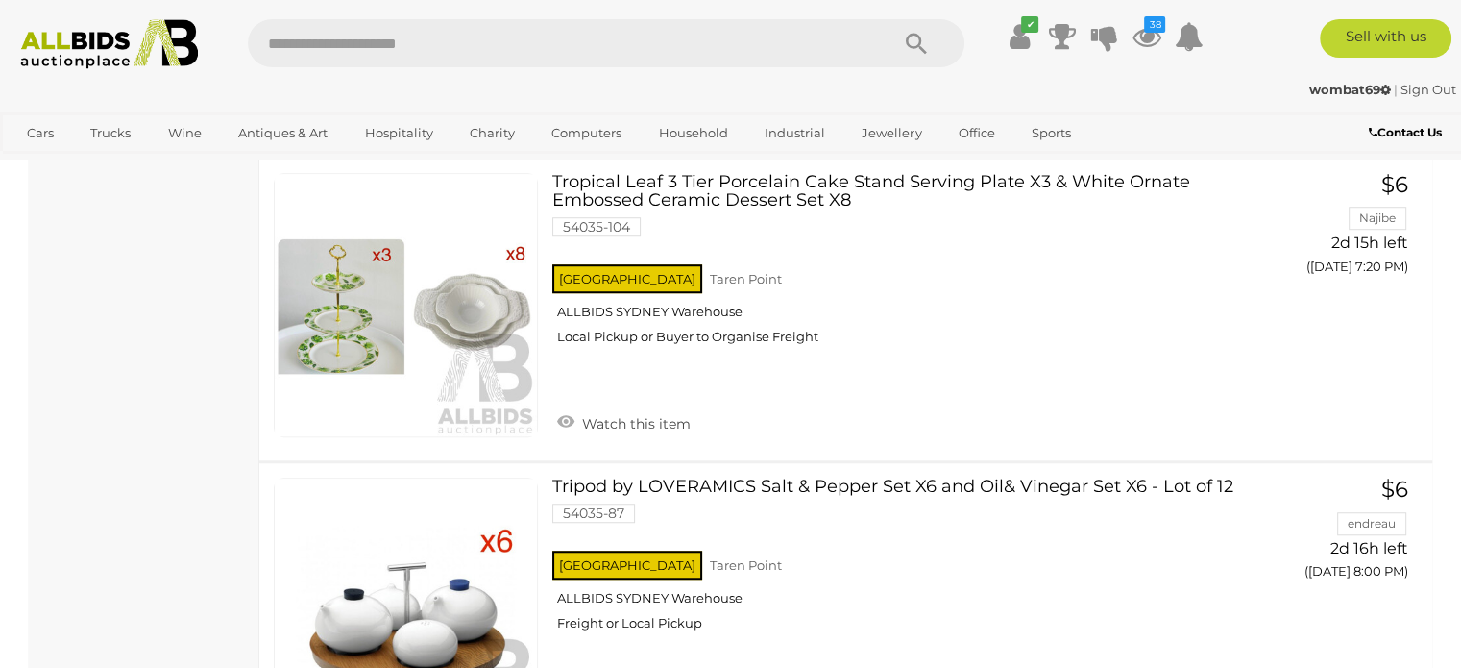
scroll to position [3525, 0]
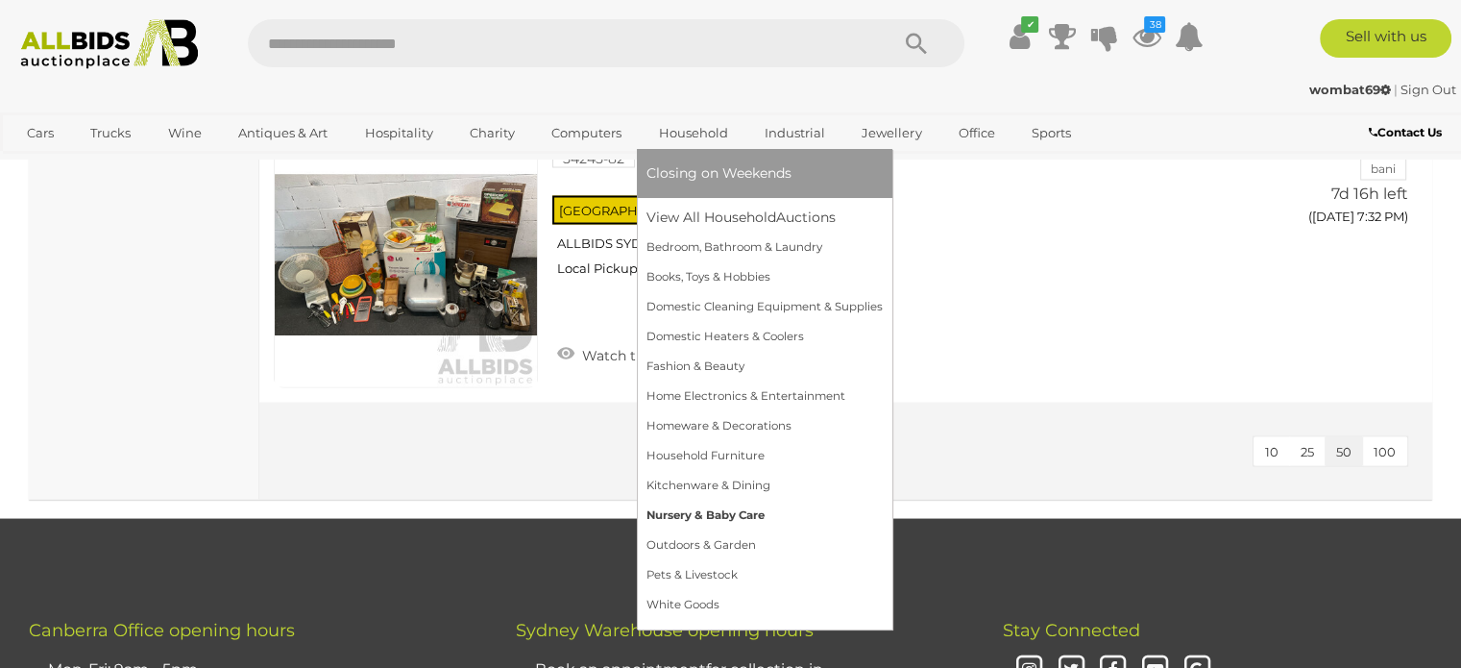
click at [703, 514] on link "Nursery & Baby Care" at bounding box center [765, 516] width 236 height 30
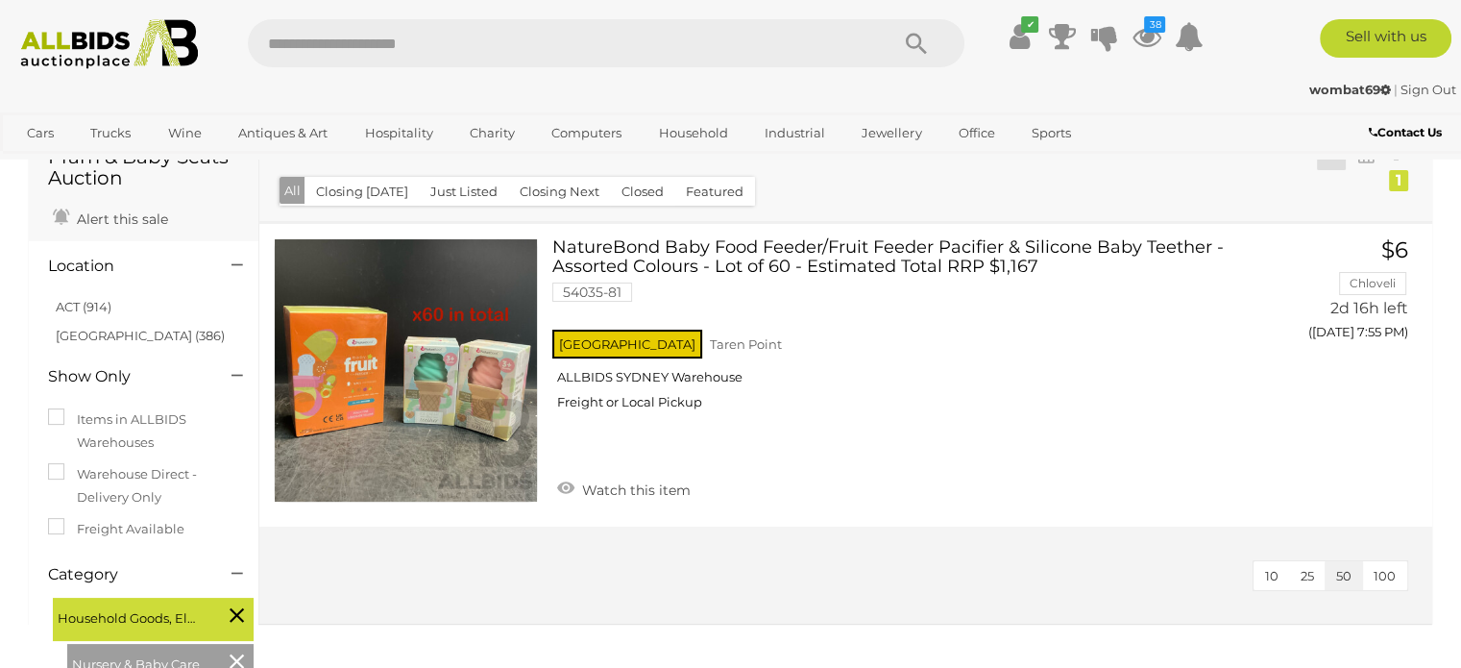
scroll to position [96, 0]
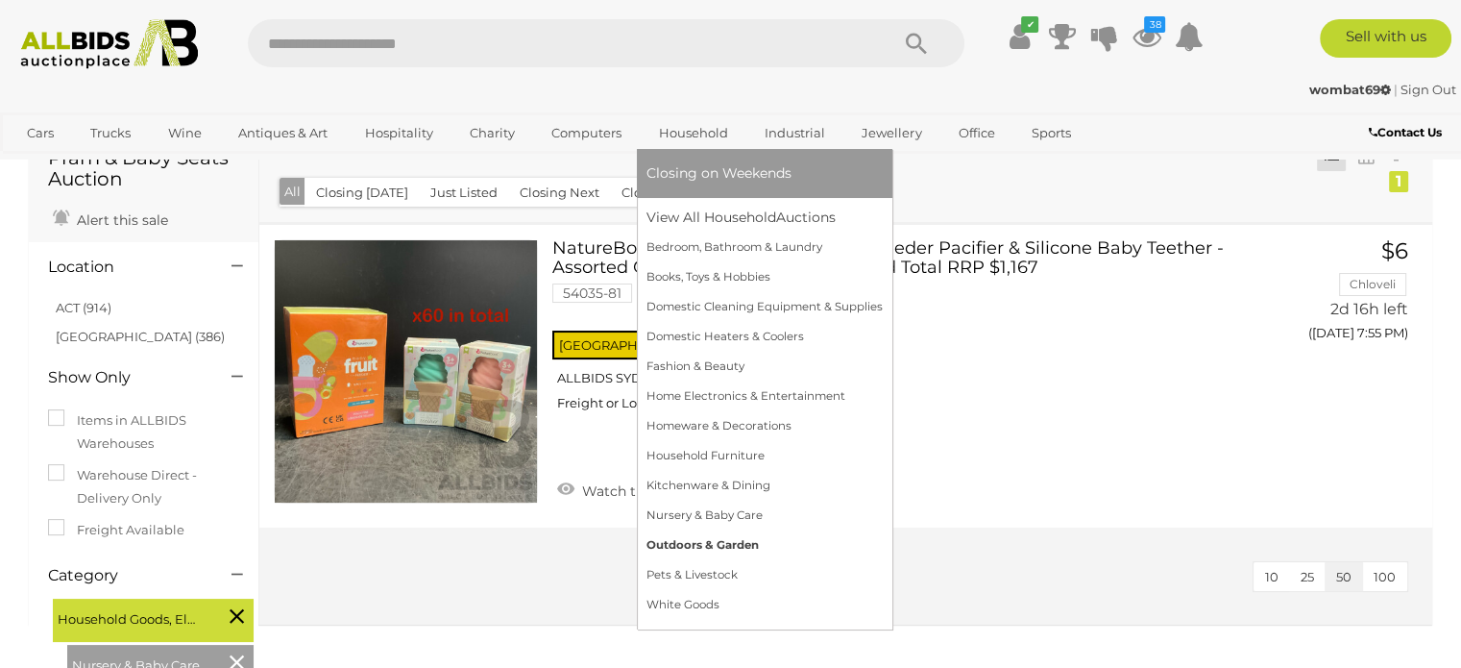
click at [716, 544] on link "Outdoors & Garden" at bounding box center [765, 545] width 236 height 30
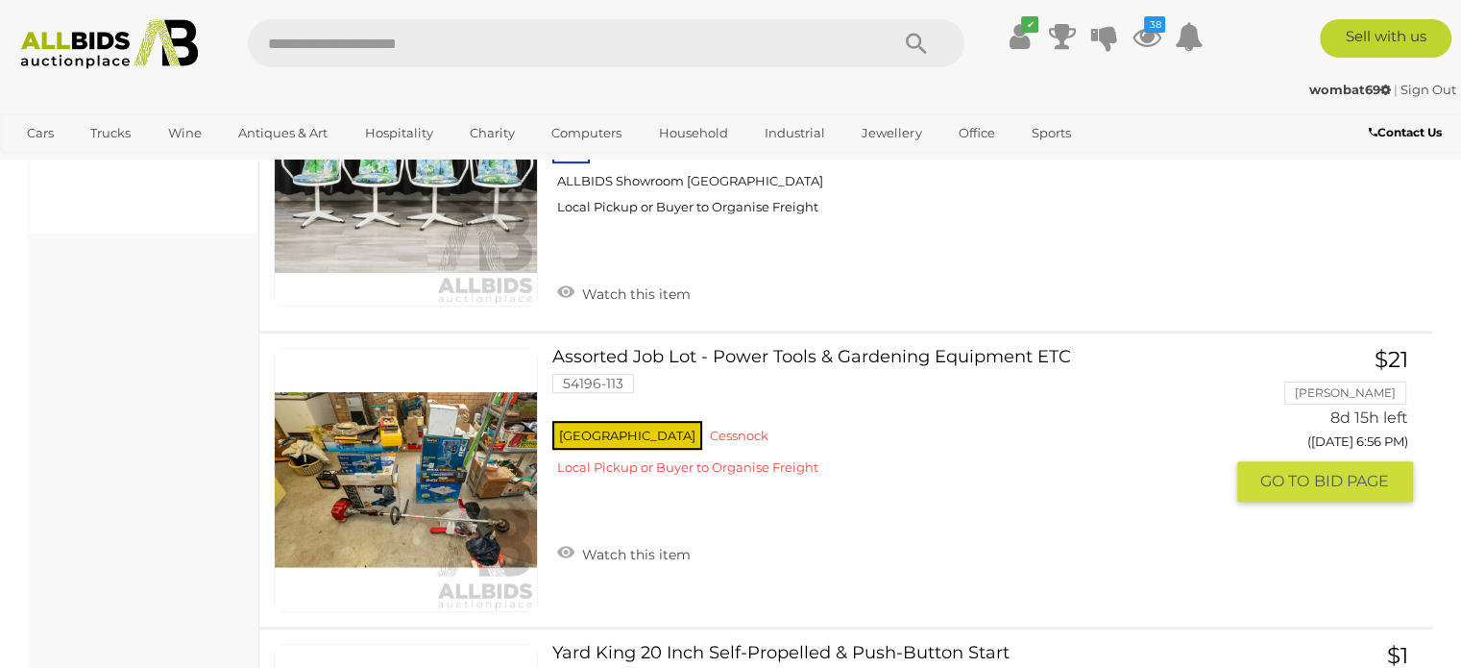
scroll to position [961, 0]
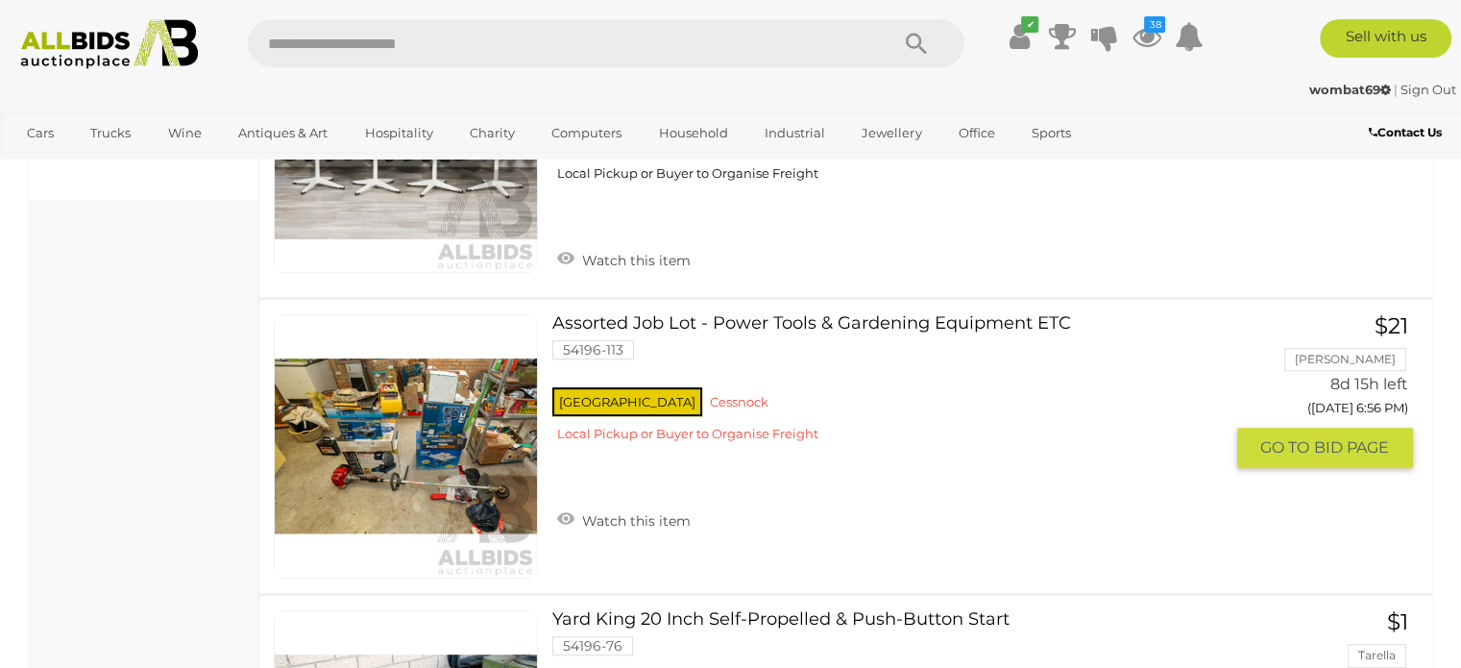
click at [451, 446] on link at bounding box center [406, 446] width 264 height 264
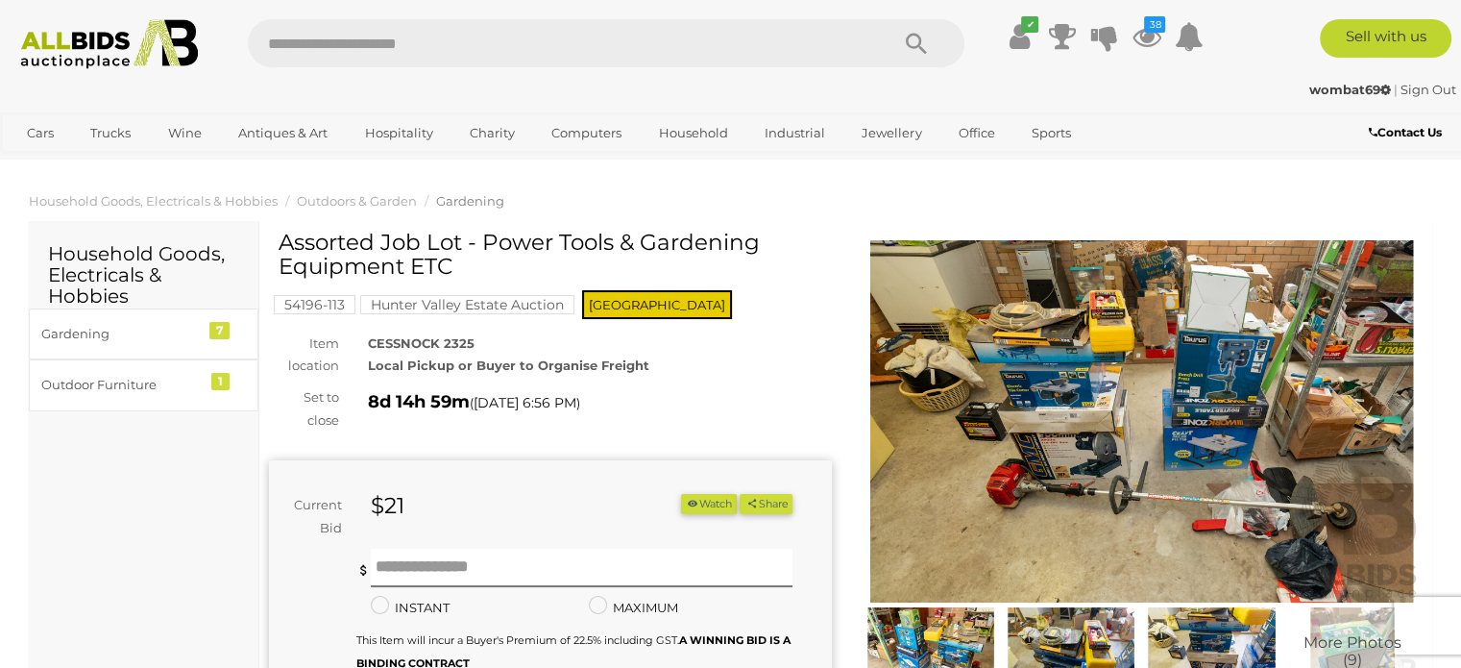
click at [1011, 479] on img at bounding box center [1142, 421] width 563 height 362
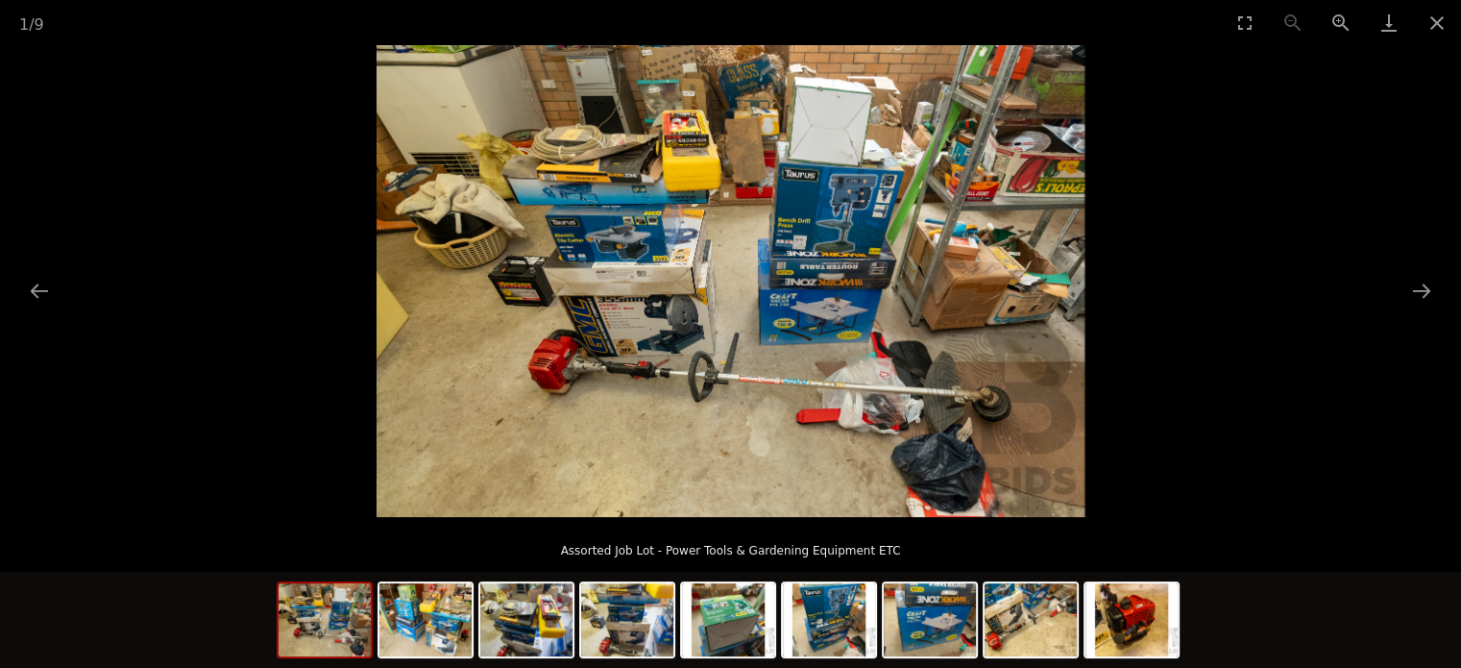
click at [965, 441] on img at bounding box center [731, 281] width 708 height 472
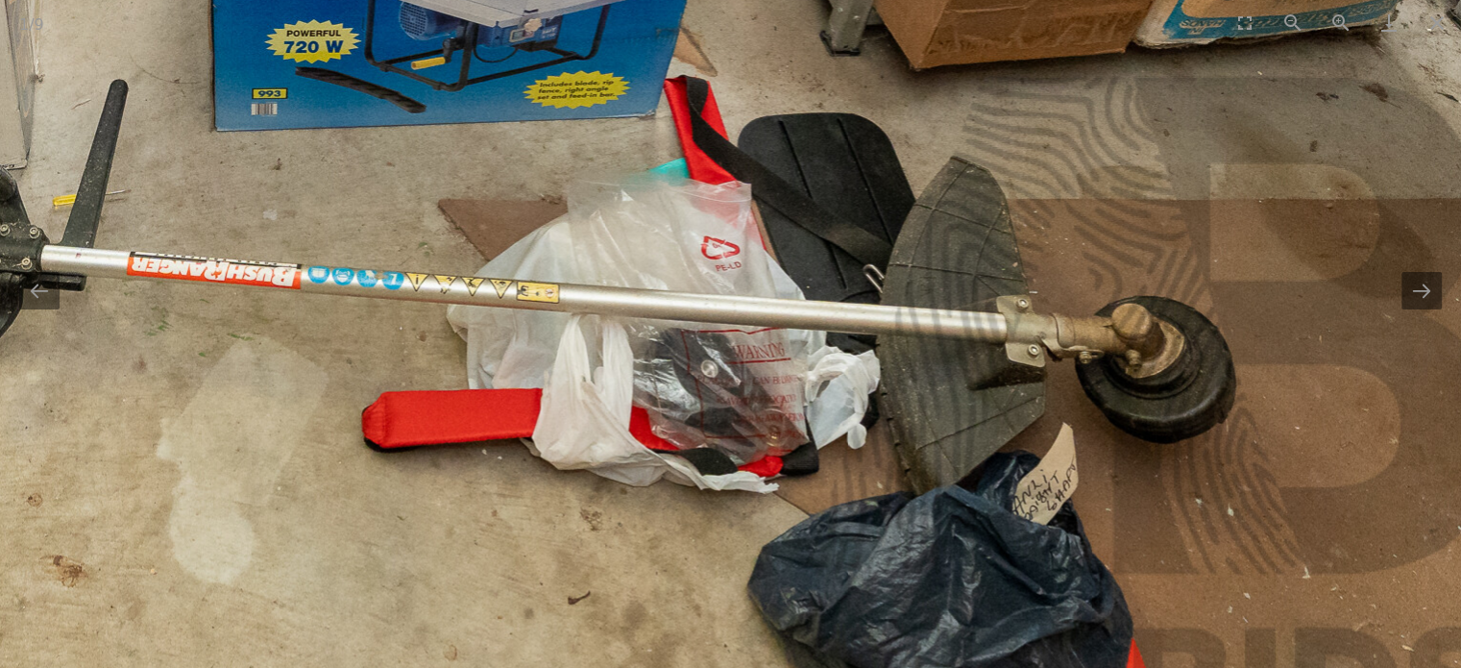
drag, startPoint x: 853, startPoint y: 365, endPoint x: 1145, endPoint y: 396, distance: 293.7
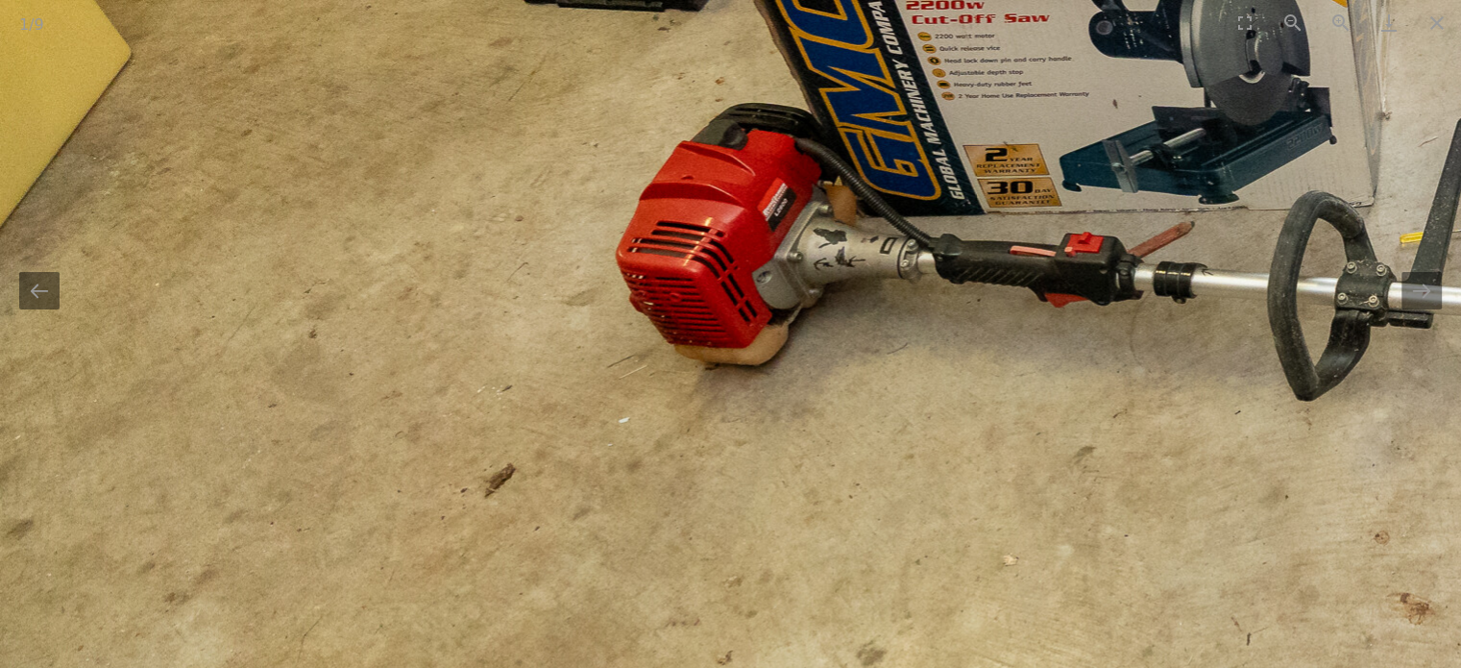
drag, startPoint x: 1038, startPoint y: 222, endPoint x: 1033, endPoint y: 441, distance: 219.1
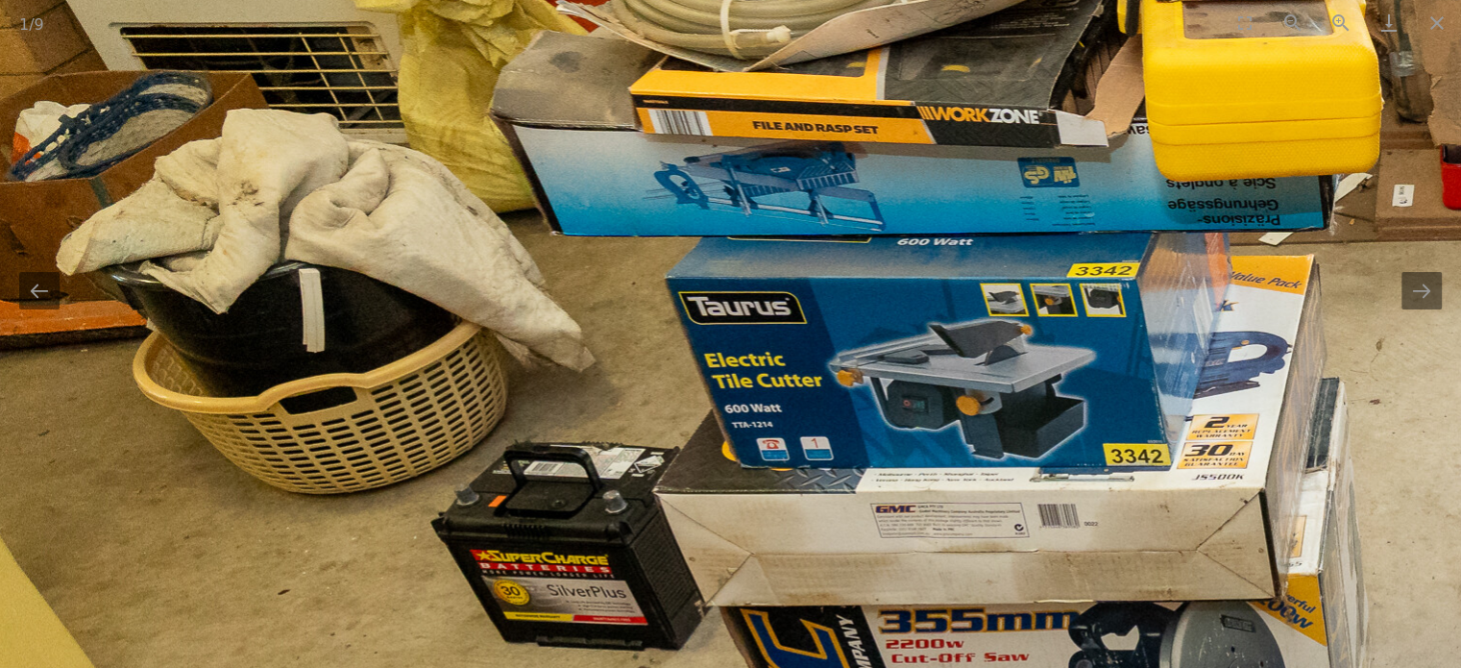
drag, startPoint x: 1015, startPoint y: 327, endPoint x: 1015, endPoint y: 315, distance: 11.5
click at [1015, 315] on img at bounding box center [1420, 546] width 2881 height 1921
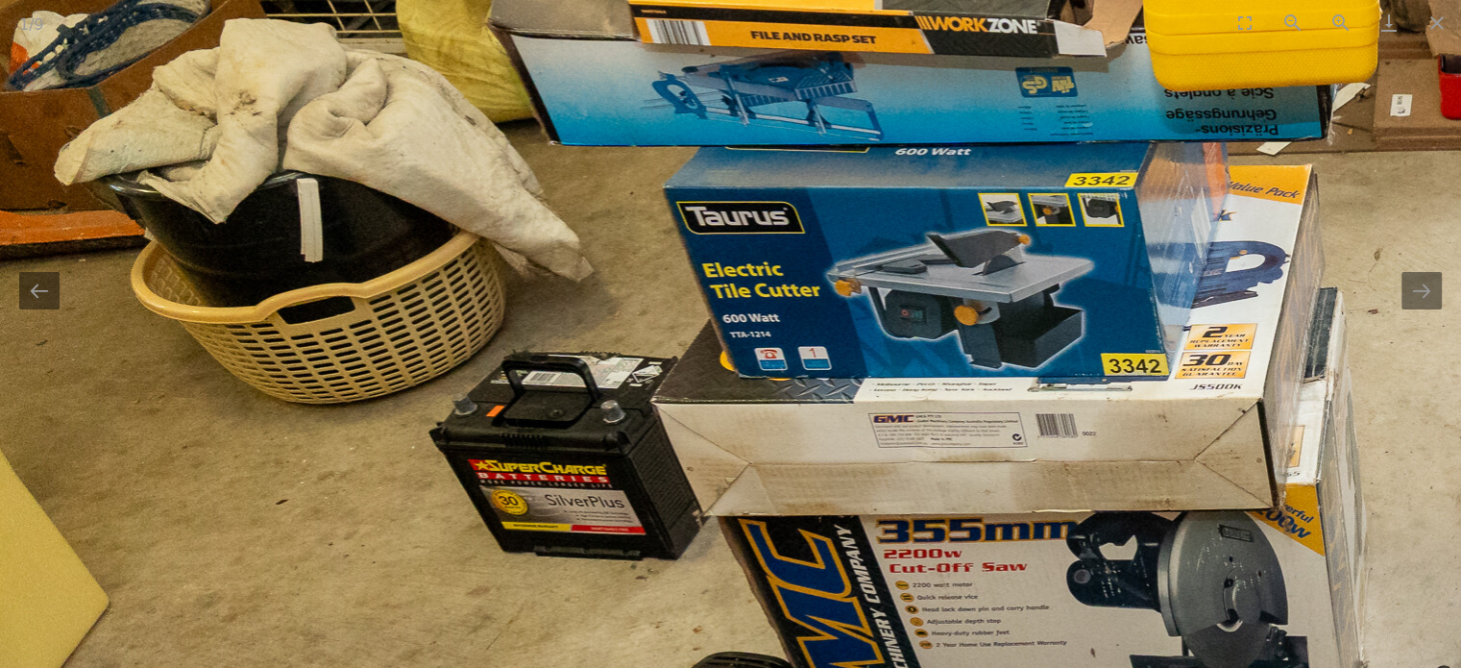
drag, startPoint x: 1000, startPoint y: 344, endPoint x: 994, endPoint y: 331, distance: 13.8
click at [999, 340] on img at bounding box center [1418, 457] width 2881 height 1921
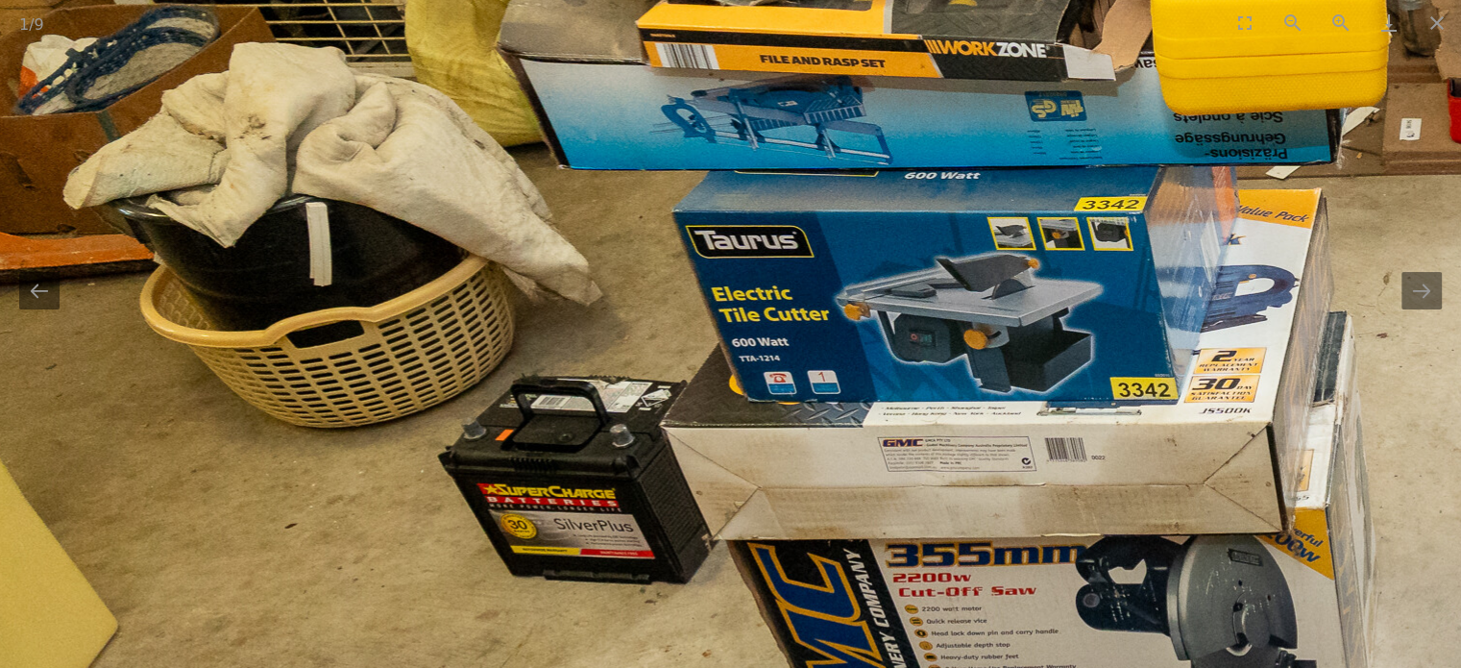
drag, startPoint x: 952, startPoint y: 311, endPoint x: 961, endPoint y: 342, distance: 31.9
click at [961, 342] on img at bounding box center [1428, 480] width 2881 height 1921
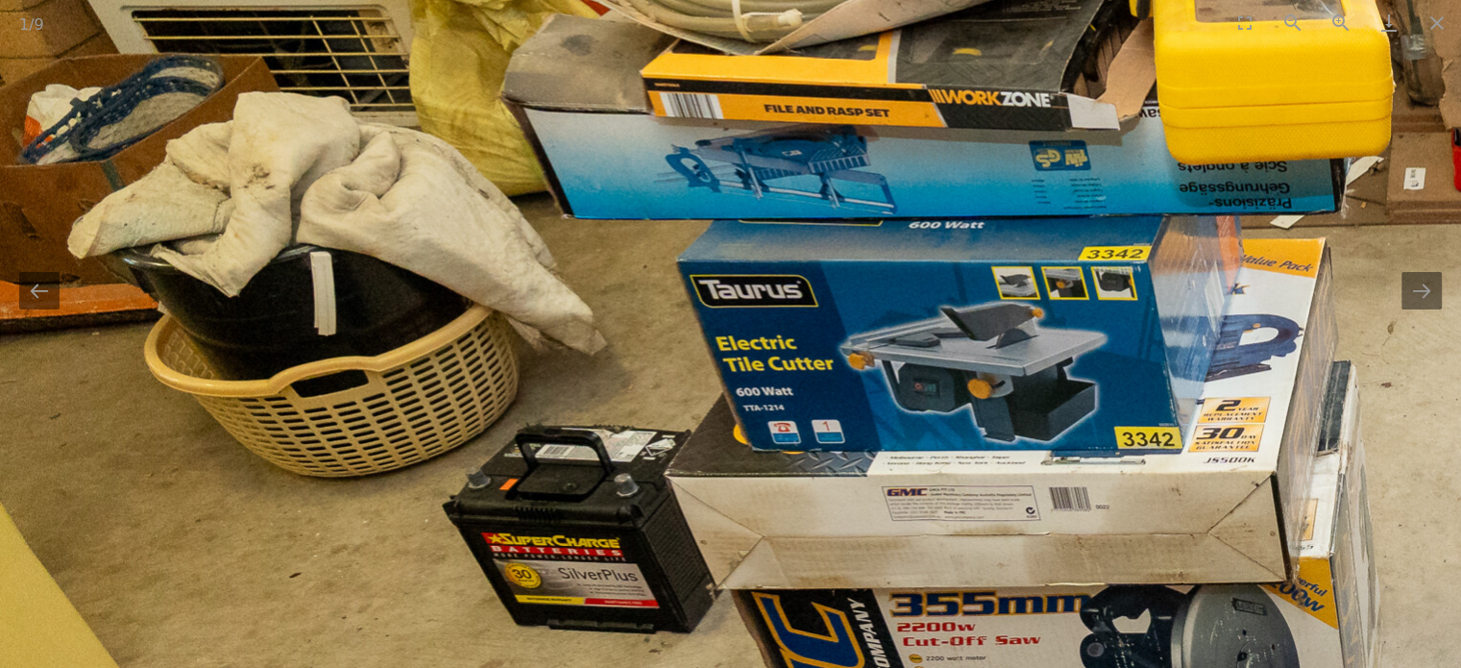
drag, startPoint x: 904, startPoint y: 239, endPoint x: 932, endPoint y: 330, distance: 94.5
click at [932, 330] on img at bounding box center [1431, 530] width 2881 height 1921
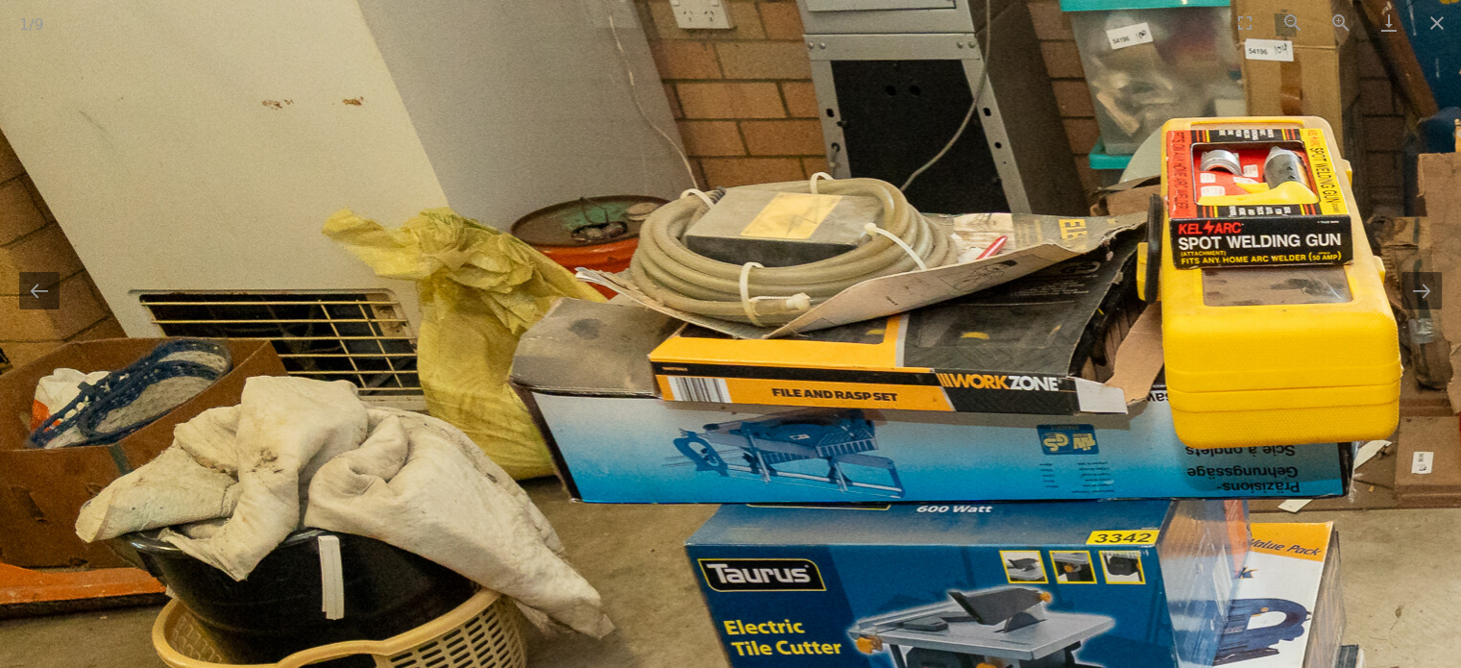
drag, startPoint x: 953, startPoint y: 208, endPoint x: 952, endPoint y: 368, distance: 160.5
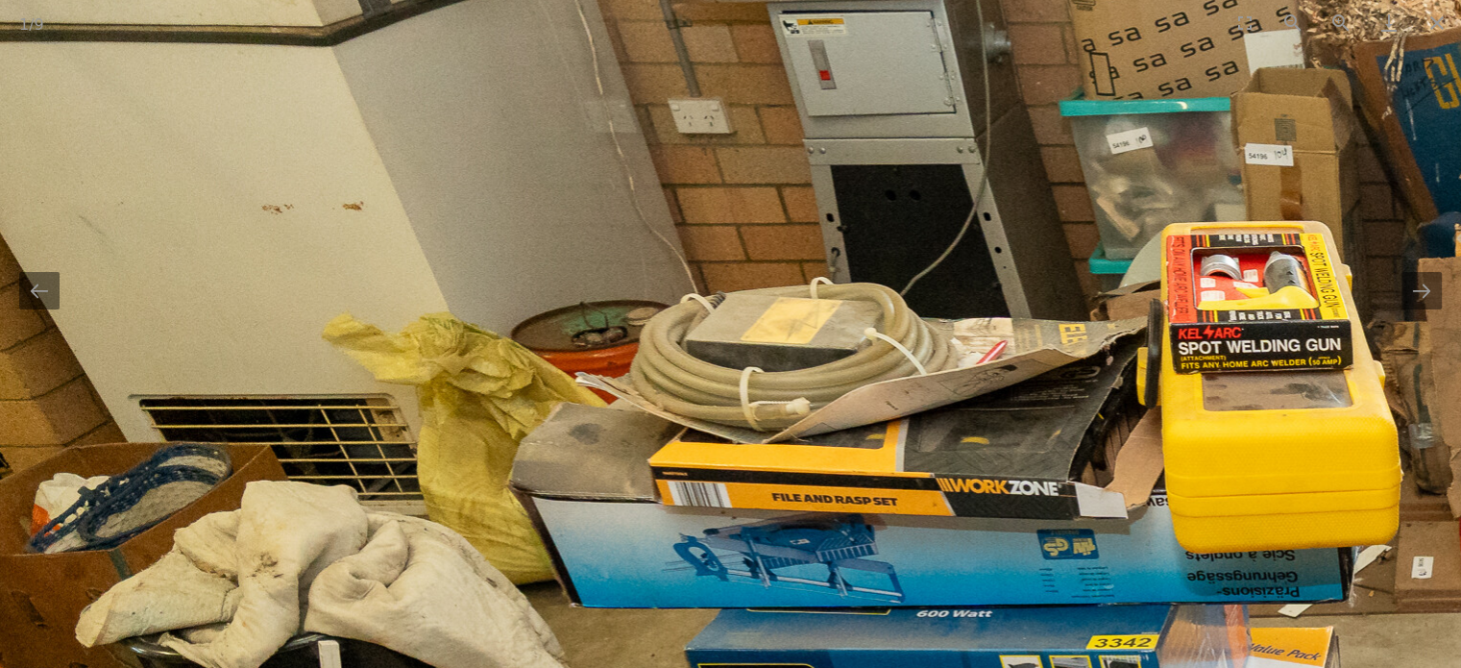
drag, startPoint x: 794, startPoint y: 443, endPoint x: 940, endPoint y: 441, distance: 146.1
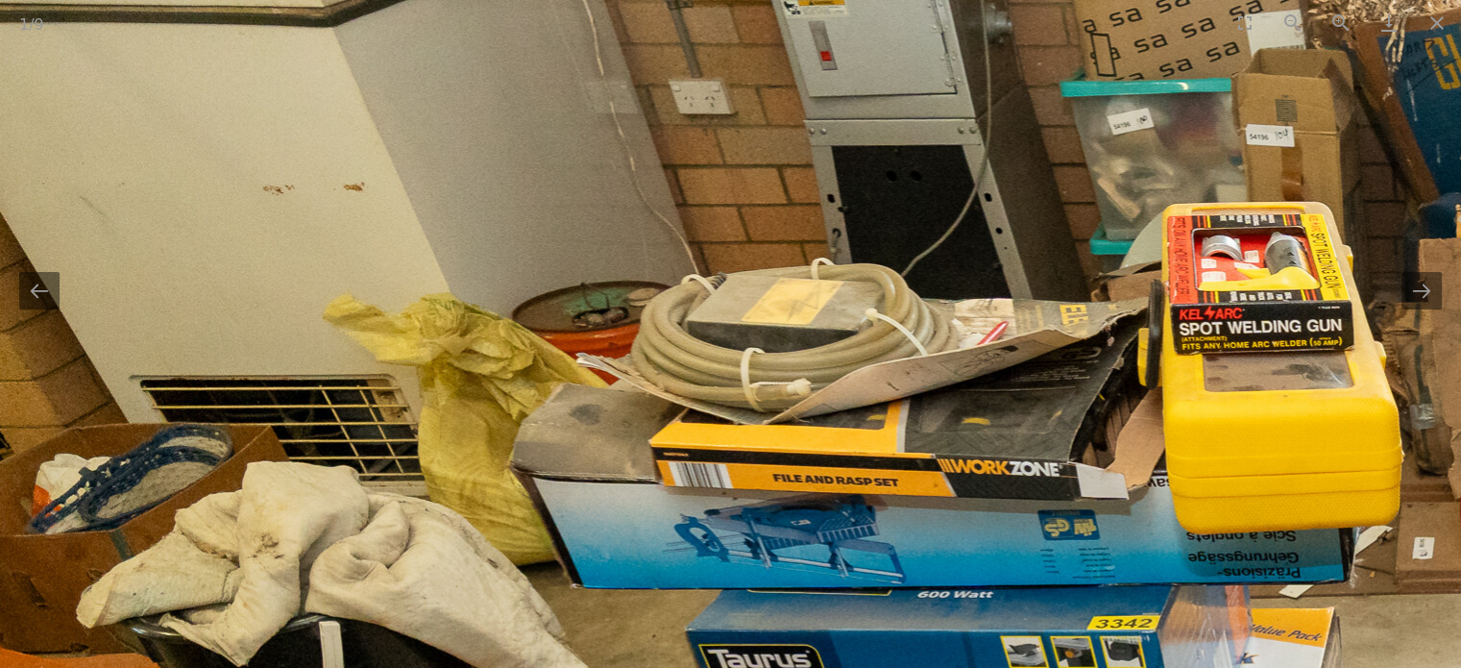
drag, startPoint x: 784, startPoint y: 260, endPoint x: 719, endPoint y: 453, distance: 203.0
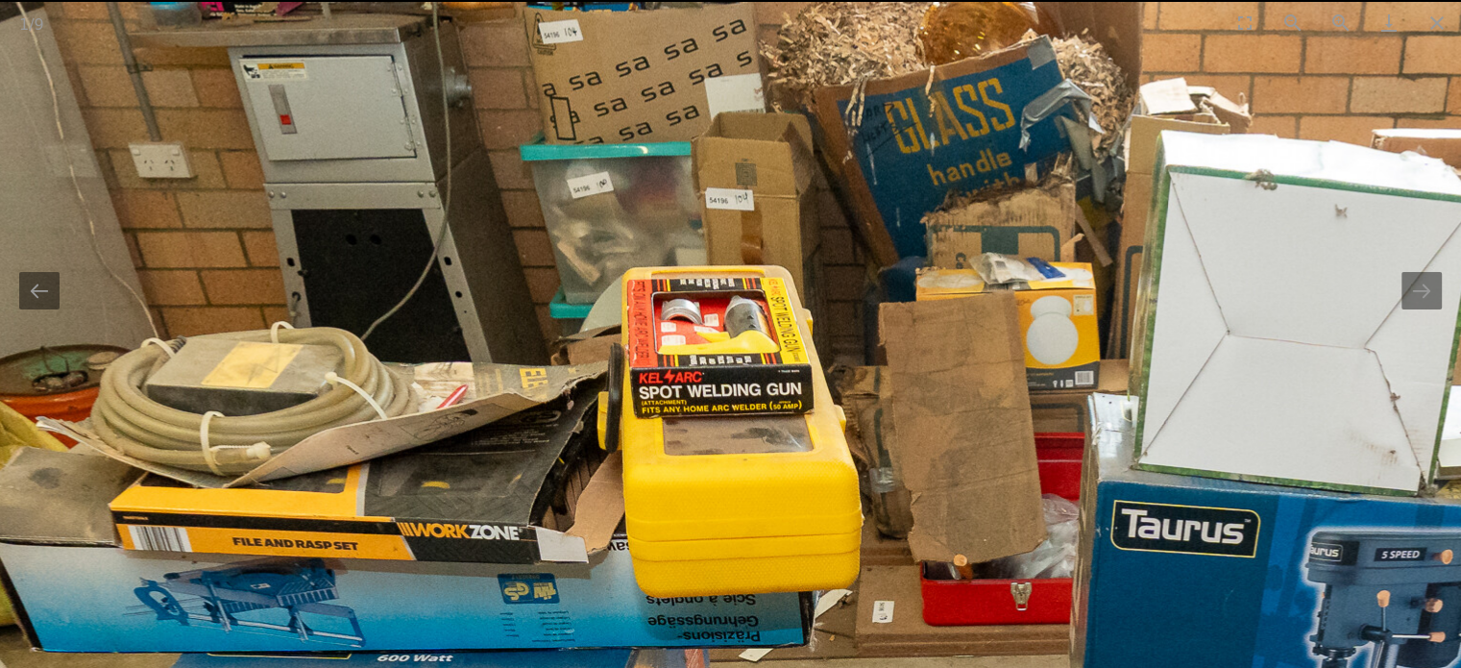
drag, startPoint x: 967, startPoint y: 406, endPoint x: 450, endPoint y: 415, distance: 517.0
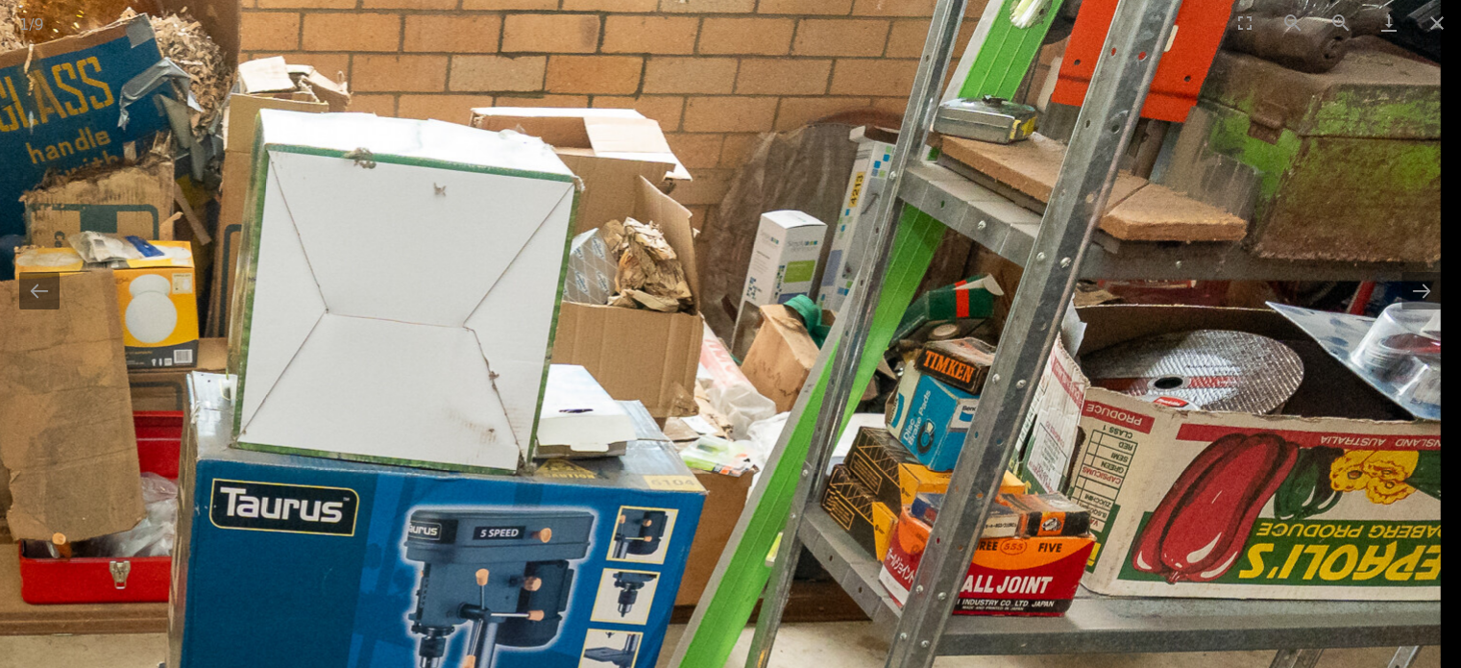
drag, startPoint x: 567, startPoint y: 390, endPoint x: 235, endPoint y: 380, distance: 331.7
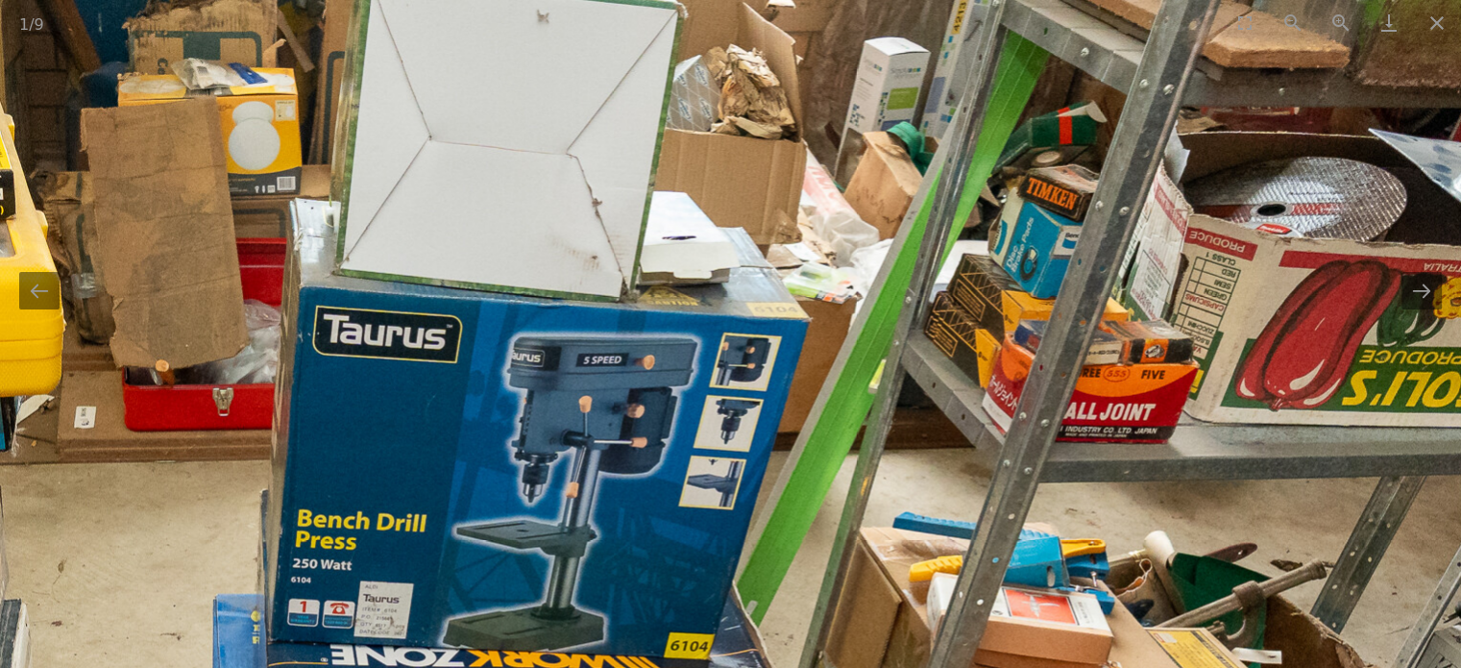
drag, startPoint x: 419, startPoint y: 276, endPoint x: 434, endPoint y: 232, distance: 46.8
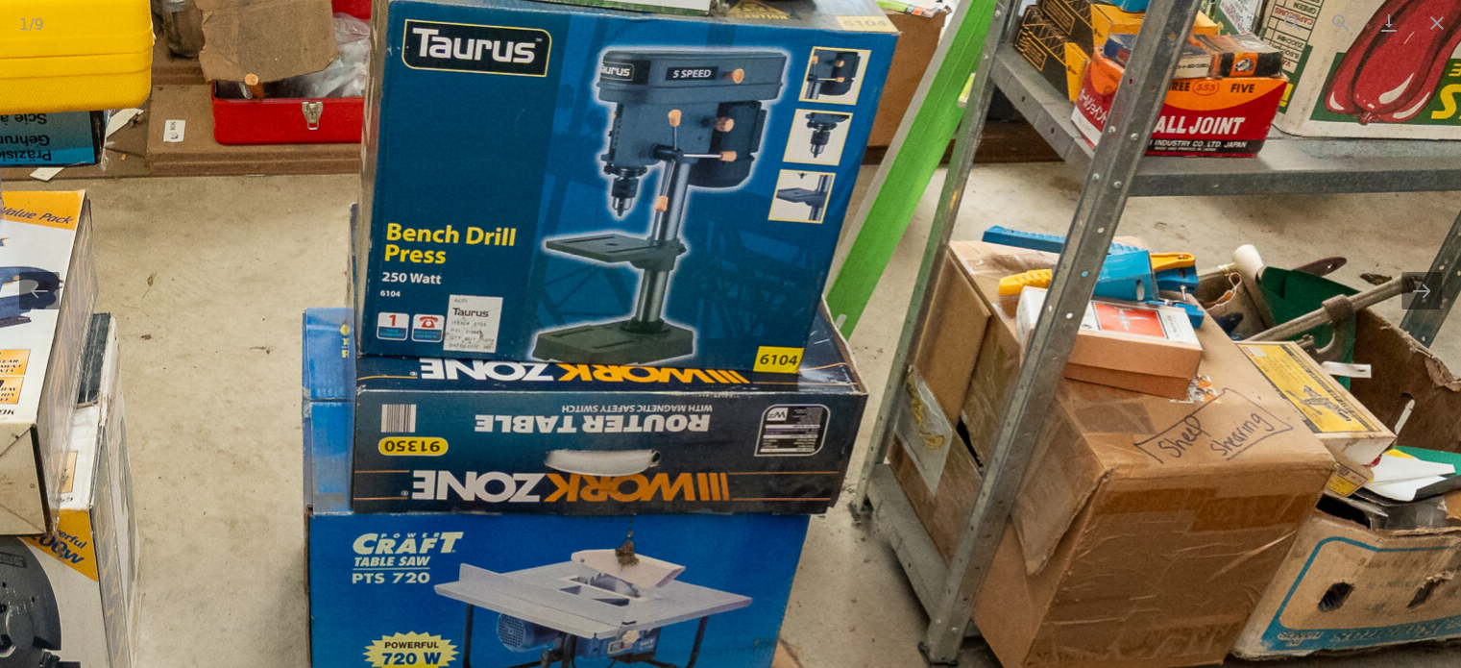
drag, startPoint x: 447, startPoint y: 360, endPoint x: 467, endPoint y: 255, distance: 107.6
click at [467, 255] on img at bounding box center [191, 482] width 2881 height 1921
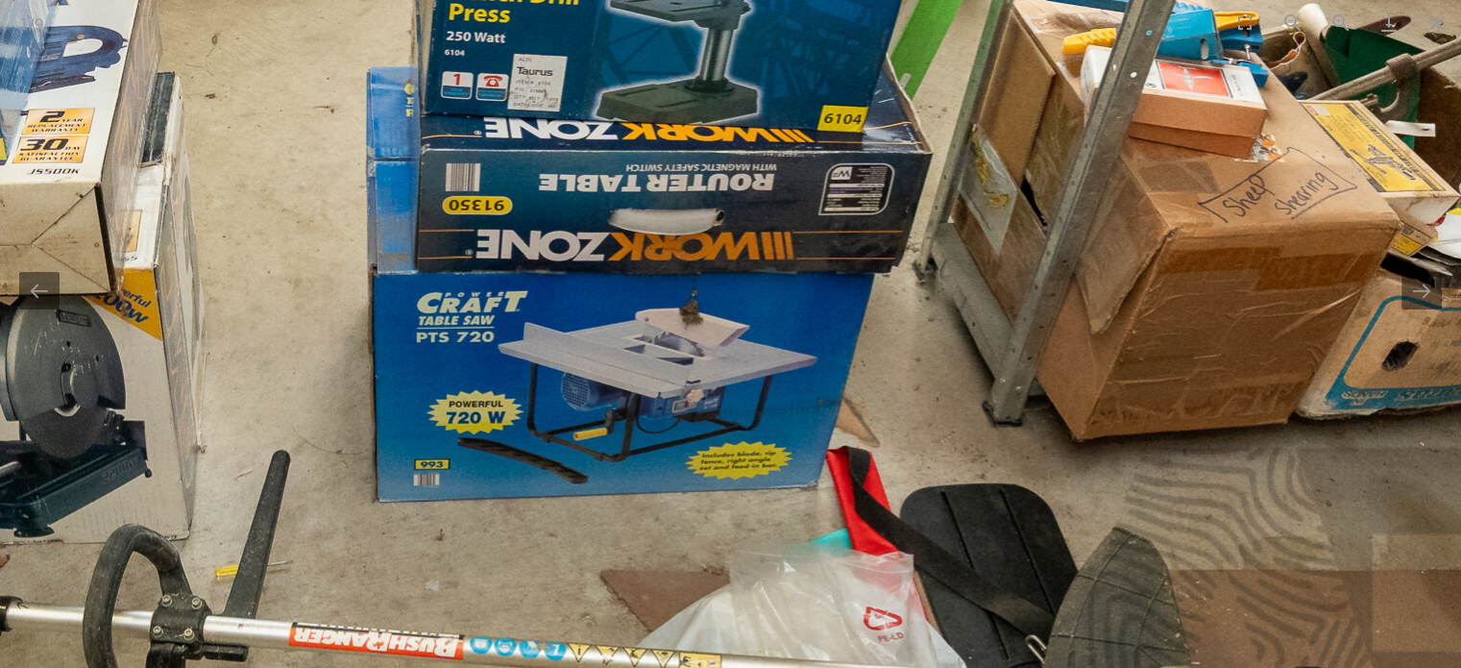
drag, startPoint x: 496, startPoint y: 291, endPoint x: 499, endPoint y: 242, distance: 49.1
click at [499, 262] on img at bounding box center [255, 240] width 2881 height 1921
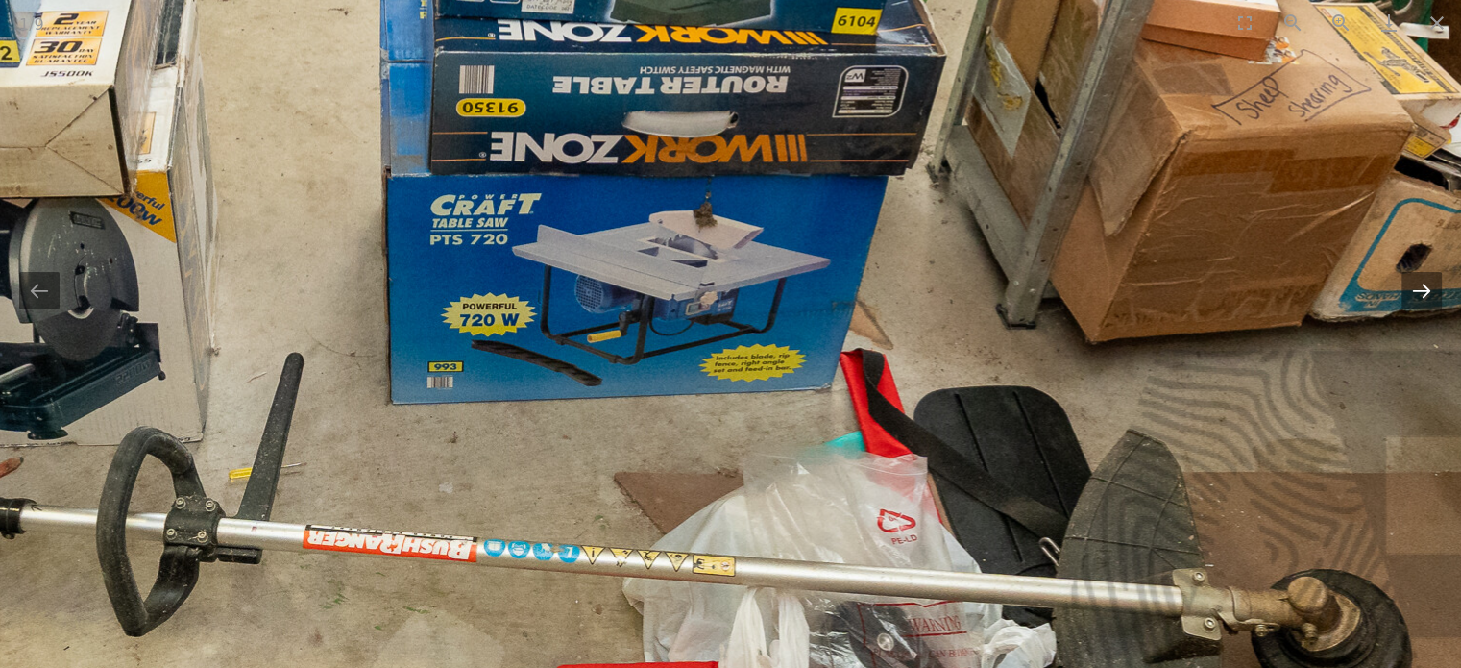
click at [1416, 291] on button "Next slide" at bounding box center [1422, 290] width 40 height 37
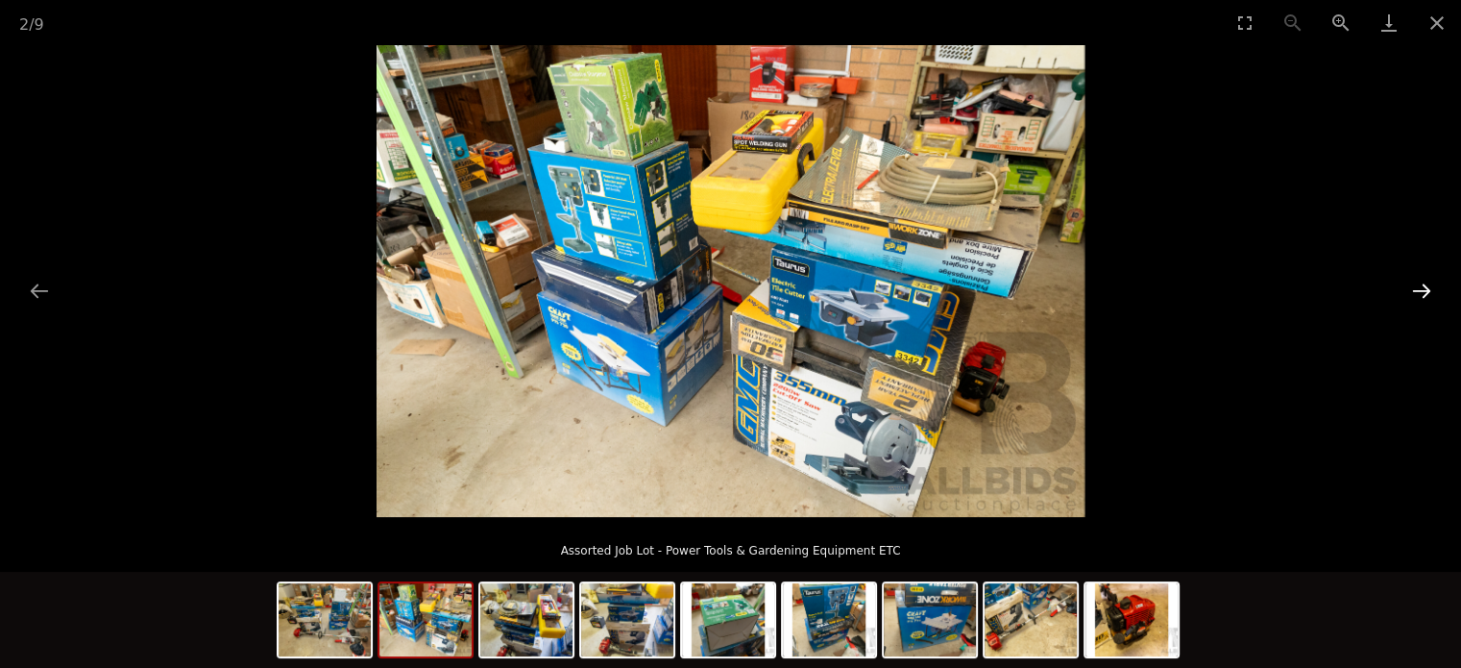
click at [1416, 290] on button "Next slide" at bounding box center [1422, 290] width 40 height 37
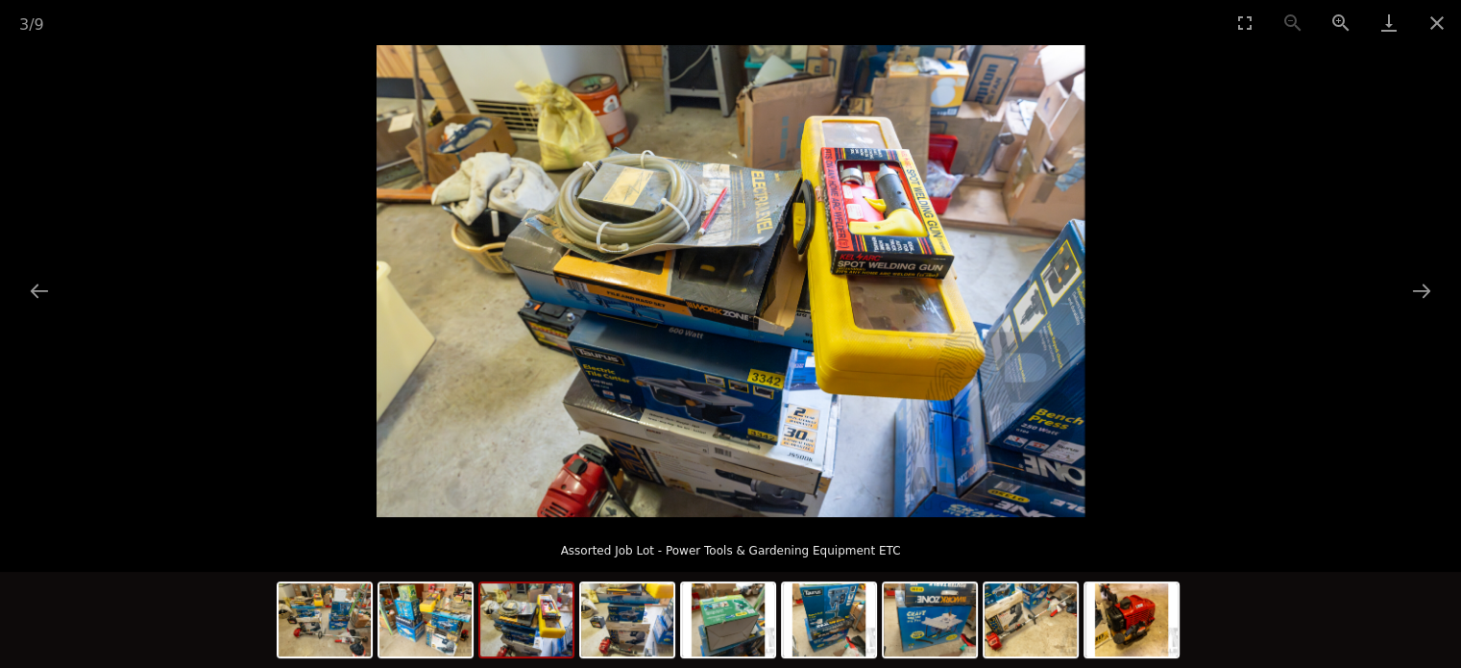
click at [719, 280] on img at bounding box center [731, 281] width 708 height 472
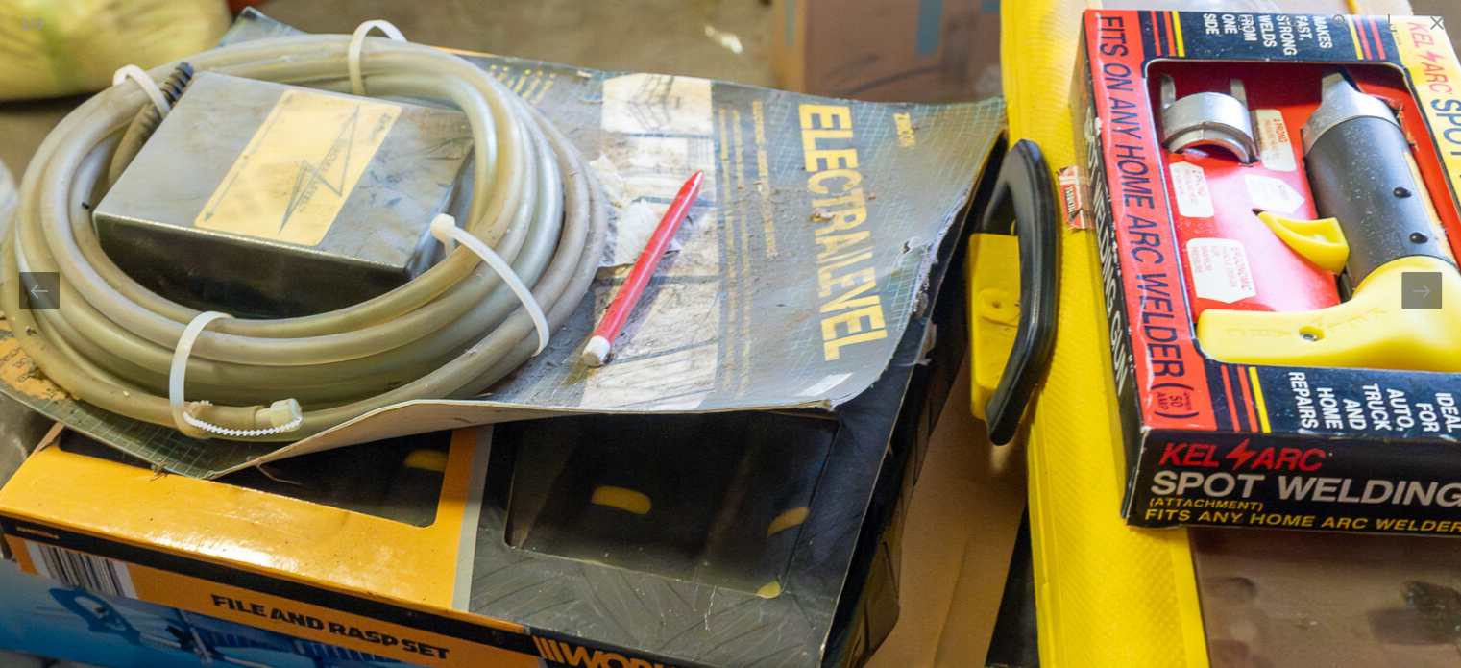
drag, startPoint x: 682, startPoint y: 397, endPoint x: 667, endPoint y: 432, distance: 38.7
click at [669, 432] on img at bounding box center [715, 554] width 2881 height 1921
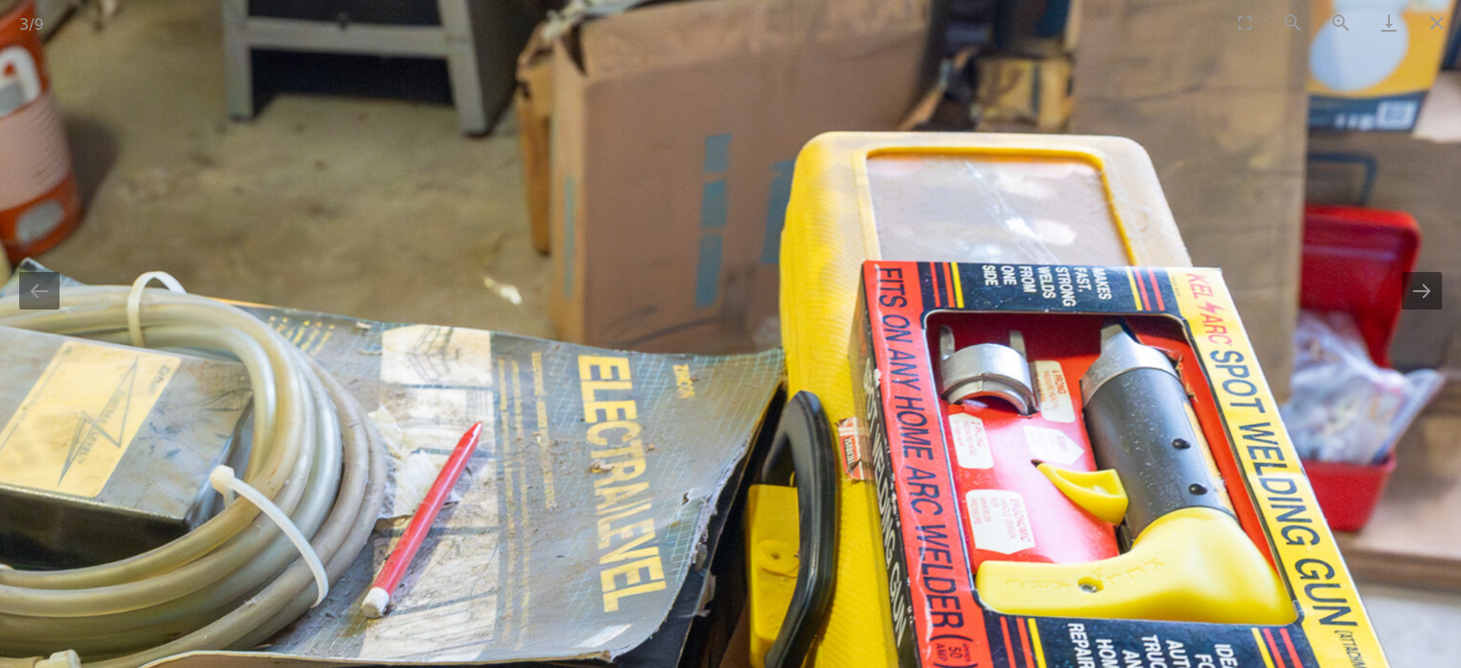
drag, startPoint x: 544, startPoint y: 351, endPoint x: 537, endPoint y: 342, distance: 11.0
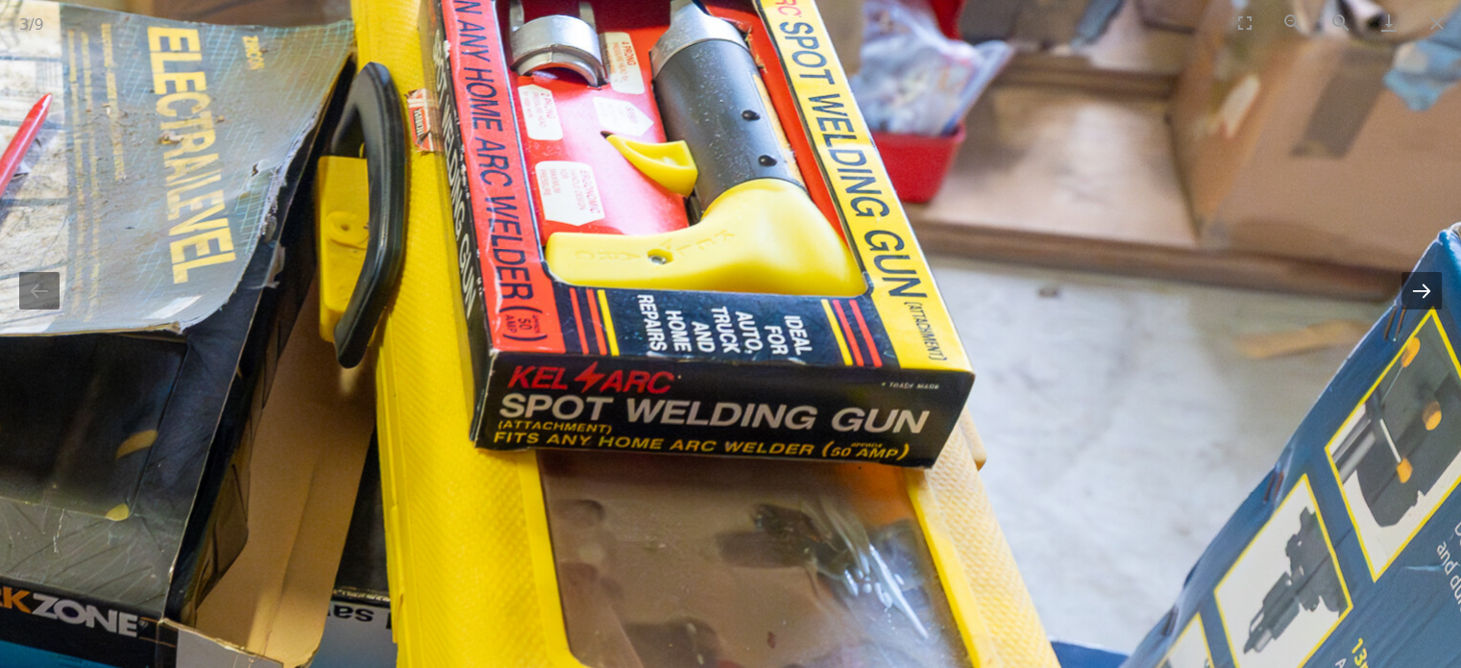
click at [1424, 299] on button "Next slide" at bounding box center [1422, 290] width 40 height 37
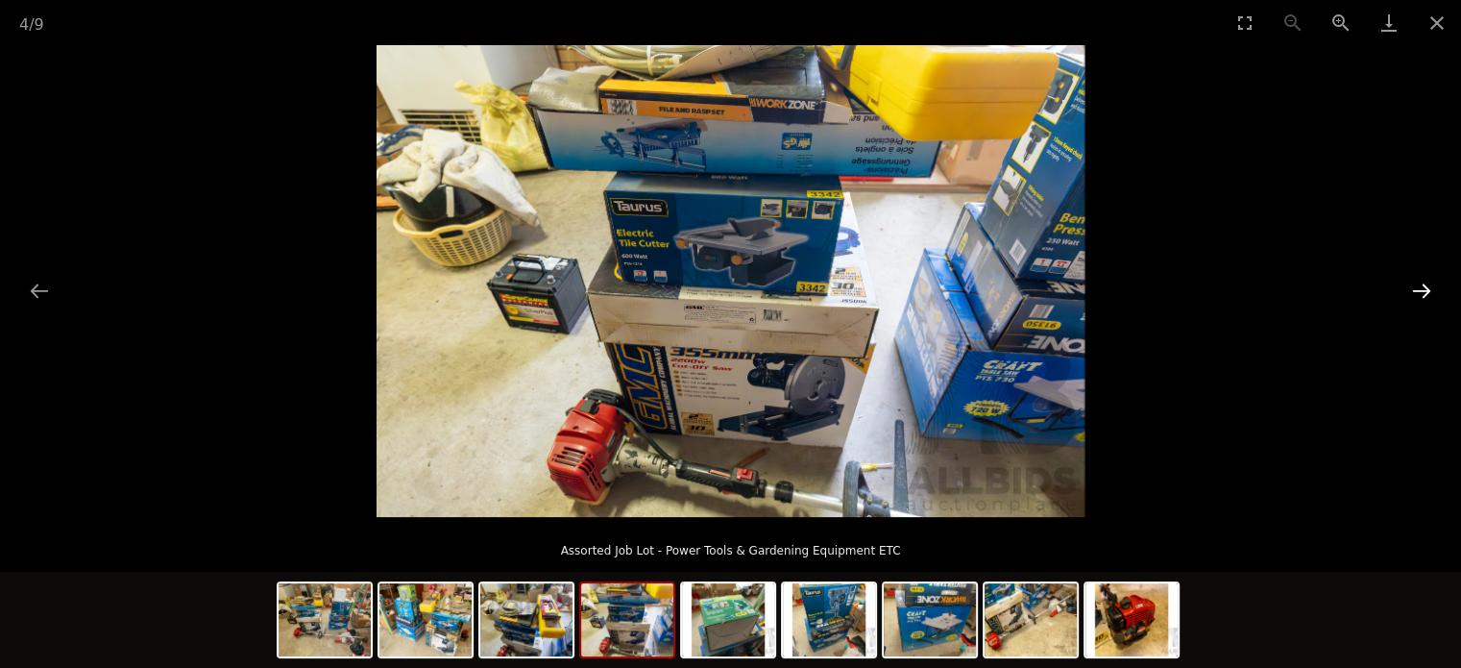
click at [1424, 299] on button "Next slide" at bounding box center [1422, 290] width 40 height 37
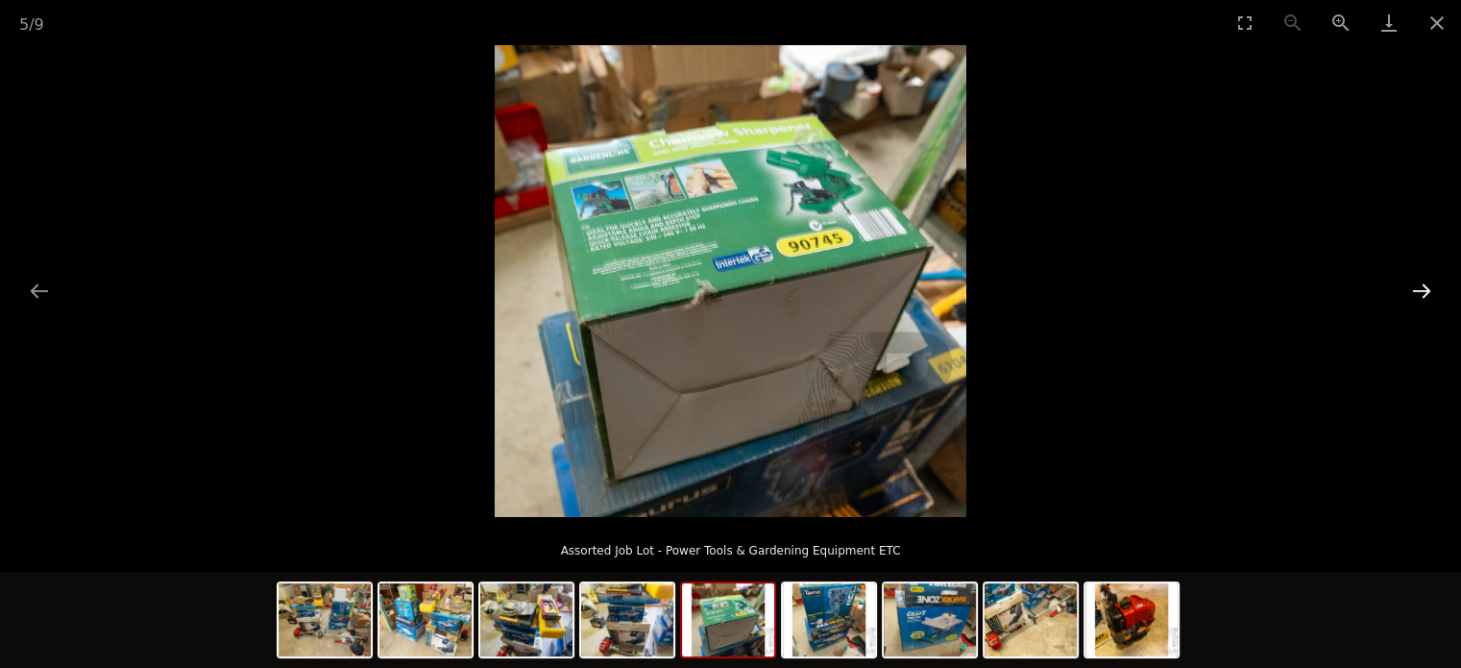
click at [1424, 299] on button "Next slide" at bounding box center [1422, 290] width 40 height 37
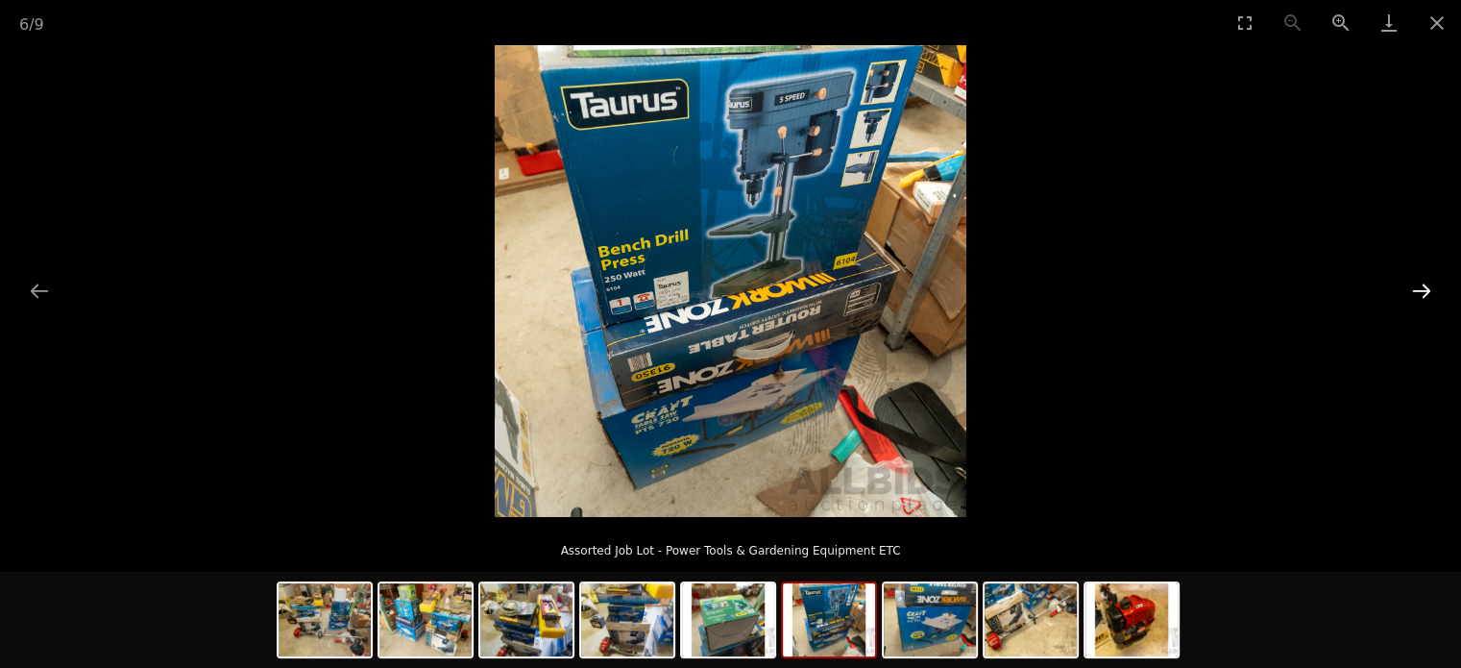
click at [1424, 299] on button "Next slide" at bounding box center [1422, 290] width 40 height 37
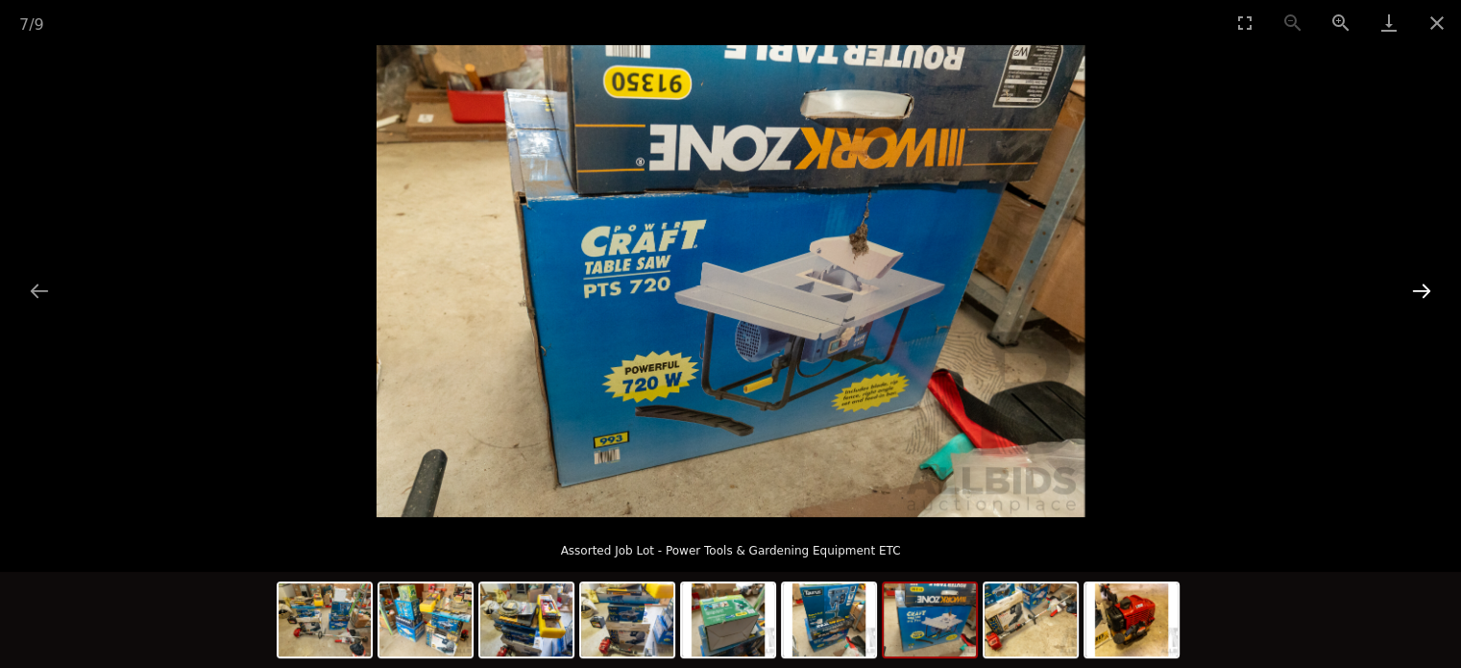
click at [1424, 299] on button "Next slide" at bounding box center [1422, 290] width 40 height 37
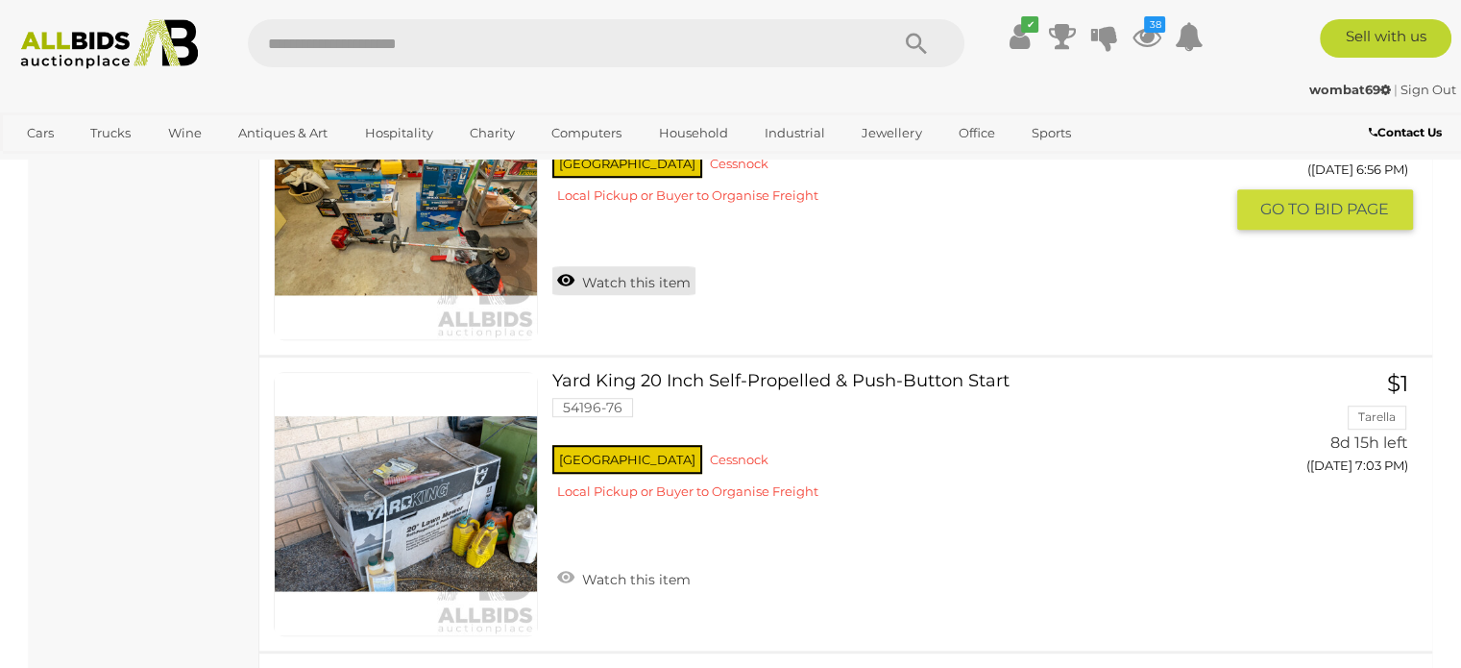
scroll to position [1244, 0]
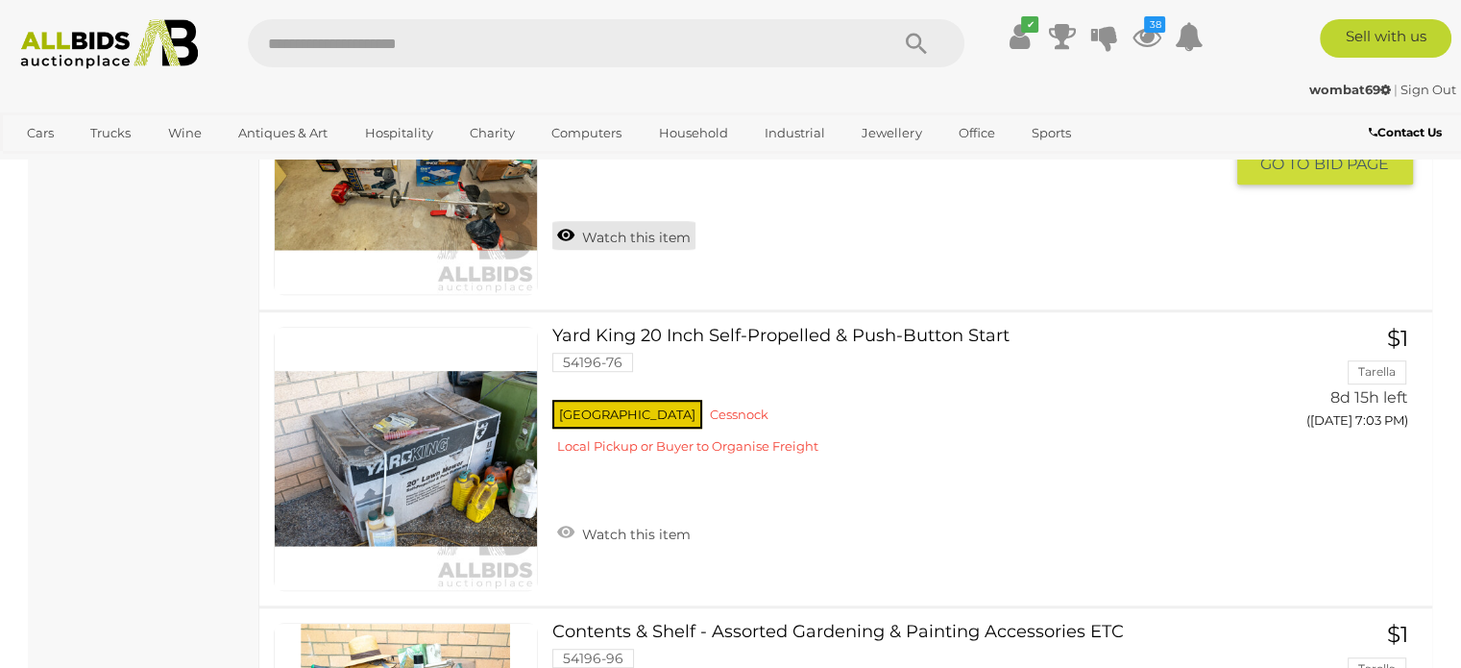
click at [565, 225] on link "Watch this item" at bounding box center [623, 235] width 143 height 29
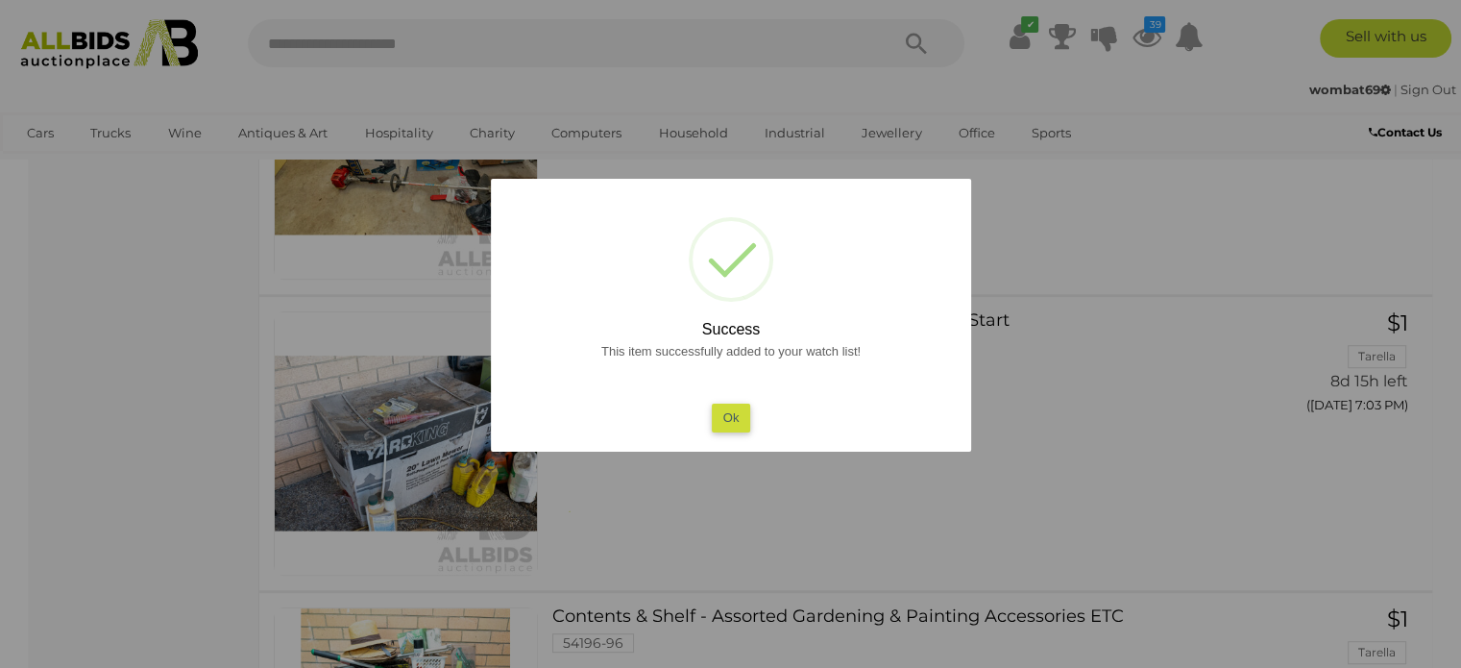
click at [712, 420] on button "Ok" at bounding box center [730, 418] width 39 height 28
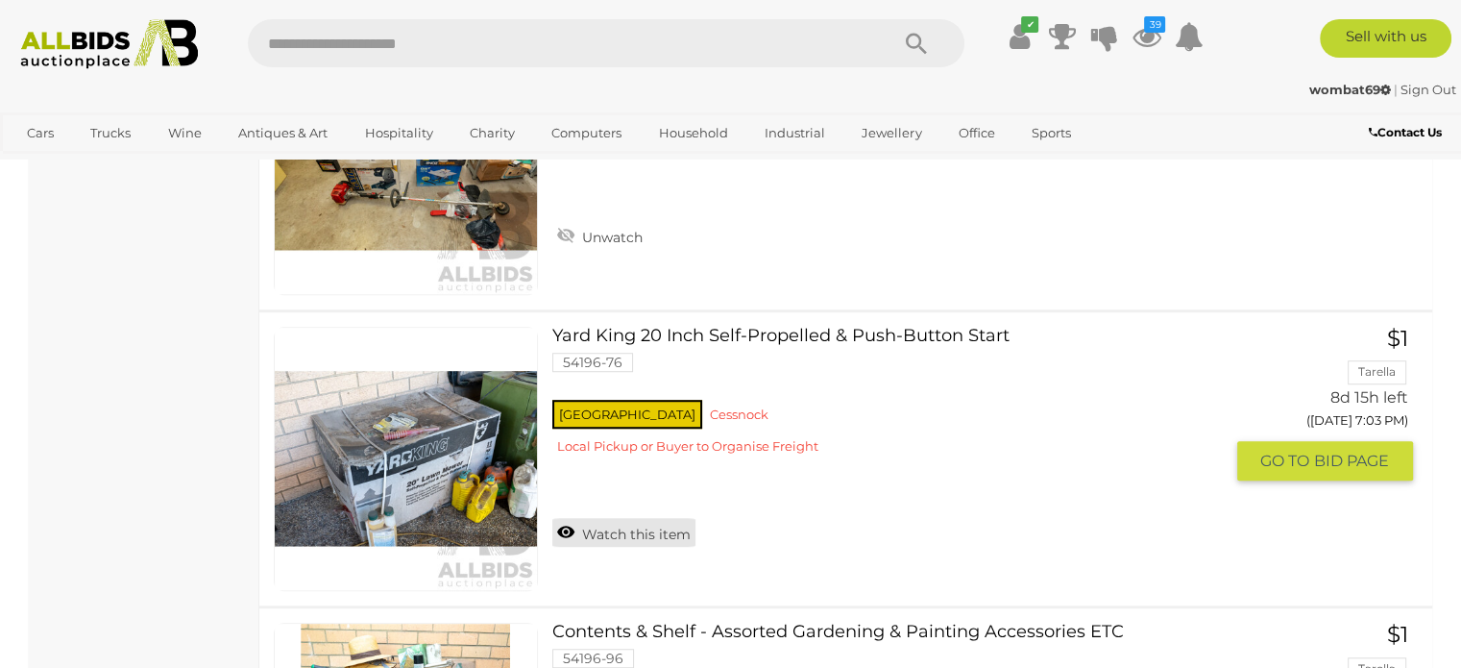
click at [568, 519] on link "Watch this item" at bounding box center [623, 532] width 143 height 29
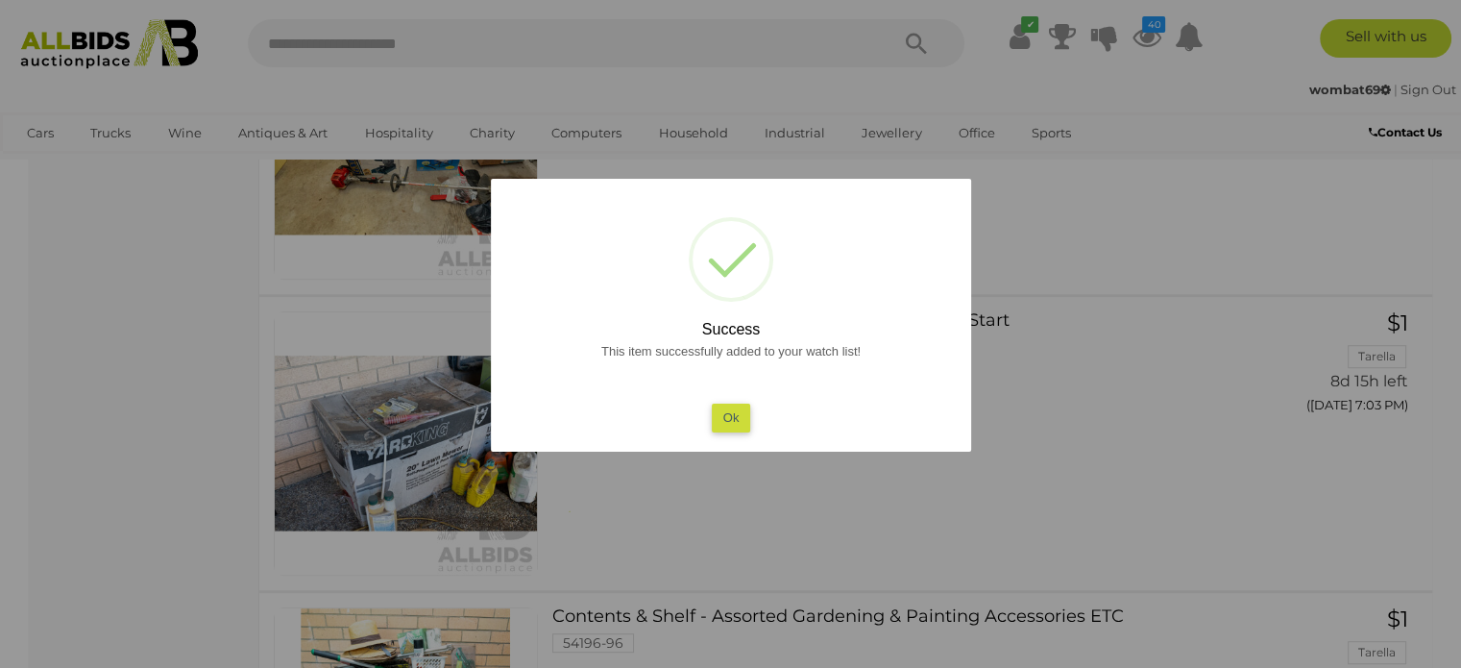
click at [734, 417] on button "Ok" at bounding box center [730, 418] width 39 height 28
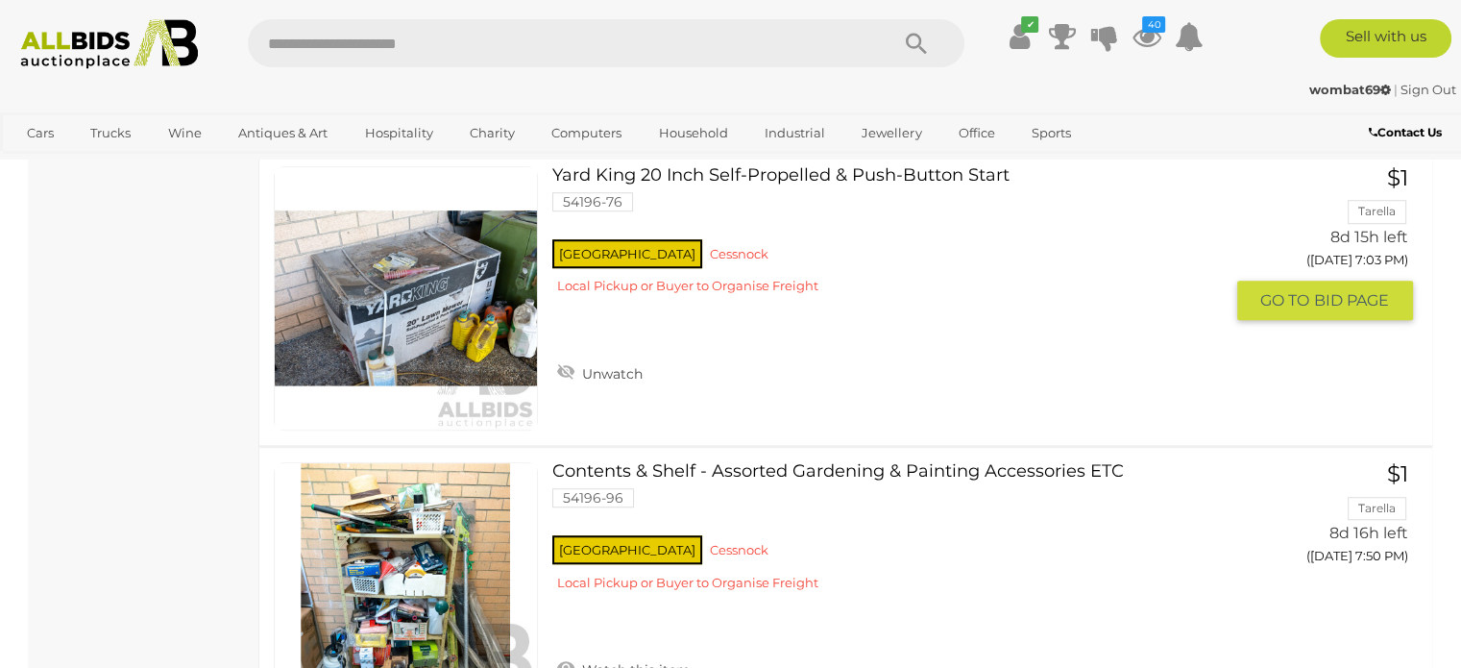
scroll to position [1436, 0]
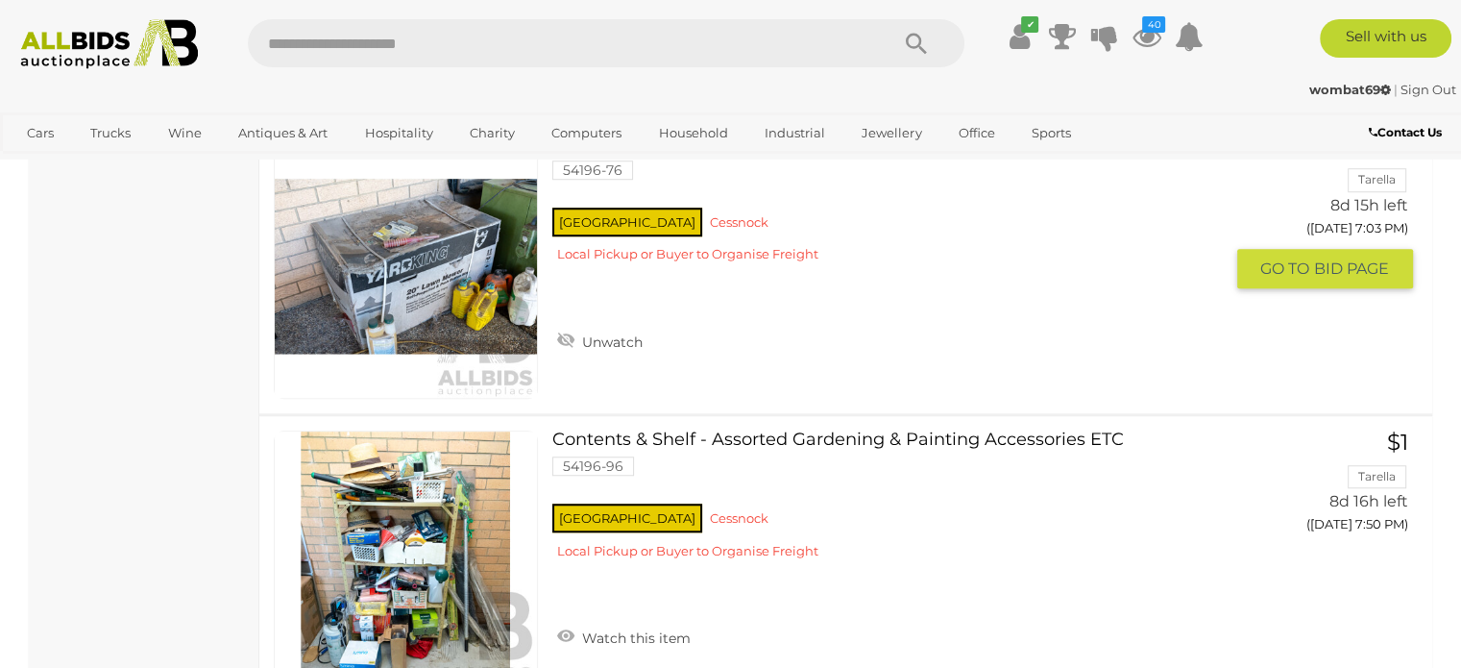
click at [425, 261] on link at bounding box center [406, 267] width 264 height 264
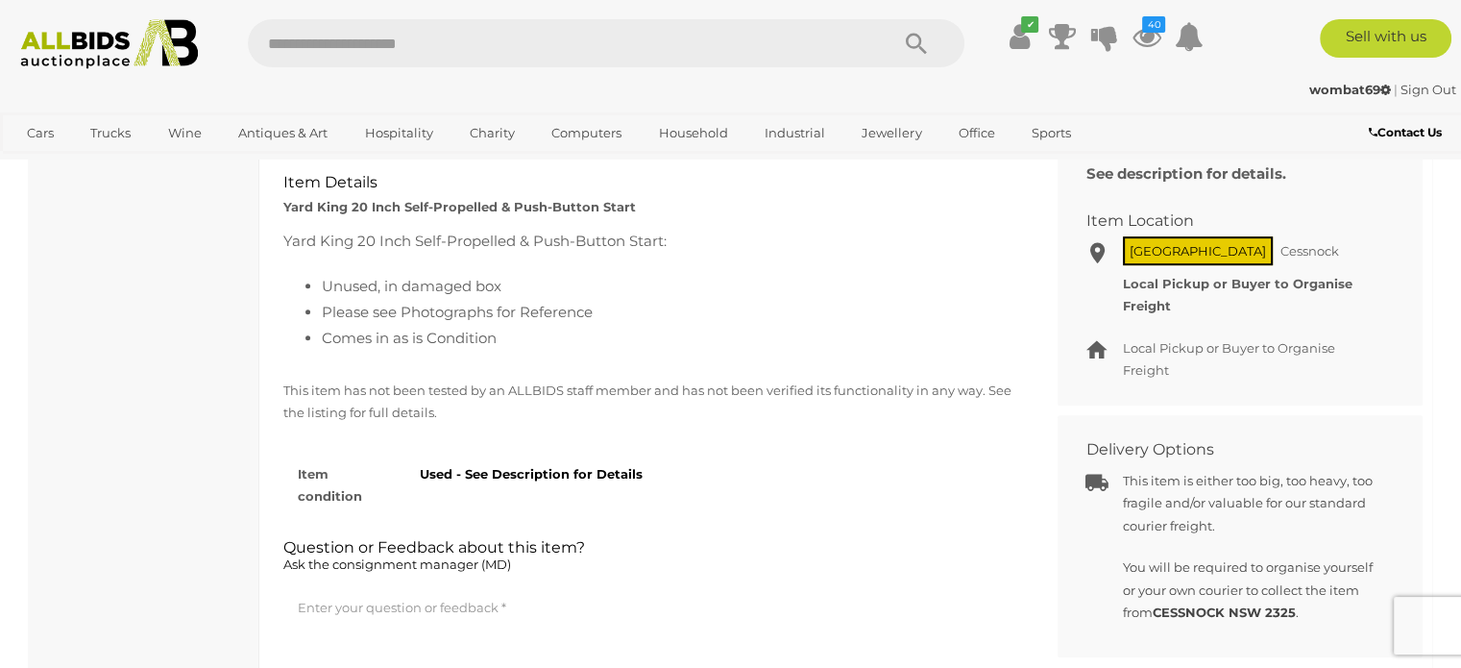
scroll to position [961, 0]
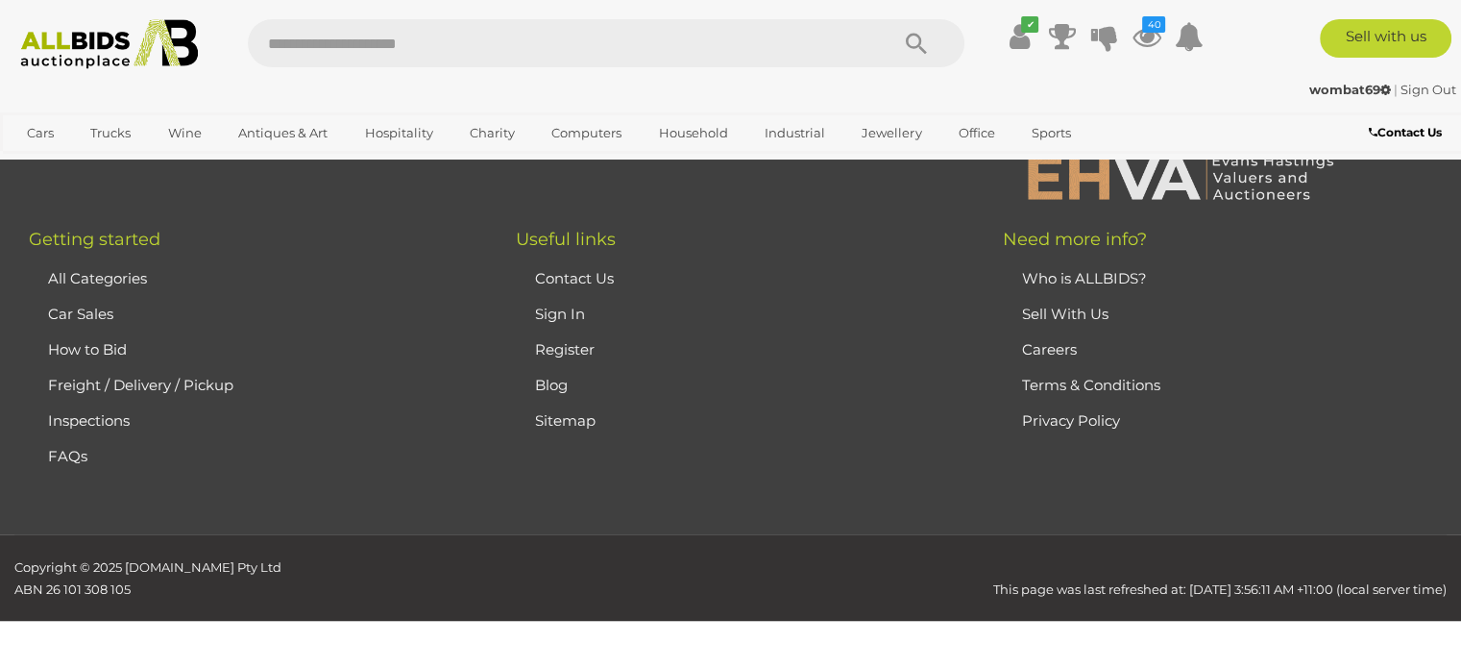
scroll to position [1444, 0]
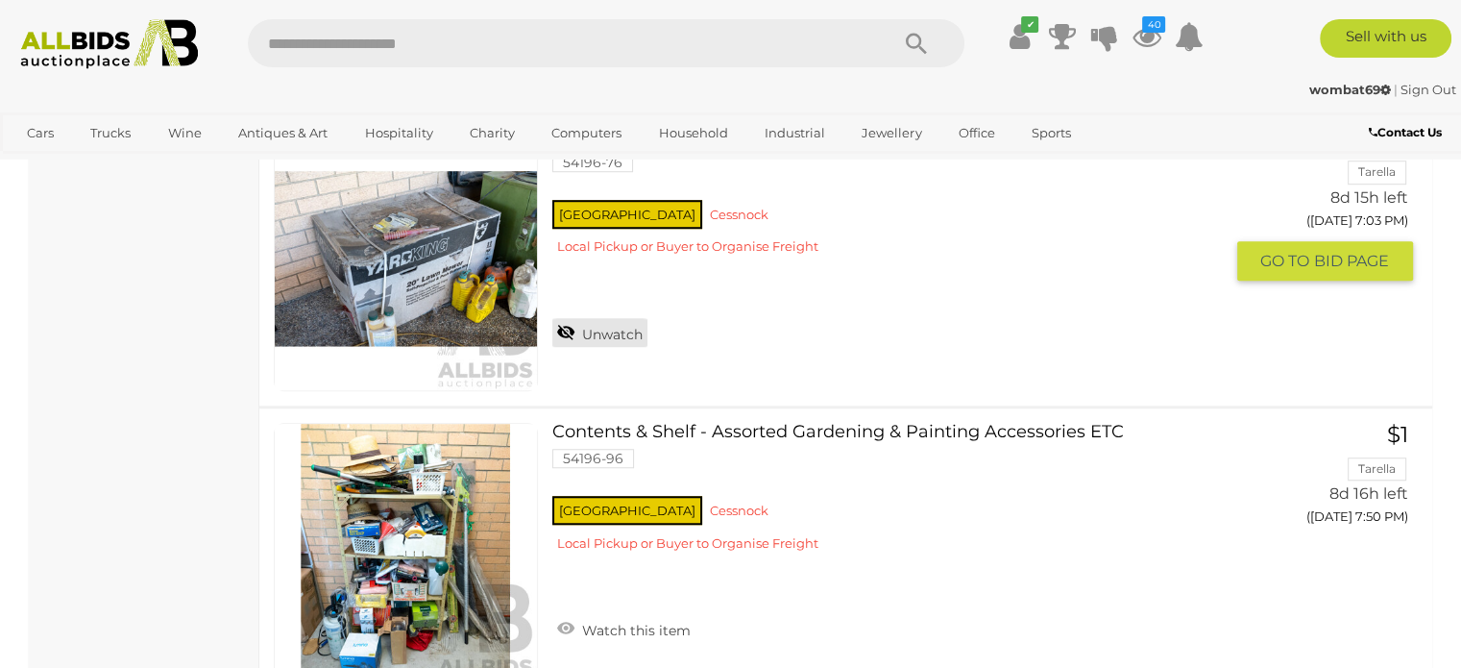
click at [566, 324] on link "Unwatch" at bounding box center [599, 332] width 95 height 29
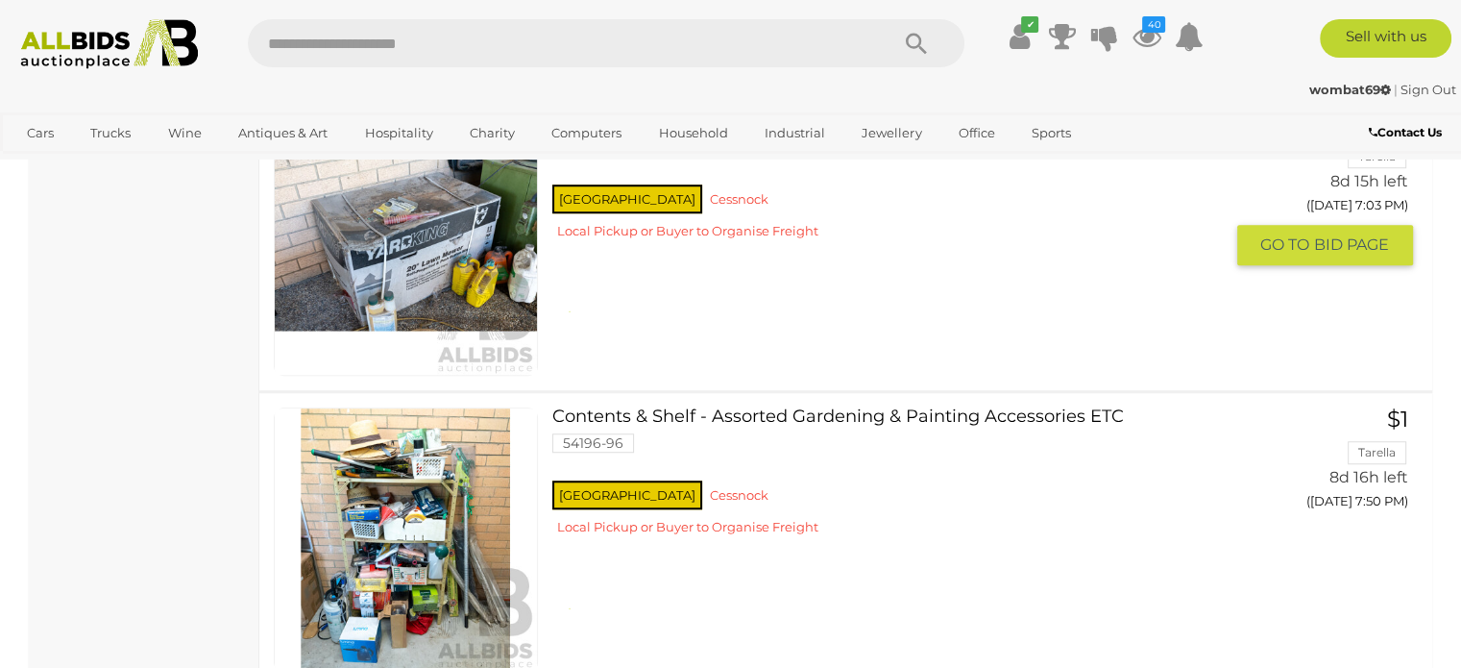
click at [566, 255] on div "NSW Cessnock Local Pickup or Buyer to Organise Freight" at bounding box center [887, 218] width 670 height 74
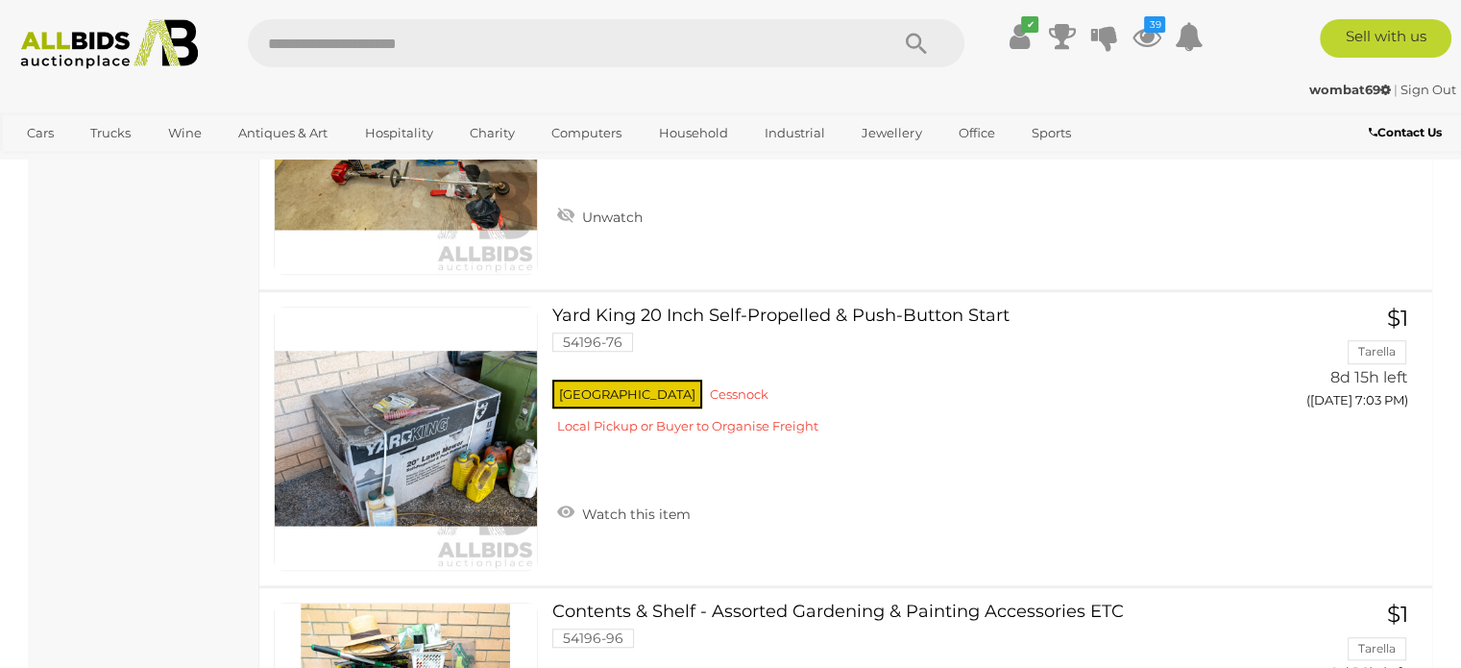
scroll to position [1252, 0]
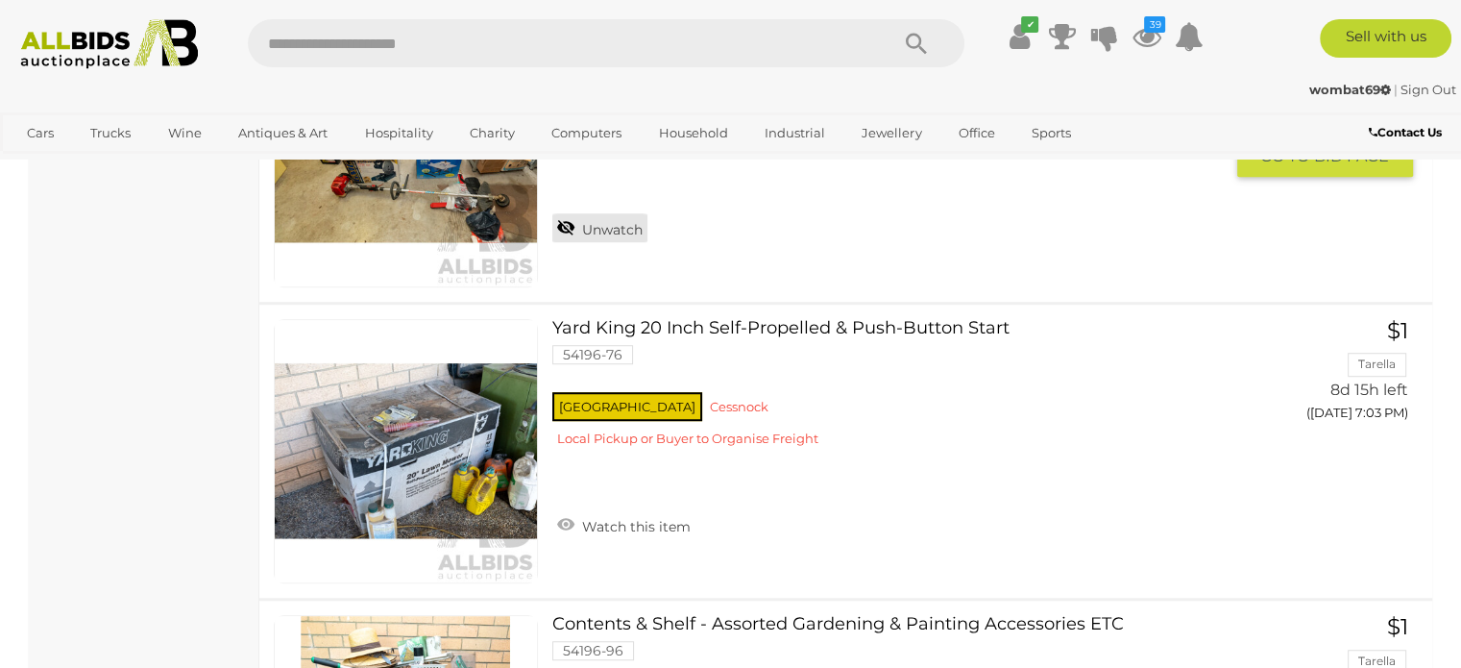
click at [562, 213] on link "Unwatch" at bounding box center [599, 227] width 95 height 29
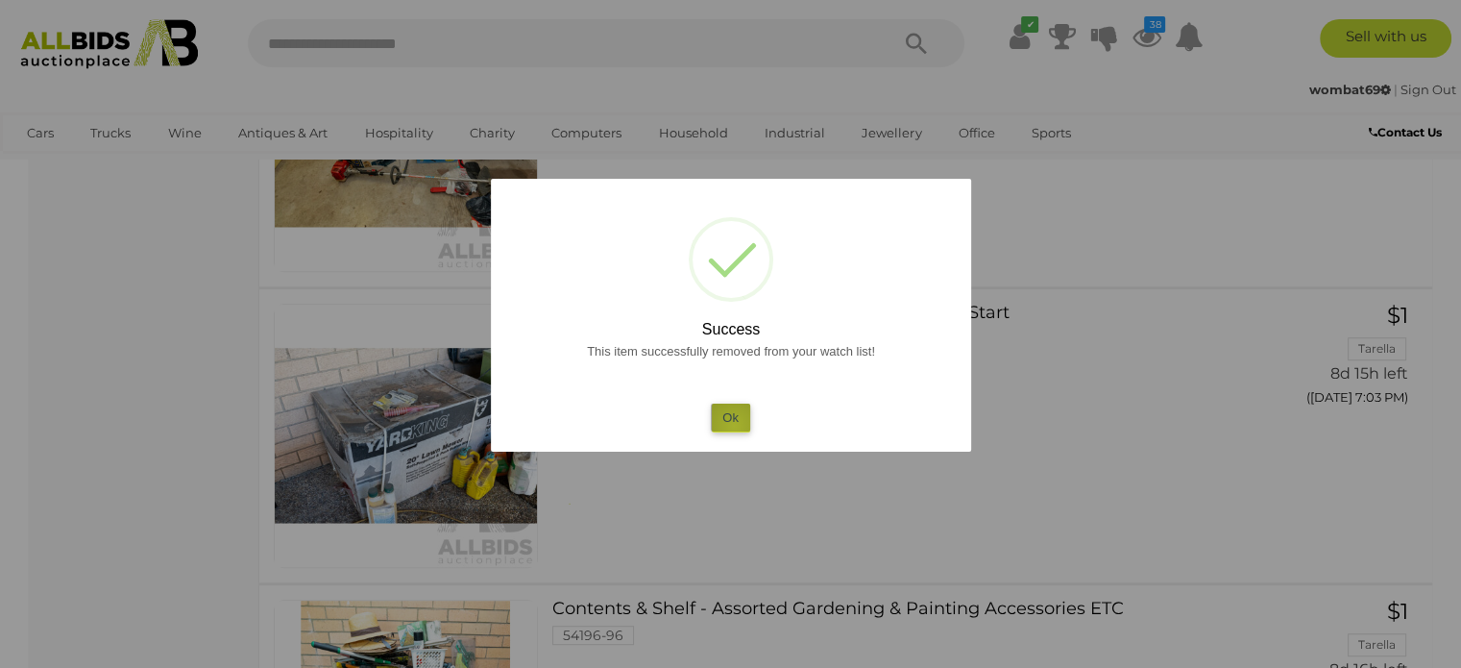
click at [734, 426] on button "Ok" at bounding box center [730, 418] width 39 height 28
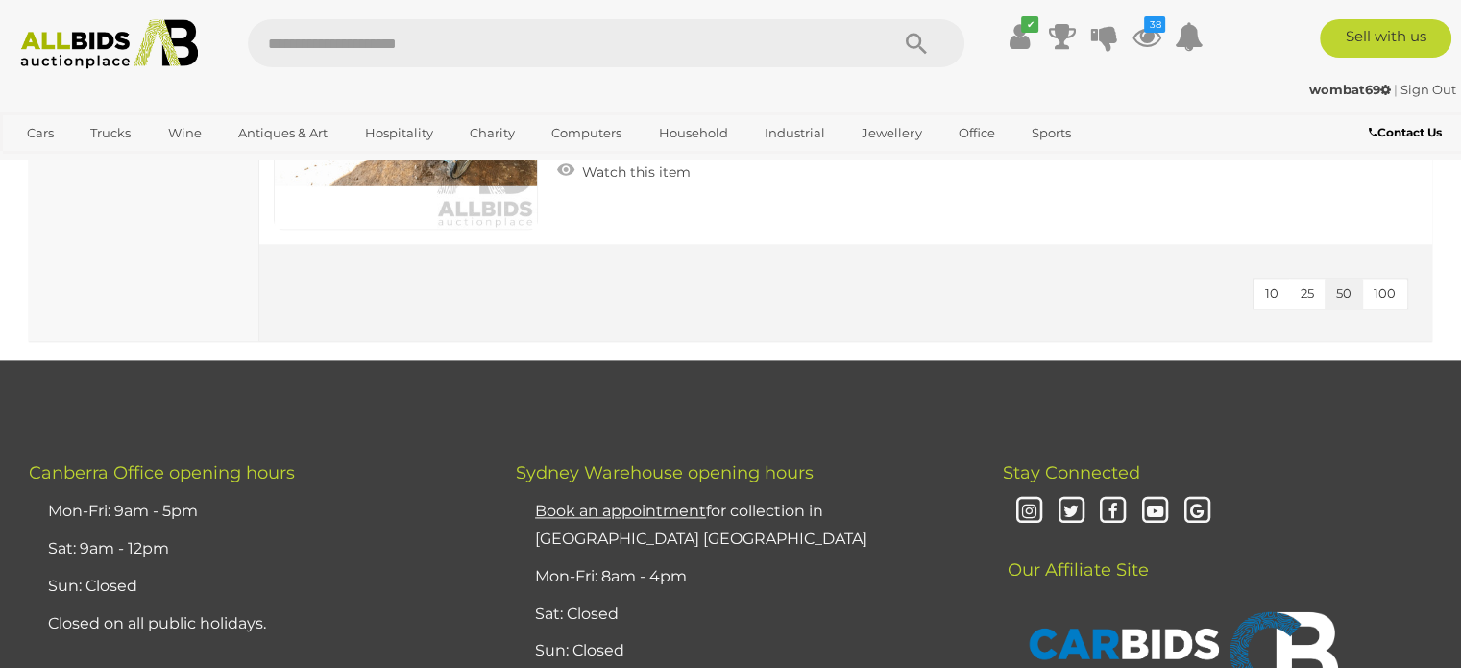
scroll to position [2501, 0]
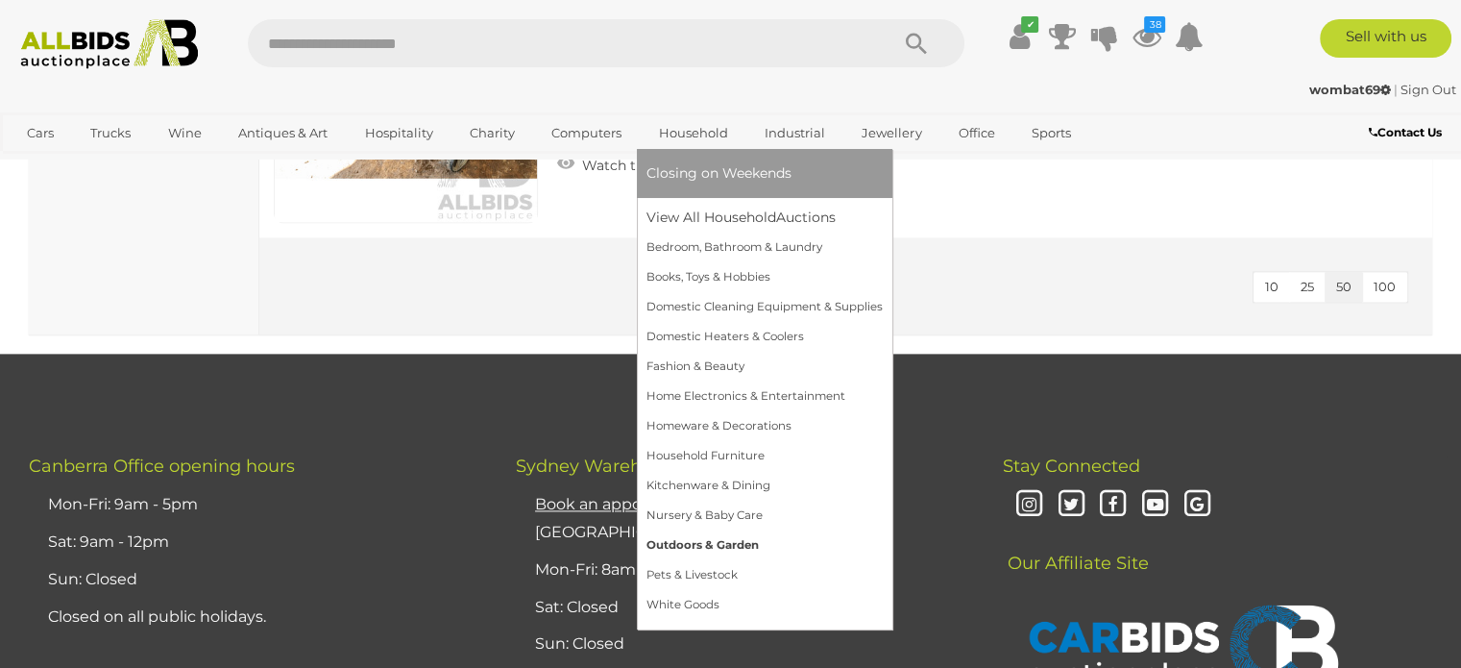
click at [690, 547] on link "Outdoors & Garden" at bounding box center [765, 545] width 236 height 30
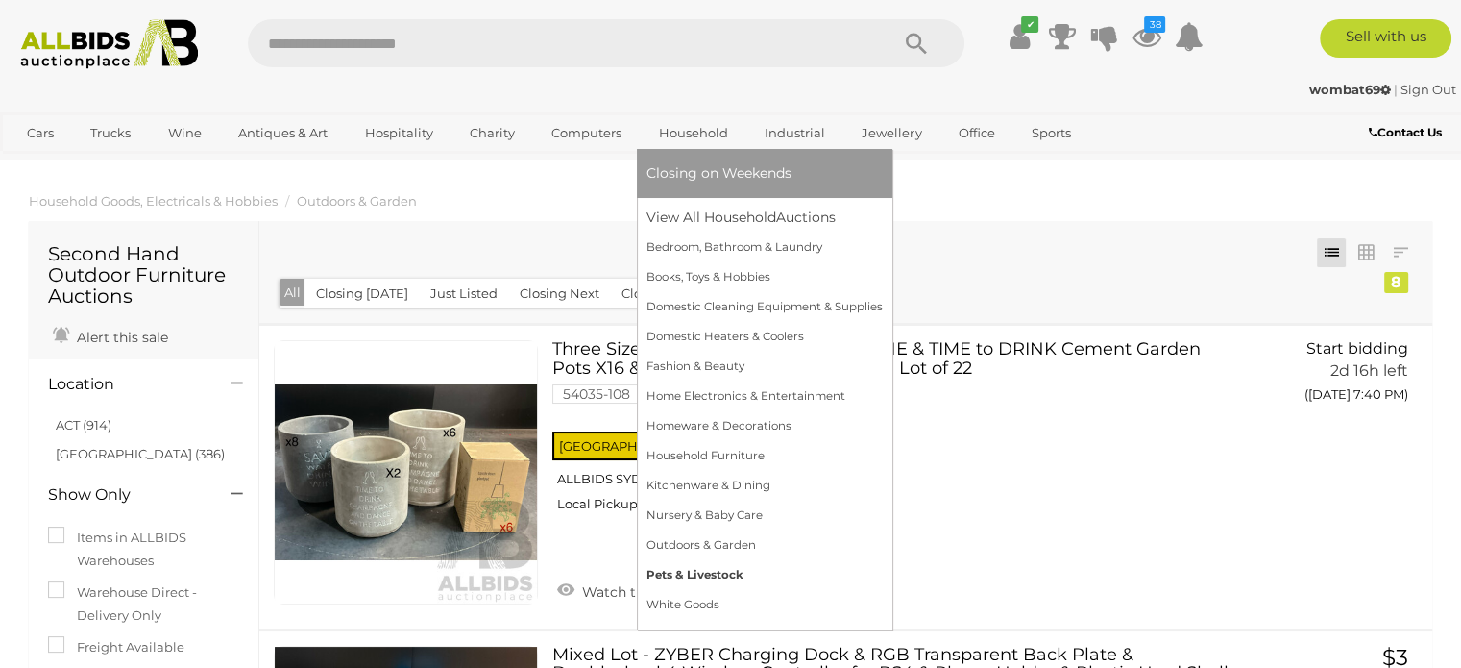
click at [696, 573] on link "Pets & Livestock" at bounding box center [765, 575] width 236 height 30
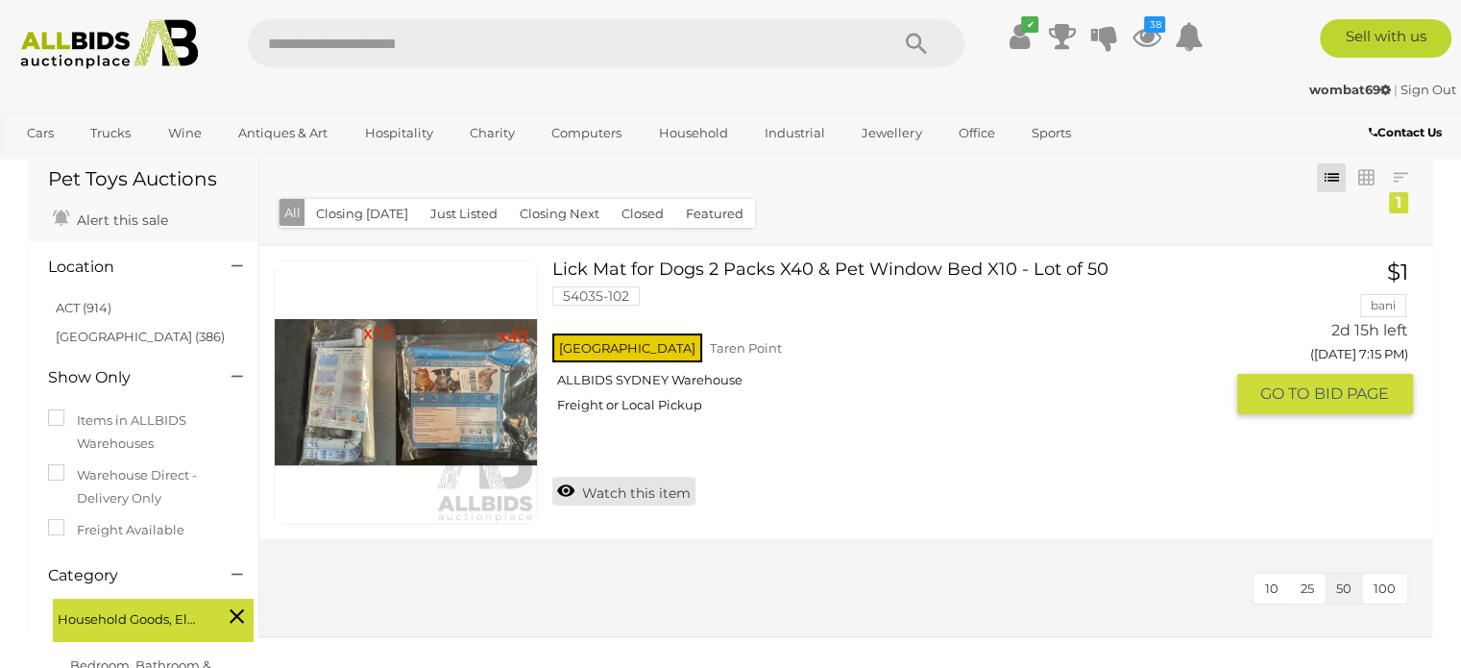
scroll to position [96, 0]
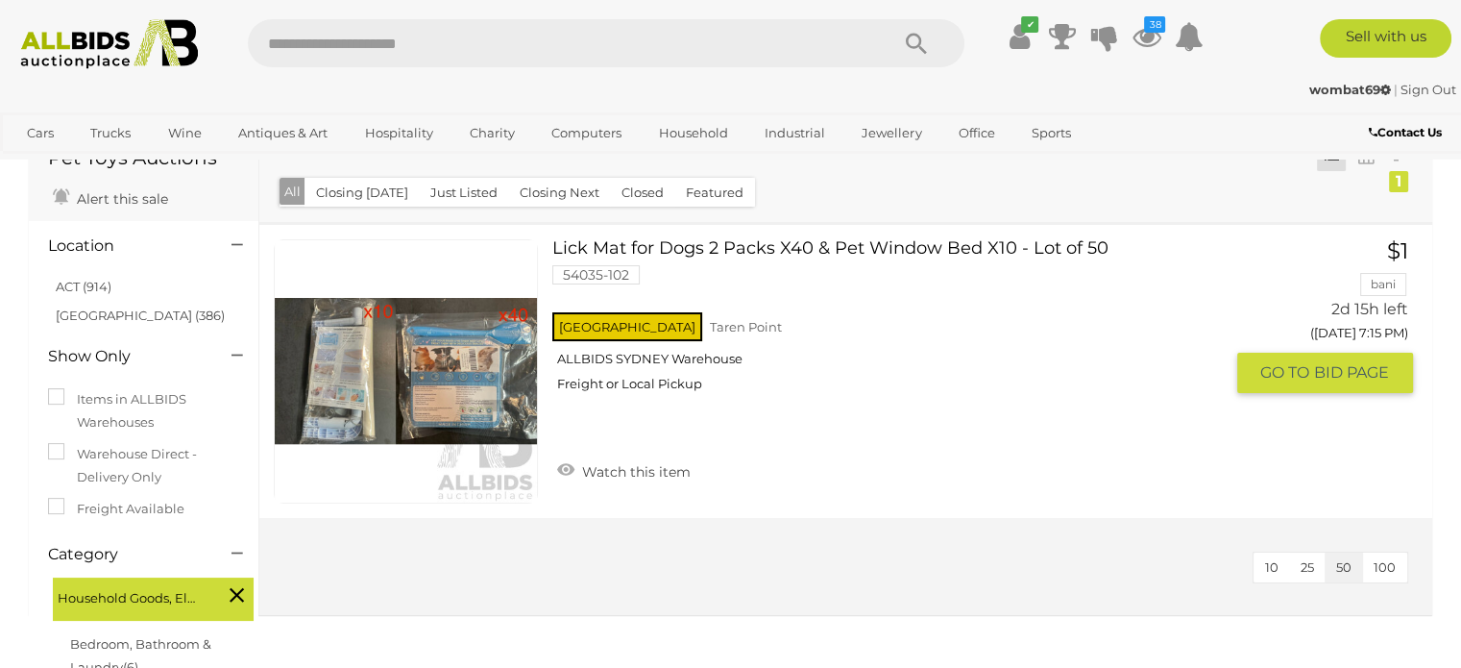
click at [508, 372] on link at bounding box center [406, 371] width 264 height 264
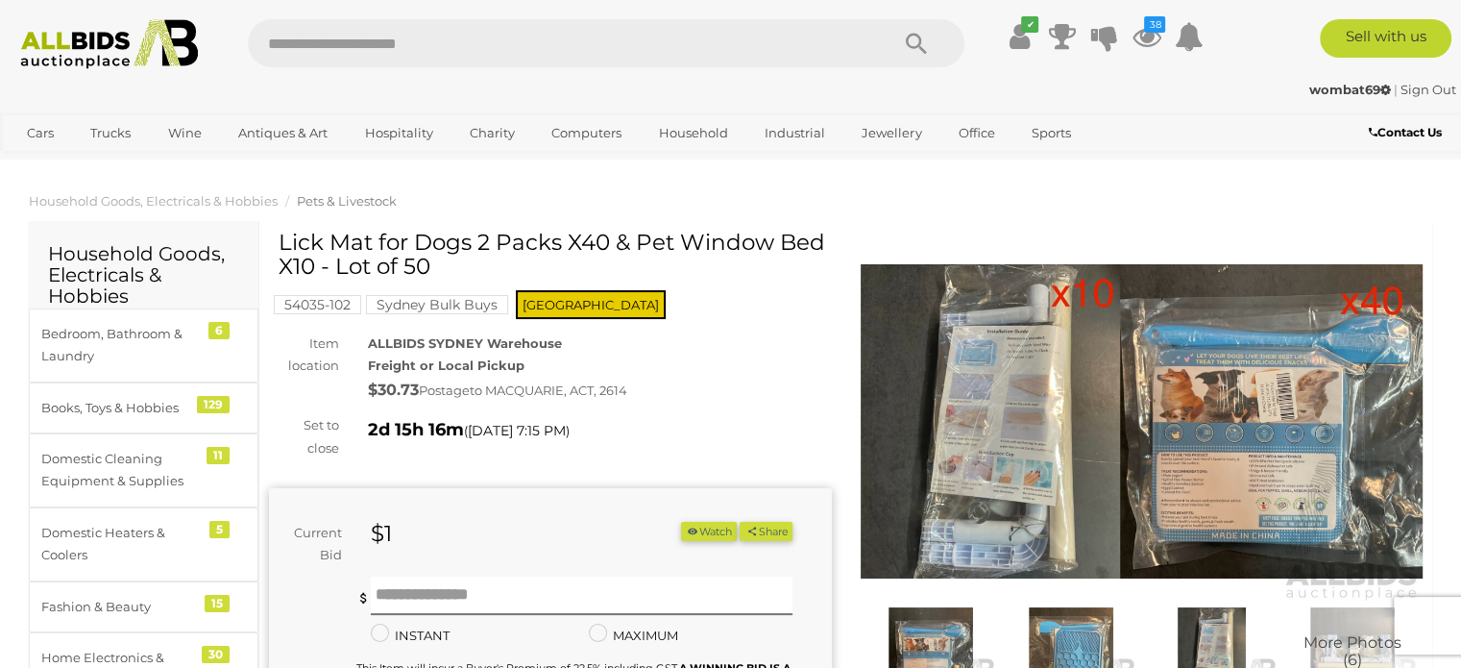
click at [930, 437] on img at bounding box center [1142, 421] width 563 height 362
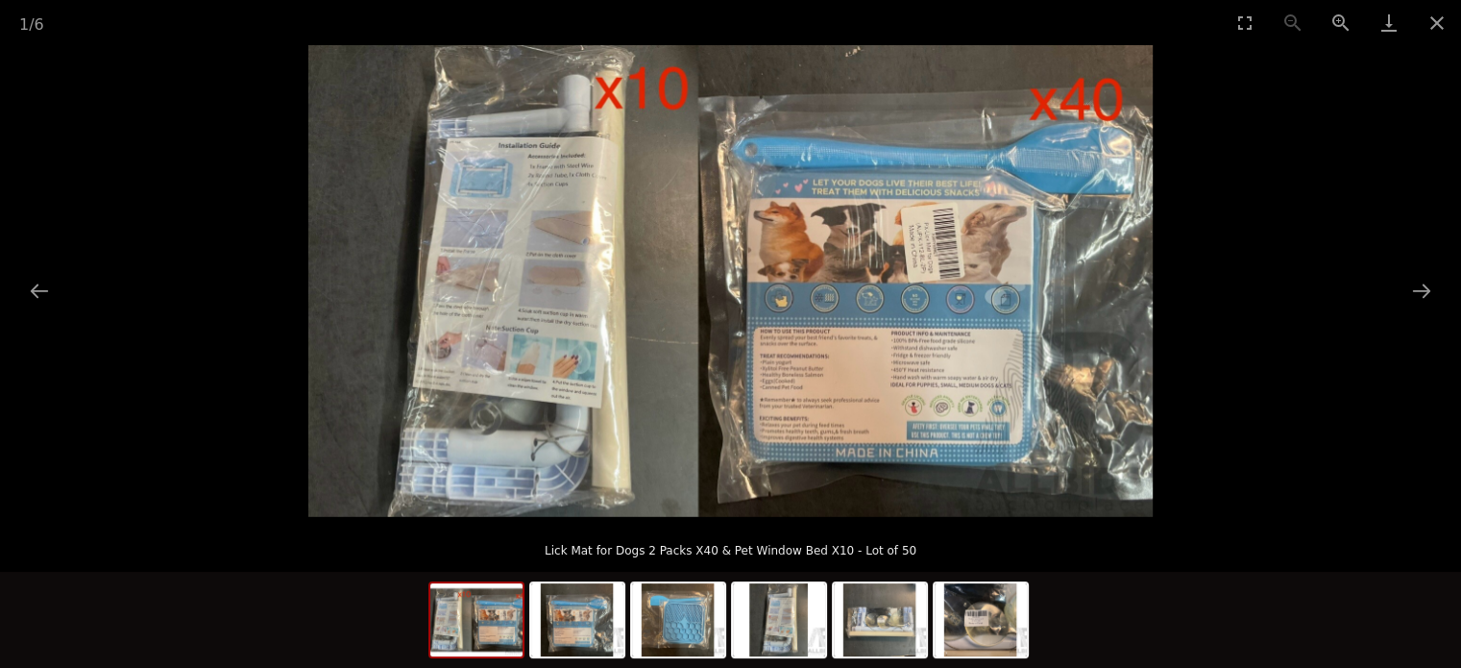
click at [812, 362] on img at bounding box center [730, 281] width 845 height 472
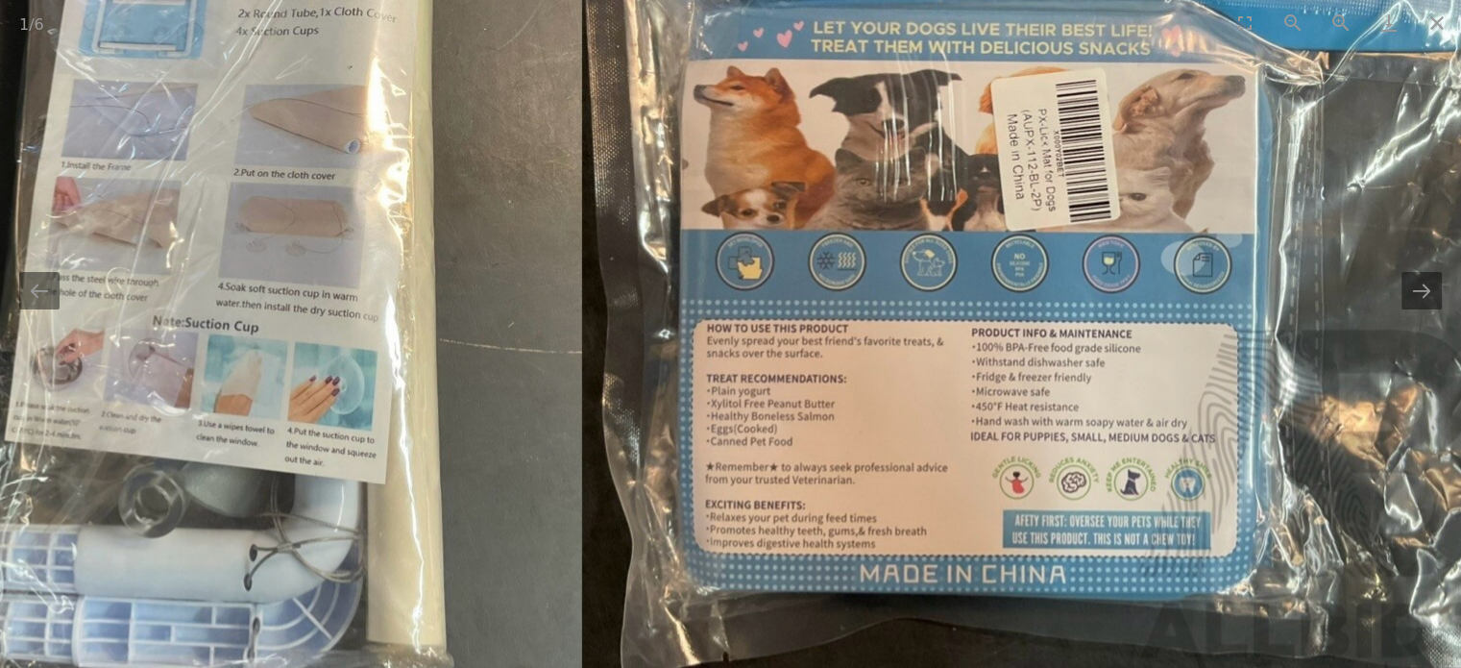
drag, startPoint x: 883, startPoint y: 197, endPoint x: 881, endPoint y: 276, distance: 78.8
click at [881, 276] on img at bounding box center [647, 226] width 1706 height 953
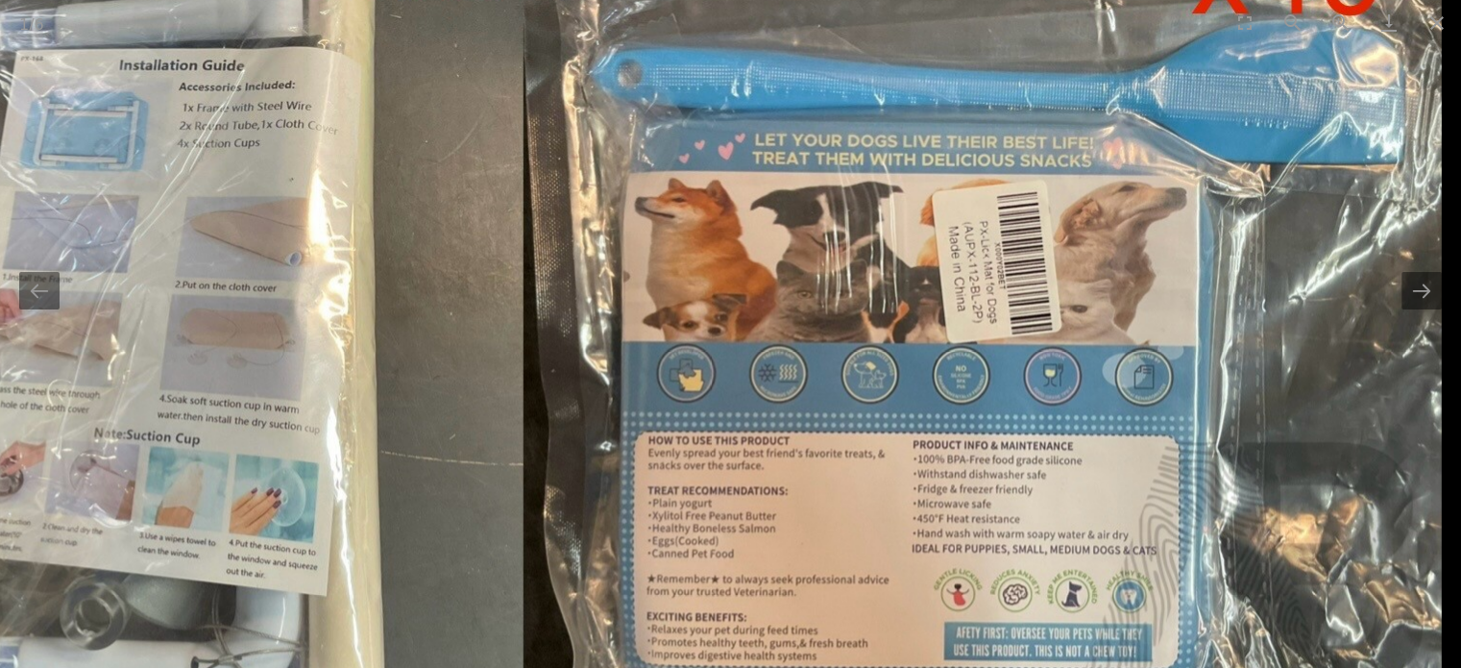
drag, startPoint x: 972, startPoint y: 277, endPoint x: 807, endPoint y: 283, distance: 165.4
click at [817, 283] on img at bounding box center [589, 339] width 1706 height 953
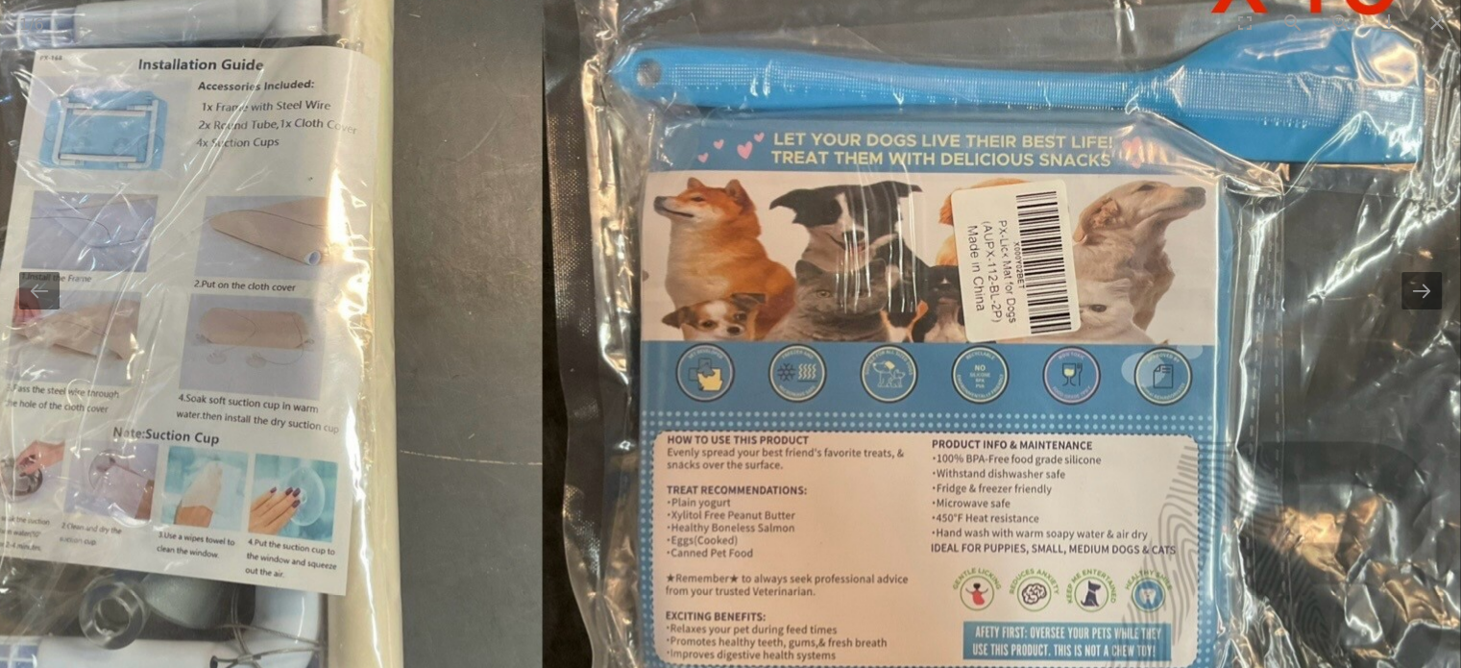
drag, startPoint x: 853, startPoint y: 336, endPoint x: 869, endPoint y: 216, distance: 121.1
click at [869, 222] on img at bounding box center [607, 338] width 1706 height 953
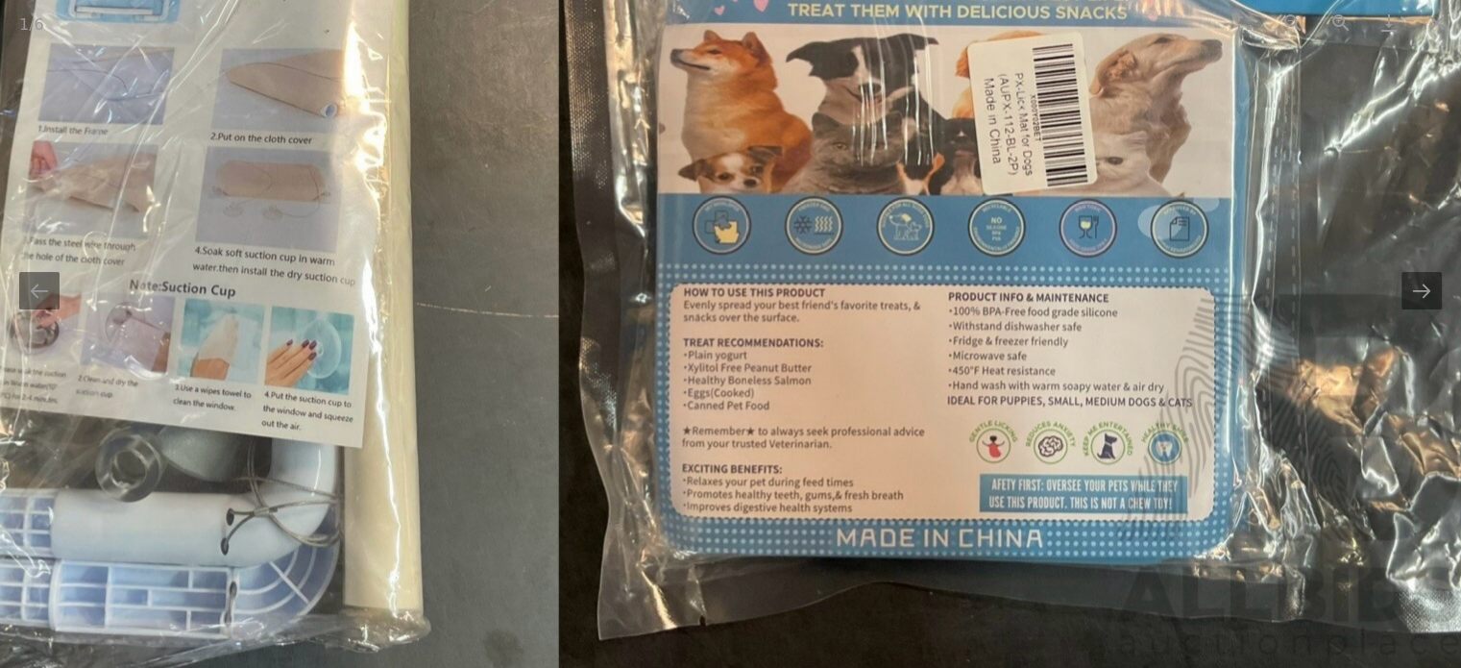
drag, startPoint x: 915, startPoint y: 383, endPoint x: 1117, endPoint y: 393, distance: 203.0
click at [1023, 391] on img at bounding box center [623, 191] width 1706 height 953
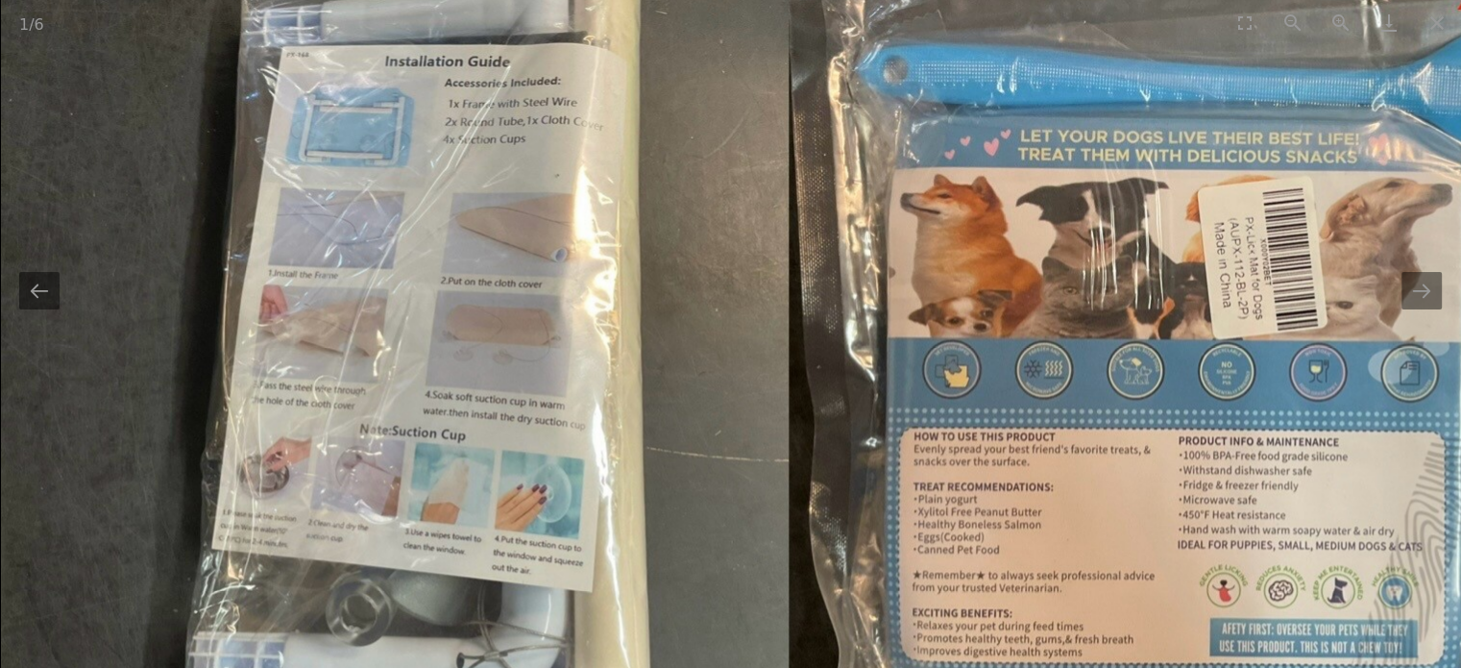
drag, startPoint x: 530, startPoint y: 286, endPoint x: 531, endPoint y: 423, distance: 136.4
click at [532, 423] on img at bounding box center [854, 335] width 1706 height 953
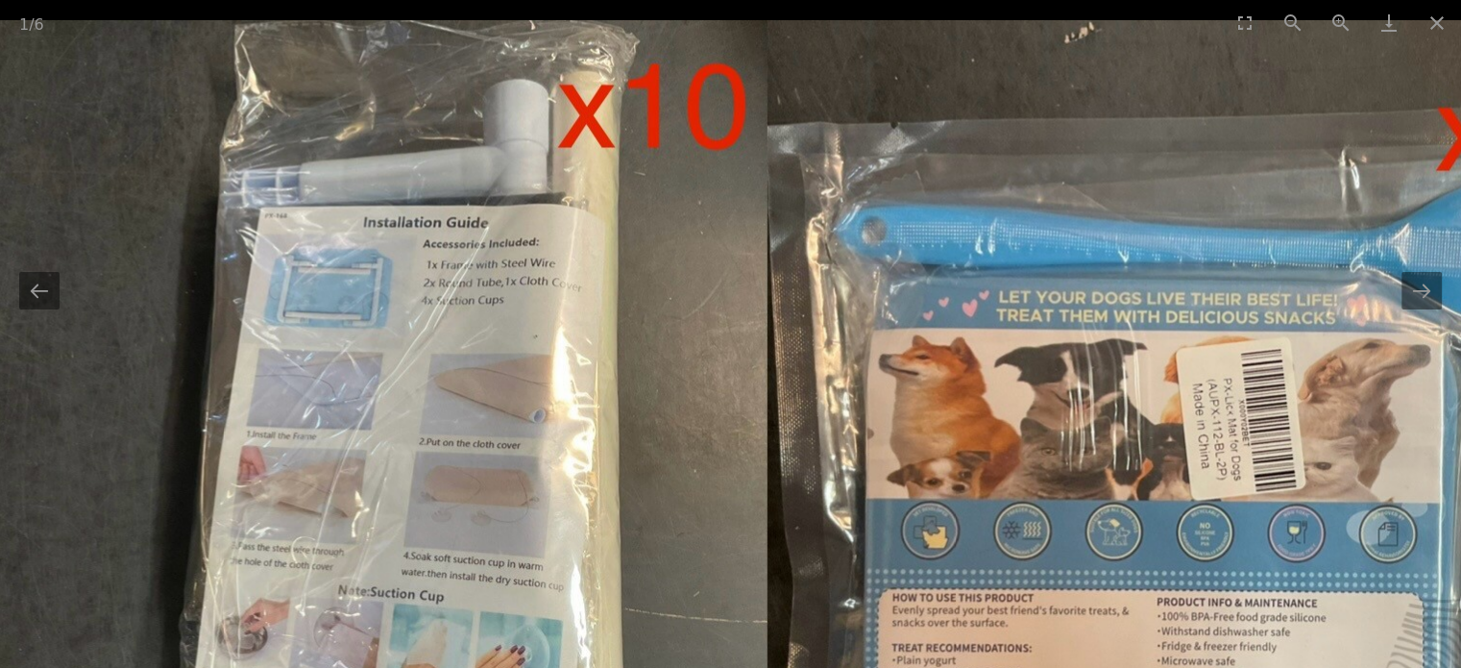
drag, startPoint x: 528, startPoint y: 242, endPoint x: 515, endPoint y: 380, distance: 138.1
click at [515, 380] on img at bounding box center [833, 496] width 1706 height 953
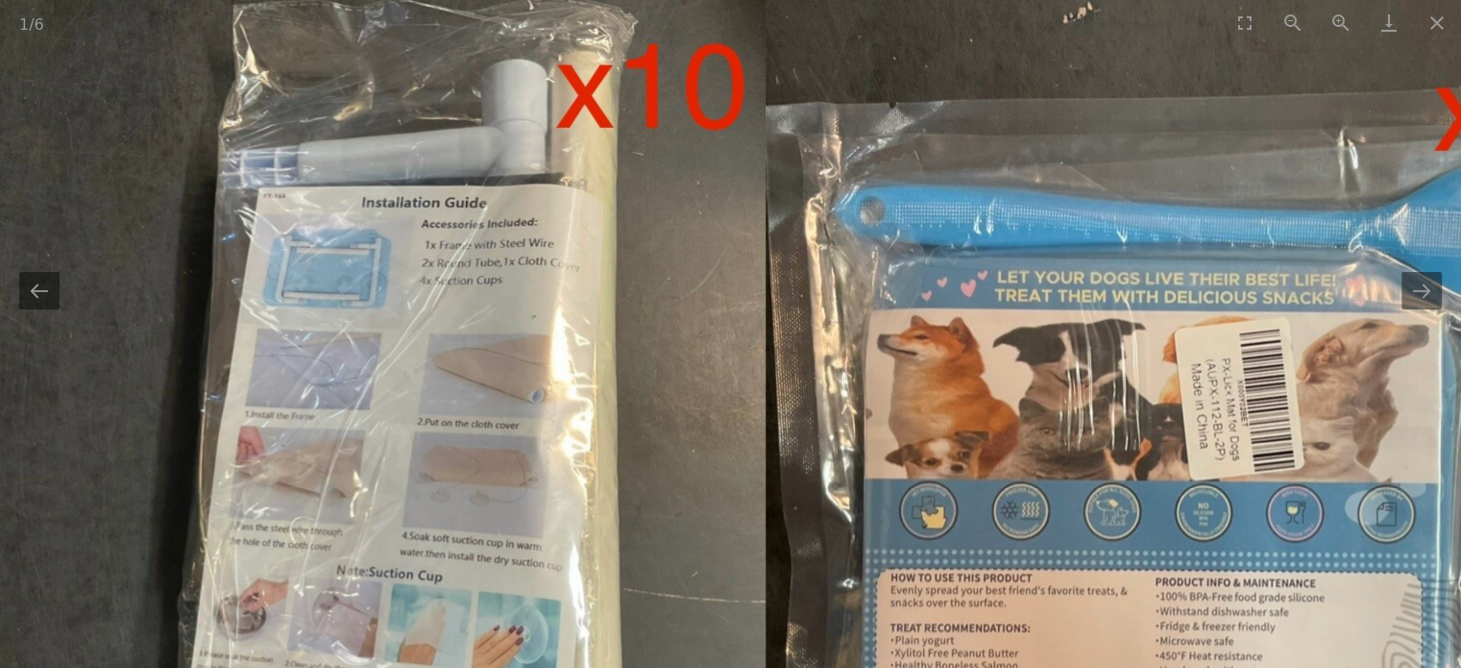
drag, startPoint x: 797, startPoint y: 283, endPoint x: 753, endPoint y: 280, distance: 44.4
click at [753, 280] on img at bounding box center [831, 476] width 1706 height 953
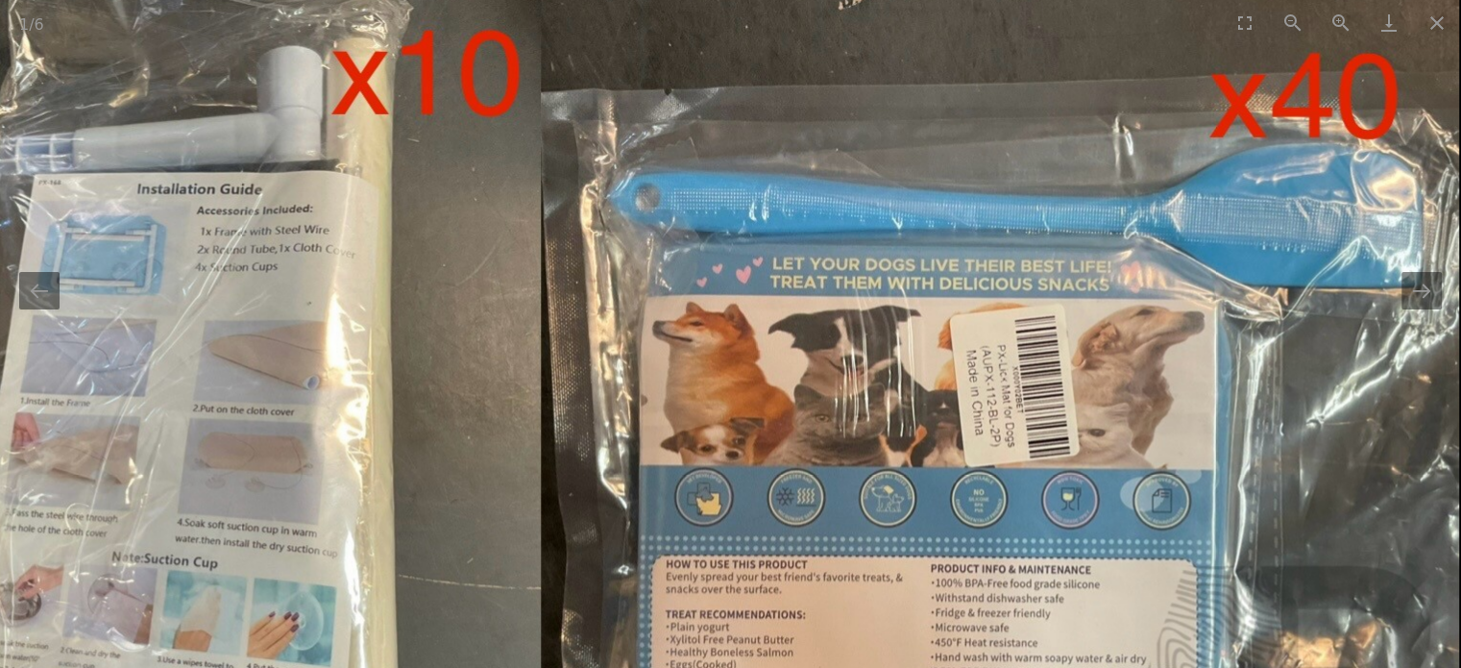
drag, startPoint x: 843, startPoint y: 435, endPoint x: 835, endPoint y: 312, distance: 123.2
click at [835, 330] on img at bounding box center [606, 463] width 1706 height 953
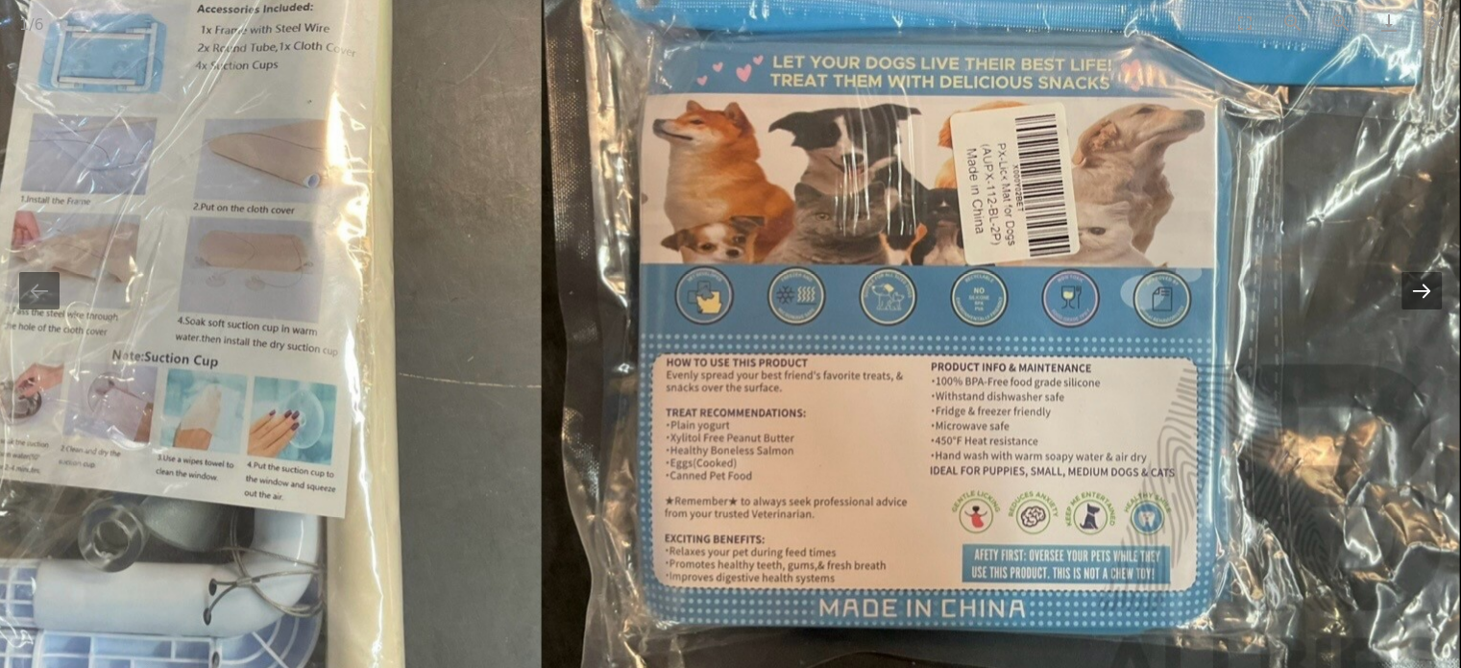
click at [1426, 291] on button "Next slide" at bounding box center [1422, 290] width 40 height 37
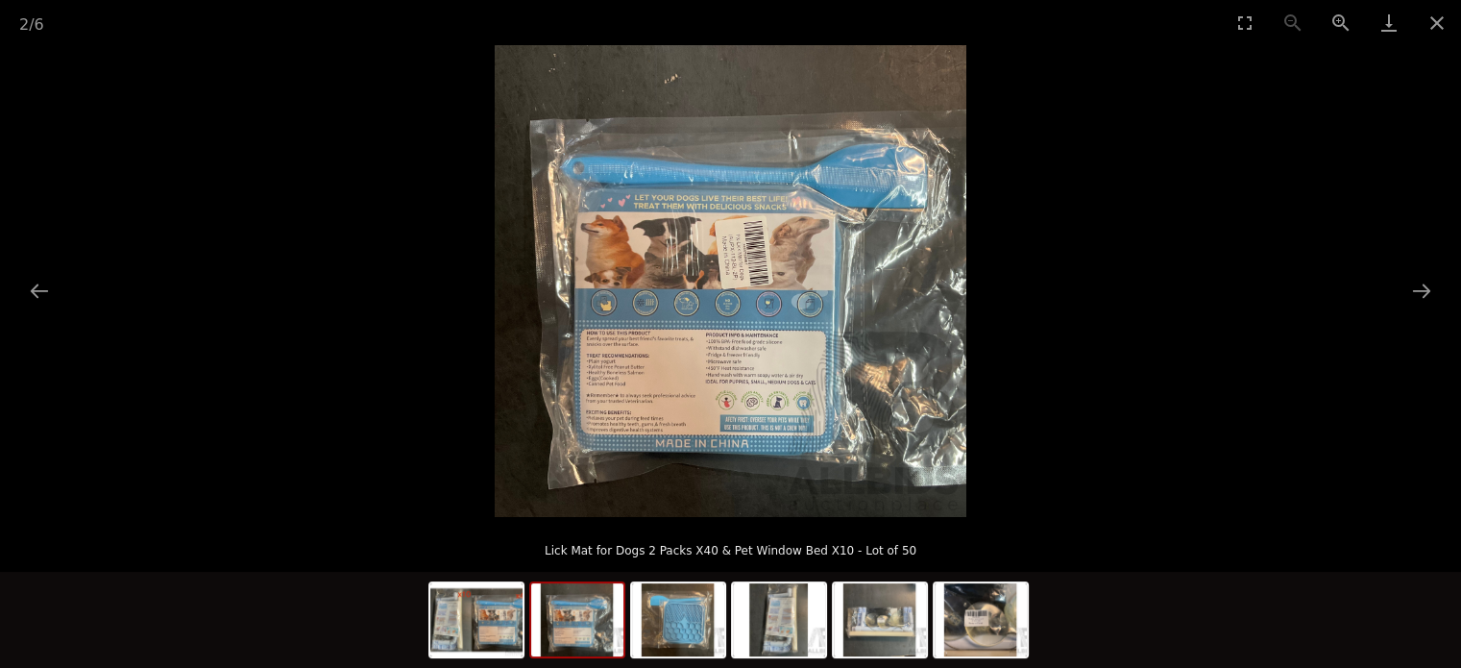
click at [723, 319] on img at bounding box center [731, 281] width 472 height 472
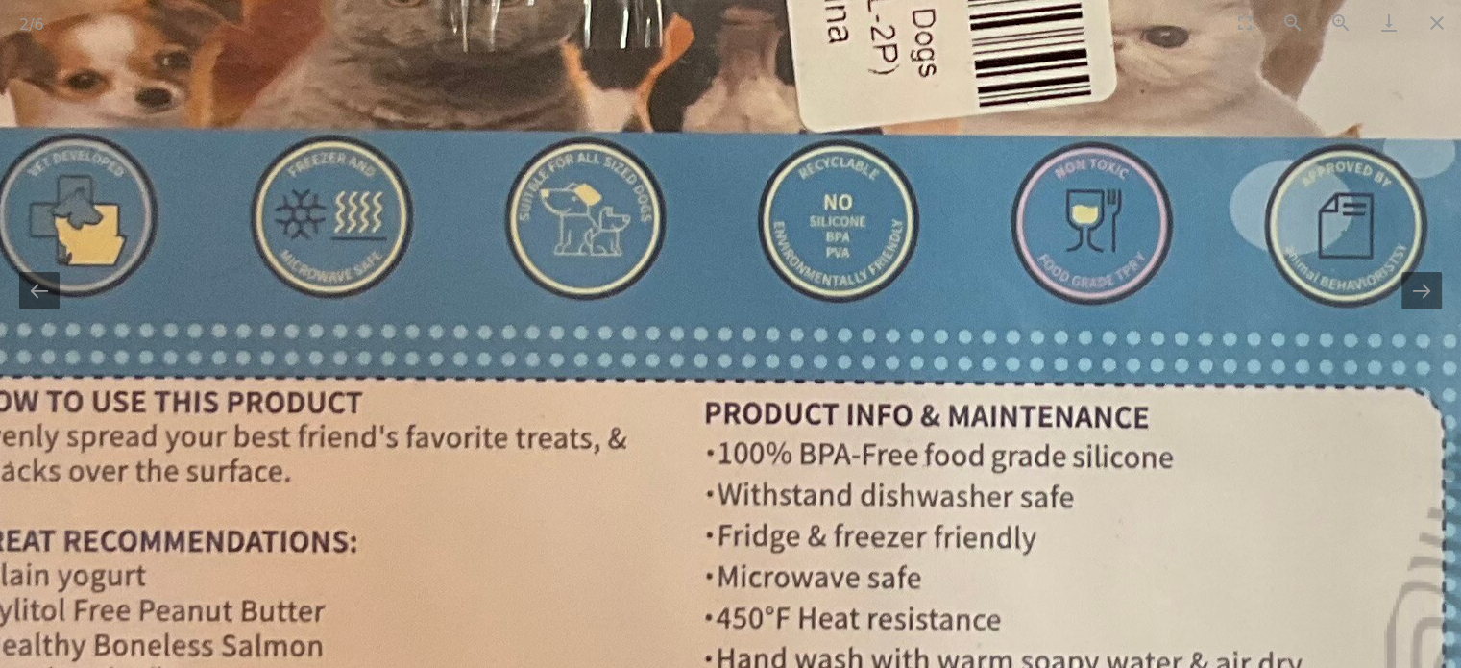
drag, startPoint x: 723, startPoint y: 316, endPoint x: 767, endPoint y: 239, distance: 88.7
click at [767, 240] on img at bounding box center [856, 83] width 2906 height 2906
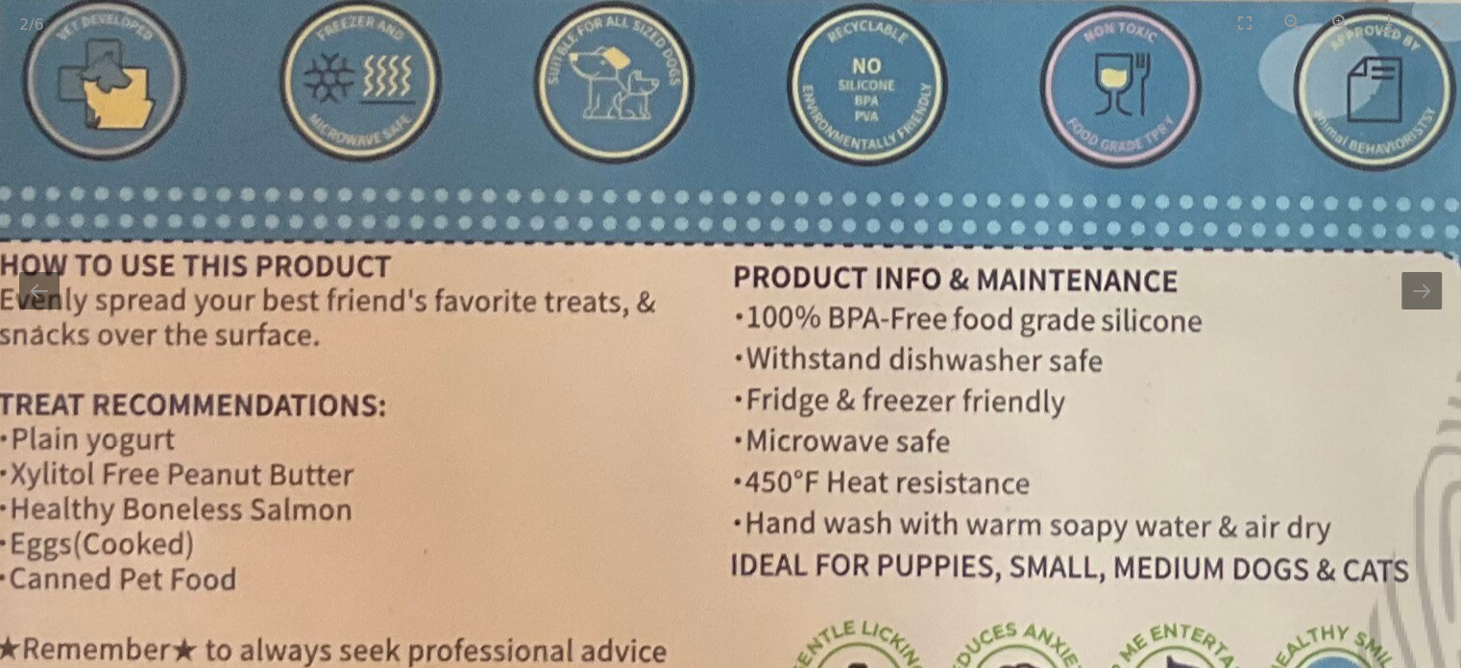
drag, startPoint x: 650, startPoint y: 299, endPoint x: 630, endPoint y: 214, distance: 86.7
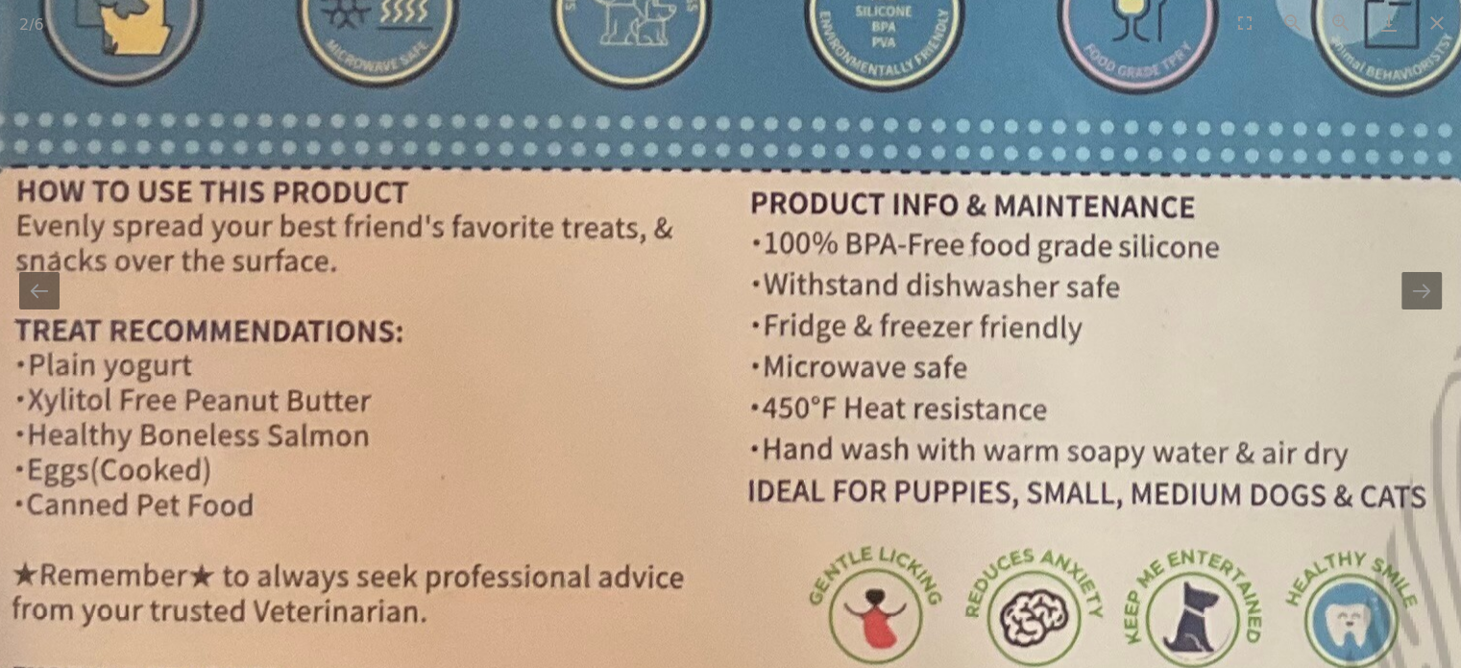
drag, startPoint x: 537, startPoint y: 352, endPoint x: 707, endPoint y: 314, distance: 174.1
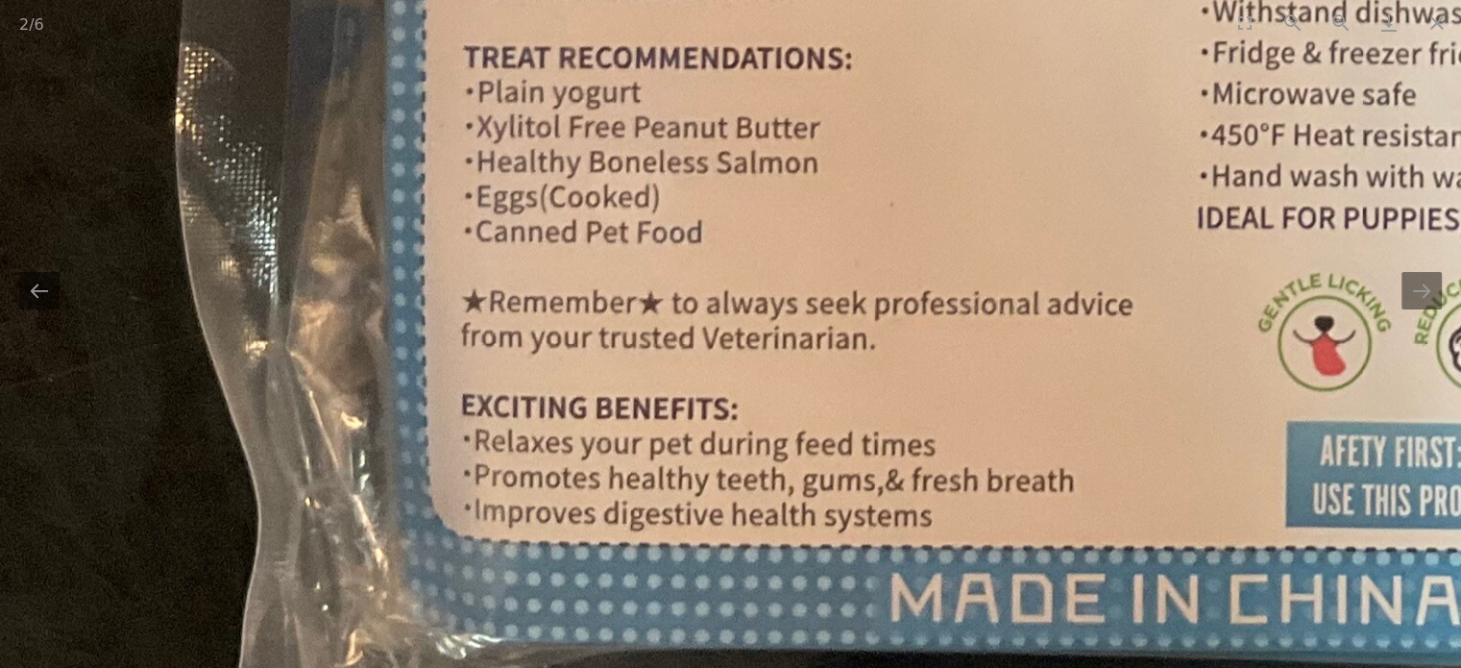
drag, startPoint x: 730, startPoint y: 394, endPoint x: 487, endPoint y: 157, distance: 339.7
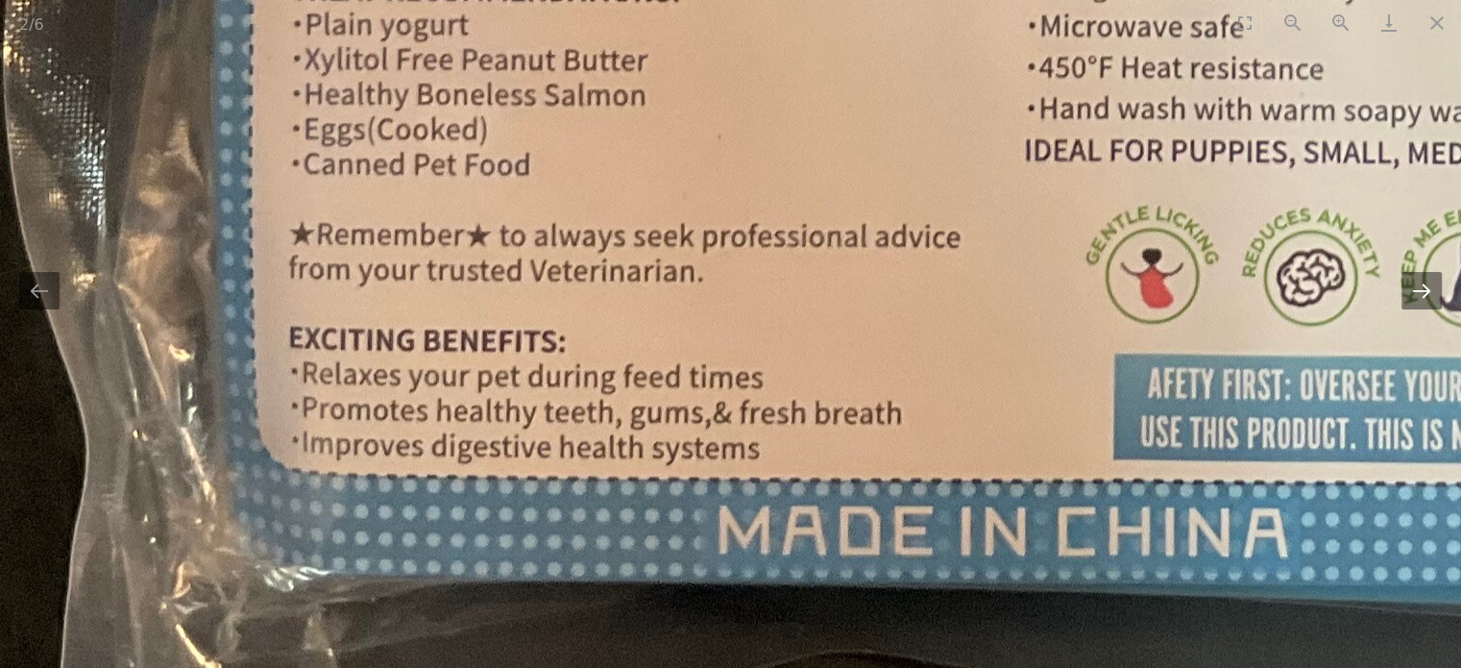
click at [1422, 282] on button "Next slide" at bounding box center [1422, 290] width 40 height 37
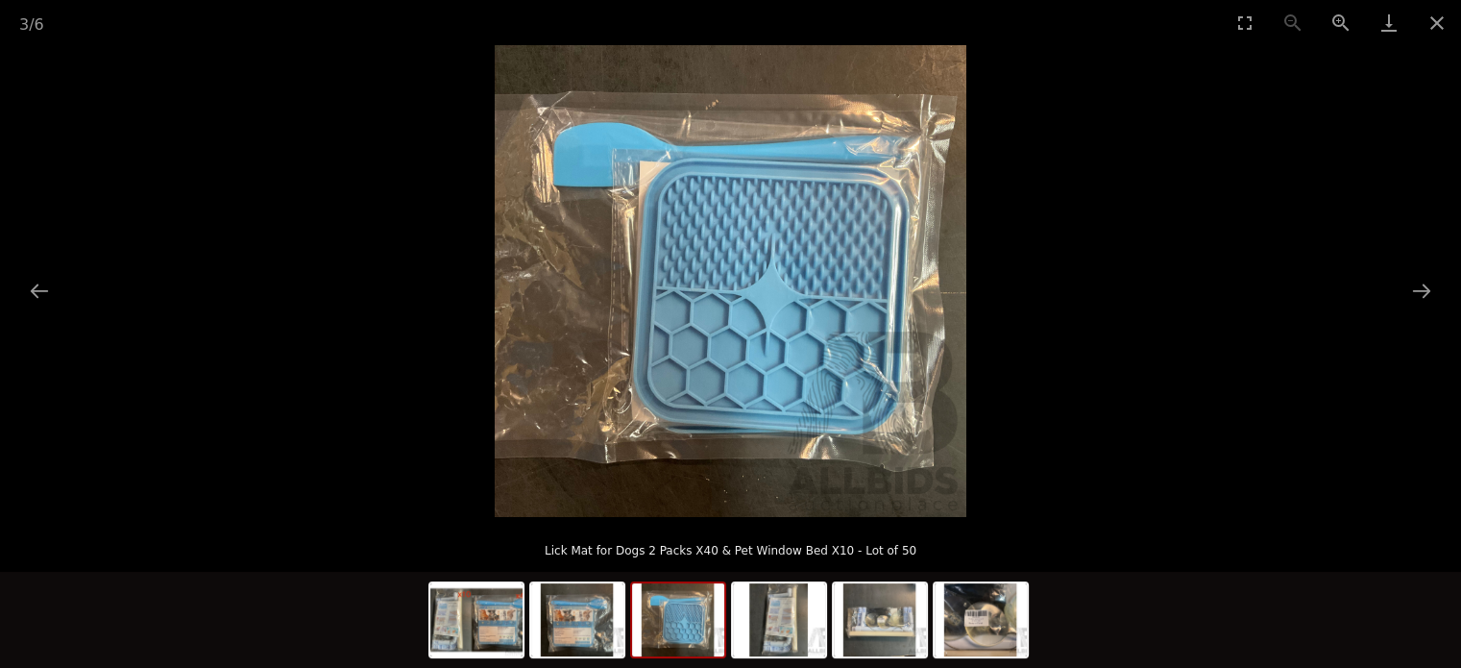
click at [773, 339] on img at bounding box center [731, 281] width 472 height 472
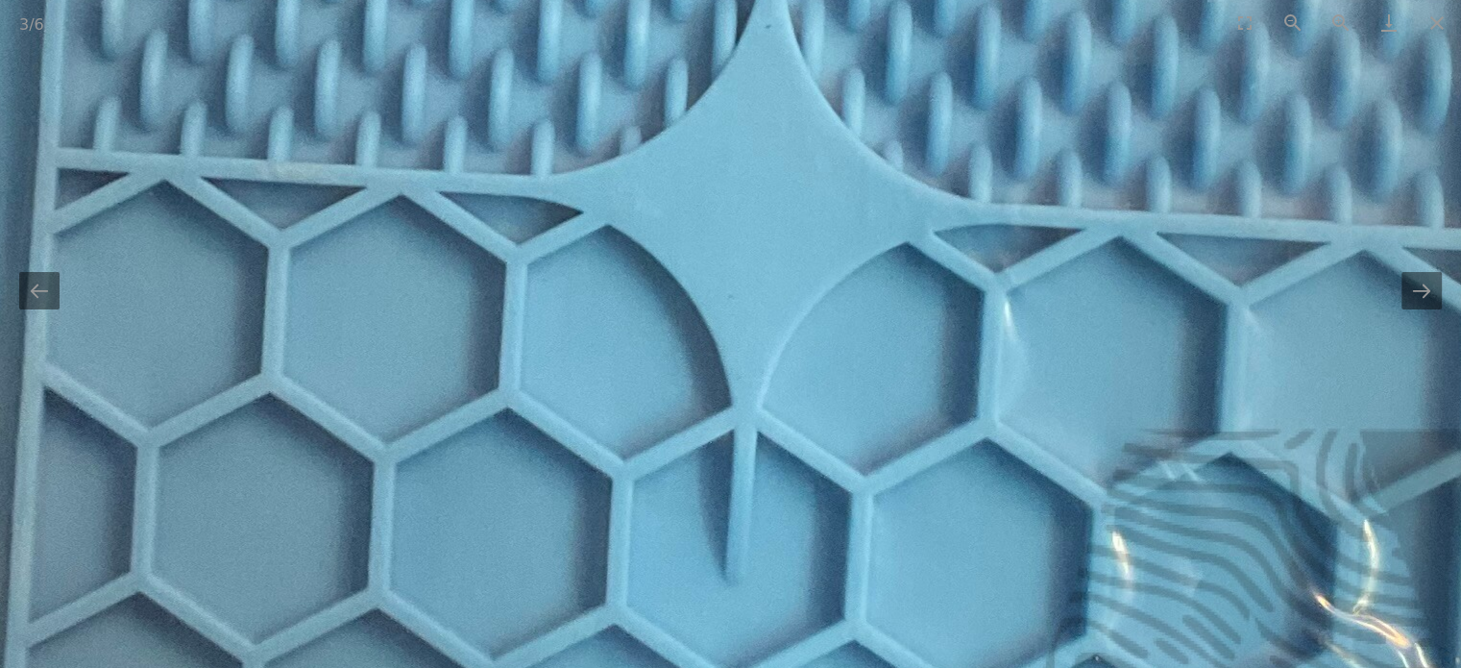
drag, startPoint x: 776, startPoint y: 212, endPoint x: 750, endPoint y: 141, distance: 75.7
click at [750, 135] on img at bounding box center [515, 118] width 2906 height 2906
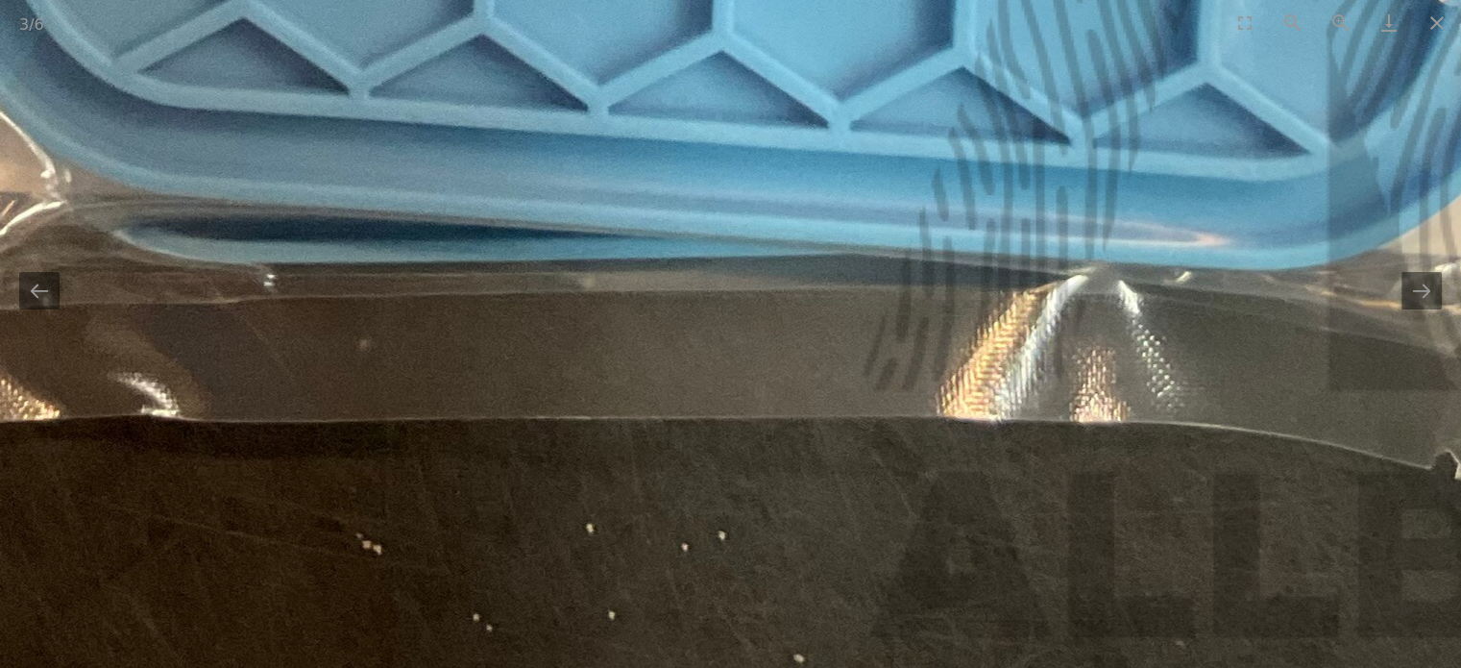
drag, startPoint x: 776, startPoint y: 257, endPoint x: 810, endPoint y: 506, distance: 252.1
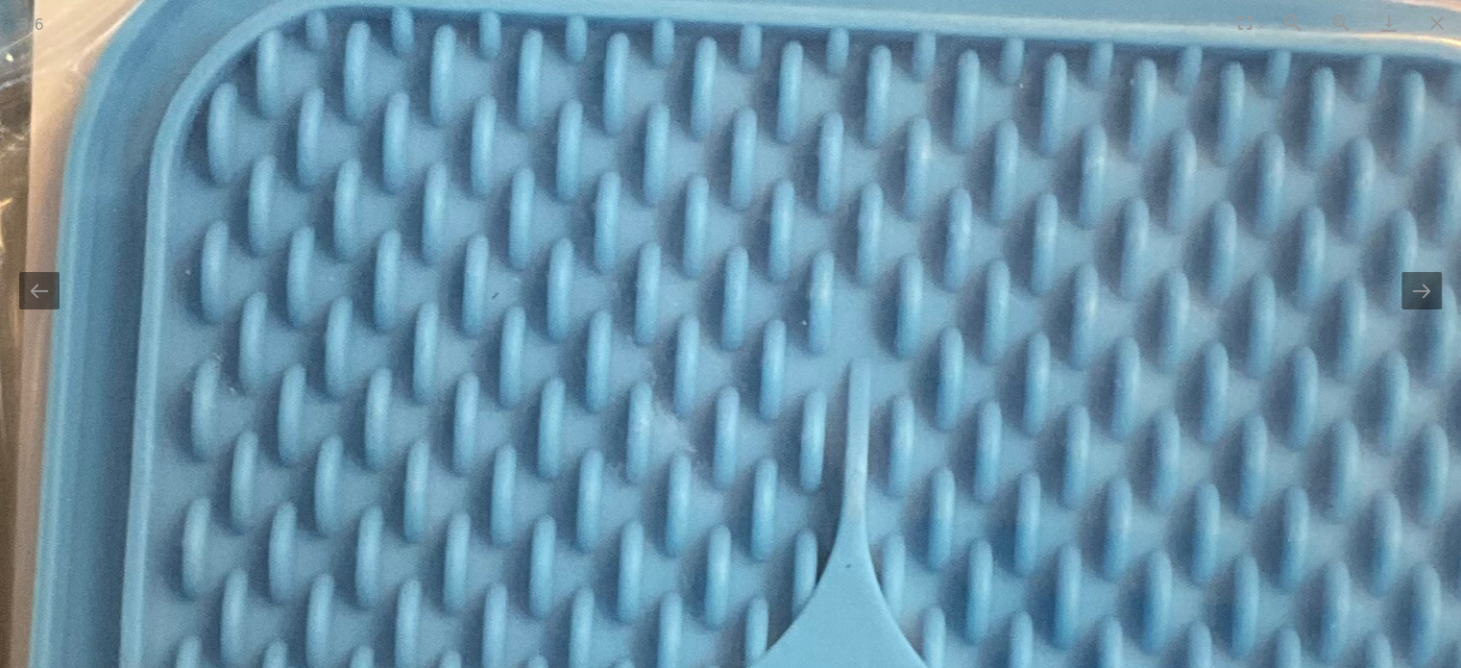
drag, startPoint x: 850, startPoint y: 456, endPoint x: 865, endPoint y: 570, distance: 114.3
click at [866, 569] on img at bounding box center [595, 657] width 2906 height 2906
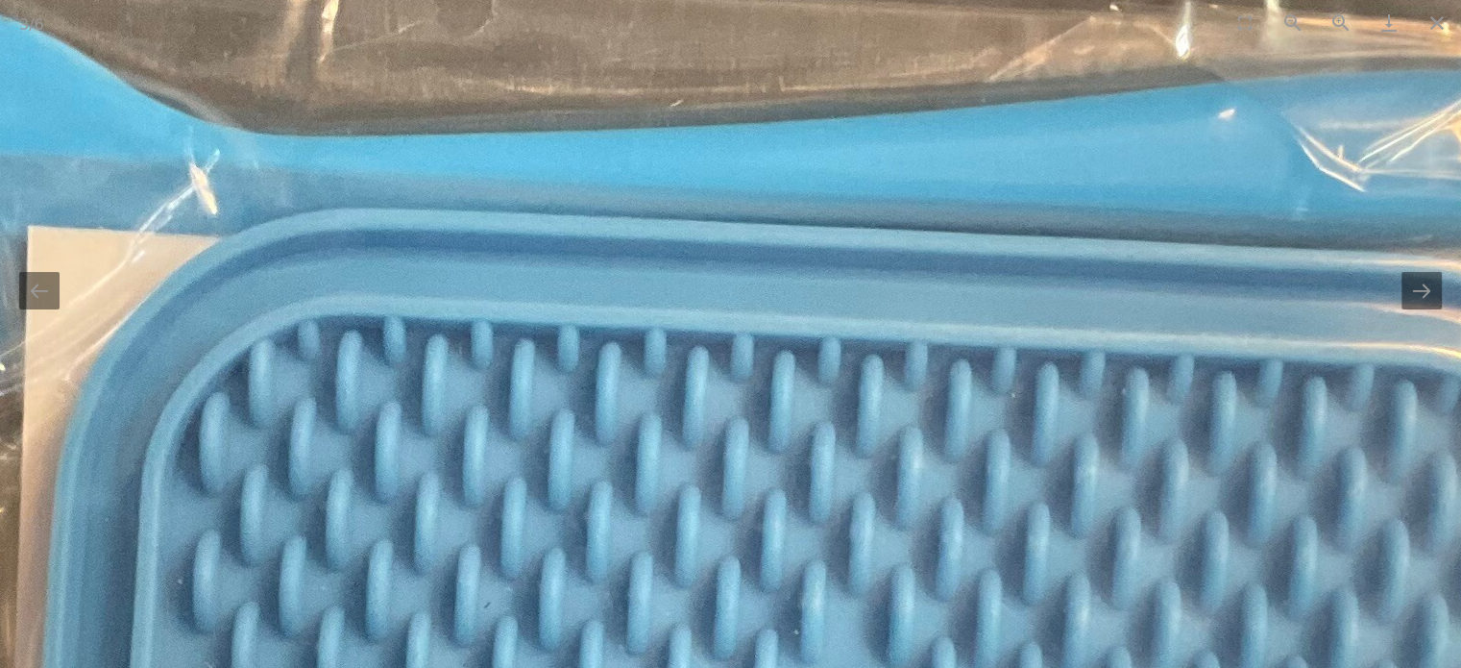
drag, startPoint x: 856, startPoint y: 342, endPoint x: 843, endPoint y: 508, distance: 166.8
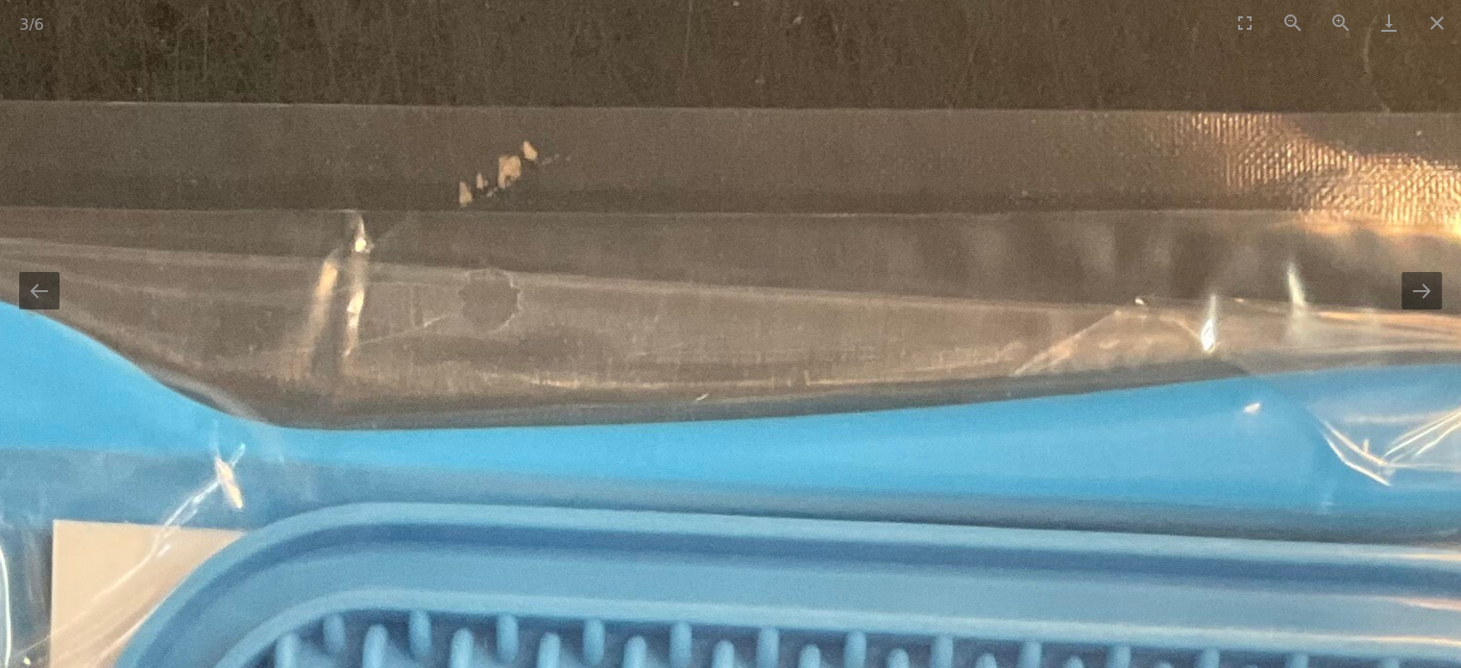
drag, startPoint x: 792, startPoint y: 440, endPoint x: 1062, endPoint y: 412, distance: 271.4
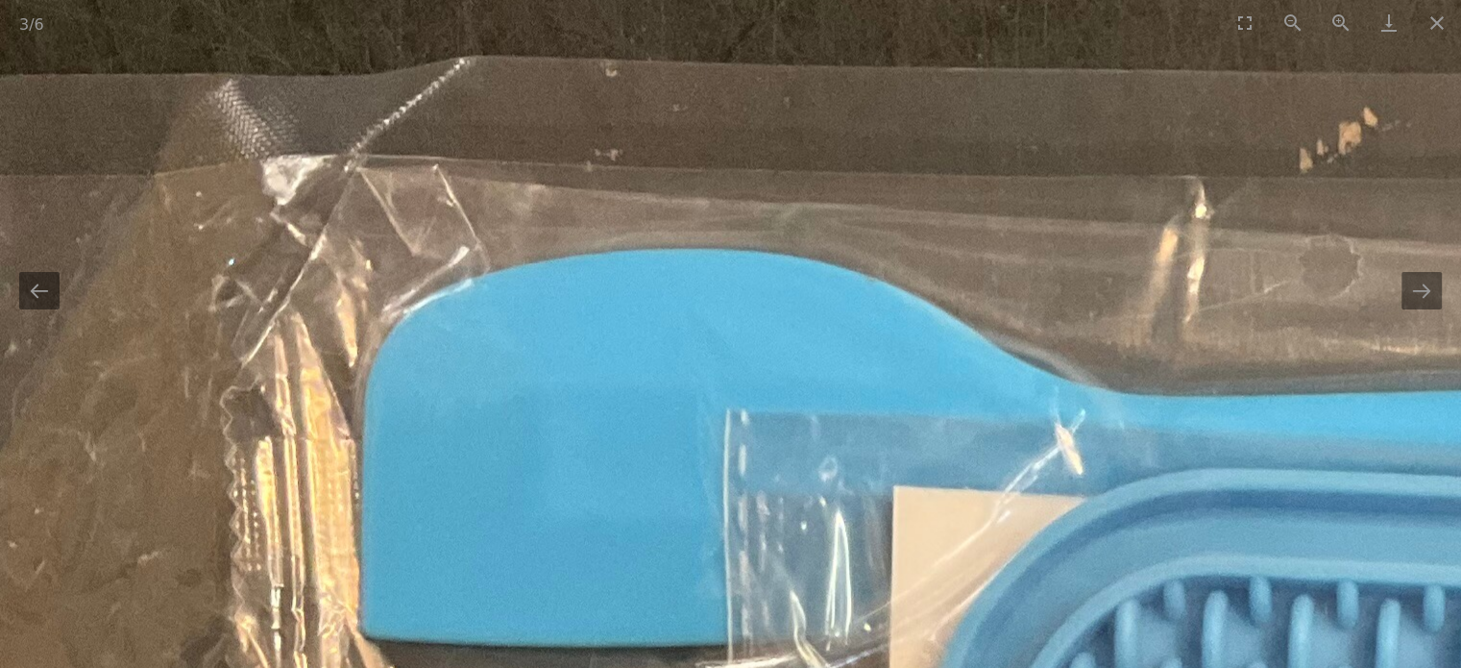
drag, startPoint x: 779, startPoint y: 380, endPoint x: 608, endPoint y: 361, distance: 172.1
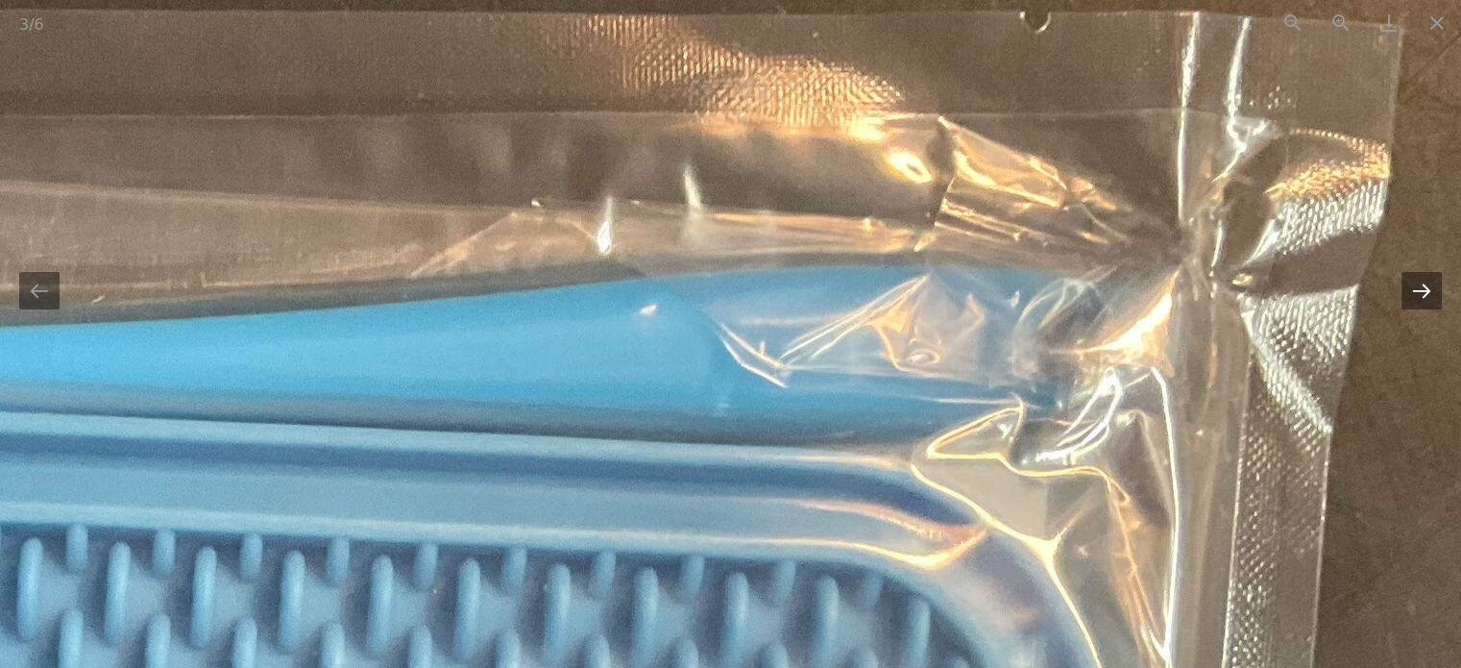
click at [1418, 290] on button "Next slide" at bounding box center [1422, 290] width 40 height 37
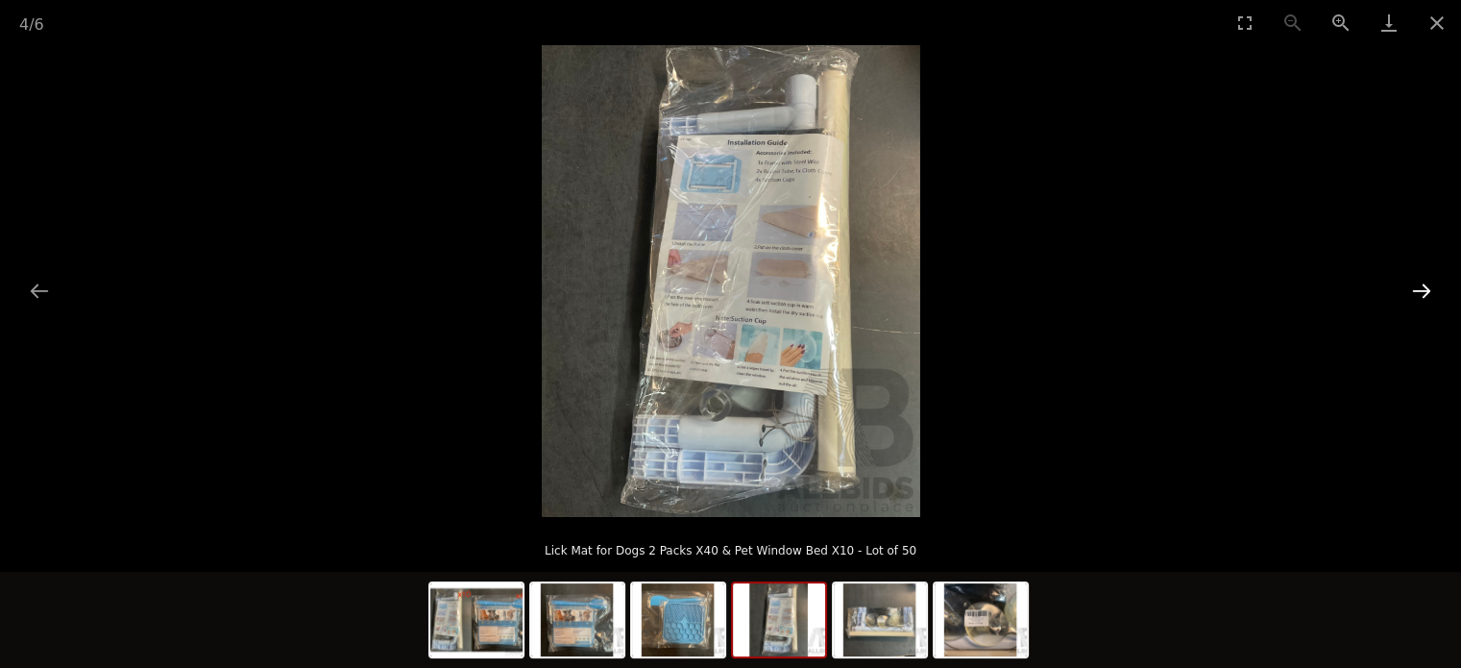
click at [1418, 290] on button "Next slide" at bounding box center [1422, 290] width 40 height 37
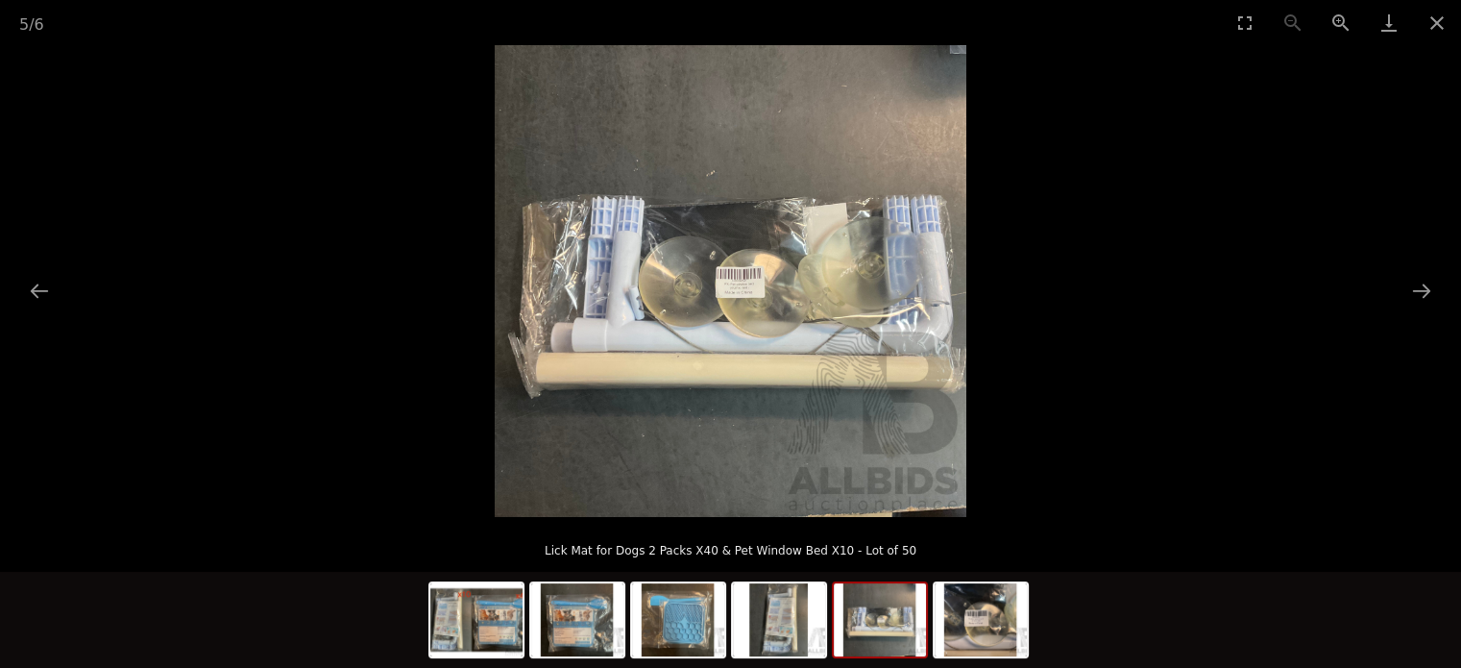
click at [754, 301] on img at bounding box center [731, 281] width 472 height 472
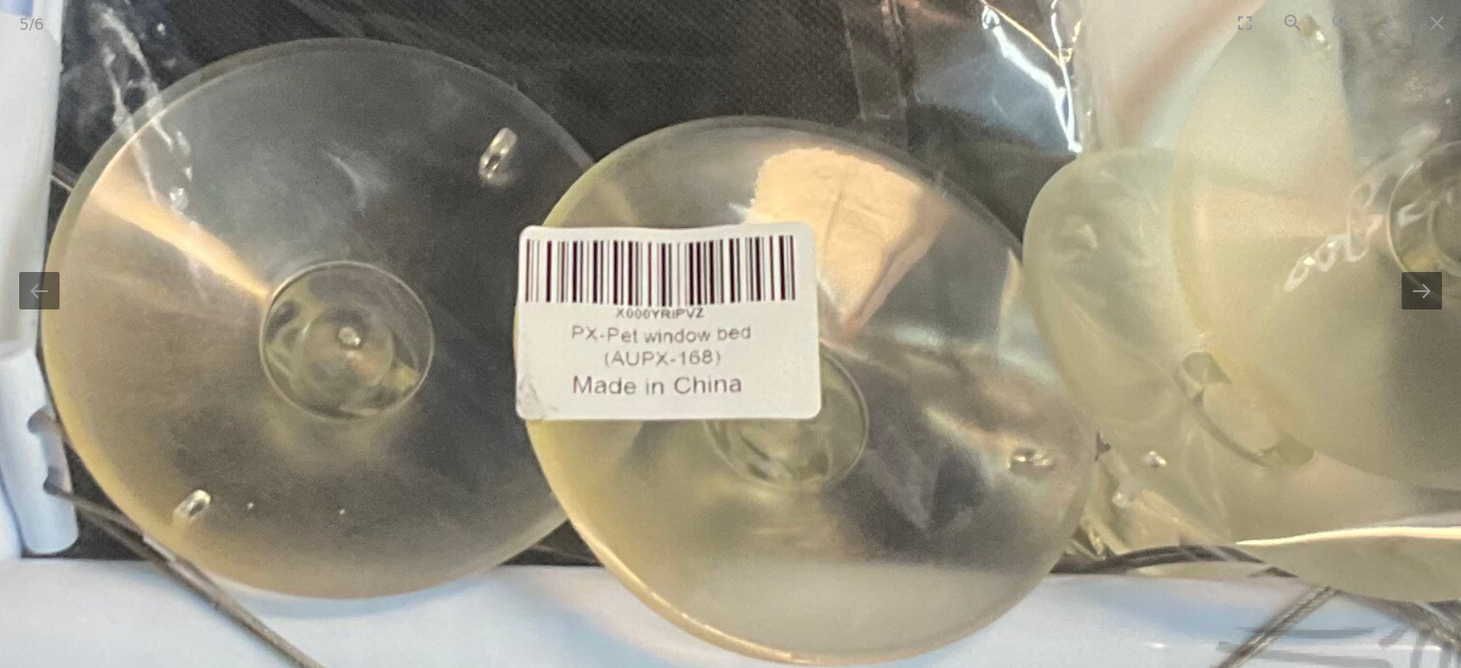
drag, startPoint x: 805, startPoint y: 307, endPoint x: 887, endPoint y: 308, distance: 81.7
click at [877, 308] on img at bounding box center [609, 316] width 2906 height 2906
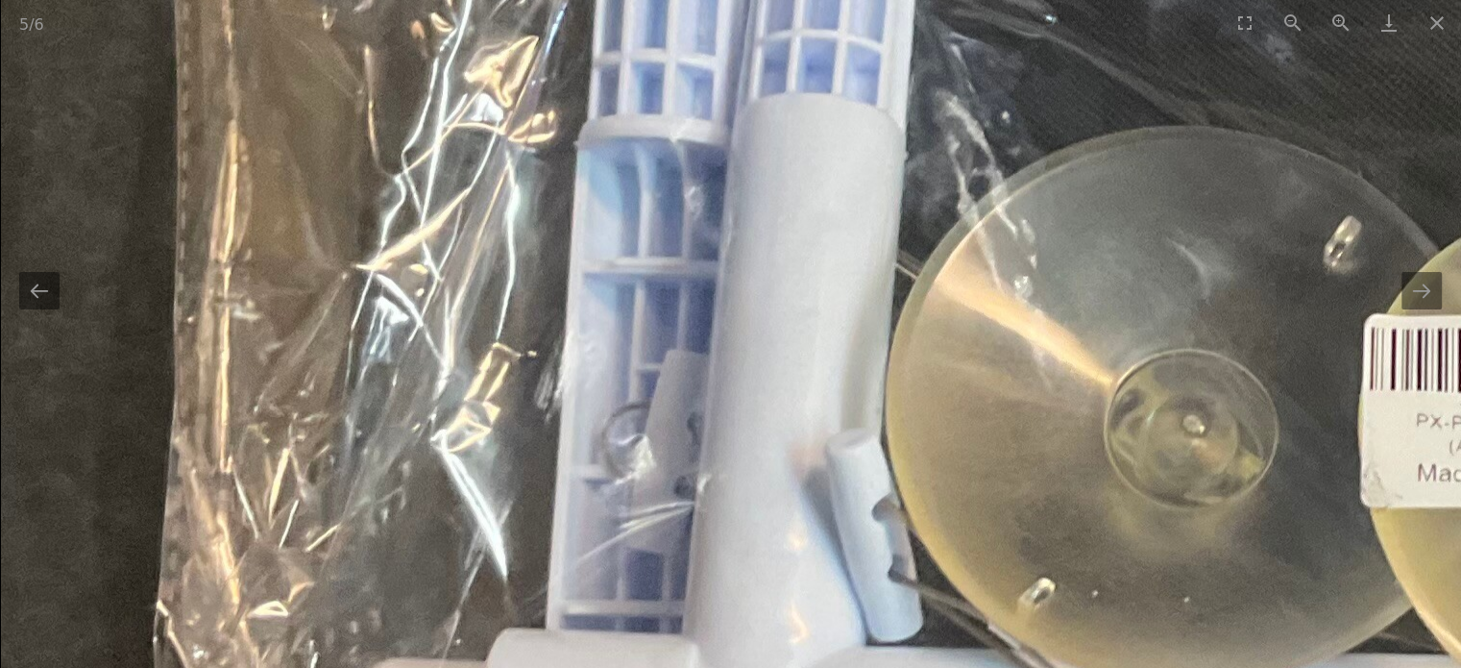
drag, startPoint x: 818, startPoint y: 173, endPoint x: 815, endPoint y: 418, distance: 245.0
click at [816, 418] on img at bounding box center [1454, 405] width 2906 height 2906
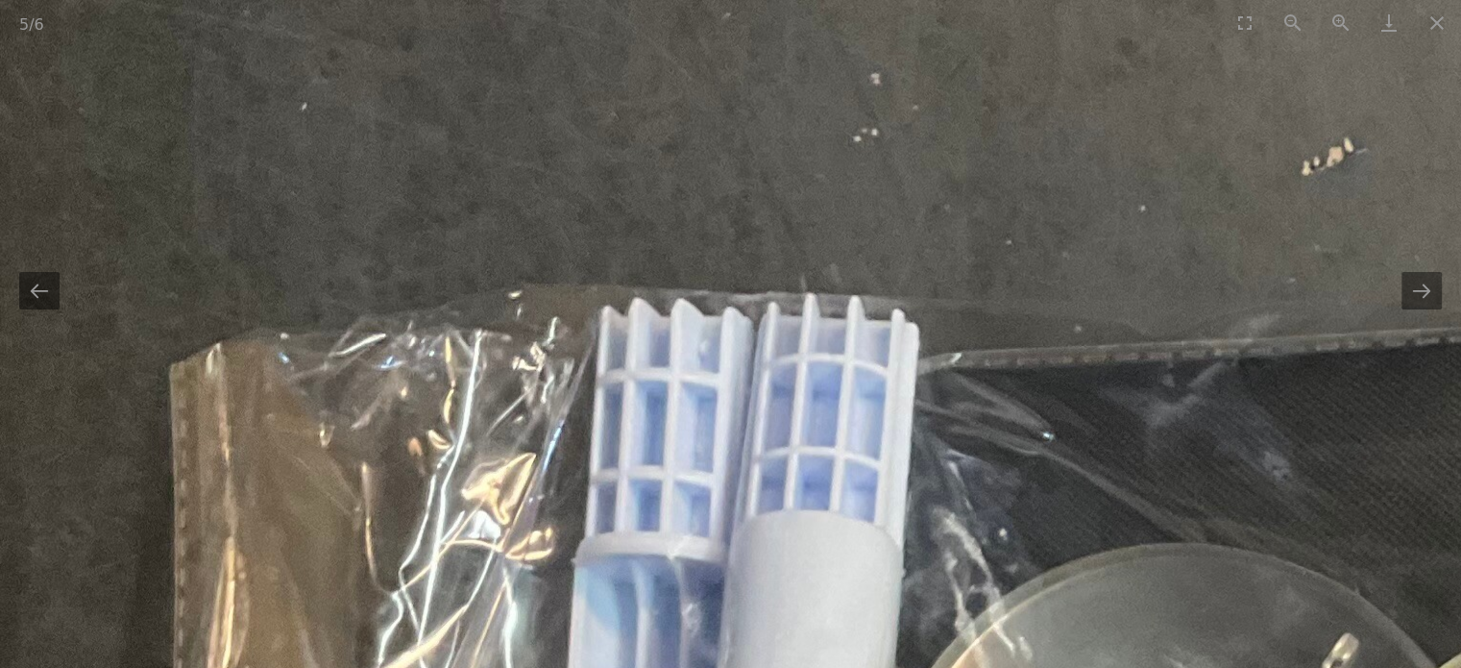
drag, startPoint x: 814, startPoint y: 418, endPoint x: 809, endPoint y: 214, distance: 203.8
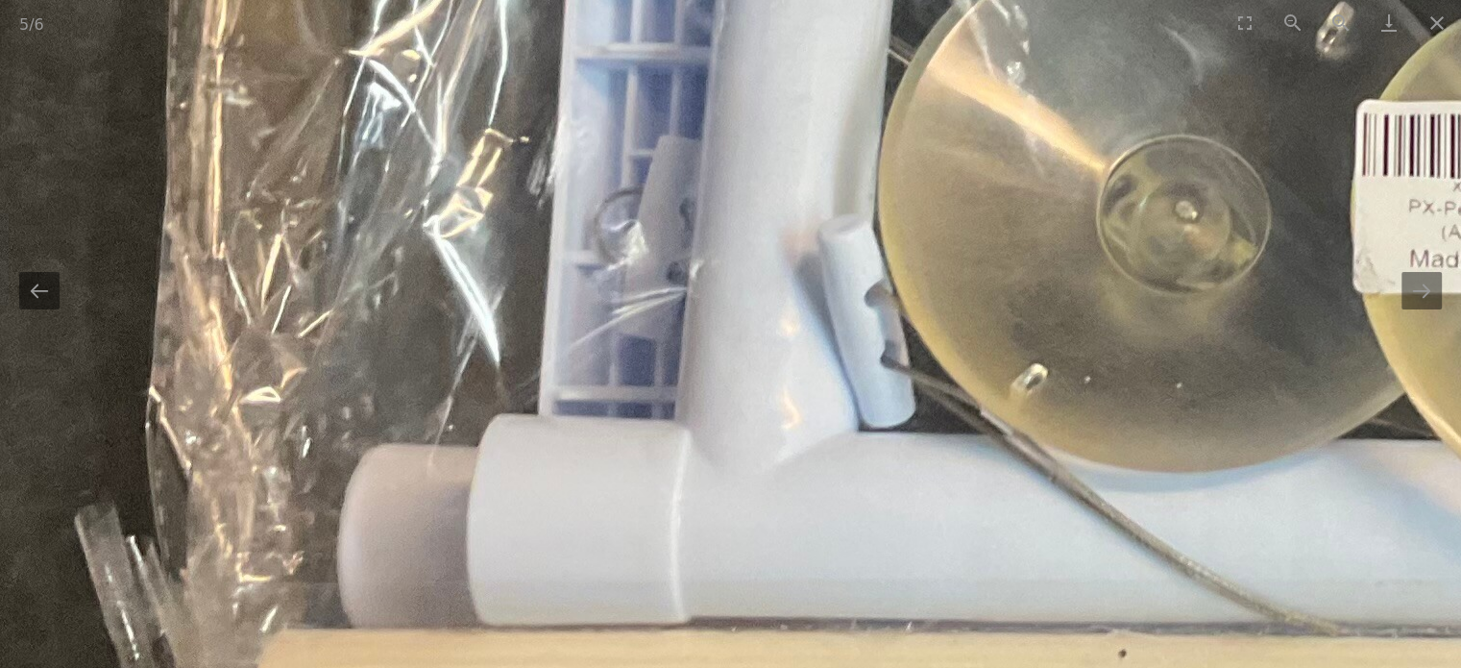
click at [751, 172] on img at bounding box center [1446, 190] width 2906 height 2906
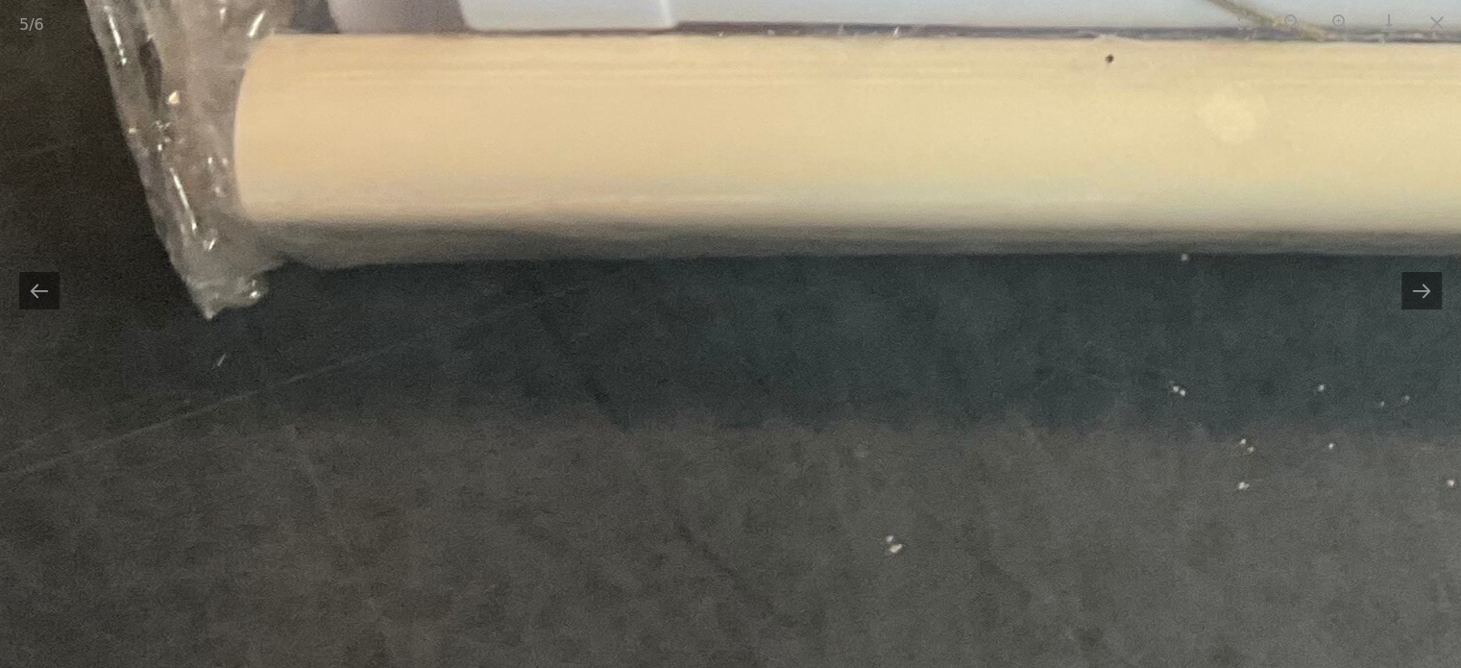
drag, startPoint x: 938, startPoint y: 207, endPoint x: 297, endPoint y: 305, distance: 648.3
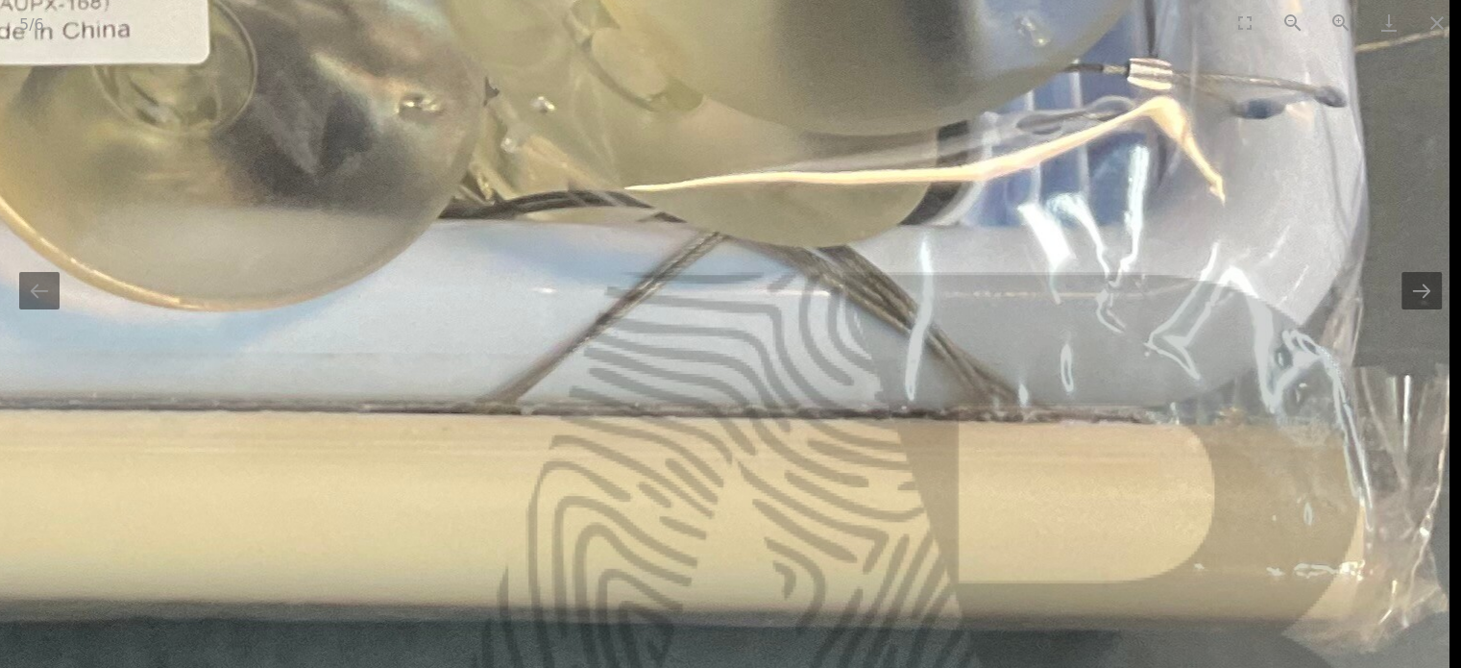
drag, startPoint x: 507, startPoint y: 356, endPoint x: 477, endPoint y: 411, distance: 62.8
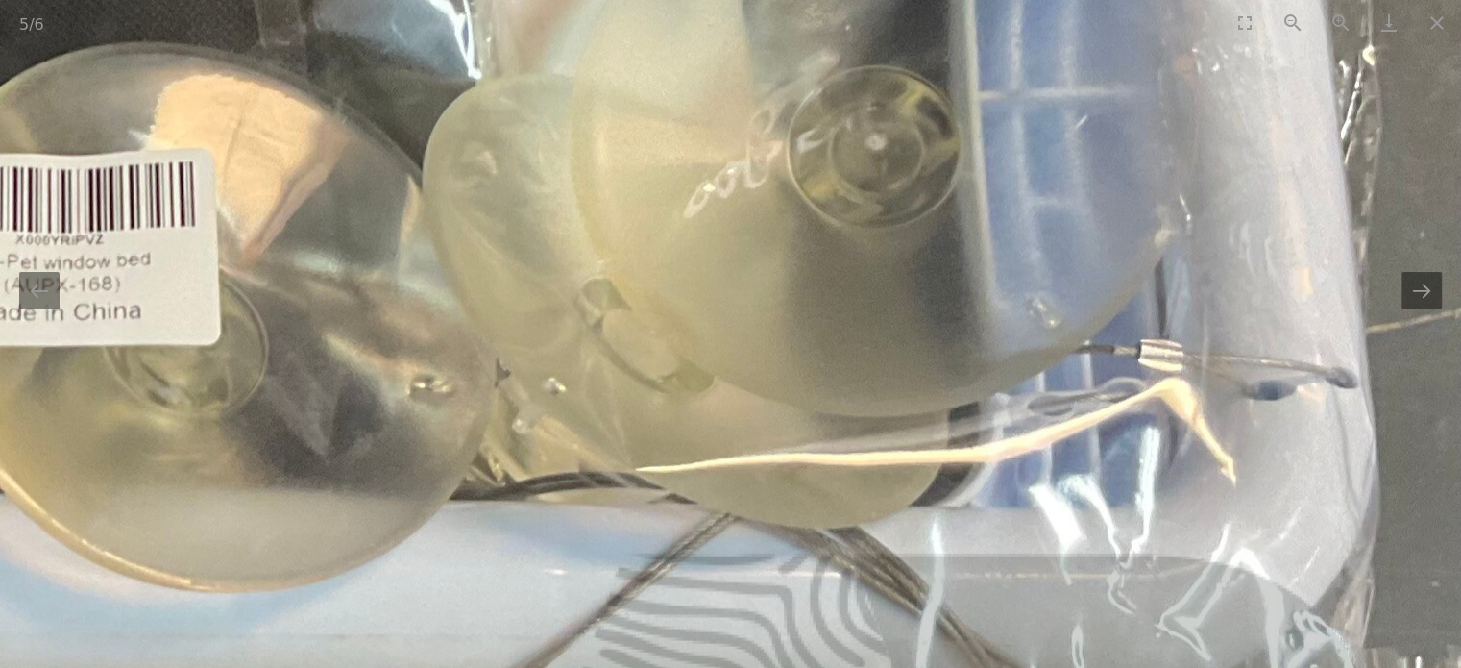
drag, startPoint x: 596, startPoint y: 253, endPoint x: 559, endPoint y: 447, distance: 197.5
click at [562, 441] on img at bounding box center [9, 243] width 2906 height 2906
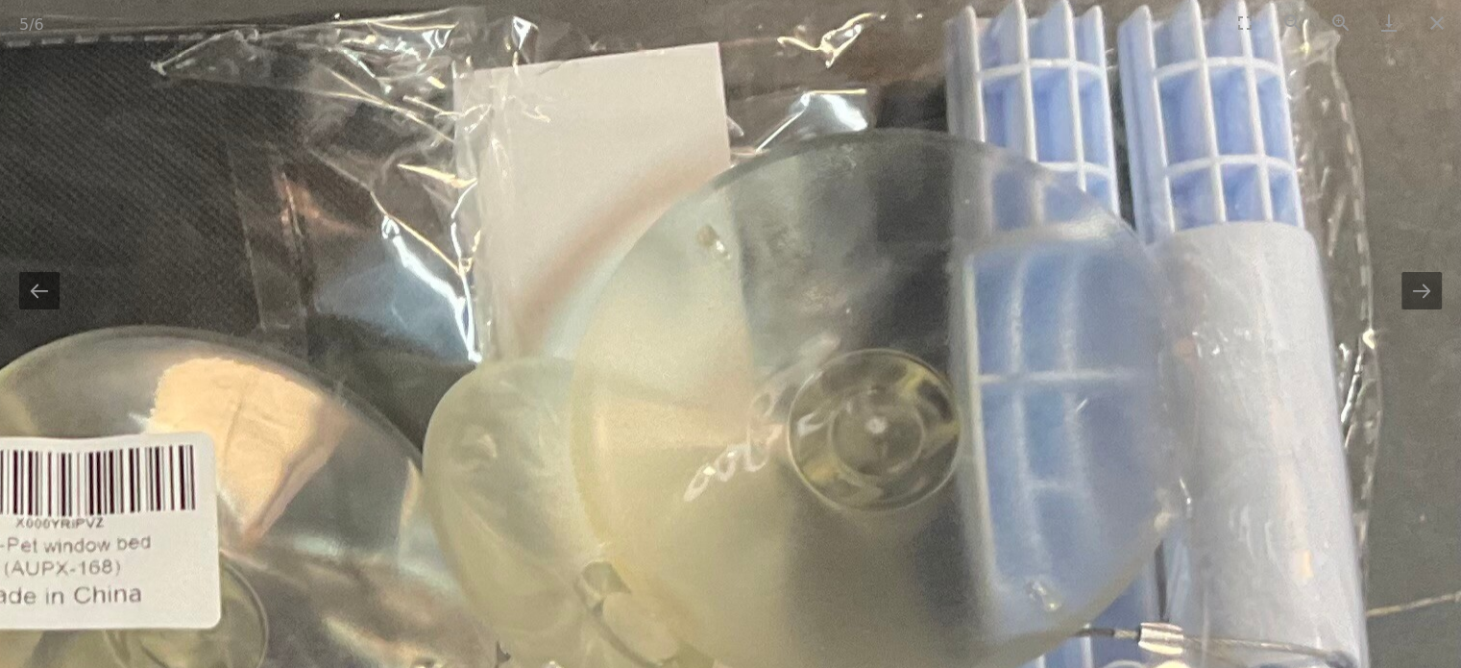
drag, startPoint x: 592, startPoint y: 277, endPoint x: 594, endPoint y: 466, distance: 189.3
click at [594, 466] on img at bounding box center [9, 526] width 2906 height 2906
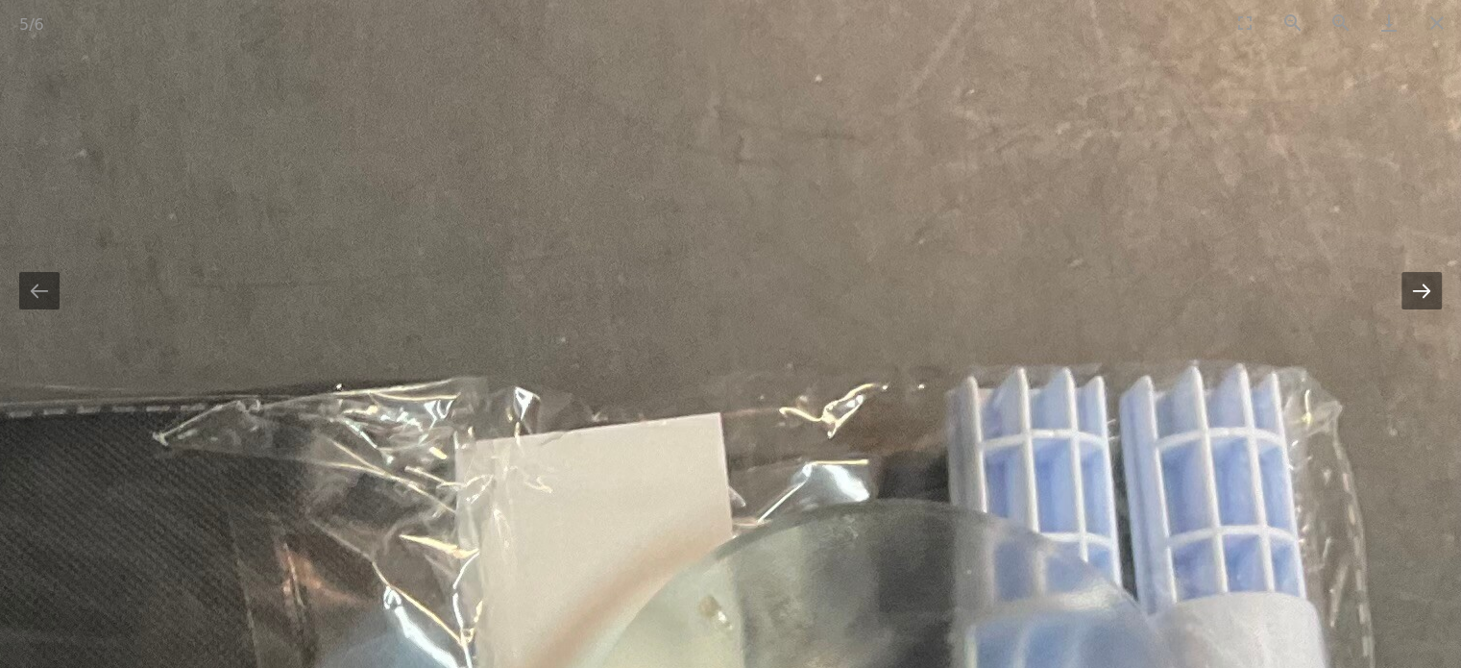
click at [1428, 284] on button "Next slide" at bounding box center [1422, 290] width 40 height 37
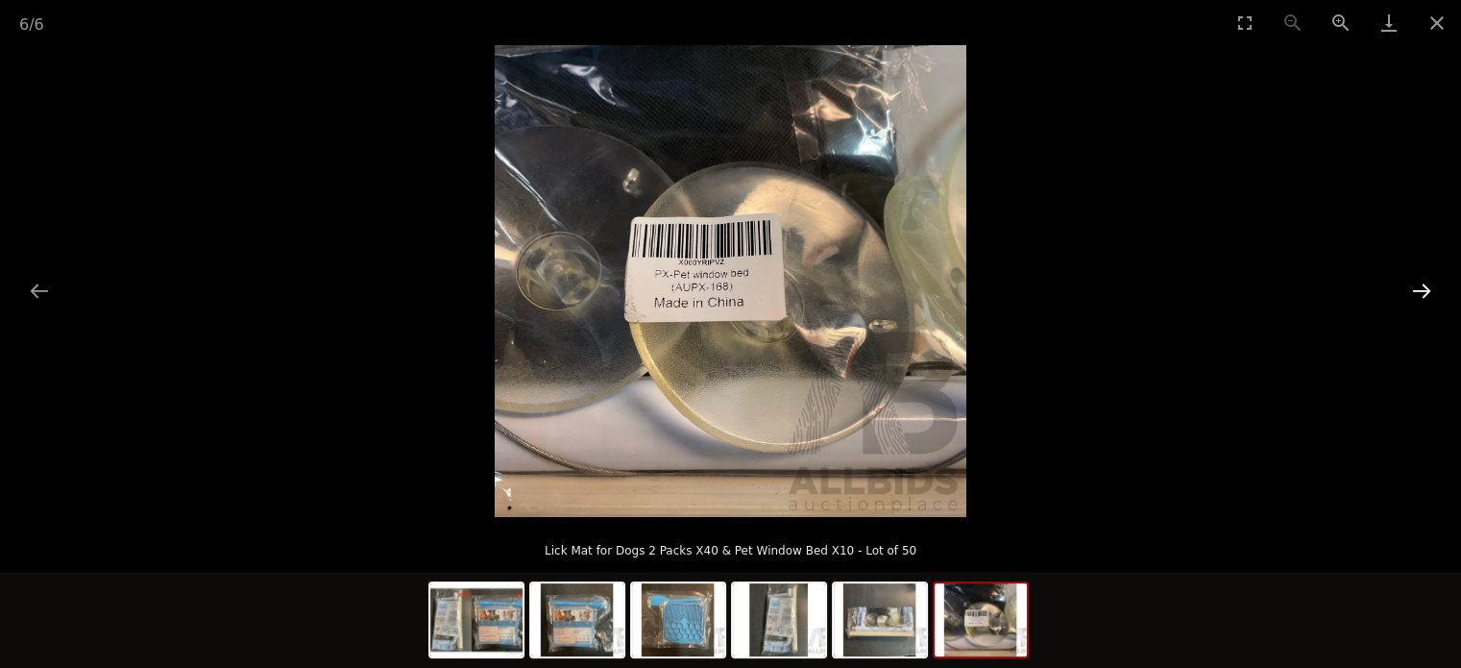
click at [1426, 286] on button "Next slide" at bounding box center [1422, 290] width 40 height 37
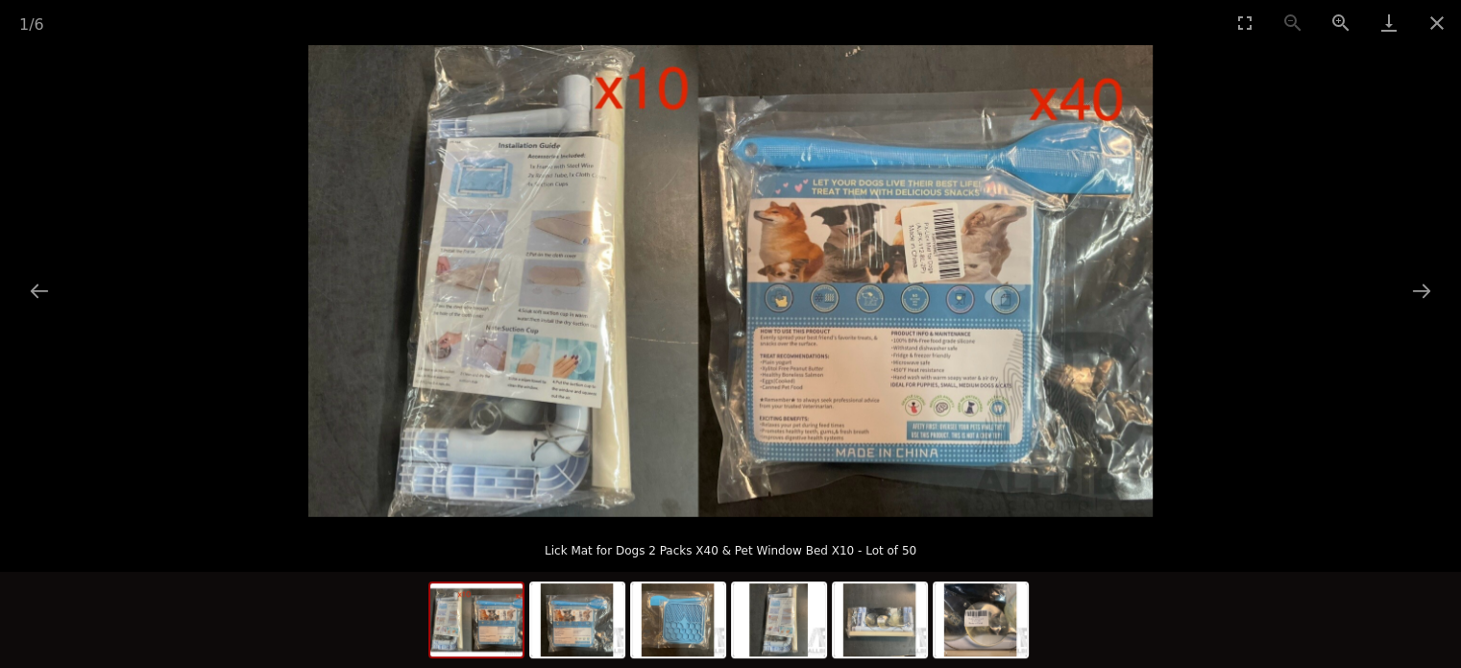
click at [515, 368] on img at bounding box center [730, 281] width 845 height 472
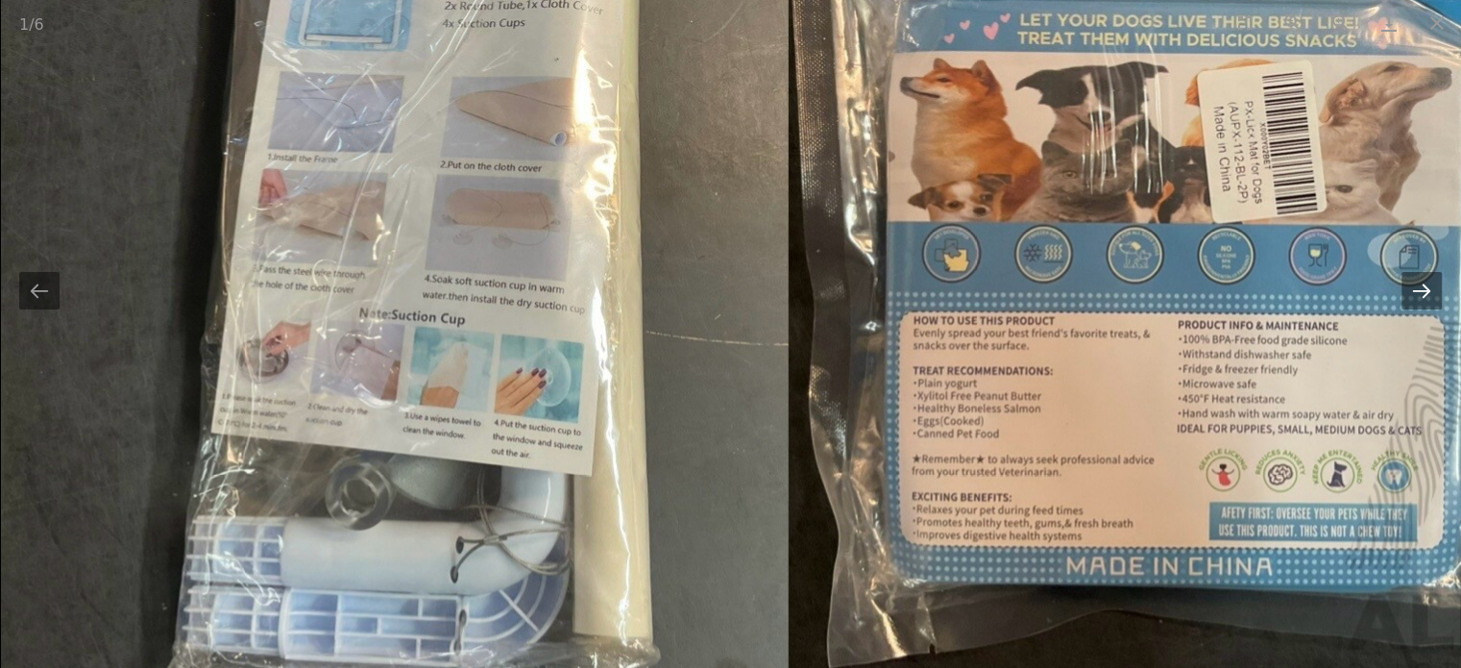
click at [1426, 290] on button "Next slide" at bounding box center [1422, 290] width 40 height 37
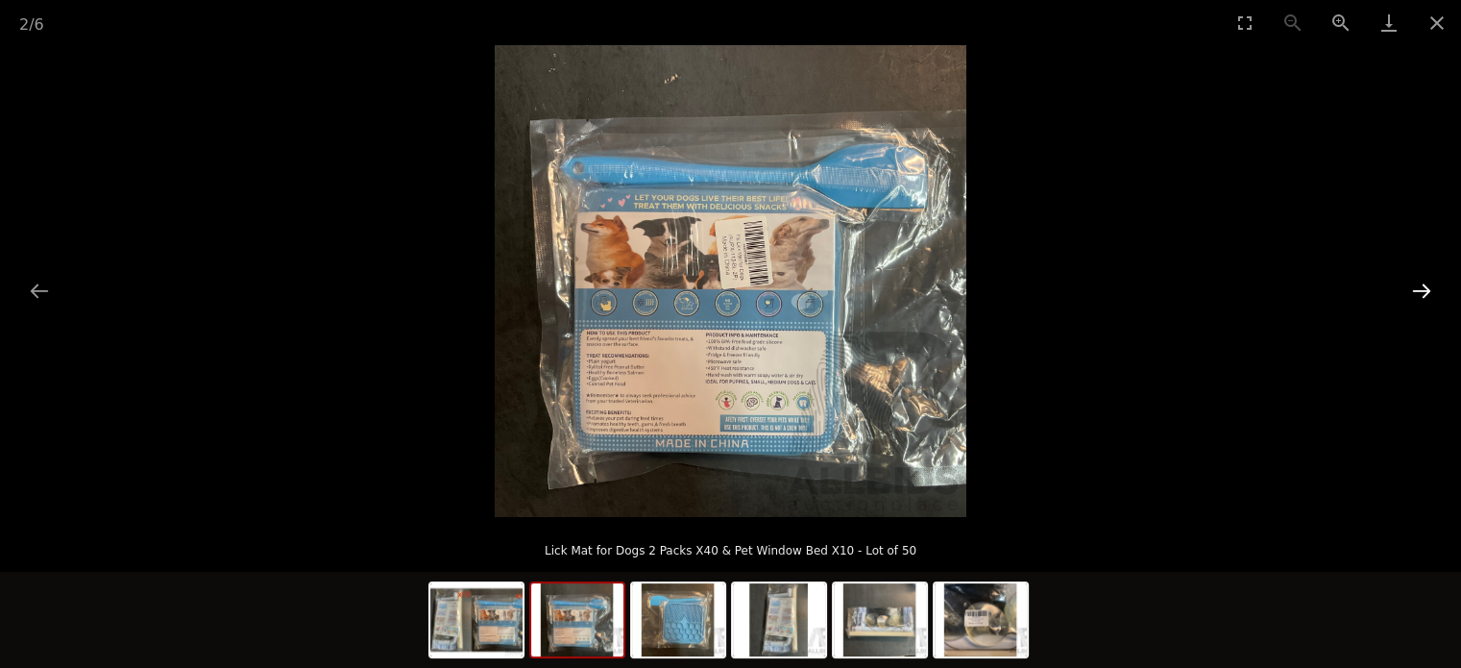
click at [1426, 290] on button "Next slide" at bounding box center [1422, 290] width 40 height 37
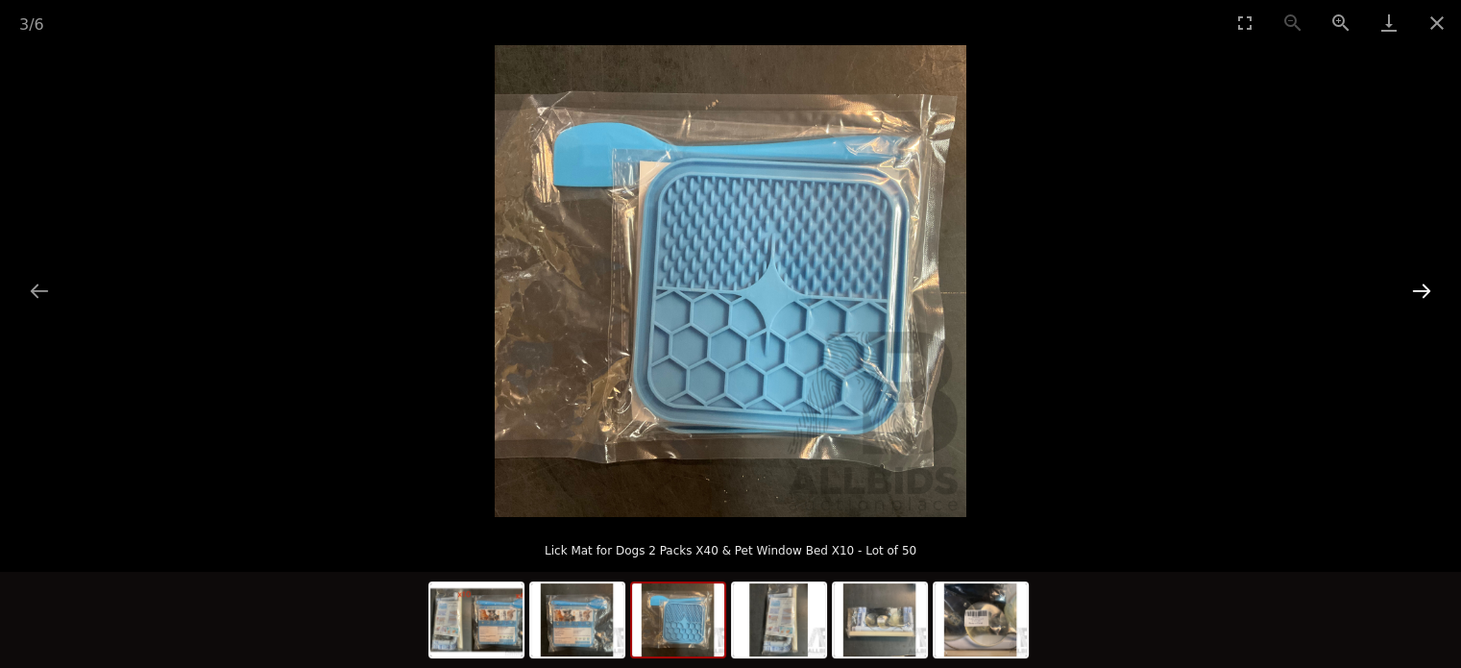
click at [1426, 290] on button "Next slide" at bounding box center [1422, 290] width 40 height 37
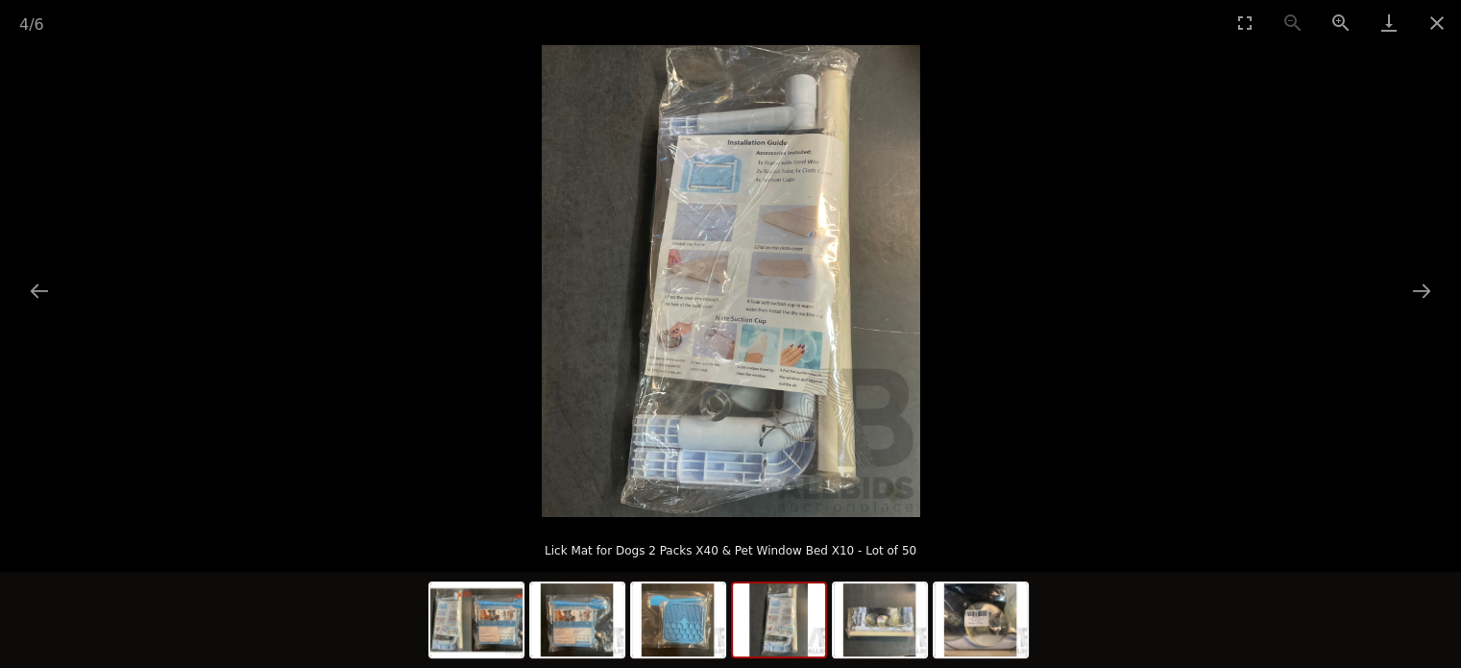
click at [757, 295] on img at bounding box center [731, 281] width 379 height 472
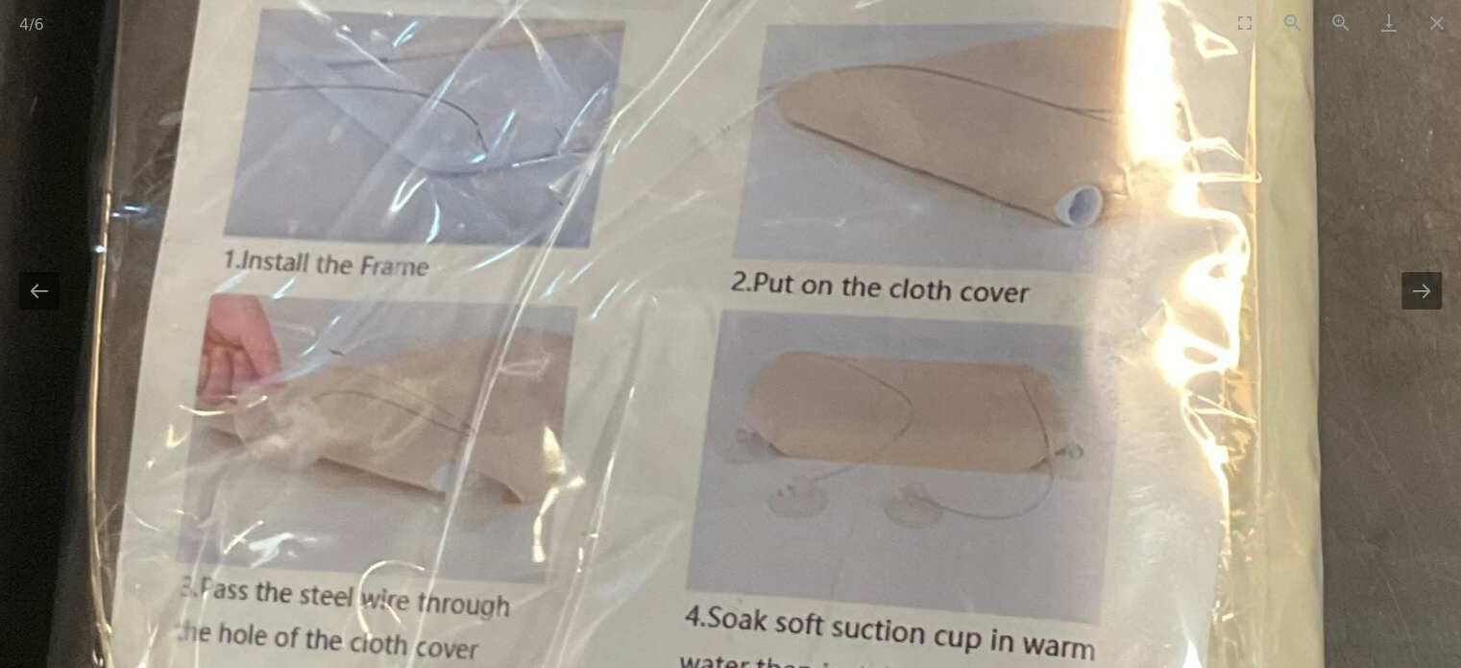
drag, startPoint x: 688, startPoint y: 230, endPoint x: 664, endPoint y: 433, distance: 205.1
click at [665, 435] on img at bounding box center [588, 492] width 2328 height 2904
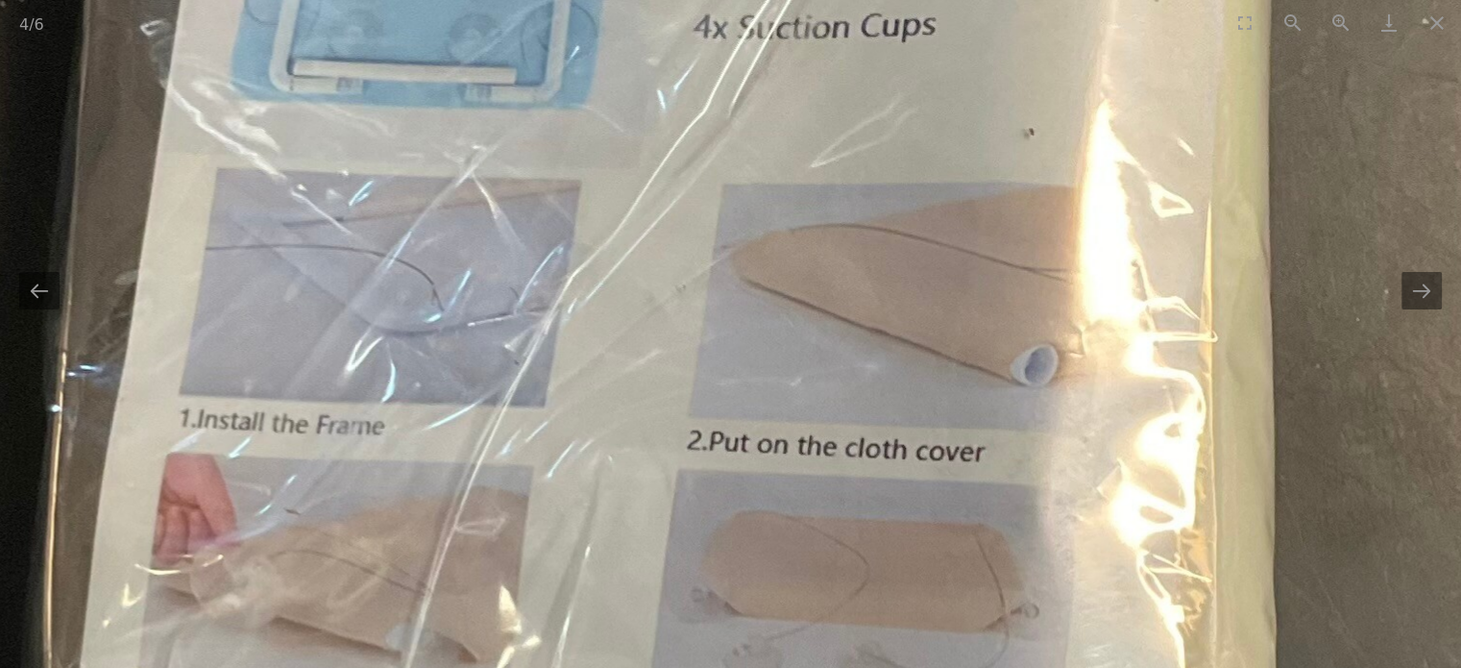
drag, startPoint x: 703, startPoint y: 249, endPoint x: 703, endPoint y: 155, distance: 94.2
click at [707, 160] on img at bounding box center [543, 652] width 2328 height 2904
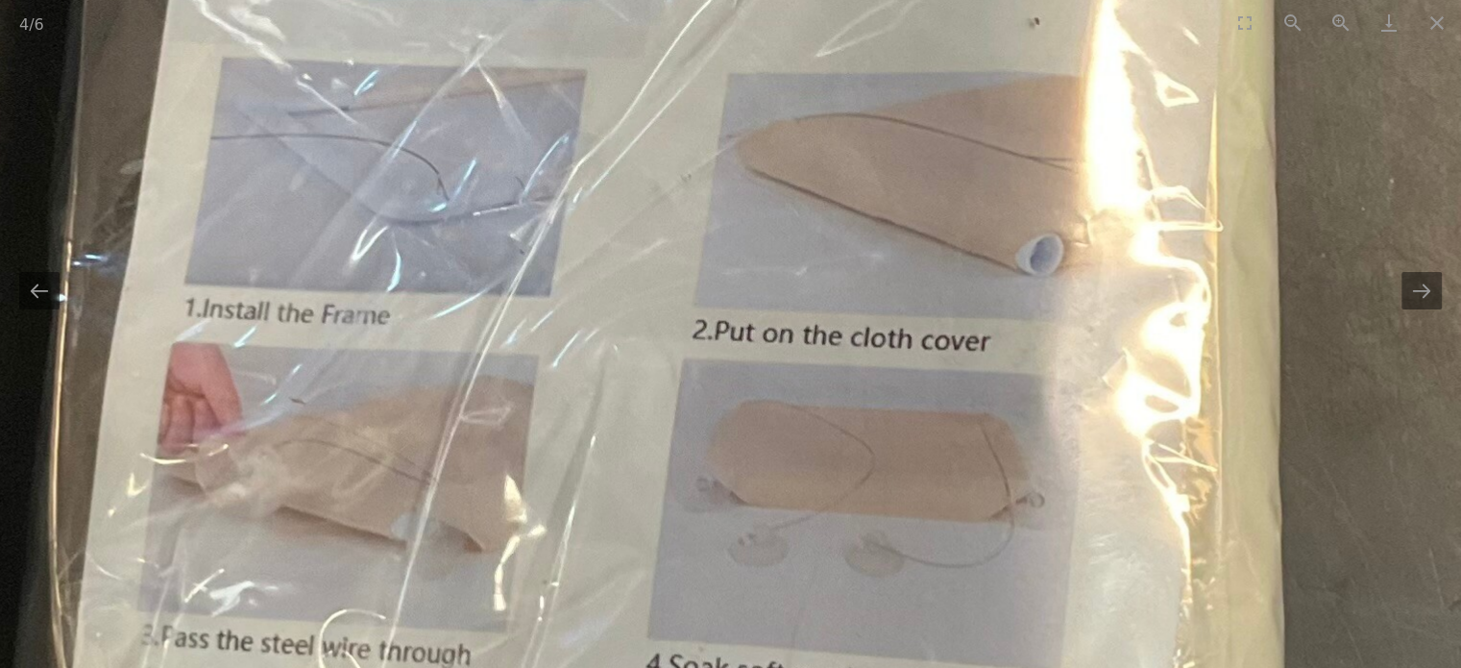
drag, startPoint x: 707, startPoint y: 208, endPoint x: 730, endPoint y: 116, distance: 94.1
click at [730, 116] on img at bounding box center [548, 540] width 2328 height 2904
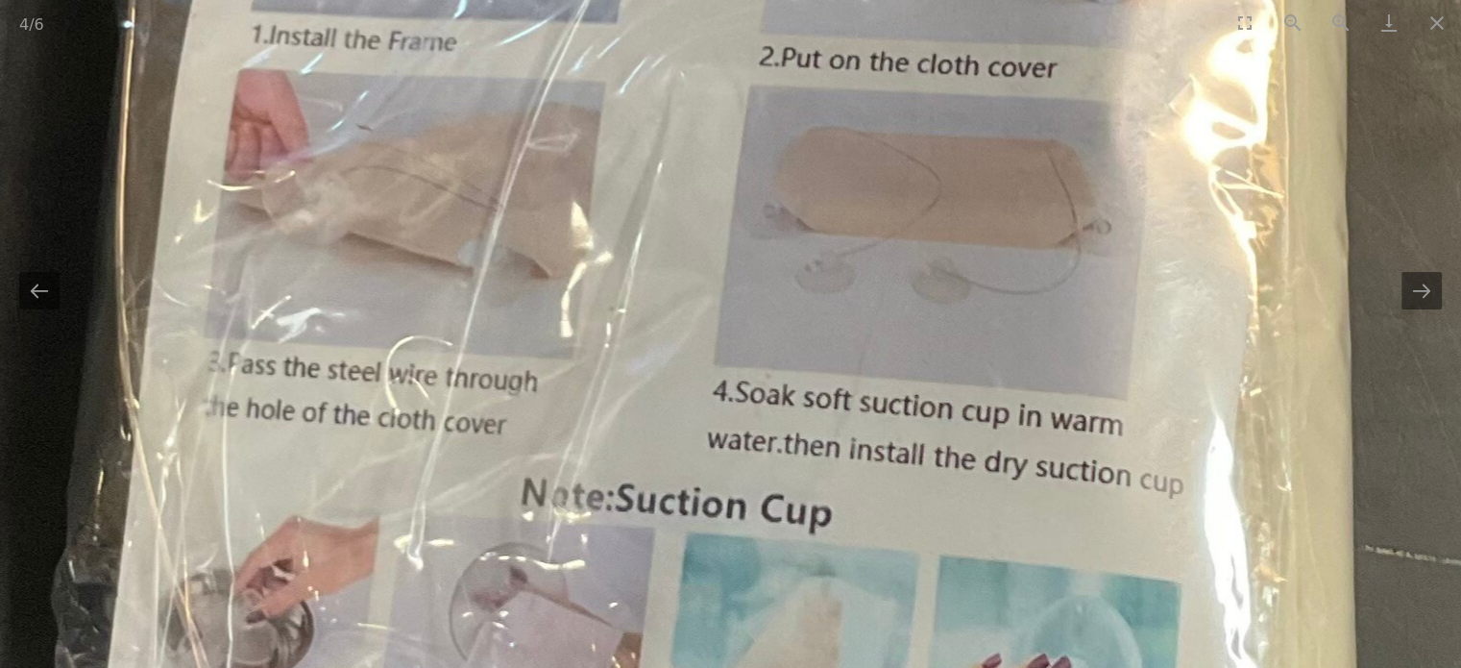
drag, startPoint x: 684, startPoint y: 228, endPoint x: 689, endPoint y: 195, distance: 33.0
click at [689, 195] on img at bounding box center [615, 267] width 2328 height 2904
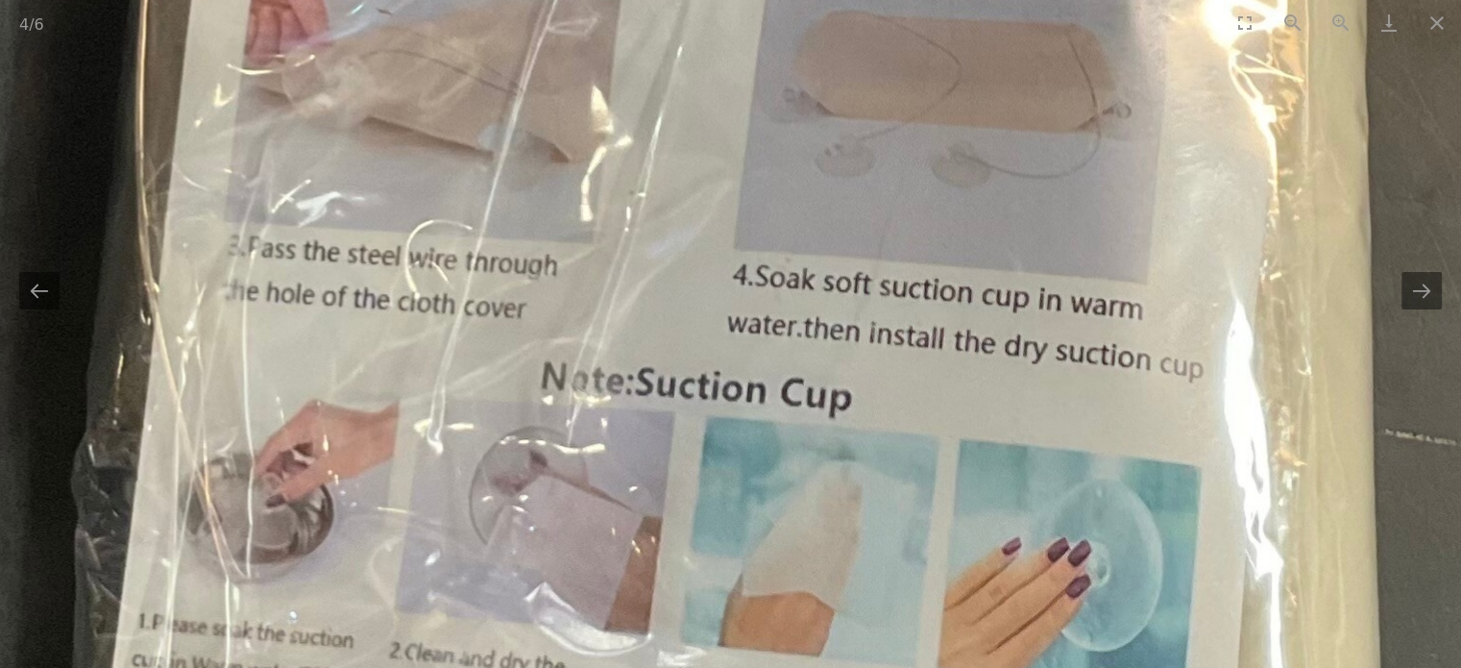
drag, startPoint x: 682, startPoint y: 231, endPoint x: 705, endPoint y: 108, distance: 125.1
click at [705, 109] on img at bounding box center [636, 151] width 2328 height 2904
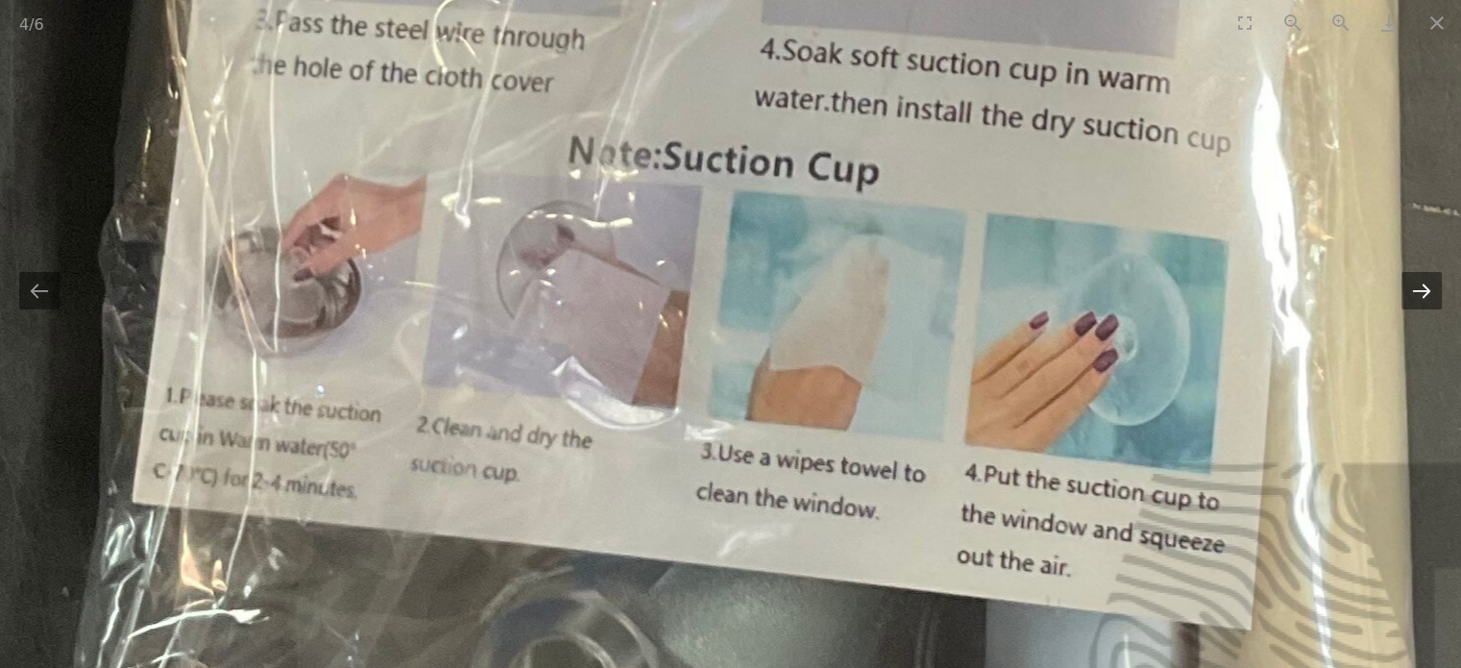
click at [1430, 291] on button "Next slide" at bounding box center [1422, 290] width 40 height 37
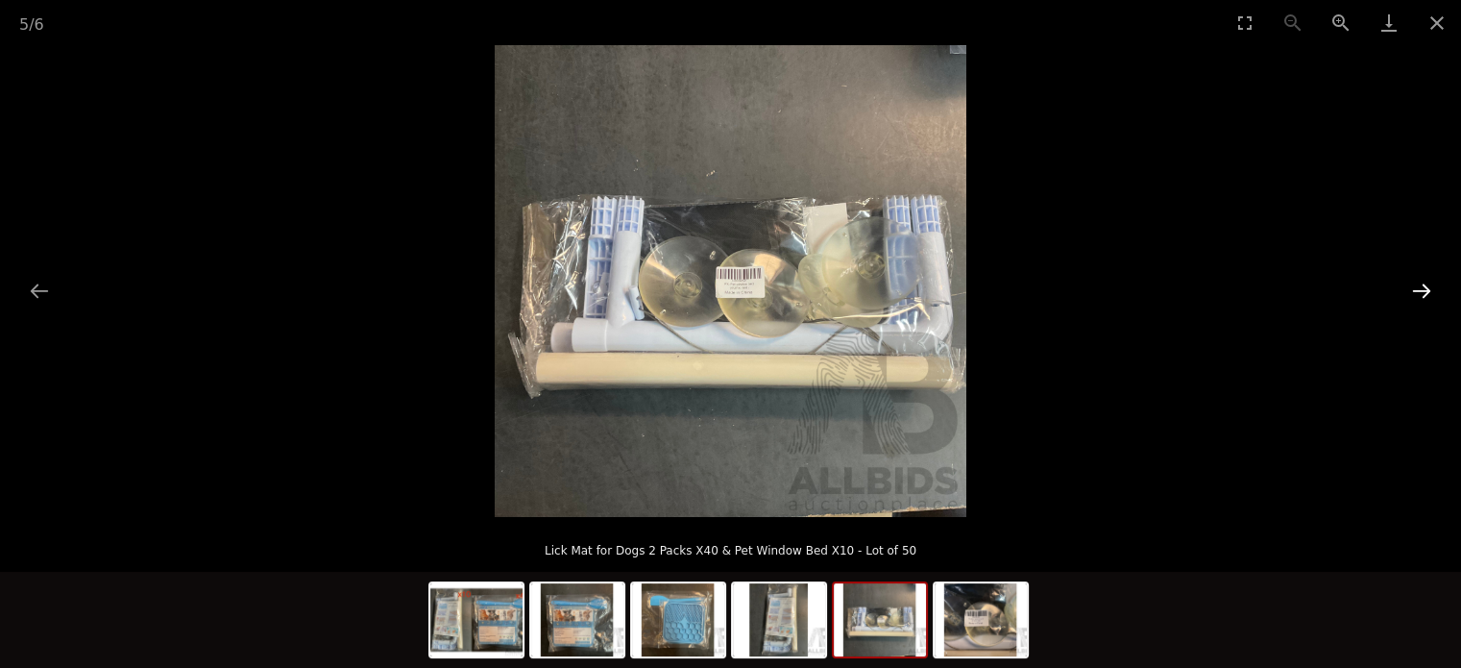
click at [1430, 292] on button "Next slide" at bounding box center [1422, 290] width 40 height 37
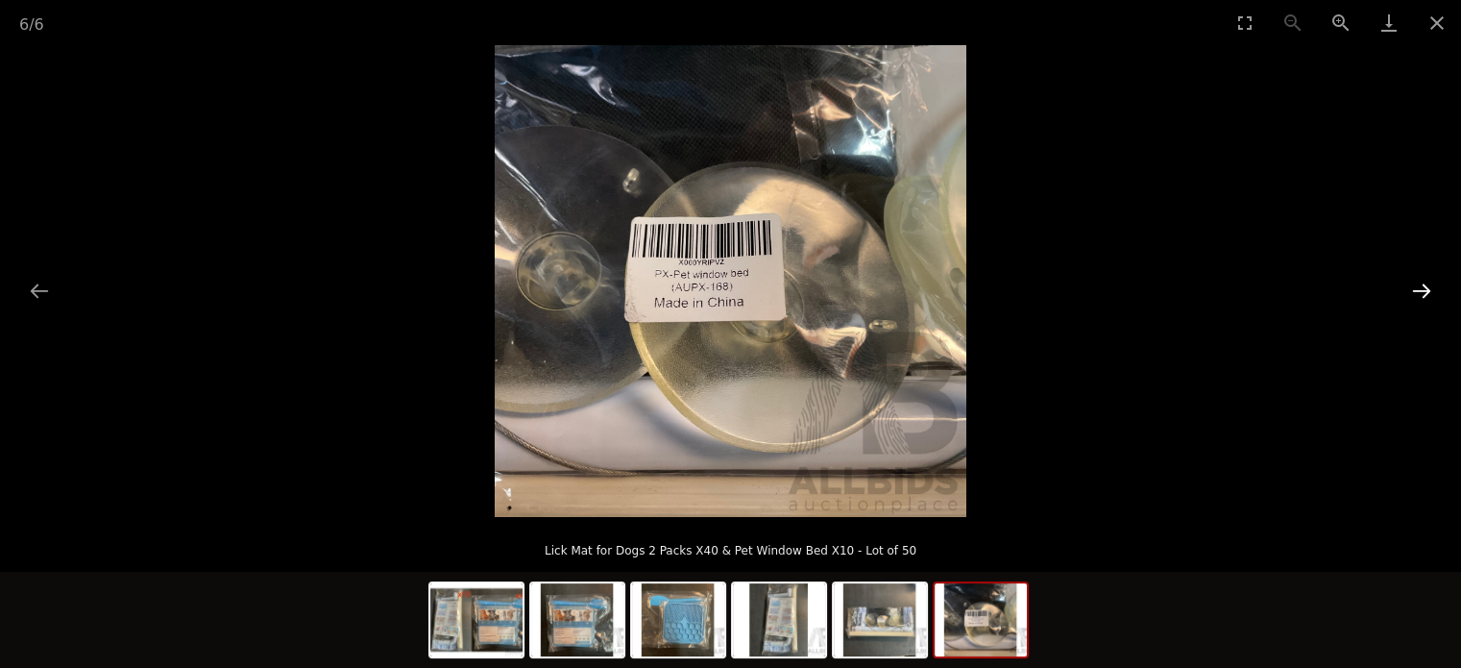
click at [1430, 292] on button "Next slide" at bounding box center [1422, 290] width 40 height 37
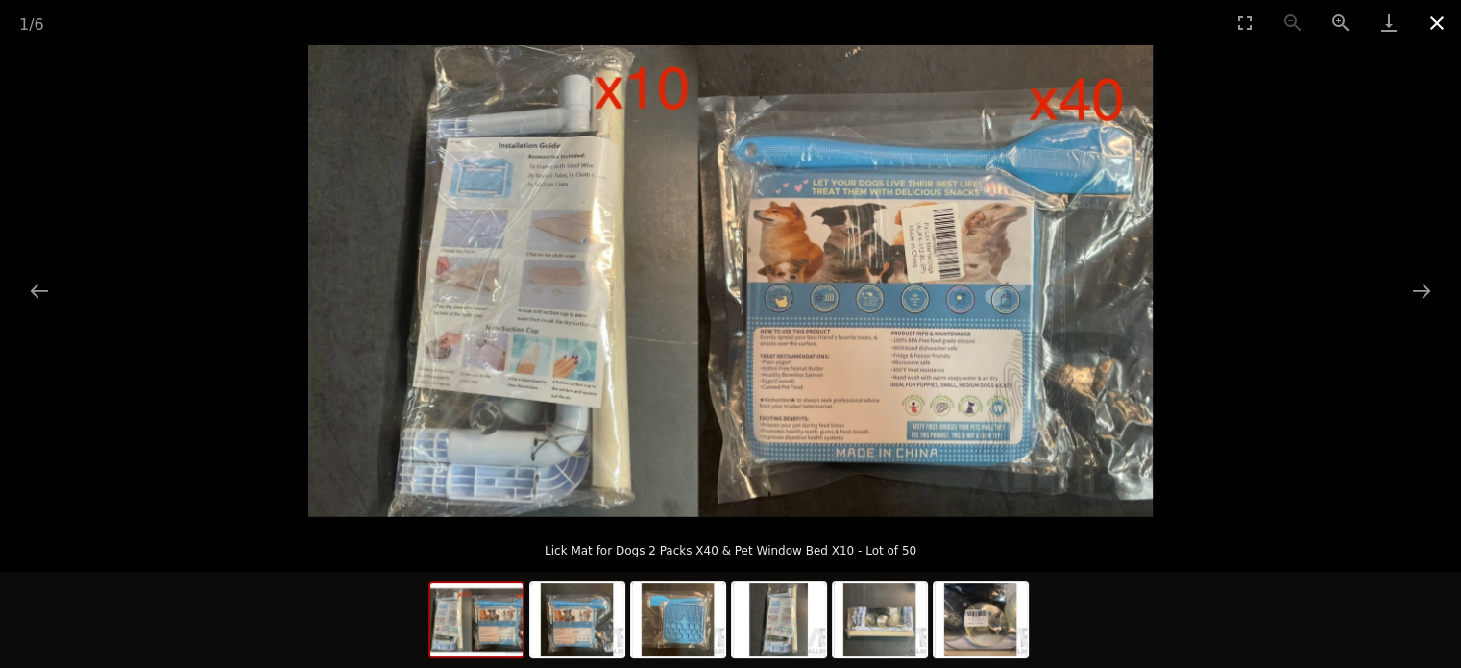
click at [1436, 24] on button "Close gallery" at bounding box center [1437, 22] width 48 height 45
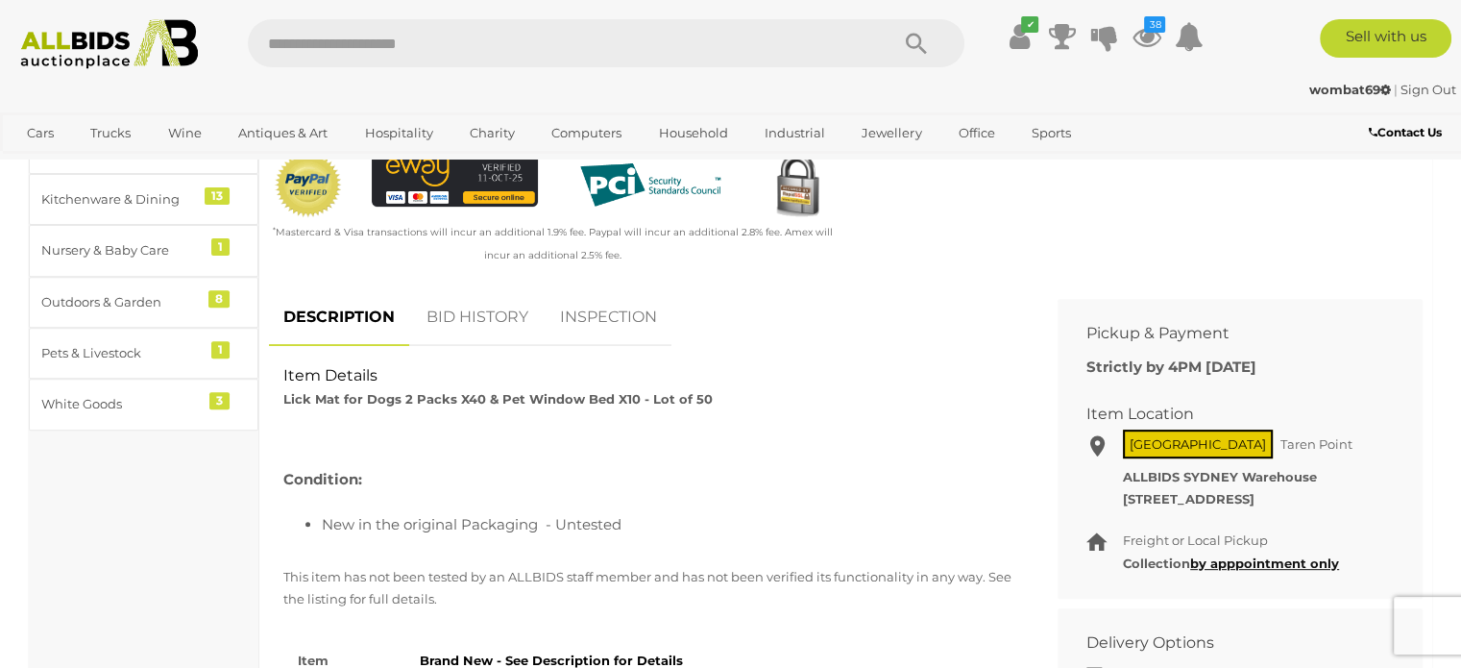
scroll to position [673, 0]
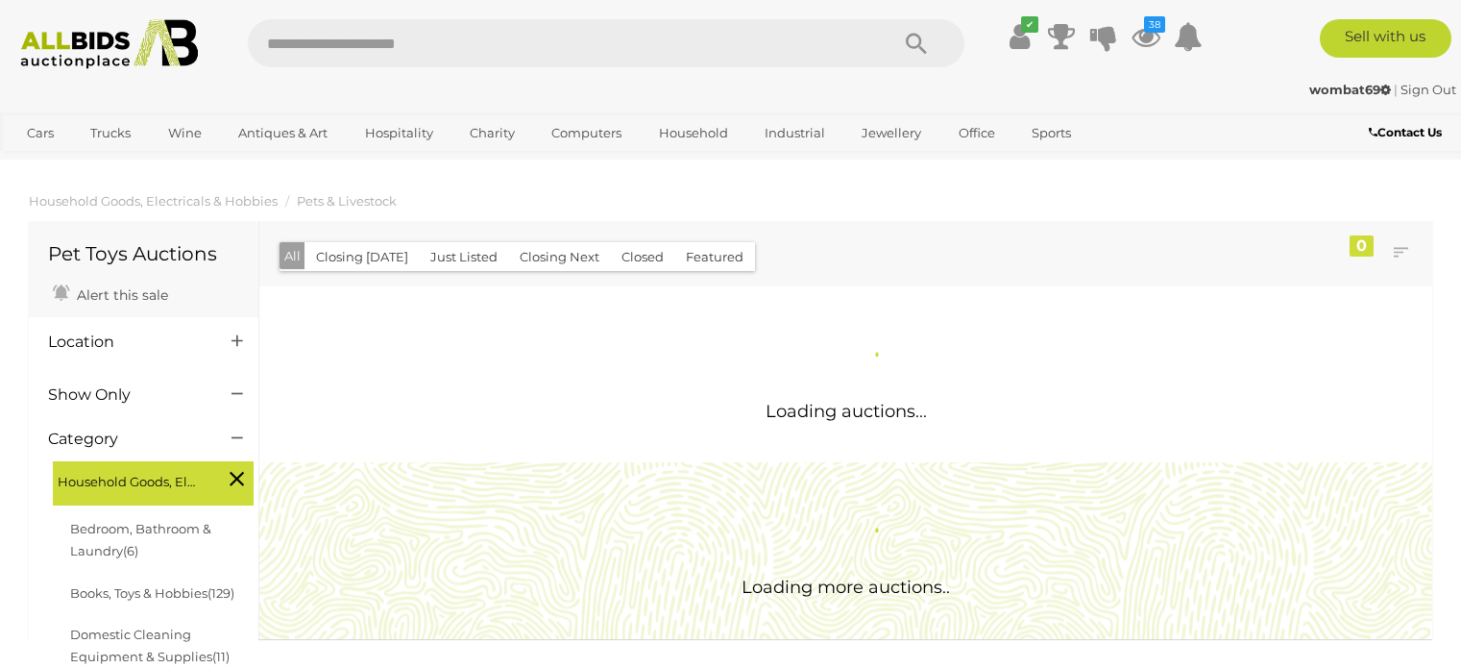
scroll to position [219, 0]
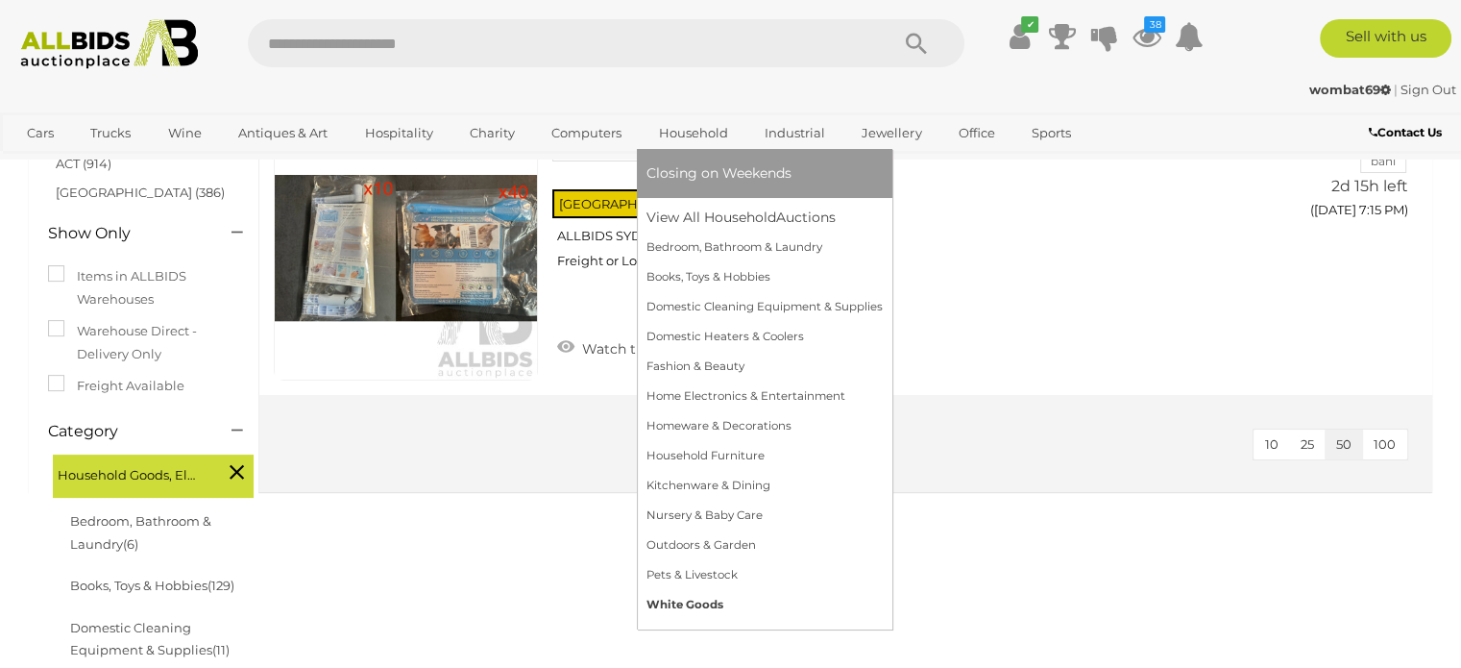
click at [669, 608] on link "White Goods" at bounding box center [765, 605] width 236 height 30
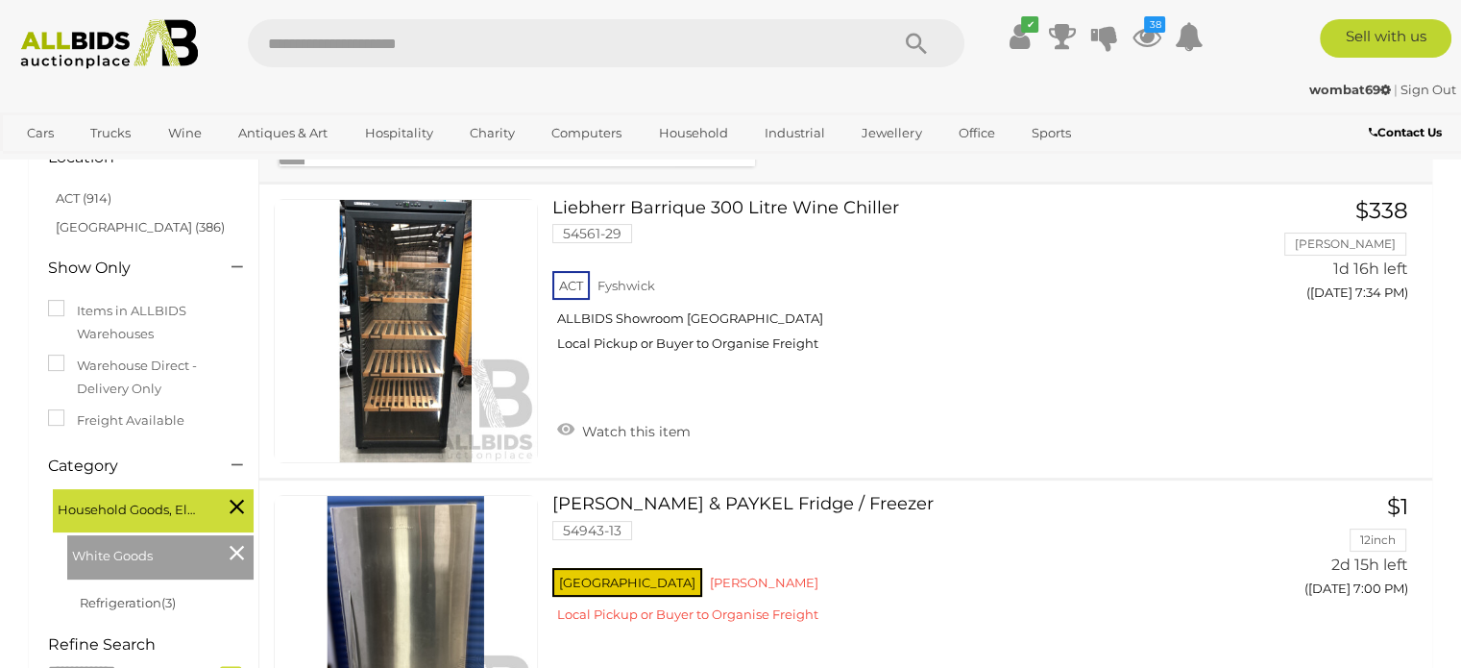
scroll to position [192, 0]
